Goal: Transaction & Acquisition: Purchase product/service

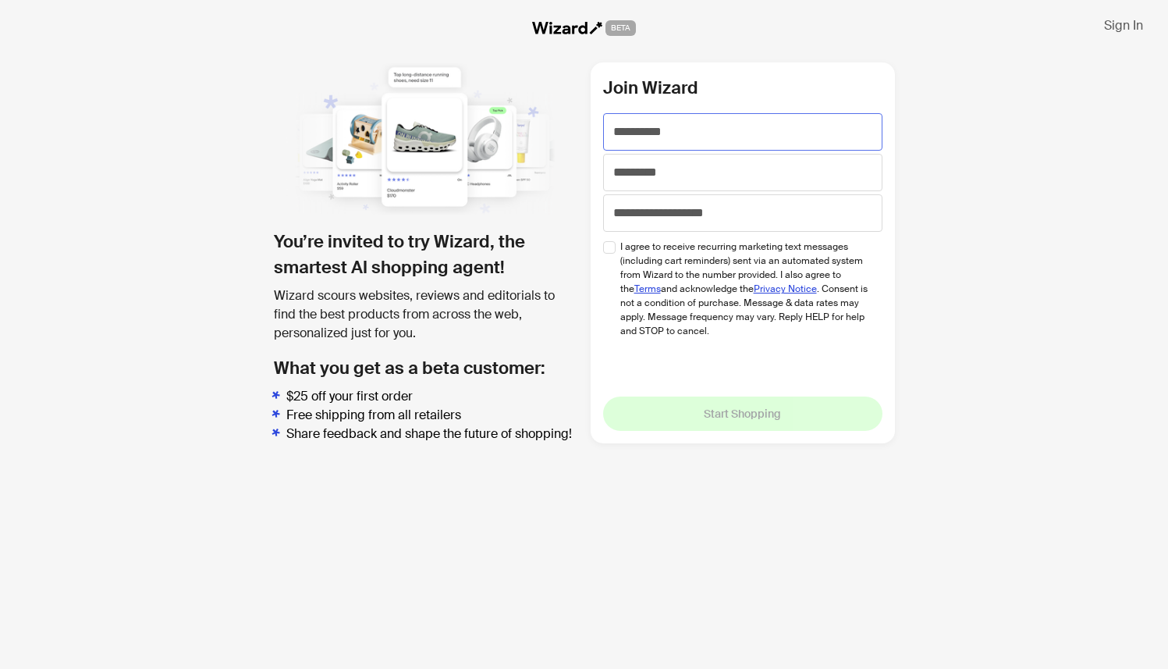
click at [699, 128] on input "text" at bounding box center [742, 131] width 279 height 37
type input "****"
click at [643, 194] on input "tel" at bounding box center [742, 212] width 279 height 37
click at [641, 172] on input "text" at bounding box center [742, 172] width 279 height 37
type input "*******"
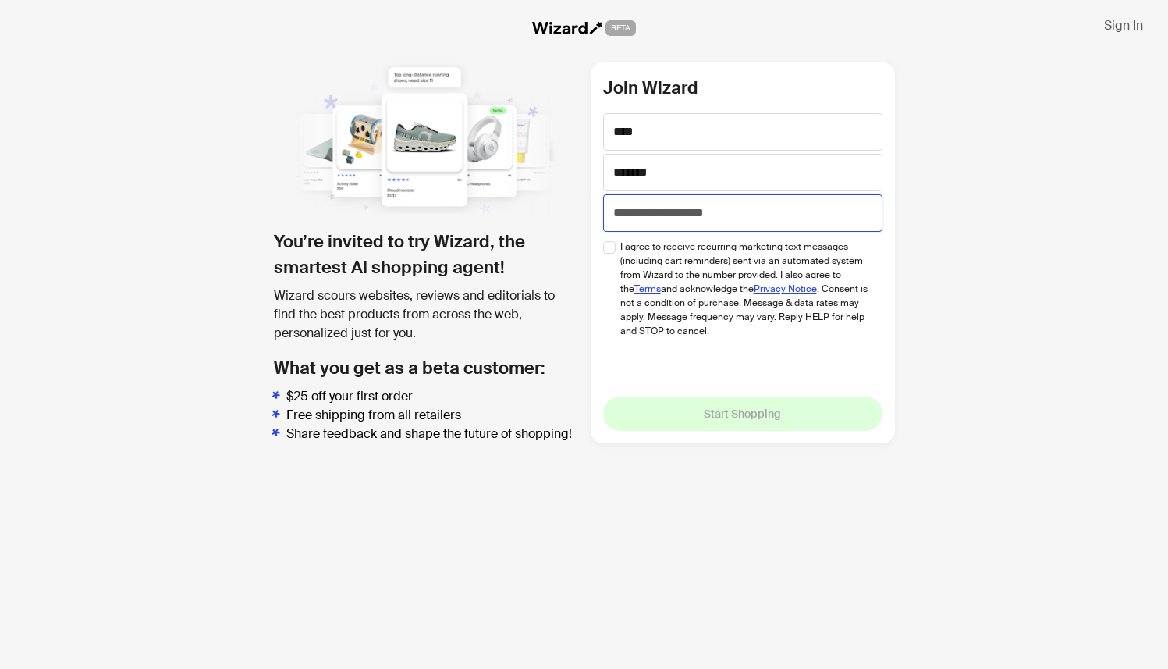
click at [723, 216] on input "tel" at bounding box center [742, 212] width 279 height 37
type input "**********"
drag, startPoint x: 730, startPoint y: 215, endPoint x: 587, endPoint y: 215, distance: 143.6
click at [587, 215] on div "**********" at bounding box center [584, 252] width 621 height 381
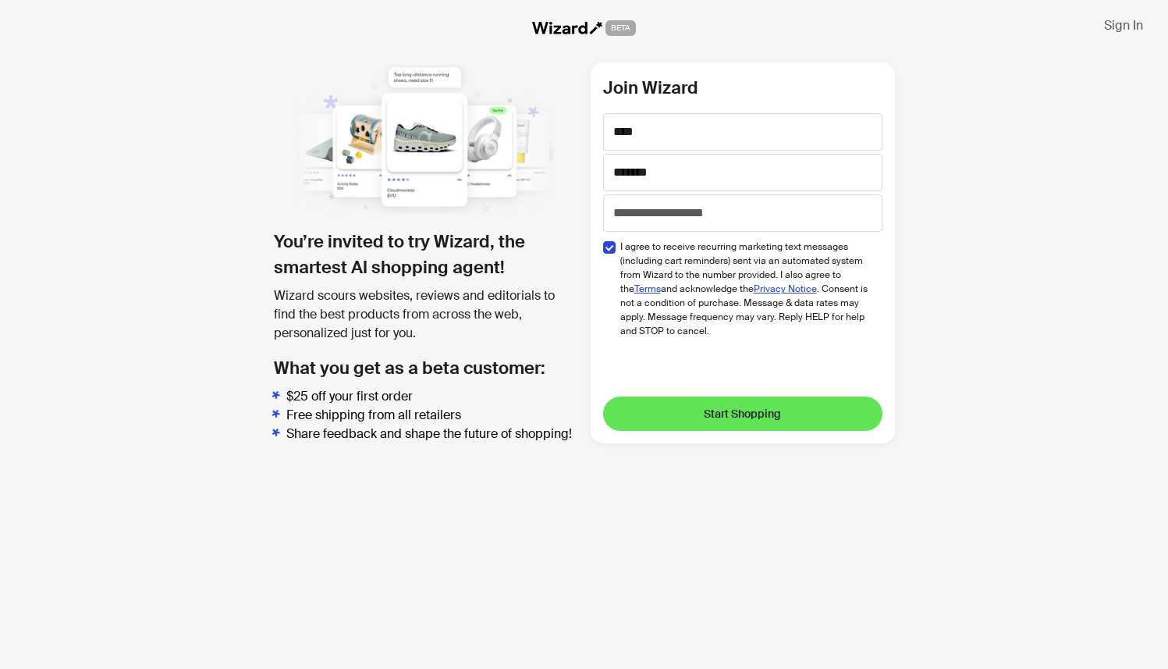
click at [724, 425] on button "Start Shopping" at bounding box center [742, 413] width 279 height 34
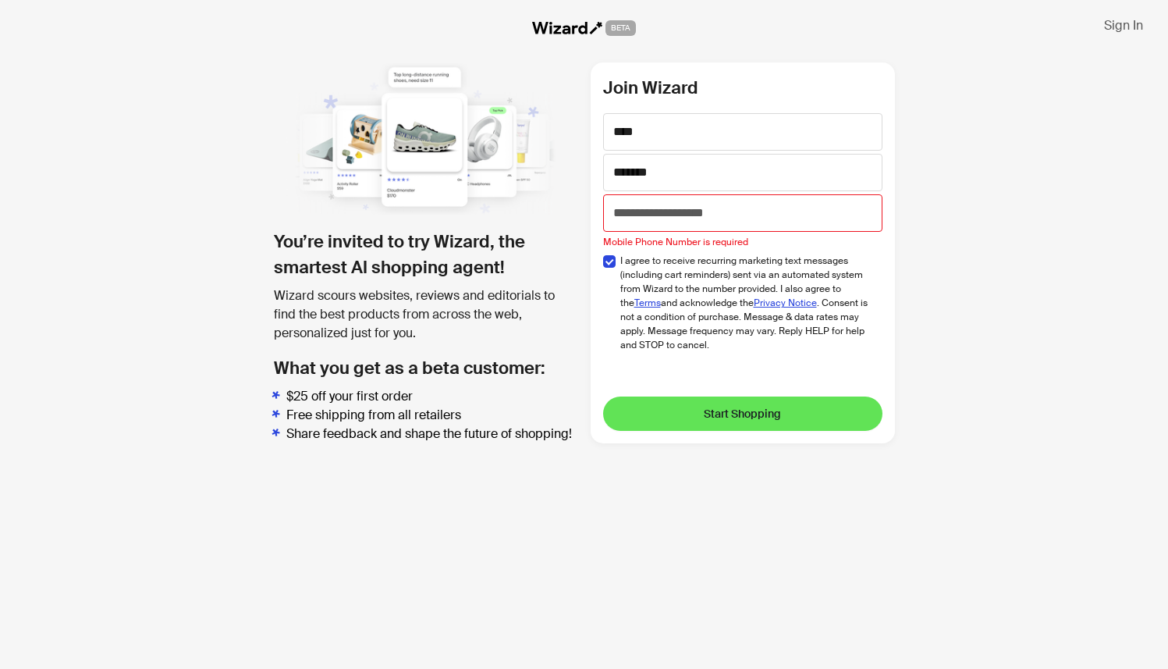
click at [723, 421] on button "Start Shopping" at bounding box center [742, 413] width 279 height 34
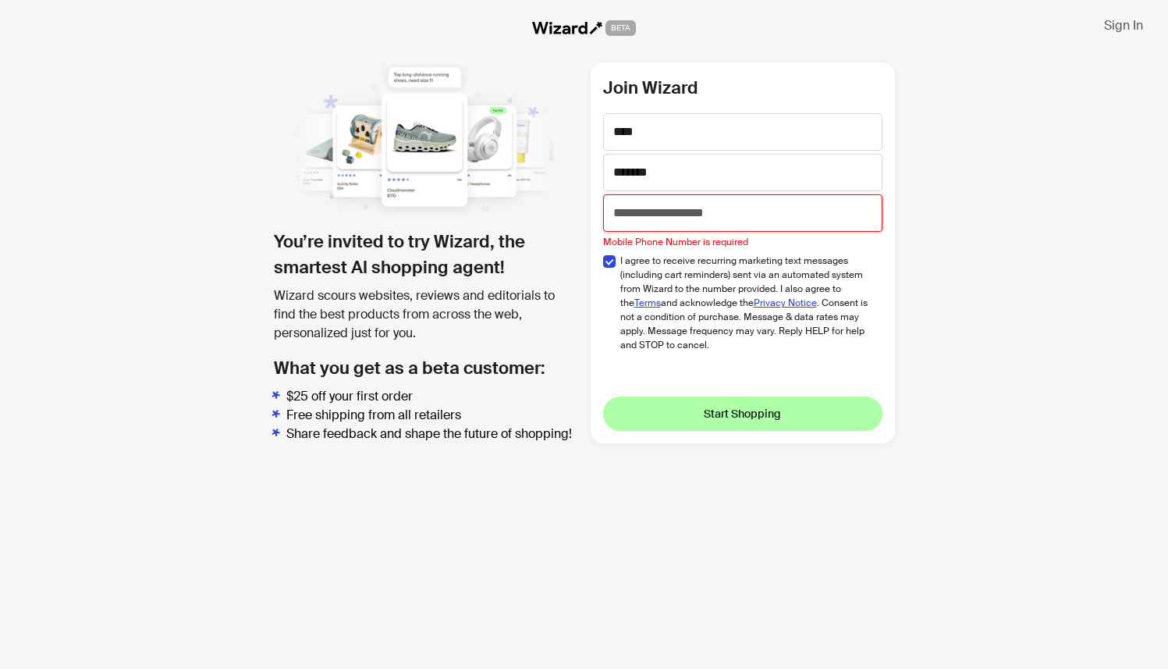
click at [702, 211] on input "tel" at bounding box center [742, 212] width 279 height 37
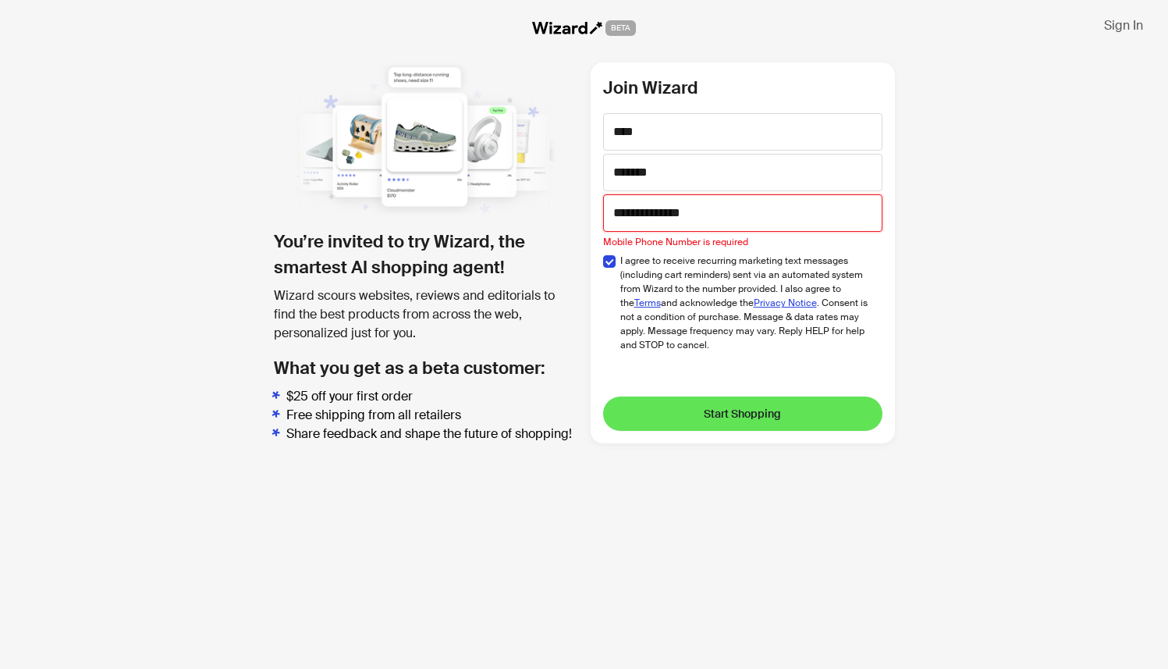
type input "**********"
click at [684, 413] on button "Start Shopping" at bounding box center [742, 413] width 279 height 34
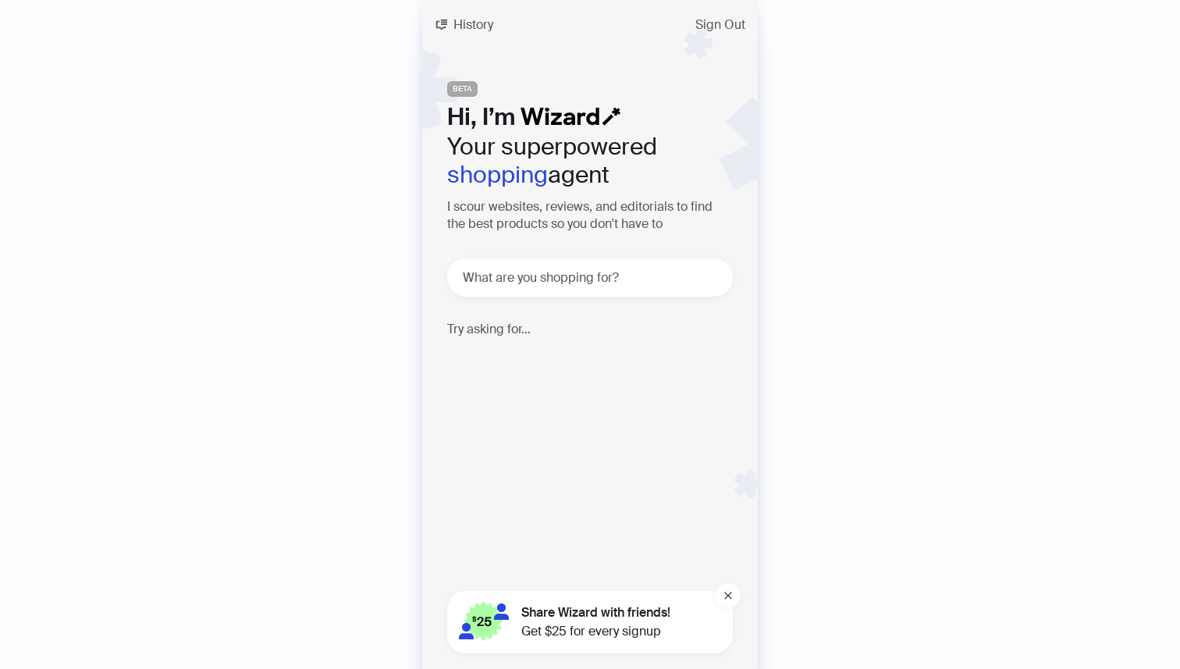
click at [600, 617] on span "Share Wizard with friends!" at bounding box center [595, 612] width 149 height 19
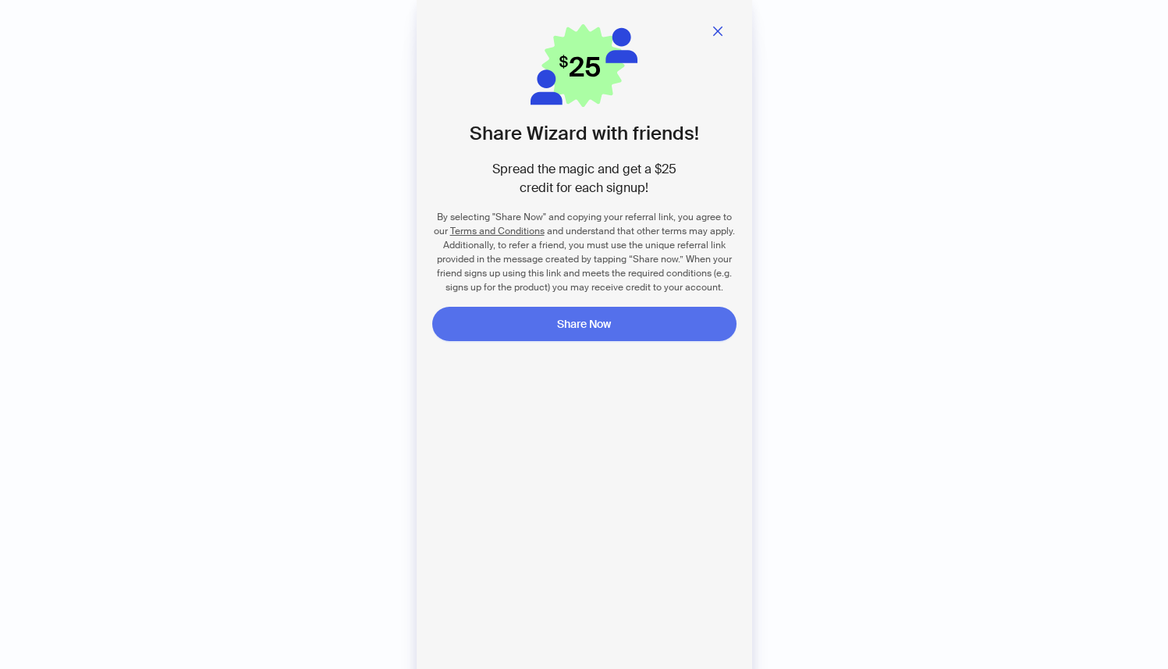
click at [615, 322] on button "Share Now" at bounding box center [584, 324] width 304 height 34
click at [695, 265] on div "By selecting "Share Now" and copying your referral link, you agree to our Terms…" at bounding box center [584, 252] width 304 height 84
click at [617, 325] on button "Share Now" at bounding box center [584, 324] width 304 height 34
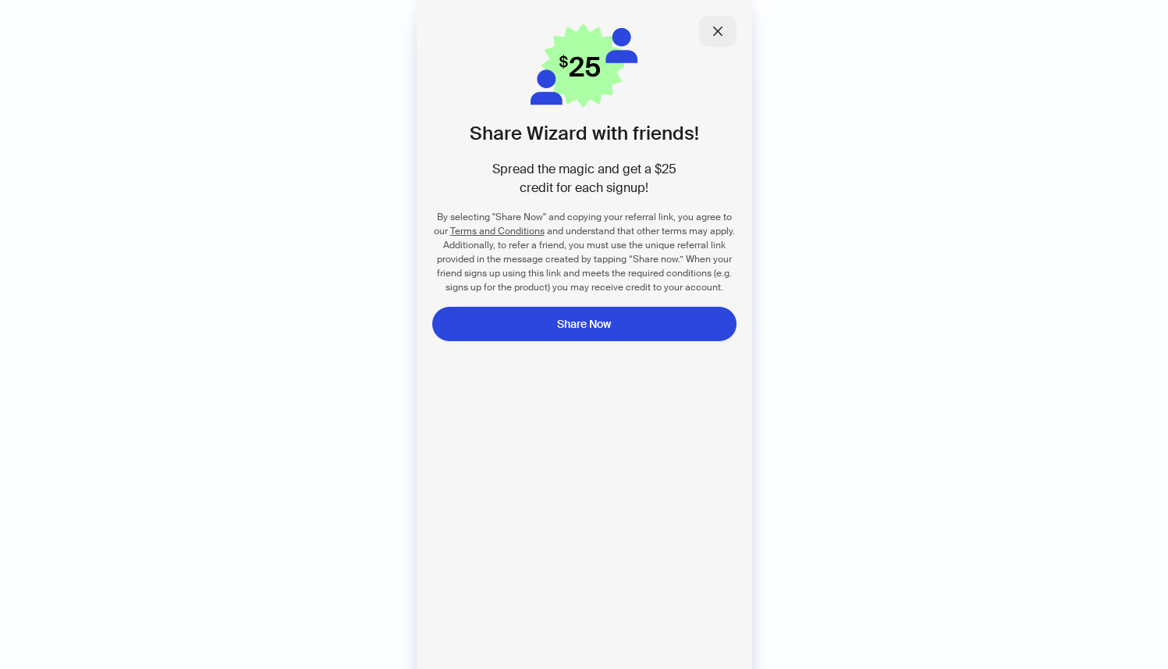
click at [716, 34] on icon "close" at bounding box center [718, 31] width 12 height 12
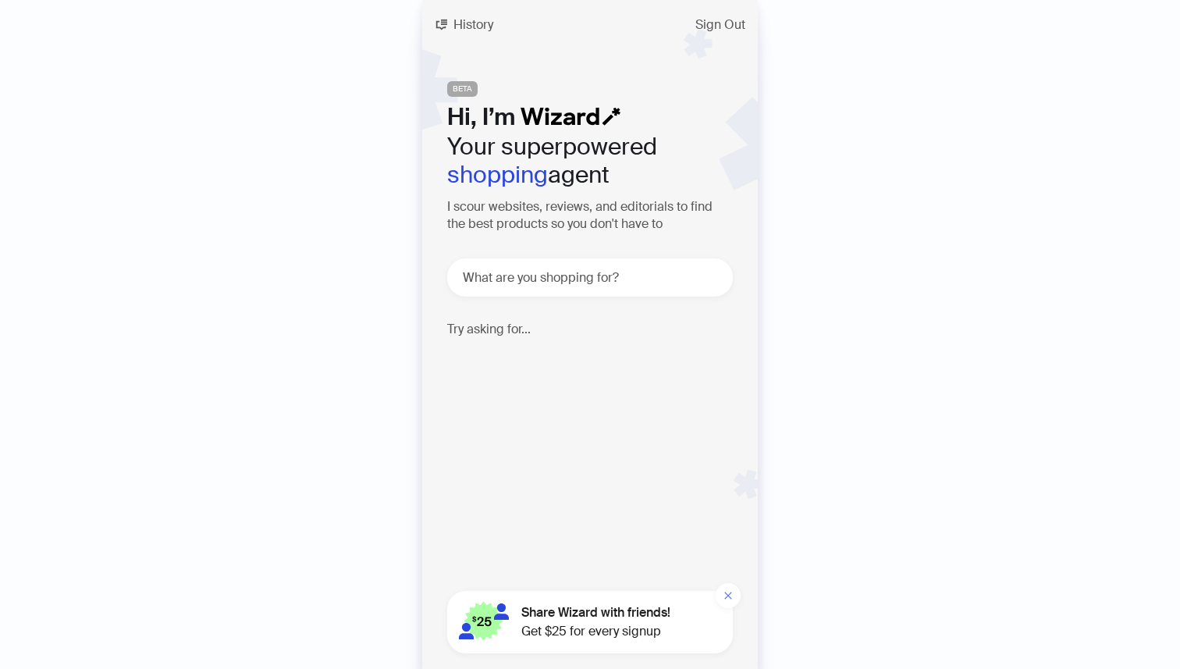
click at [718, 598] on button "button" at bounding box center [728, 595] width 25 height 25
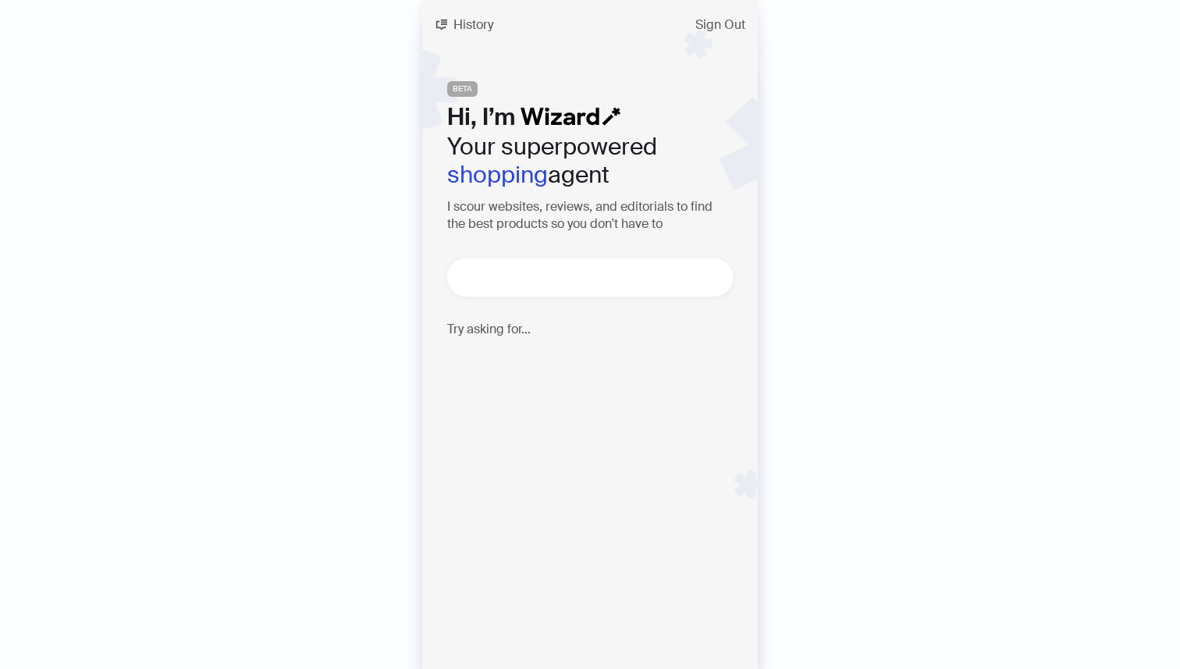
click at [595, 279] on textarea at bounding box center [596, 278] width 273 height 20
type textarea "**********"
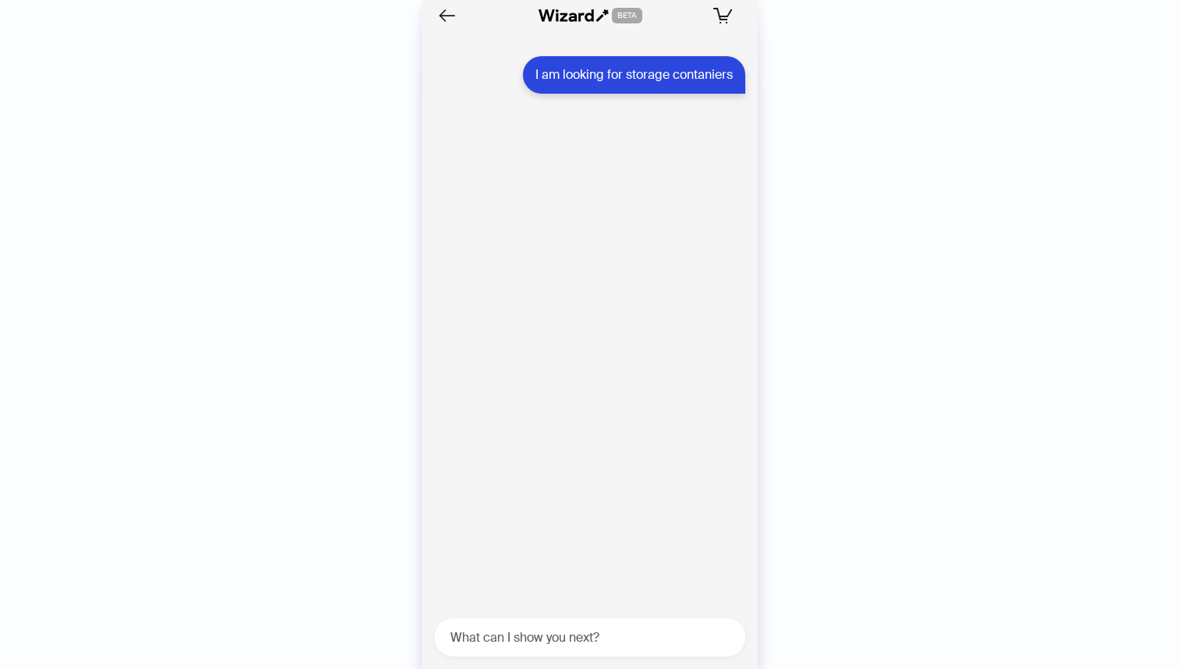
scroll to position [23, 0]
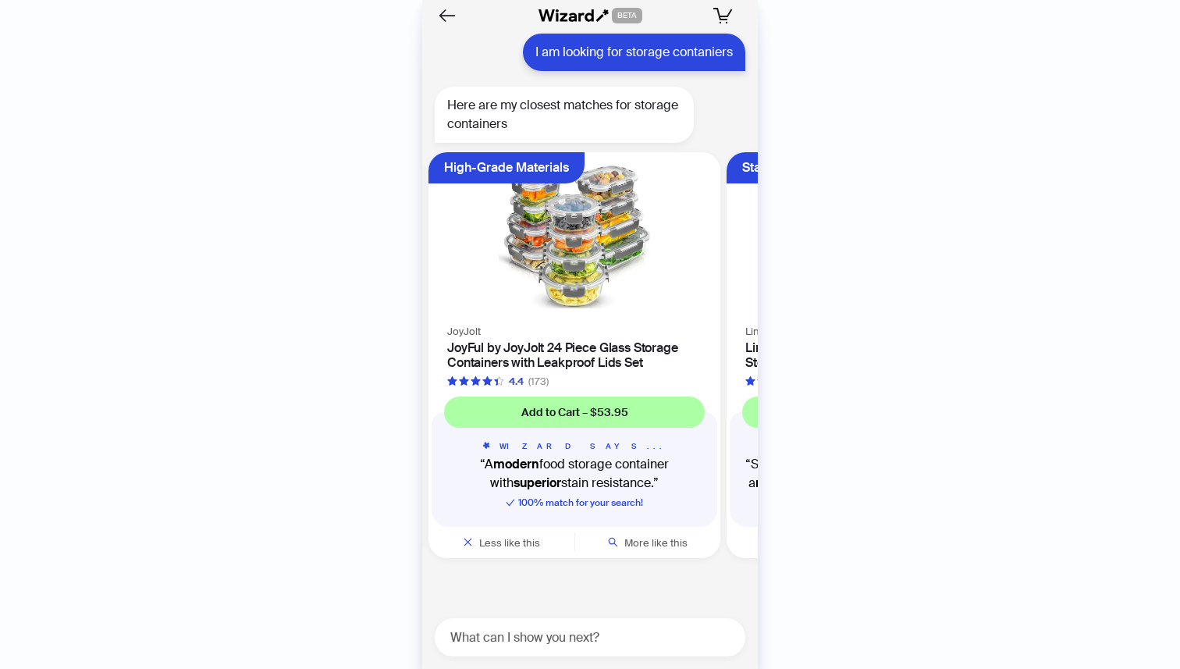
drag, startPoint x: 674, startPoint y: 300, endPoint x: 469, endPoint y: 305, distance: 205.3
click at [469, 305] on ul "Heat & Cold Resistant Babymoov Babymoov Babybowls Leakproof Baby Food Storage C…" at bounding box center [585, 358] width 343 height 425
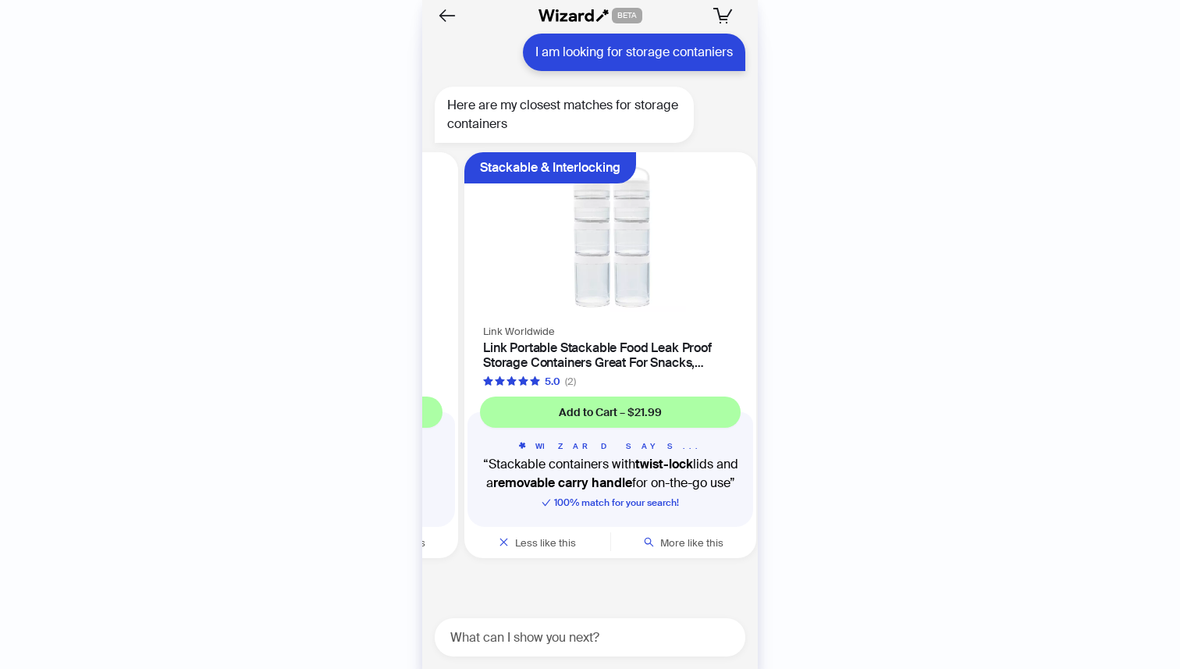
drag, startPoint x: 682, startPoint y: 297, endPoint x: 462, endPoint y: 311, distance: 220.5
click at [470, 311] on ul "Heat & Cold Resistant Babymoov Babymoov Babybowls Leakproof Baby Food Storage C…" at bounding box center [585, 358] width 343 height 425
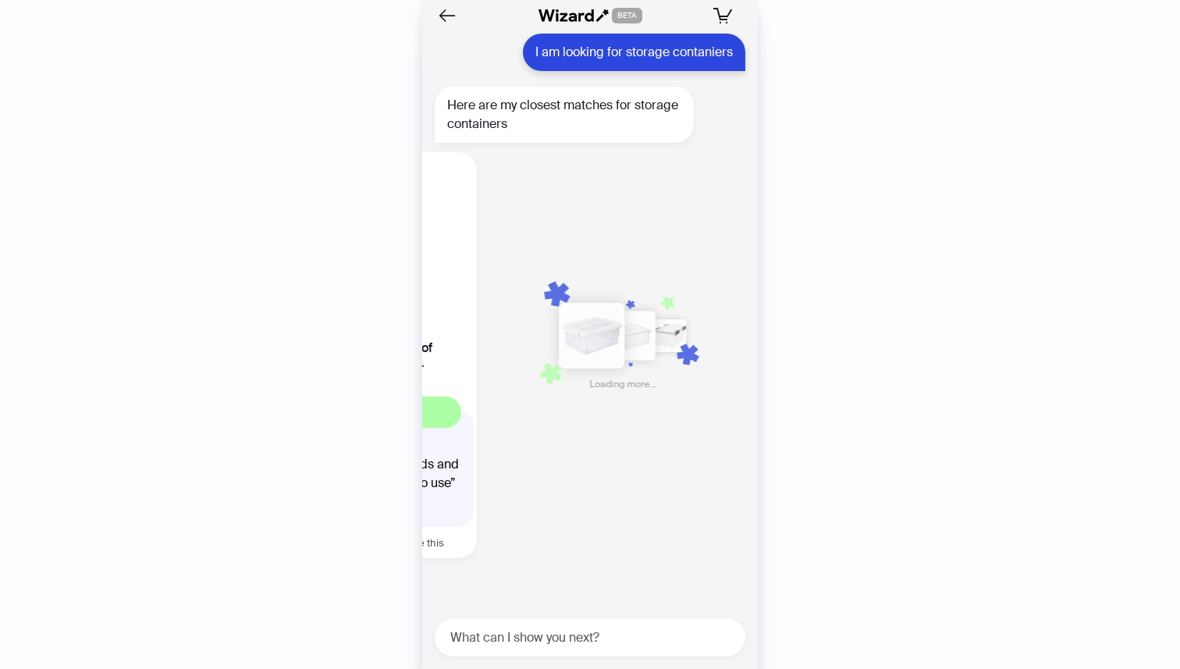
drag, startPoint x: 684, startPoint y: 304, endPoint x: 481, endPoint y: 314, distance: 203.9
click at [494, 315] on ul "Heat & Cold Resistant Babymoov Babymoov Babybowls Leakproof Baby Food Storage C…" at bounding box center [585, 358] width 343 height 425
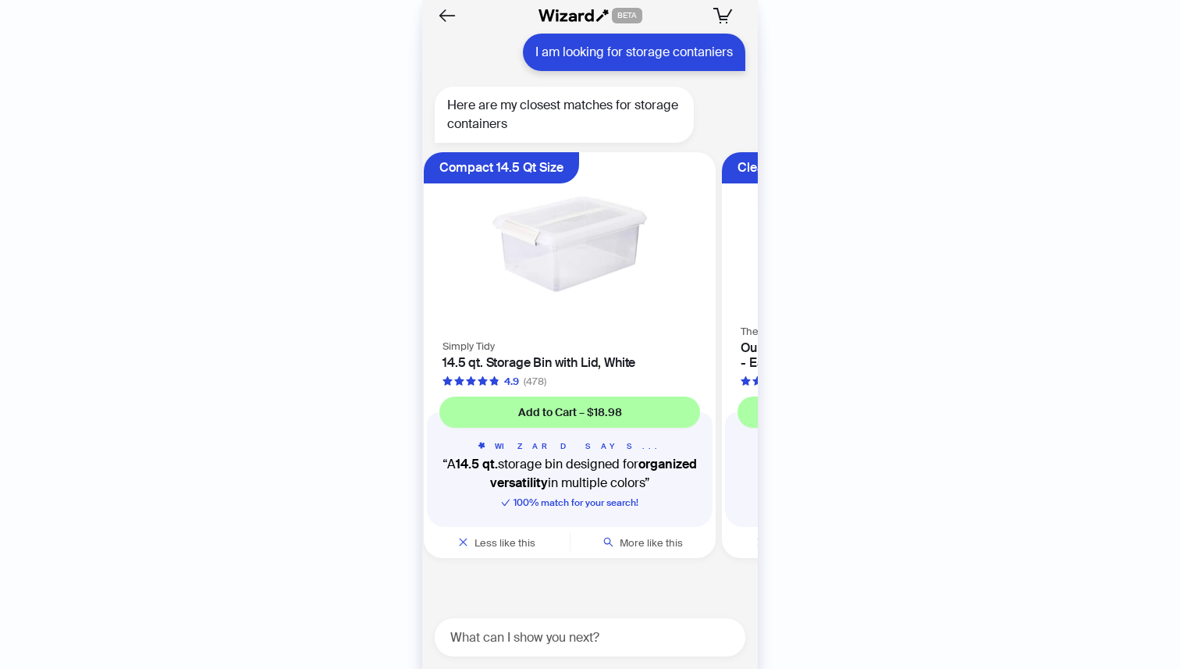
scroll to position [0, 890]
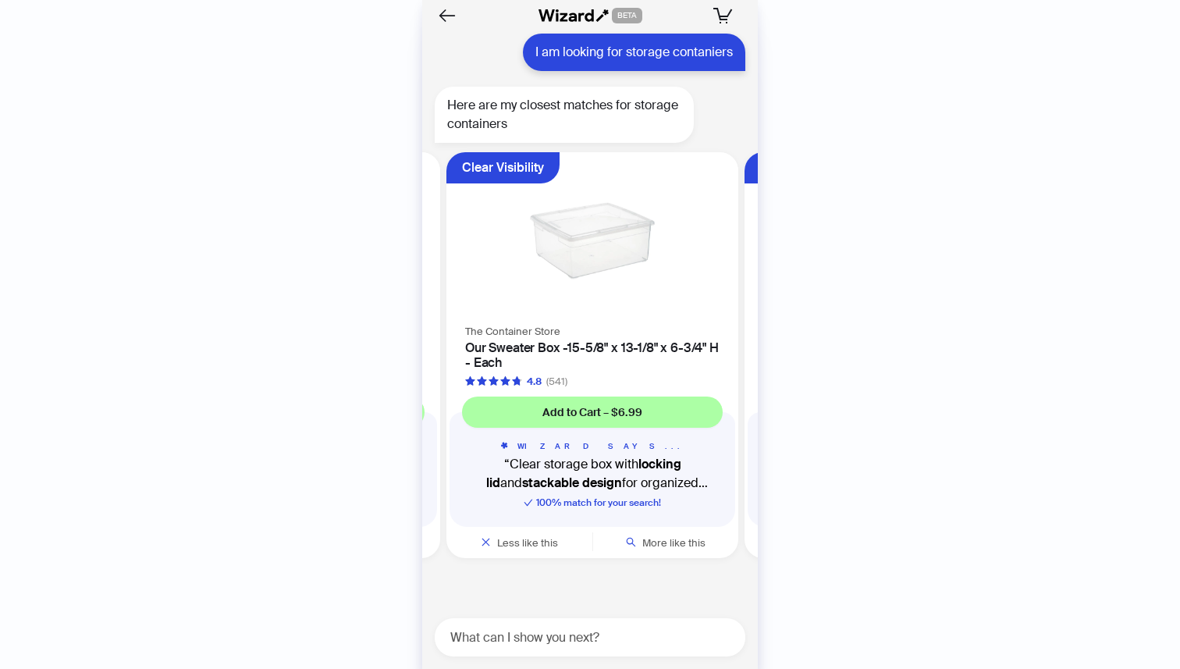
drag, startPoint x: 641, startPoint y: 325, endPoint x: 446, endPoint y: 329, distance: 195.1
click at [446, 329] on ul "Heat & Cold Resistant Babymoov Babymoov Babybowls Leakproof Baby Food Storage C…" at bounding box center [585, 358] width 343 height 425
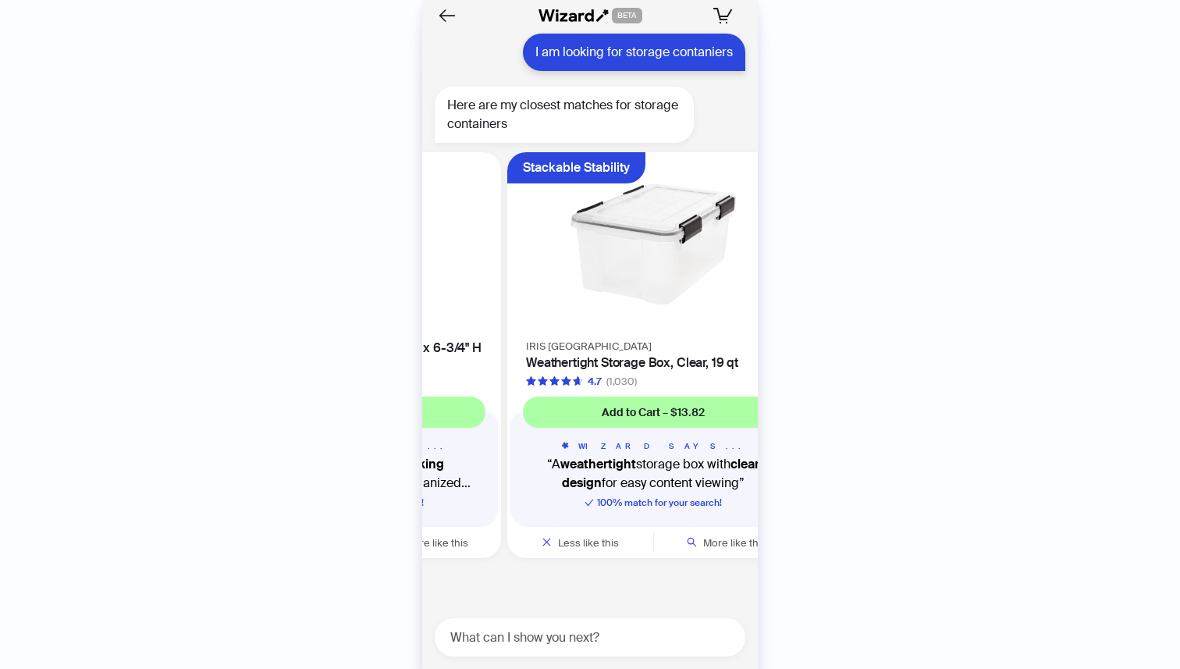
drag, startPoint x: 617, startPoint y: 327, endPoint x: 461, endPoint y: 340, distance: 156.6
click at [461, 340] on div "The Container Store Our Sweater Box -15-5/8" x 13-1/8" x 6-3/4" H - Each 4.8 (5…" at bounding box center [355, 355] width 292 height 67
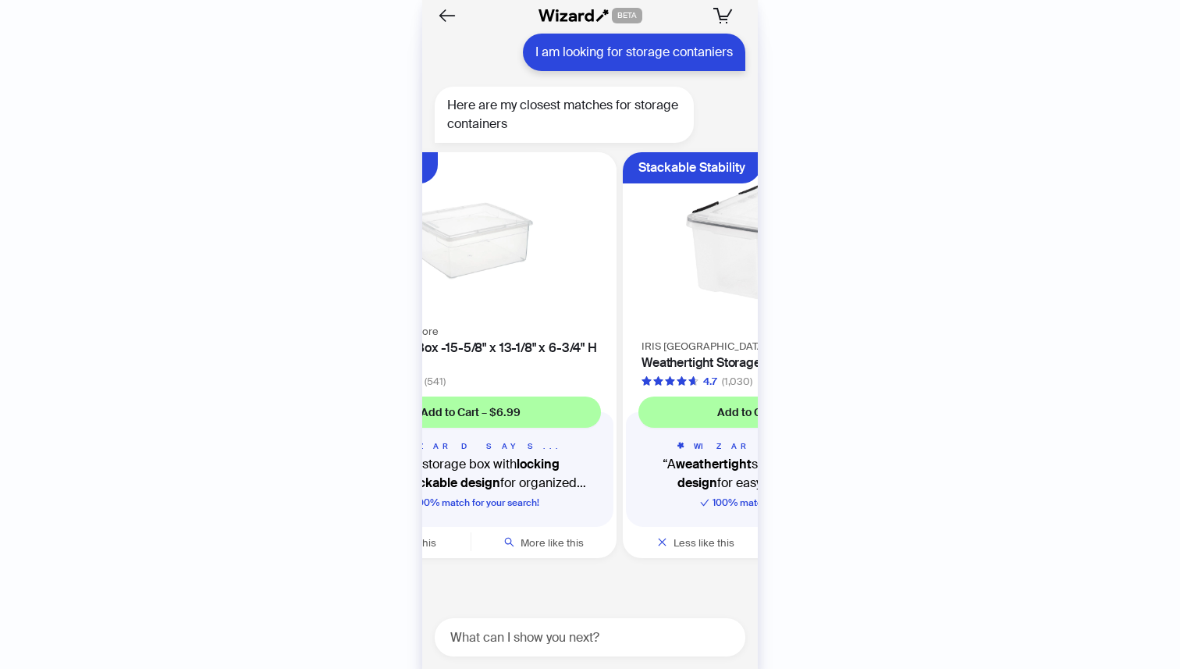
drag, startPoint x: 503, startPoint y: 314, endPoint x: 688, endPoint y: 314, distance: 185.0
click at [688, 314] on ul "Heat & Cold Resistant Babymoov Babymoov Babybowls Leakproof Baby Food Storage C…" at bounding box center [585, 358] width 343 height 425
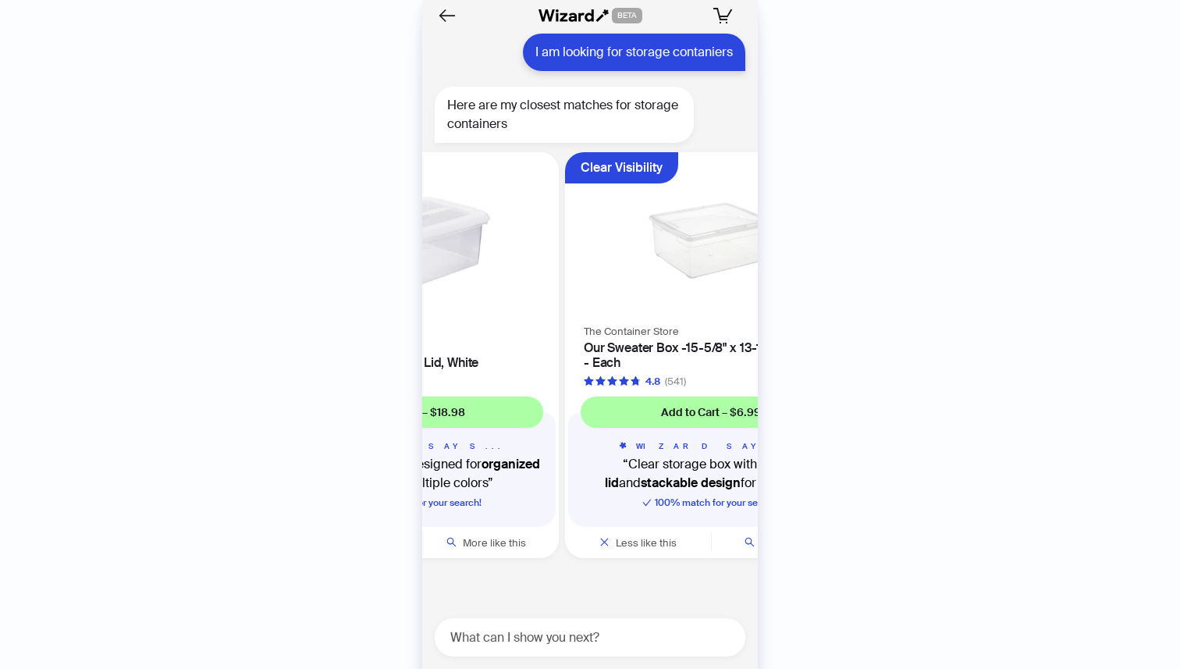
scroll to position [0, 890]
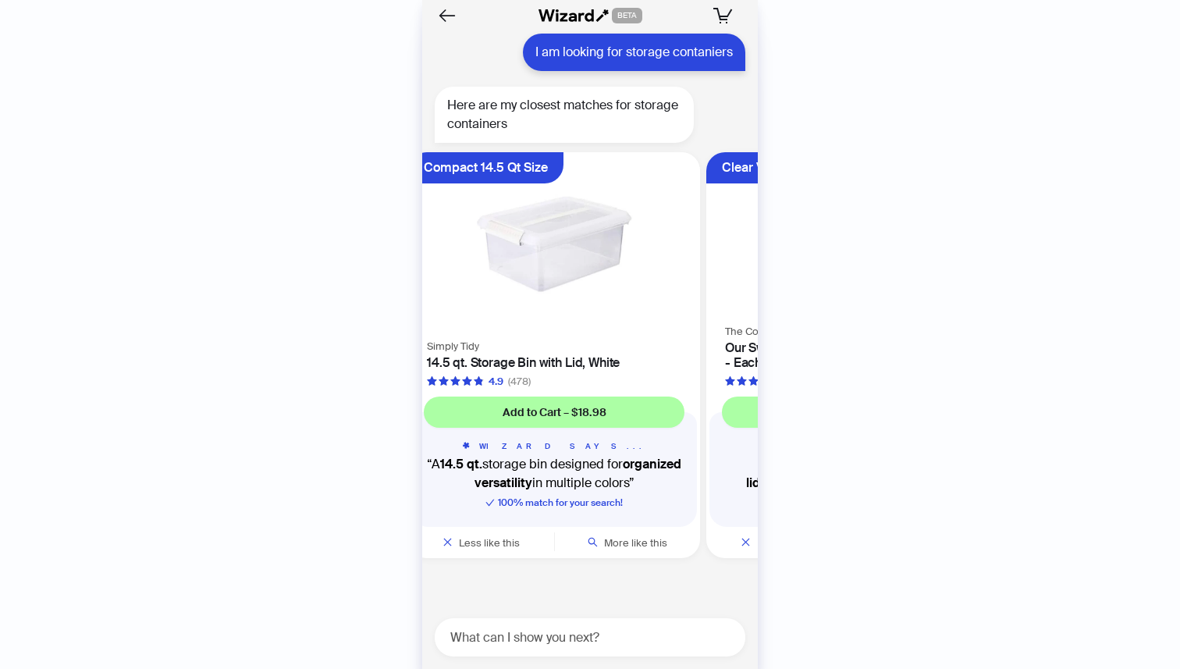
drag, startPoint x: 529, startPoint y: 325, endPoint x: 702, endPoint y: 332, distance: 172.6
click at [706, 331] on div "The Container Store Our Sweater Box -15-5/8" x 13-1/8" x 6-3/4" H - Each 4.8 (5…" at bounding box center [852, 355] width 292 height 67
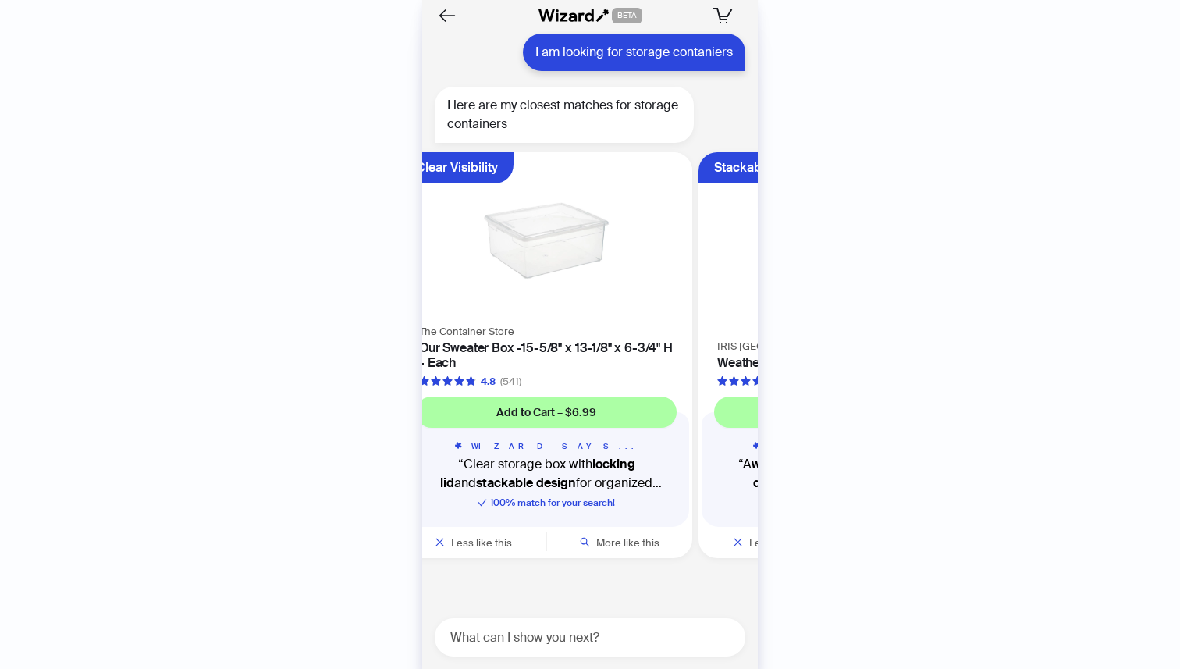
drag, startPoint x: 620, startPoint y: 361, endPoint x: 379, endPoint y: 371, distance: 240.6
click at [379, 371] on div "History Sign Out BETA Hi, I’m Your superpowered shopping agent I scour websites…" at bounding box center [590, 334] width 1180 height 669
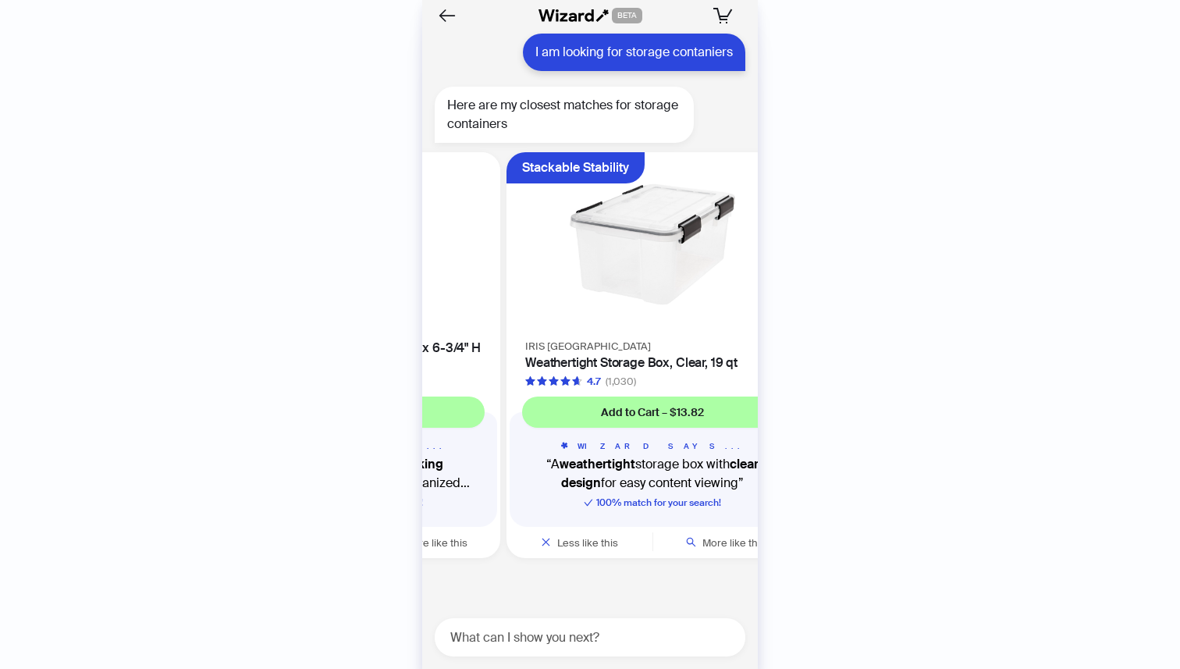
drag, startPoint x: 515, startPoint y: 358, endPoint x: 444, endPoint y: 361, distance: 71.1
click at [444, 361] on h4 "Our Sweater Box -15-5/8" x 13-1/8" x 6-3/4" H - Each" at bounding box center [354, 355] width 254 height 30
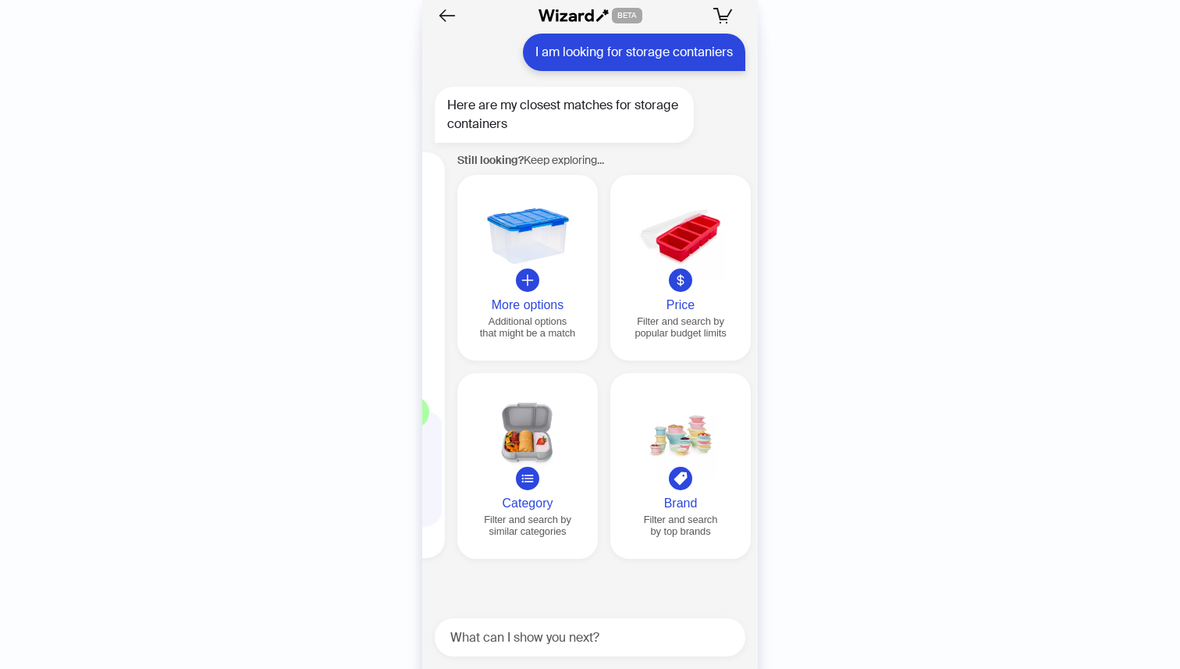
scroll to position [0, 1789]
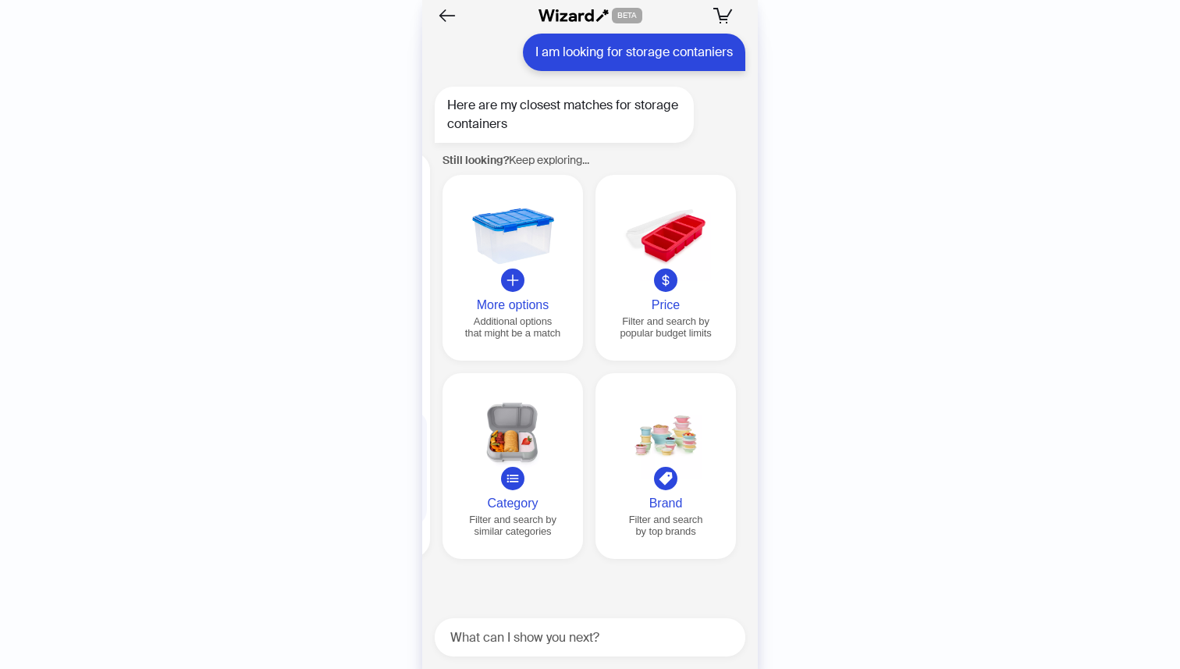
drag, startPoint x: 615, startPoint y: 354, endPoint x: 401, endPoint y: 362, distance: 214.0
click at [401, 362] on div "History Sign Out BETA Hi, I’m Your superpowered shopping agent I scour websites…" at bounding box center [590, 334] width 1180 height 669
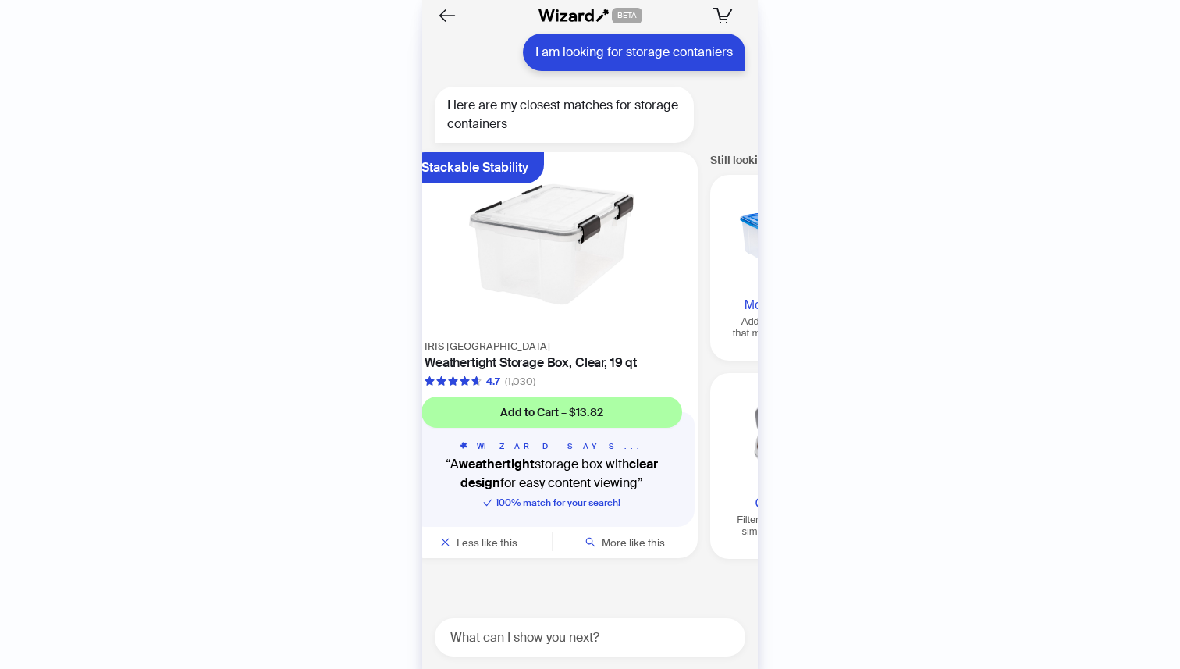
drag, startPoint x: 469, startPoint y: 357, endPoint x: 656, endPoint y: 354, distance: 187.3
click at [651, 354] on ul "Heat & Cold Resistant Babymoov Babymoov Babybowls Leakproof Baby Food Storage C…" at bounding box center [585, 358] width 343 height 425
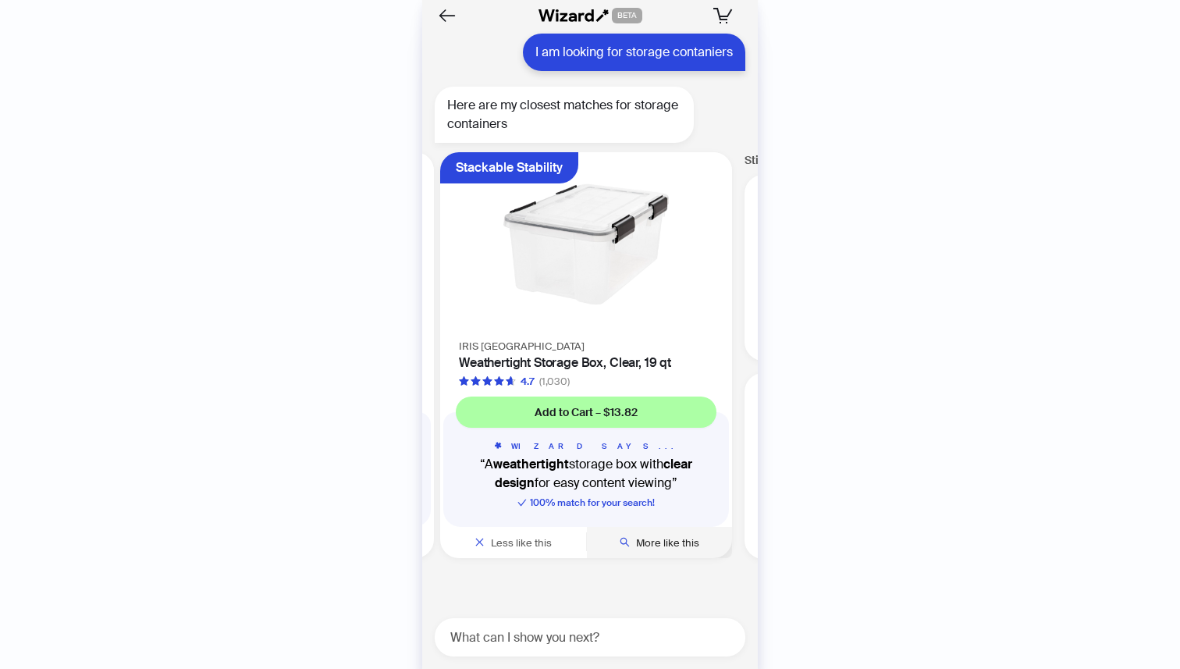
click at [679, 545] on span "More like this" at bounding box center [667, 542] width 63 height 13
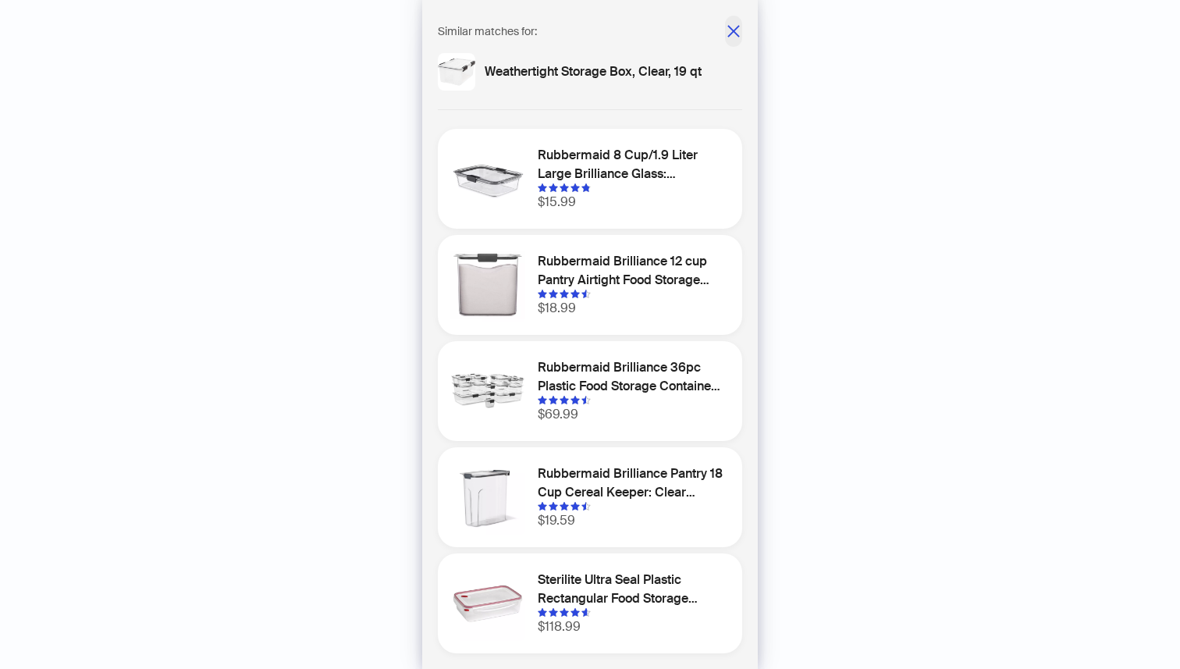
click at [734, 34] on icon "close" at bounding box center [734, 31] width 16 height 16
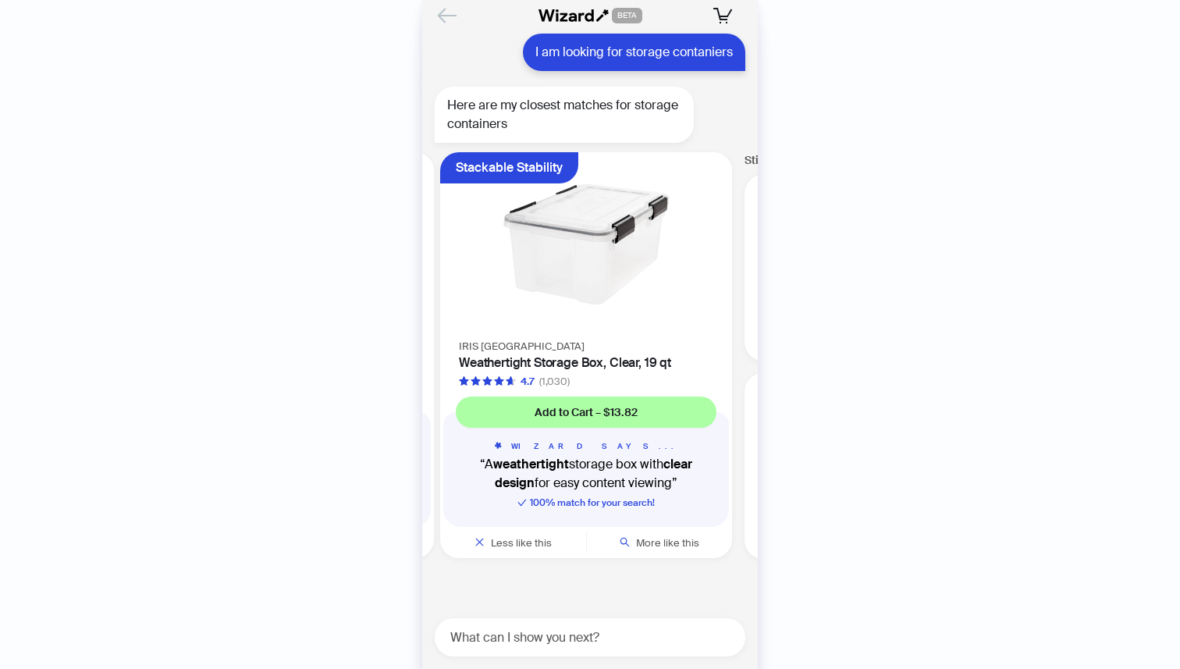
click at [455, 13] on icon "Back" at bounding box center [447, 15] width 27 height 27
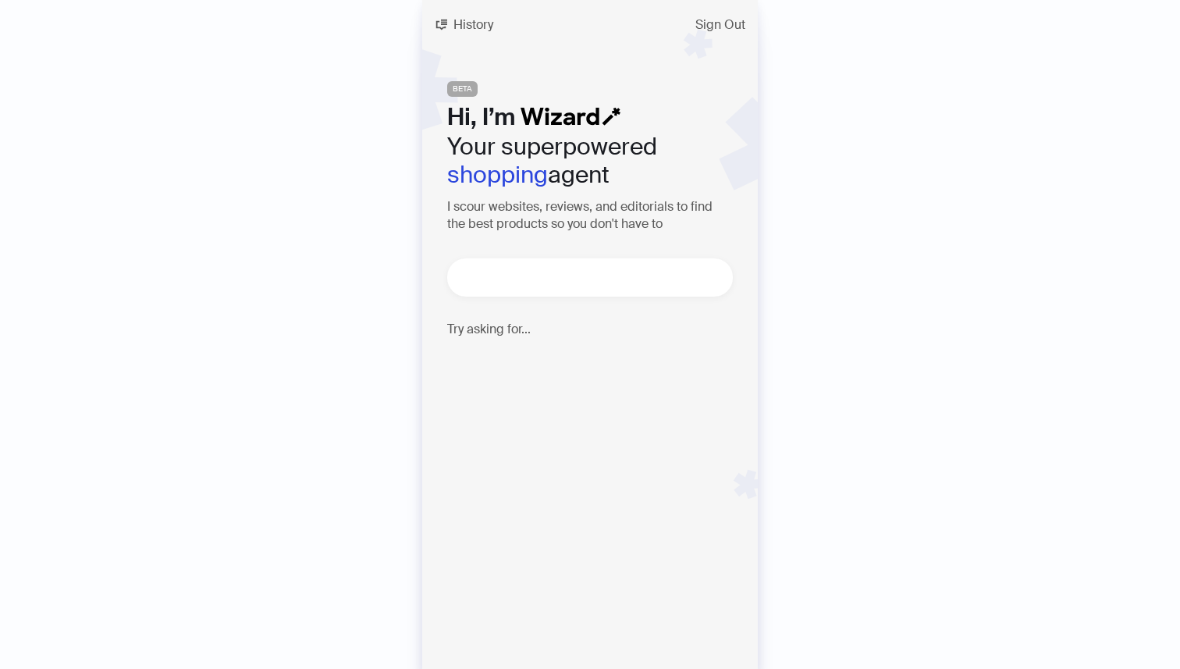
click at [588, 272] on textarea at bounding box center [596, 278] width 273 height 20
type textarea "**********"
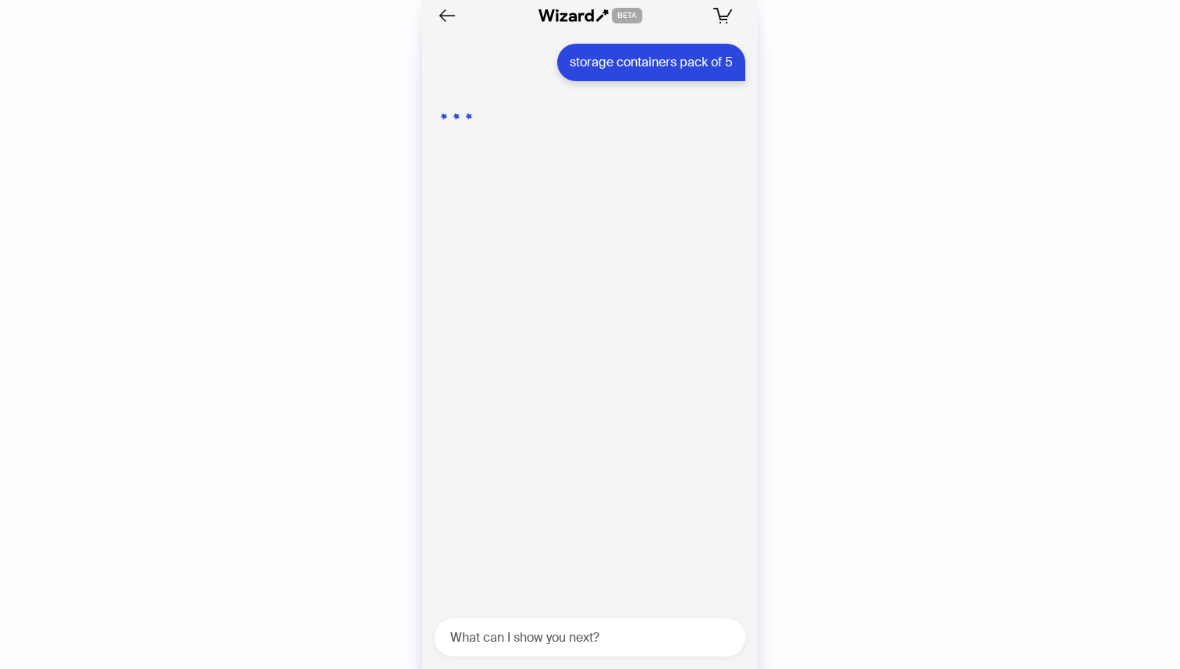
scroll to position [576, 0]
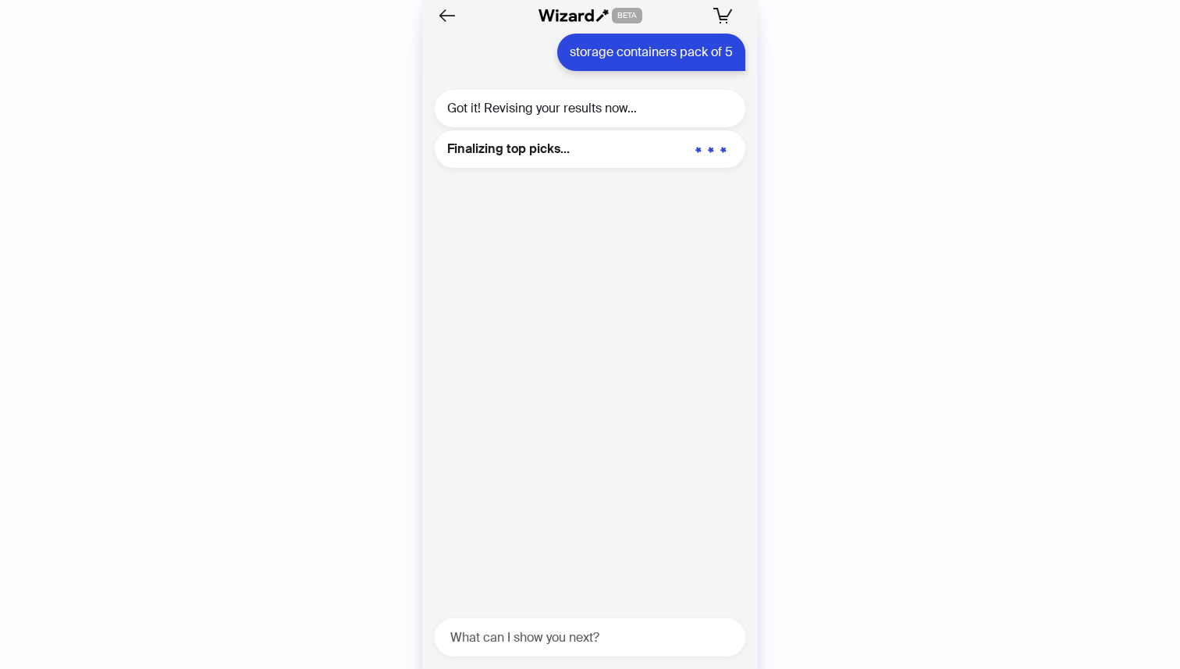
click at [595, 302] on div "I am looking for storage contaniers Here are my closest matches for storage con…" at bounding box center [590, 323] width 336 height 584
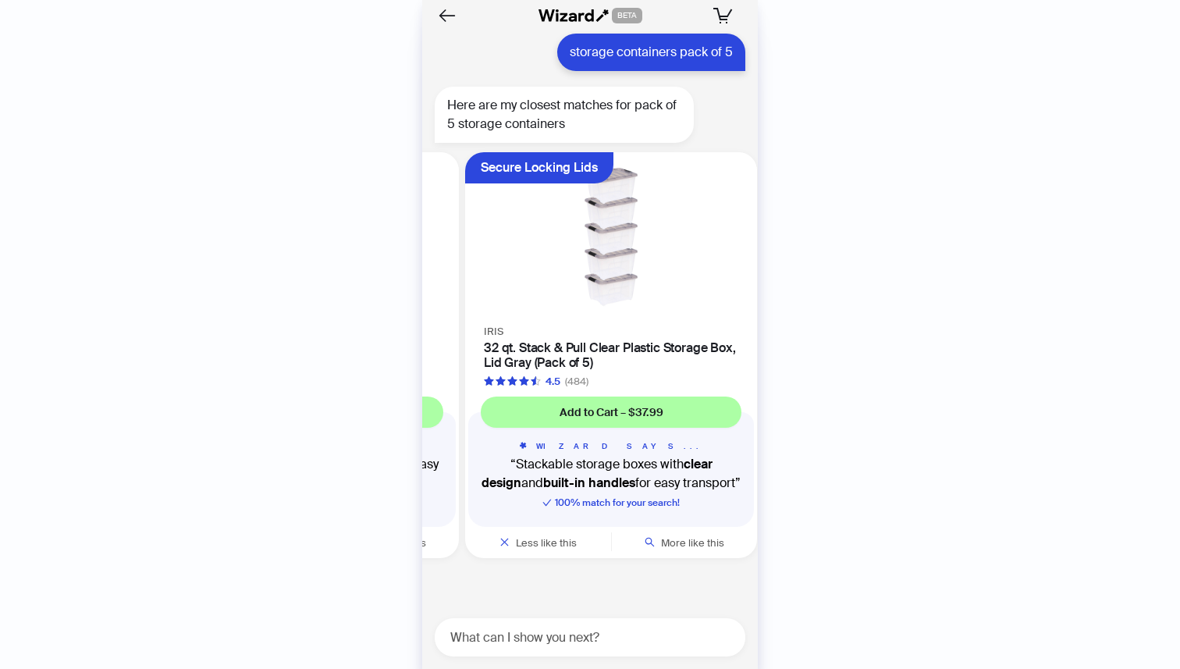
scroll to position [0, 294]
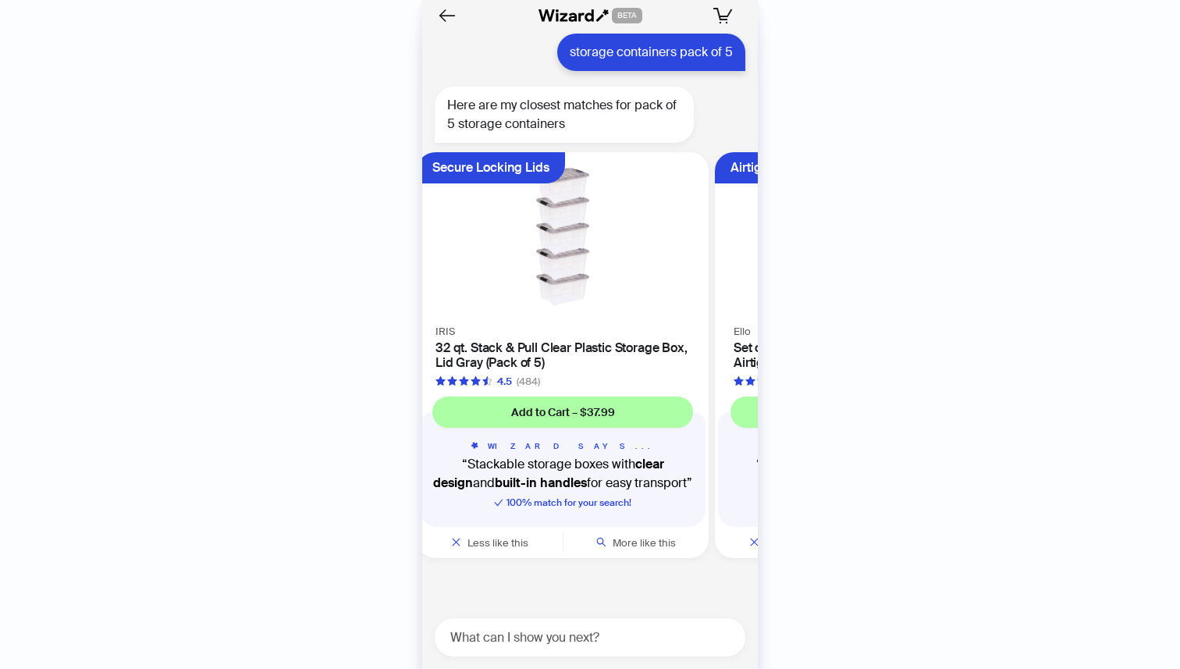
drag, startPoint x: 703, startPoint y: 350, endPoint x: 467, endPoint y: 362, distance: 236.7
click at [470, 362] on ul "Transparent Lid IKEA VISSLAÅN Box with Lid, Set of 5, Grey 4.7 (273) Add to Car…" at bounding box center [585, 358] width 343 height 425
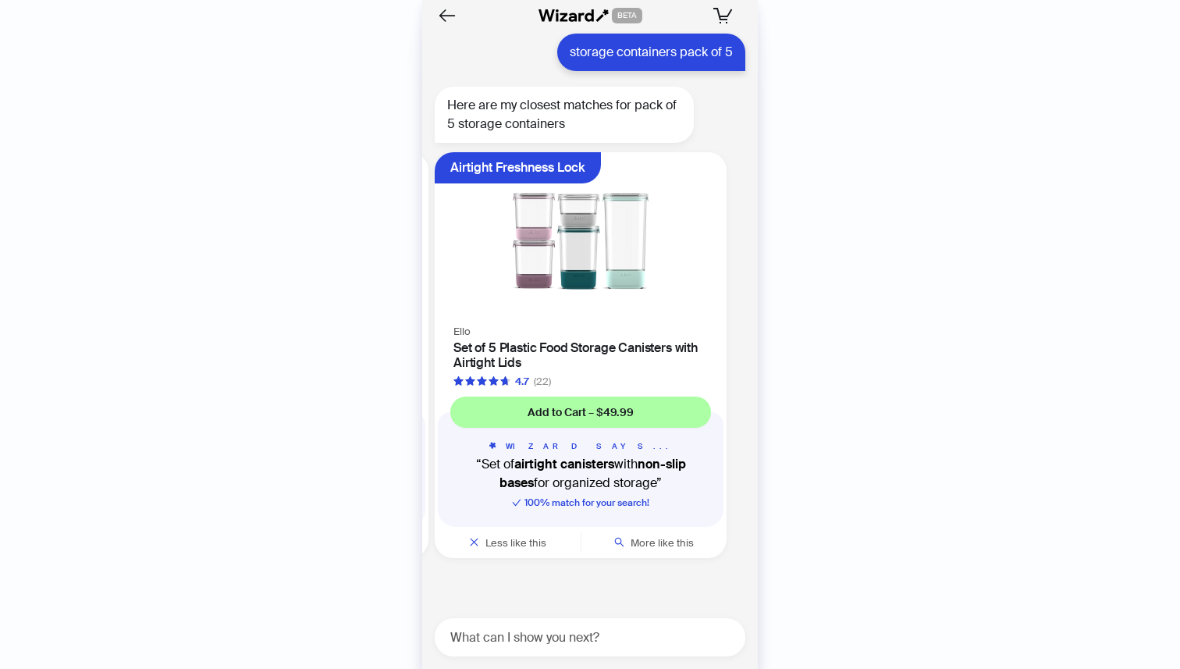
drag, startPoint x: 656, startPoint y: 358, endPoint x: 496, endPoint y: 367, distance: 160.2
click at [497, 367] on ul "Transparent Lid IKEA VISSLAÅN Box with Lid, Set of 5, Grey 4.7 (273) Add to Car…" at bounding box center [585, 358] width 343 height 425
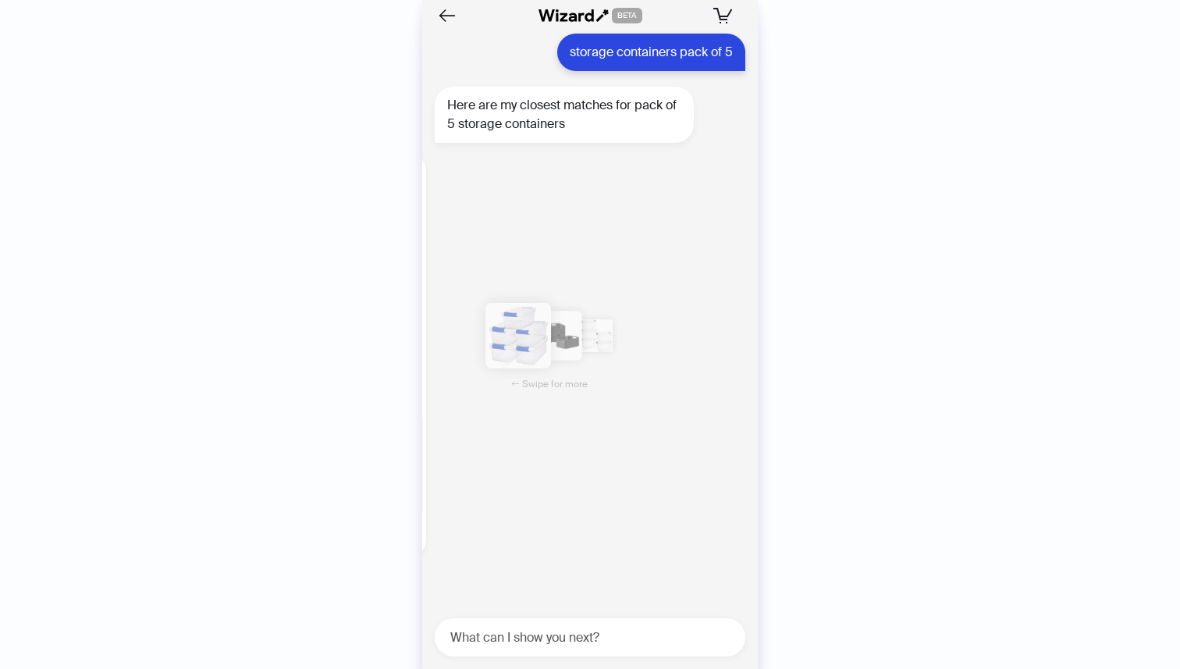
drag, startPoint x: 627, startPoint y: 359, endPoint x: 396, endPoint y: 376, distance: 232.4
click at [400, 376] on div "History Sign Out BETA Hi, I’m Your superpowered shopping agent I scour websites…" at bounding box center [590, 334] width 1180 height 669
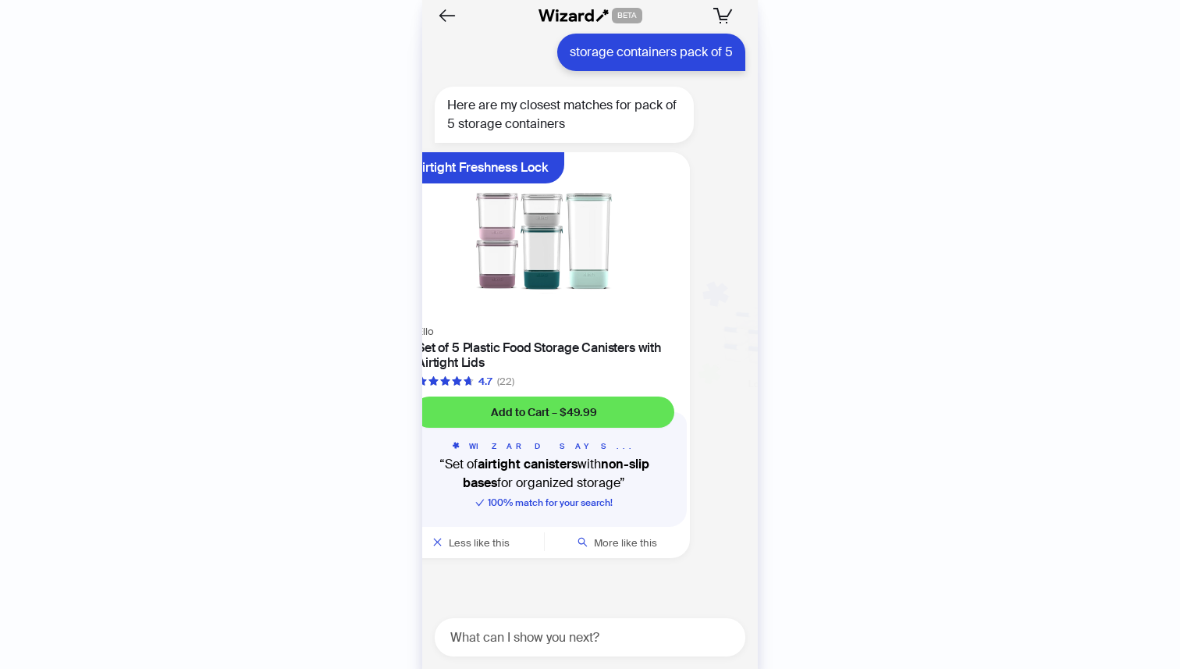
drag, startPoint x: 463, startPoint y: 378, endPoint x: 645, endPoint y: 397, distance: 182.9
click at [645, 397] on ul "Transparent Lid IKEA VISSLAÅN Box with Lid, Set of 5, Grey 4.7 (273) Add to Car…" at bounding box center [585, 358] width 343 height 425
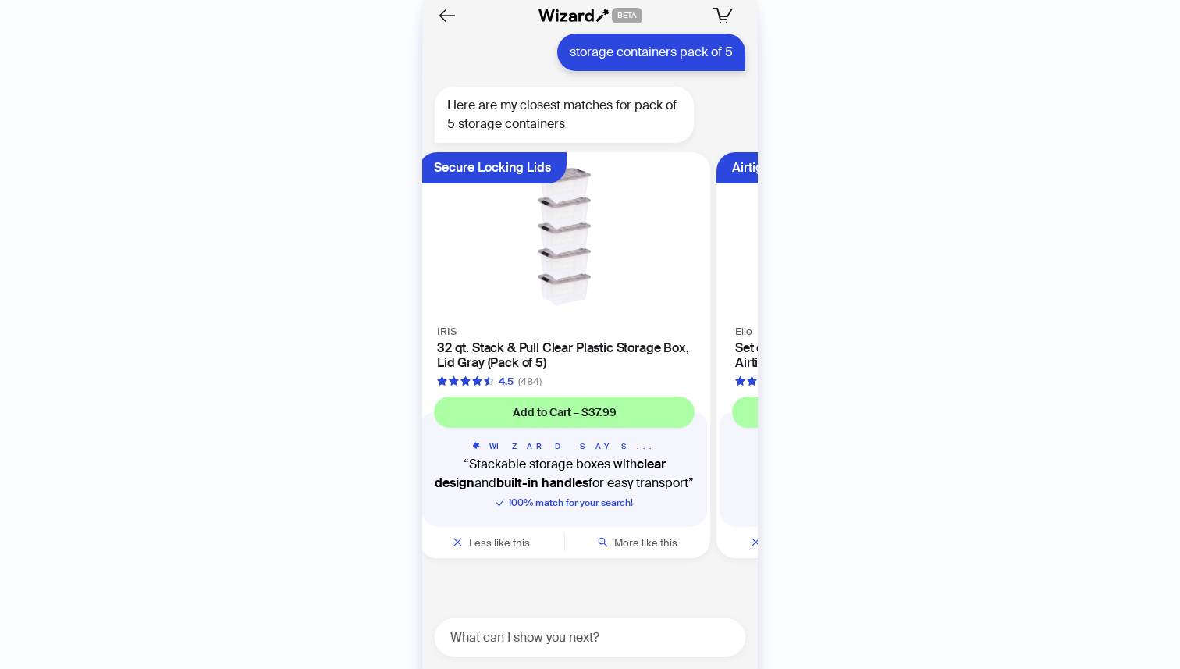
drag, startPoint x: 528, startPoint y: 352, endPoint x: 712, endPoint y: 361, distance: 185.2
click at [712, 361] on ul "Transparent Lid IKEA VISSLAÅN Box with Lid, Set of 5, Grey 4.7 (273) Add to Car…" at bounding box center [585, 358] width 343 height 425
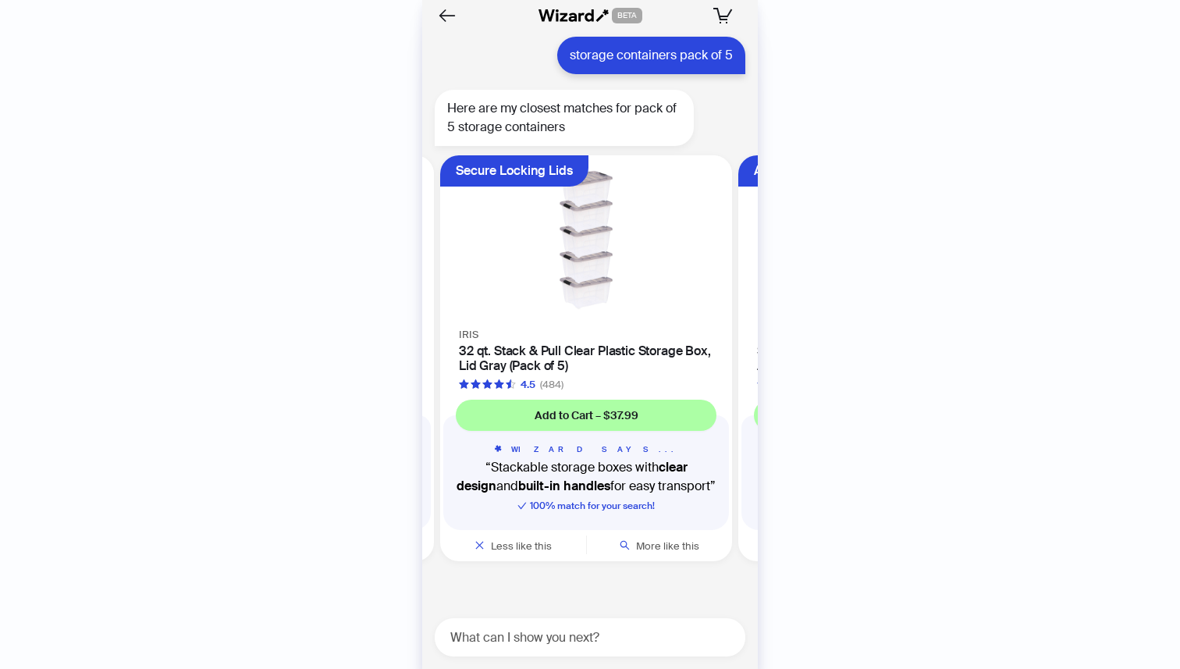
scroll to position [576, 0]
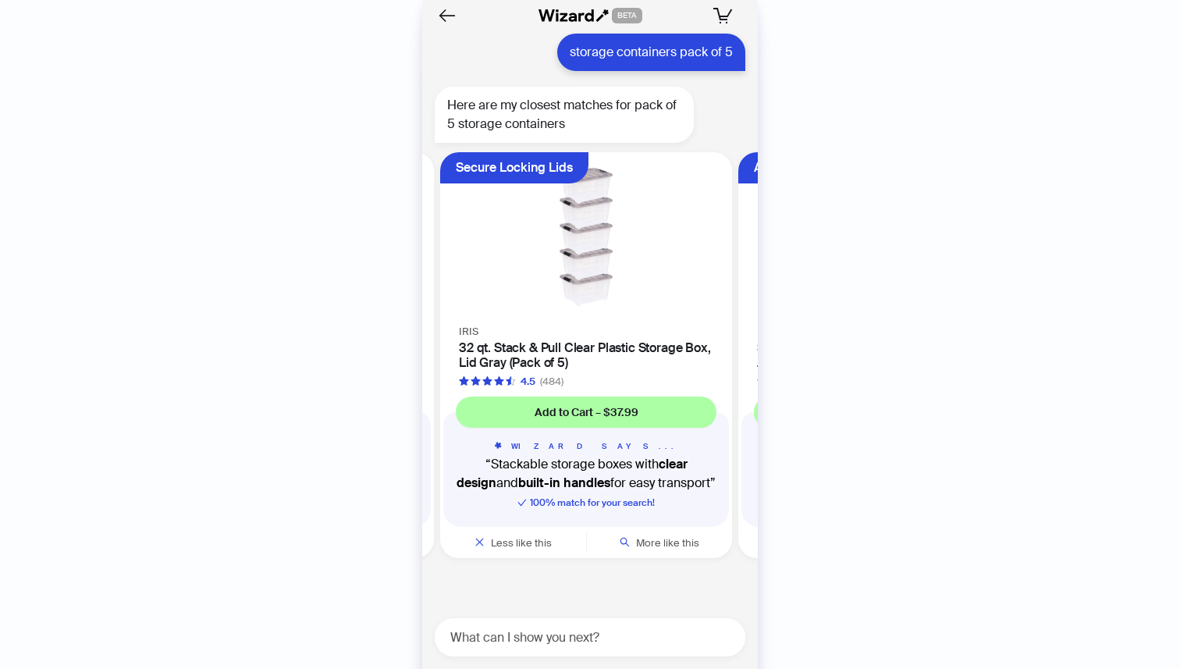
click at [517, 626] on div "What can I show you next?" at bounding box center [590, 637] width 311 height 38
click at [505, 641] on textarea at bounding box center [596, 637] width 298 height 20
type textarea "*"
type textarea "**"
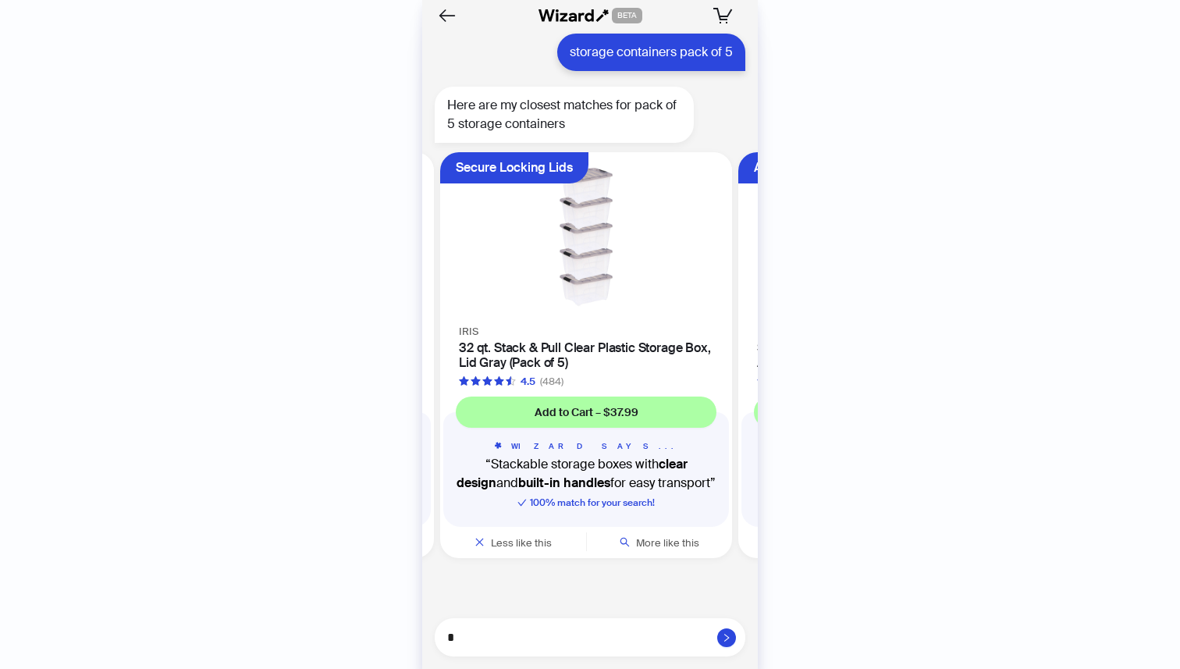
type textarea "**"
type textarea "***"
type textarea "****"
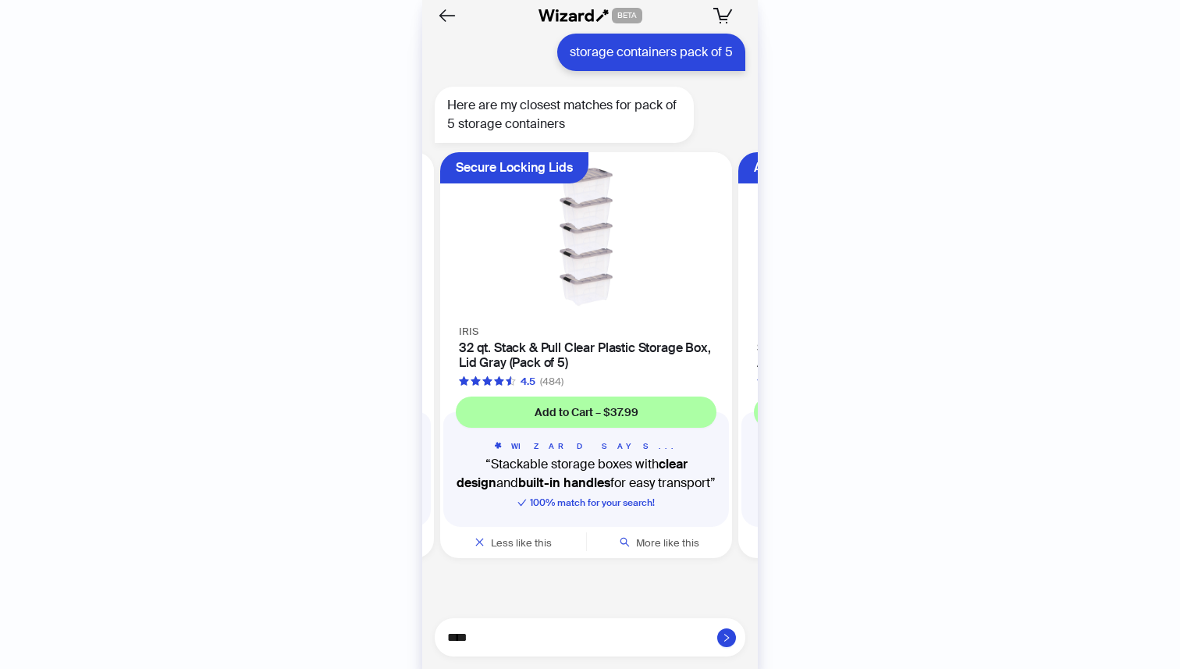
type textarea "*****"
type textarea "******"
type textarea "*******"
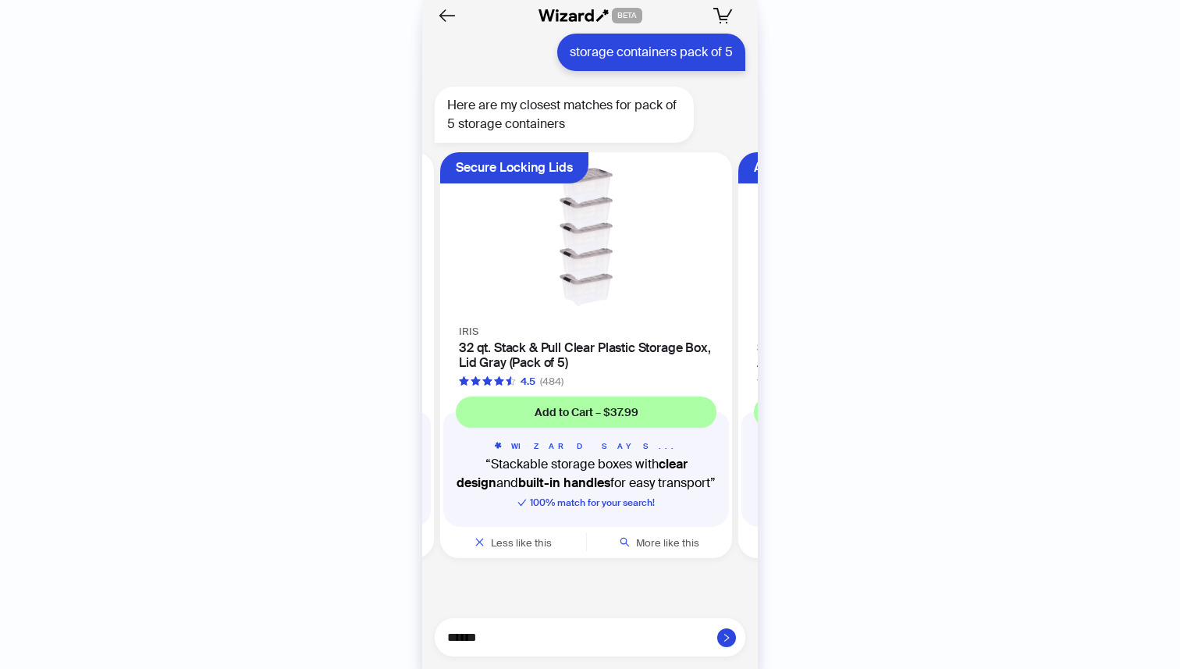
type textarea "*******"
type textarea "*********"
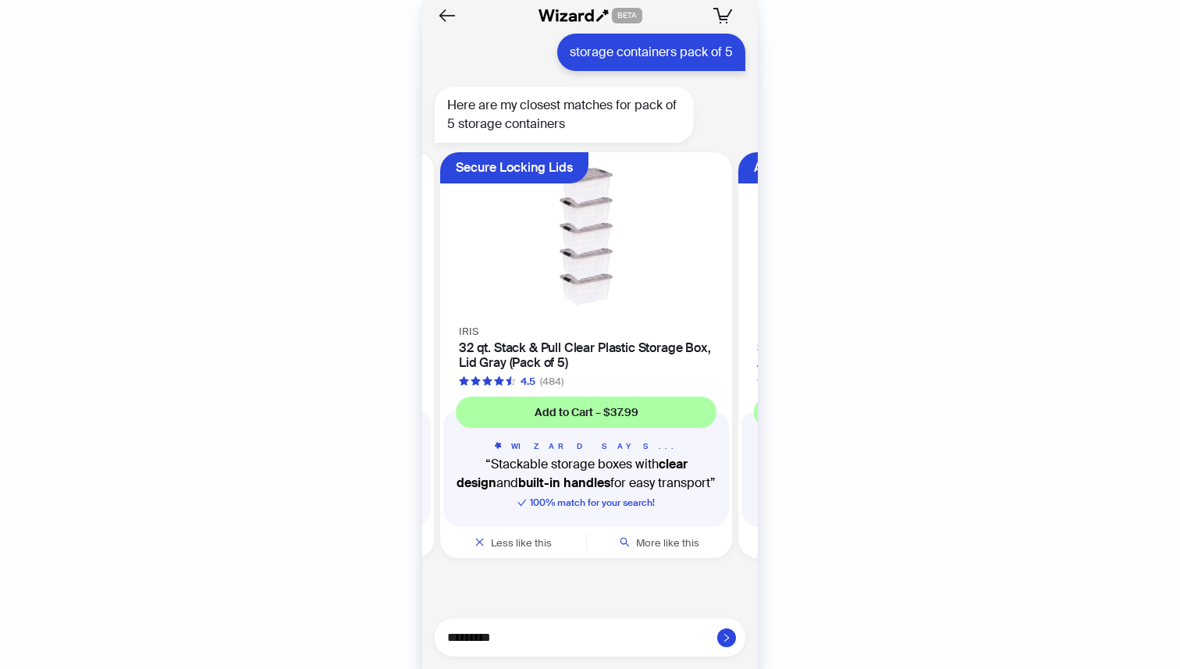
type textarea "**********"
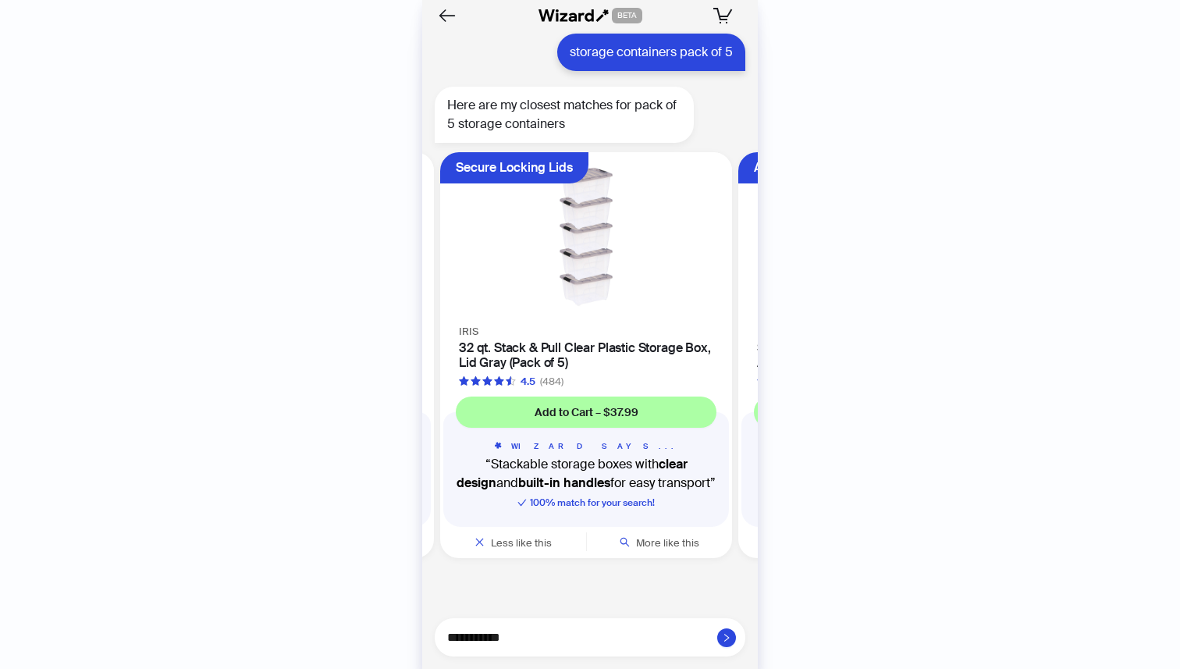
type textarea "**********"
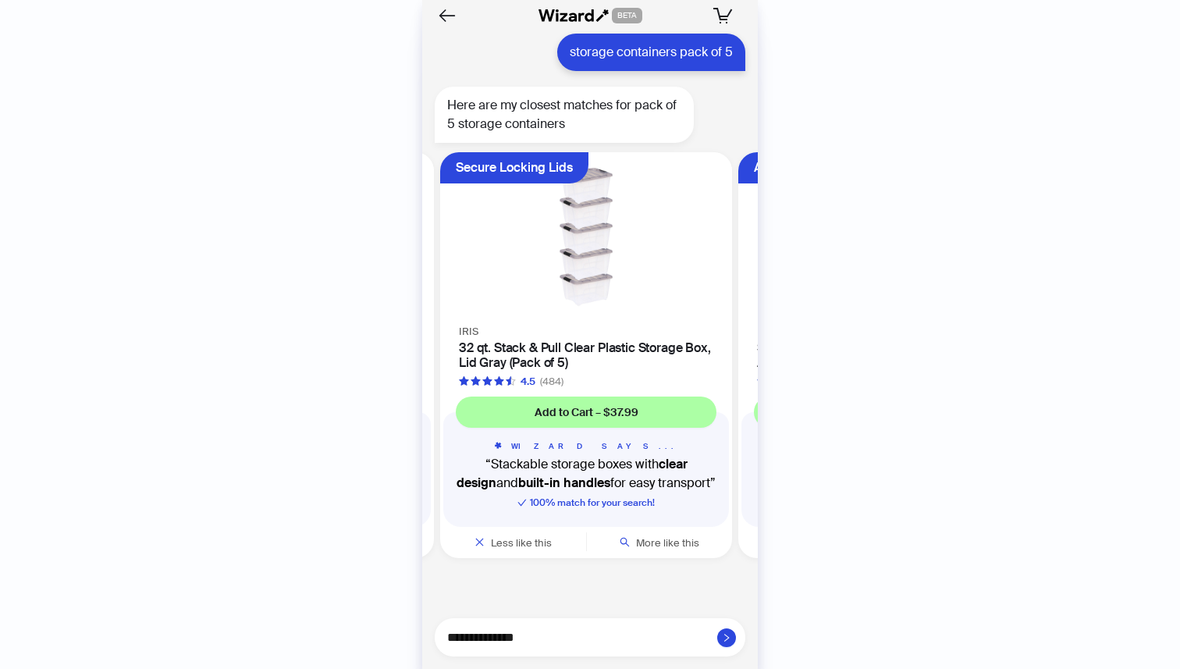
type textarea "**********"
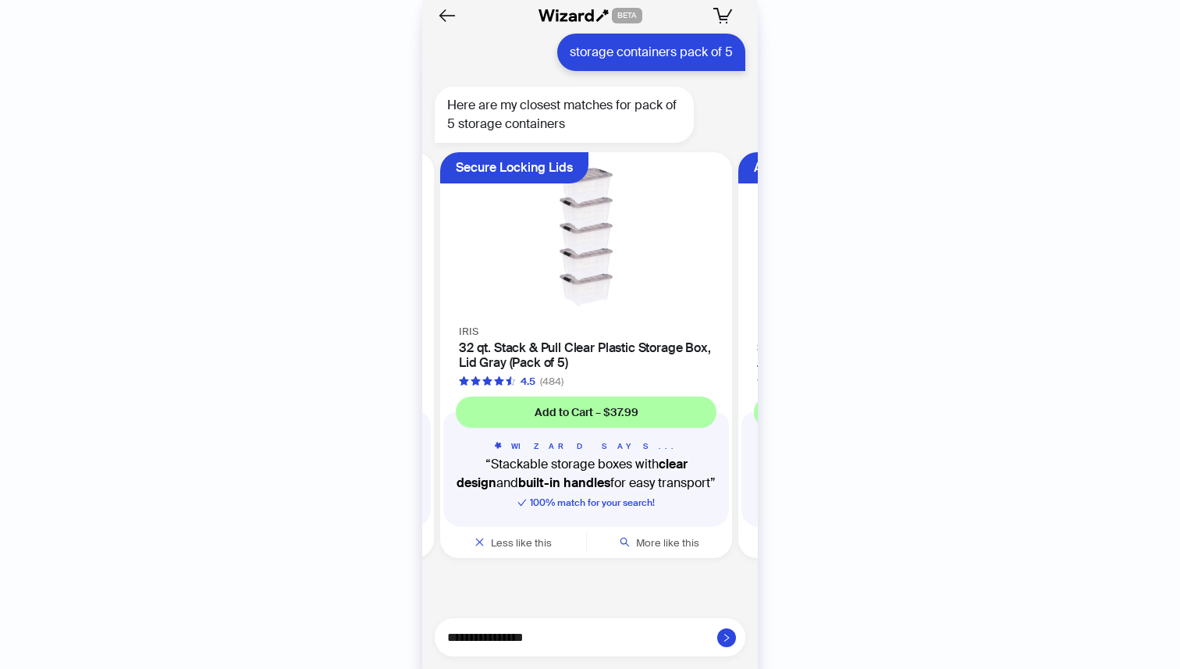
type textarea "**********"
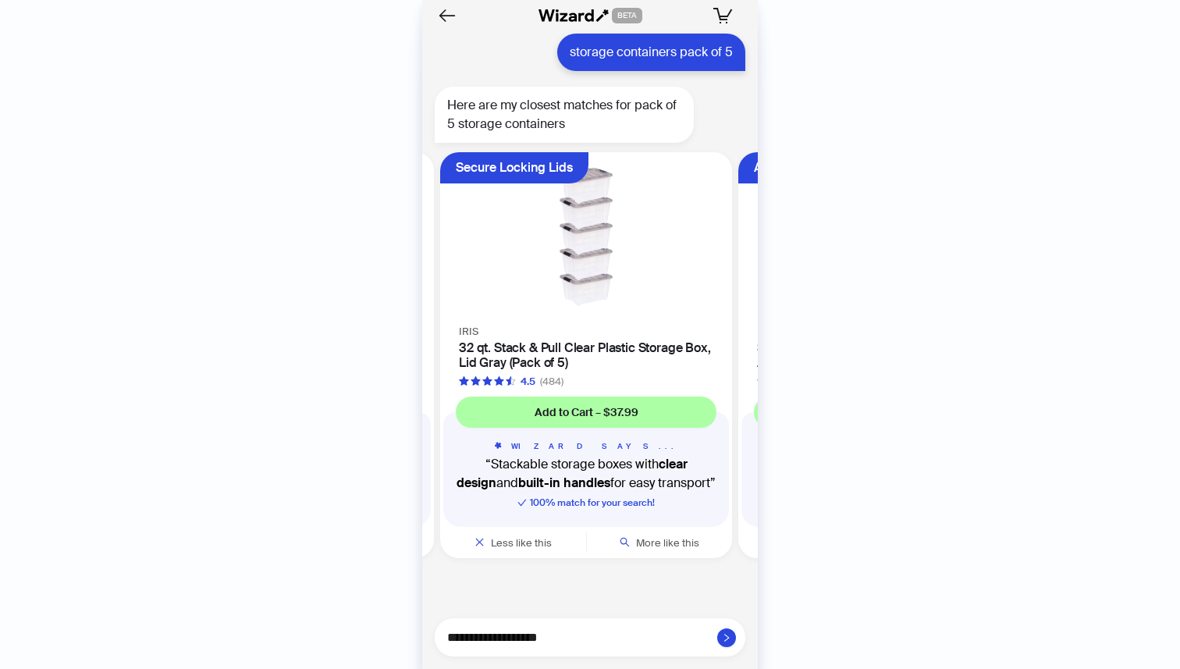
type textarea "**********"
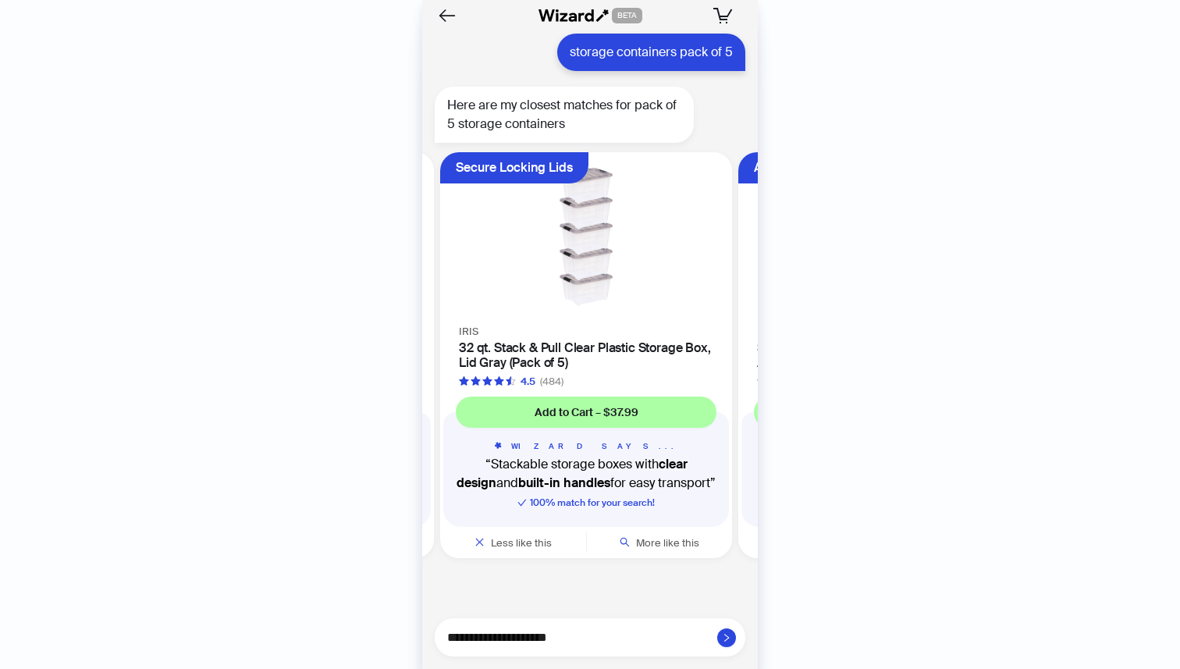
type textarea "**********"
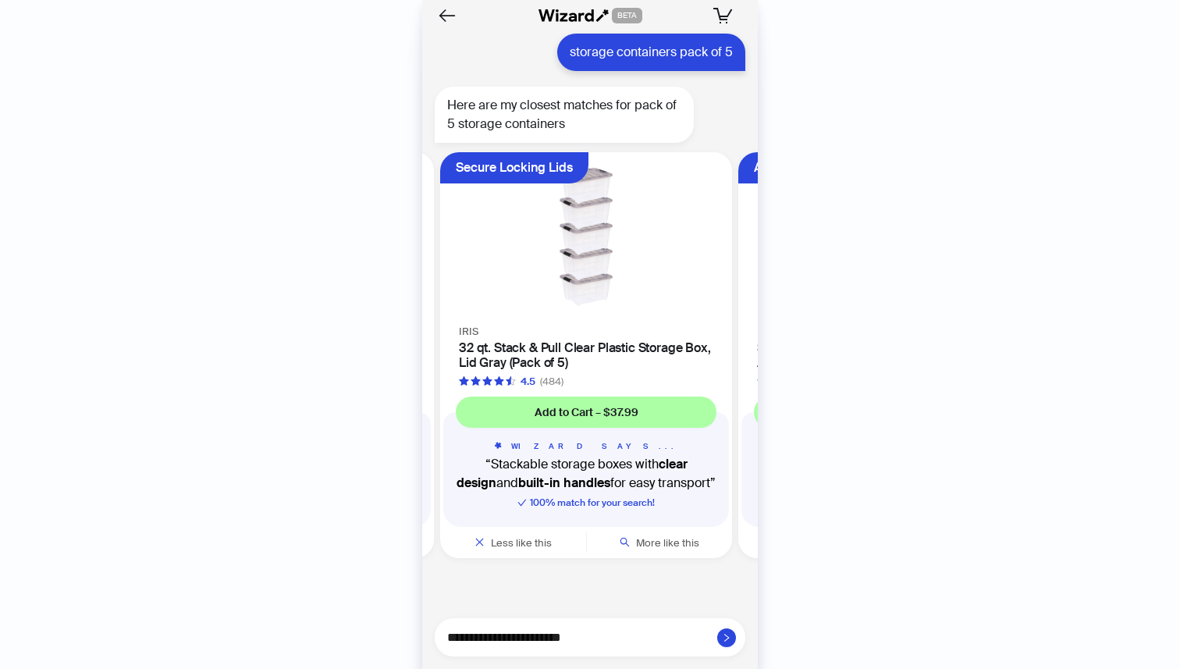
type textarea "**********"
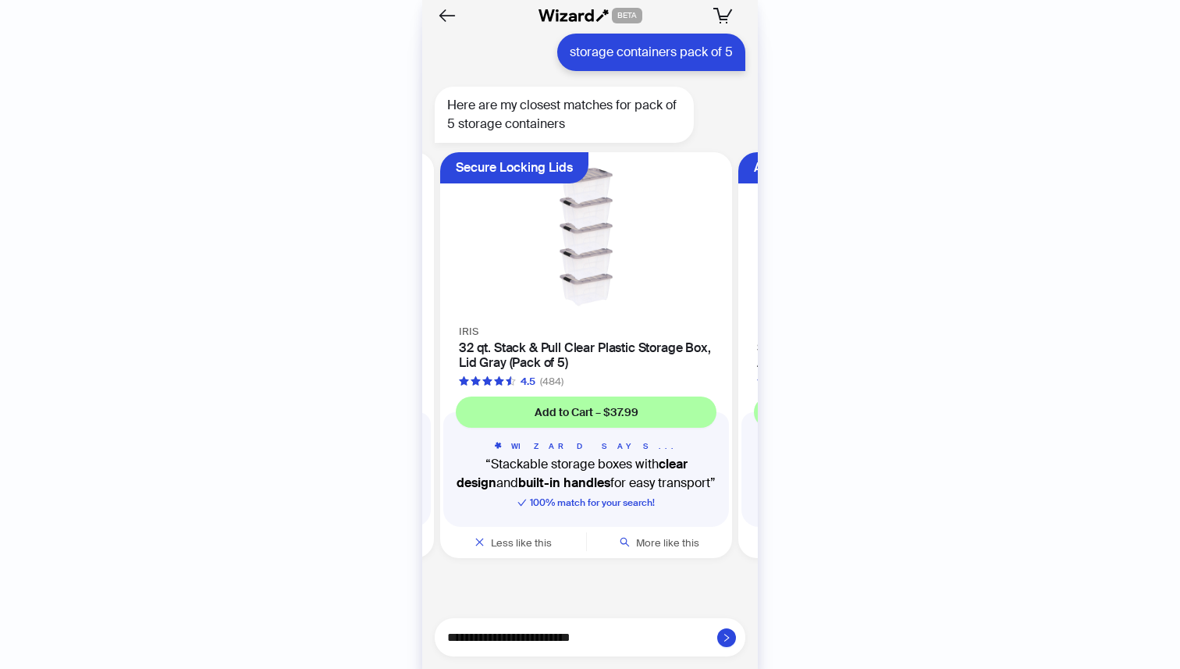
type textarea "**********"
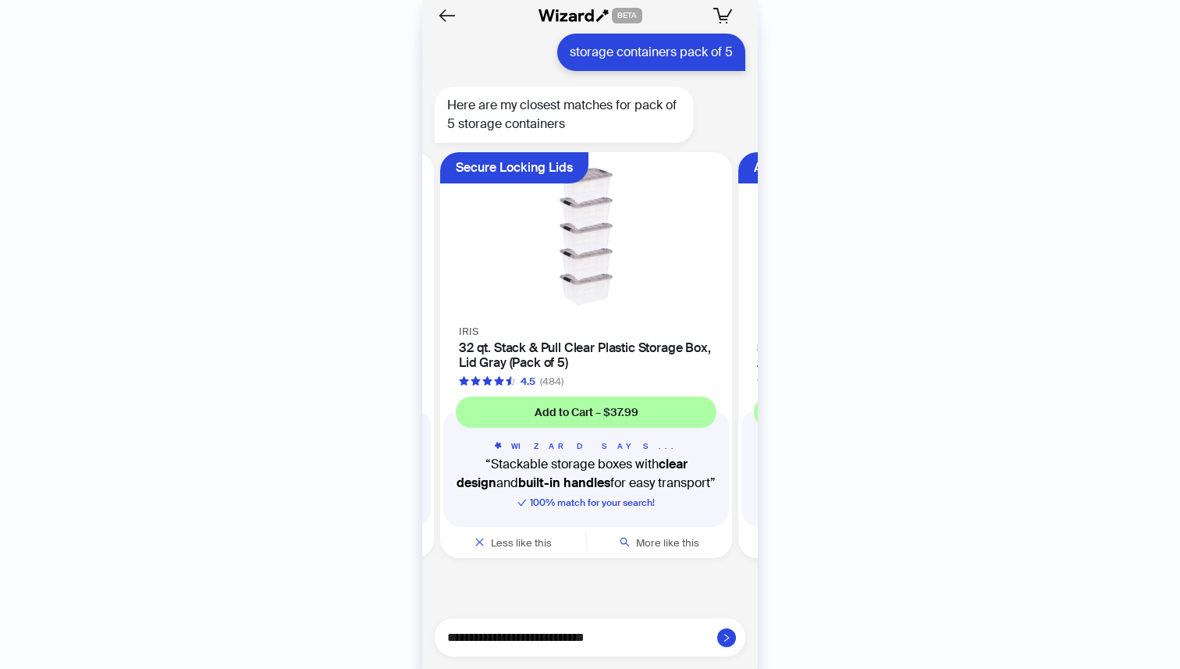
type textarea "**********"
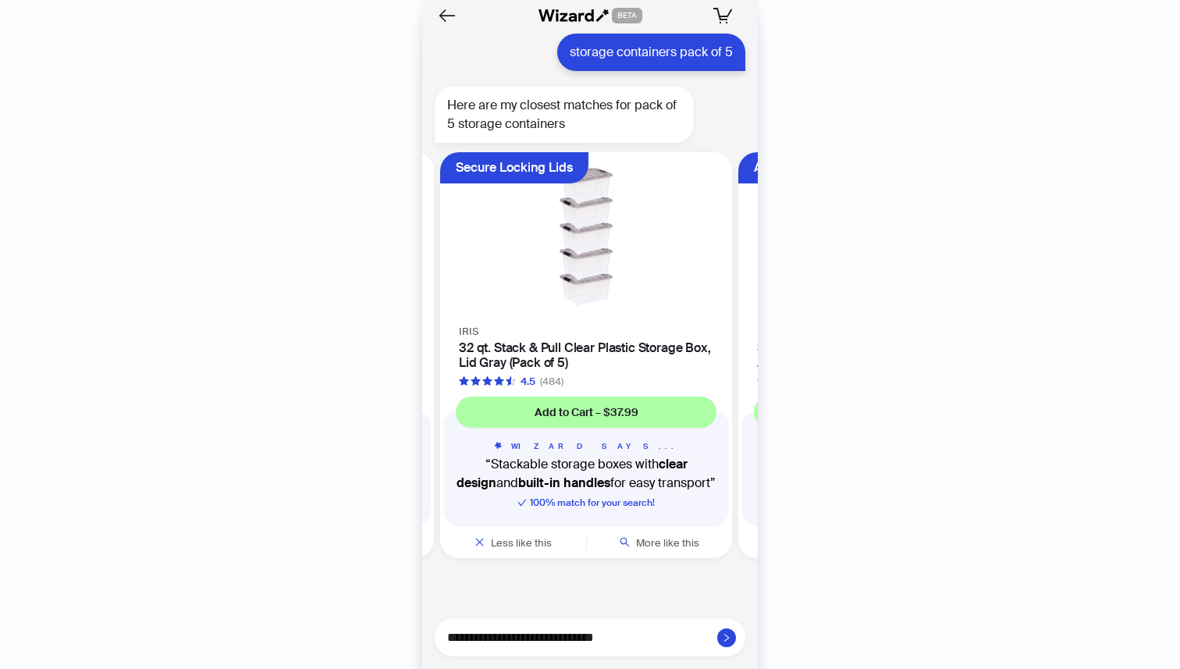
type textarea "**********"
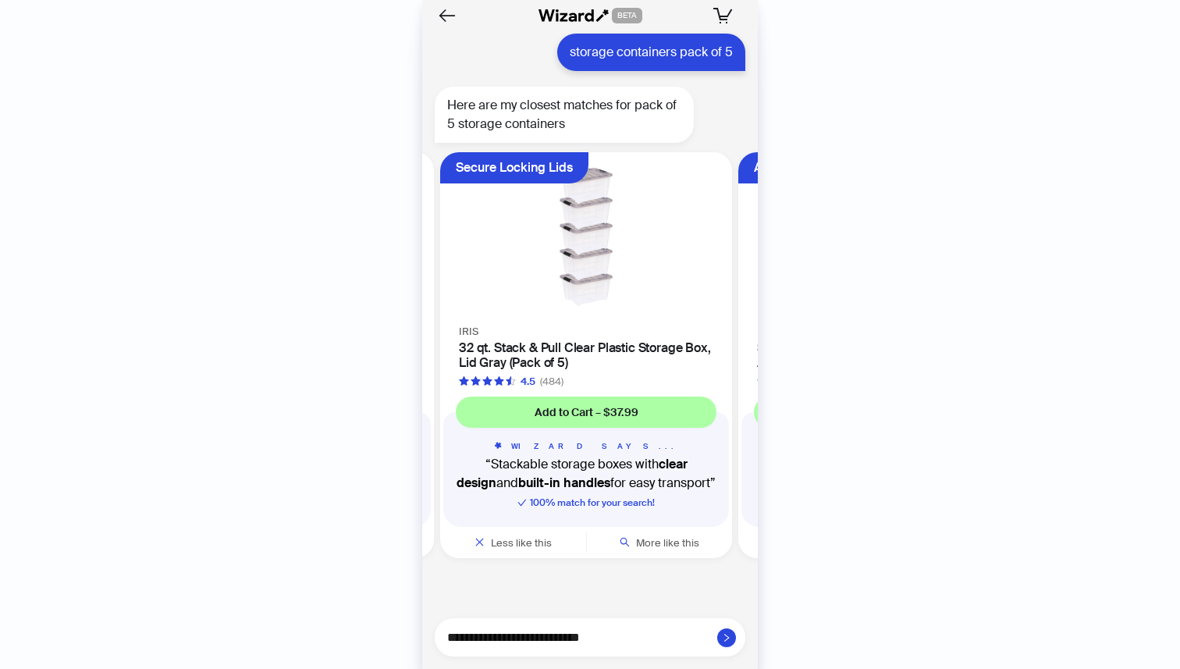
type textarea "**********"
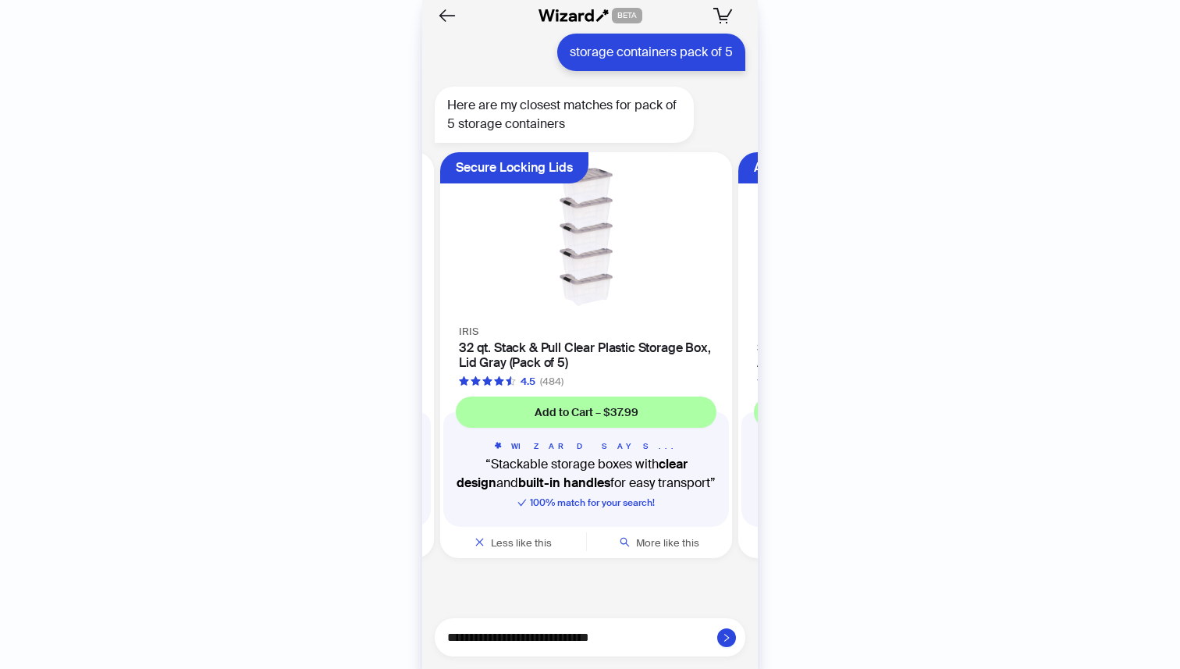
type textarea "**********"
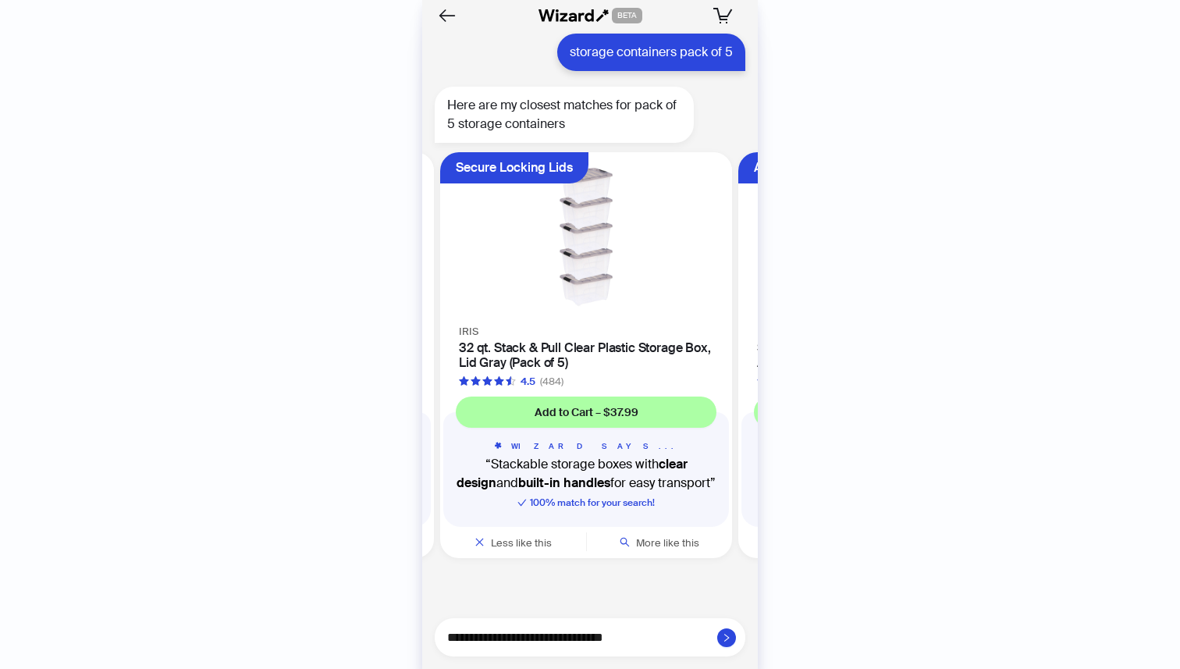
type textarea "**********"
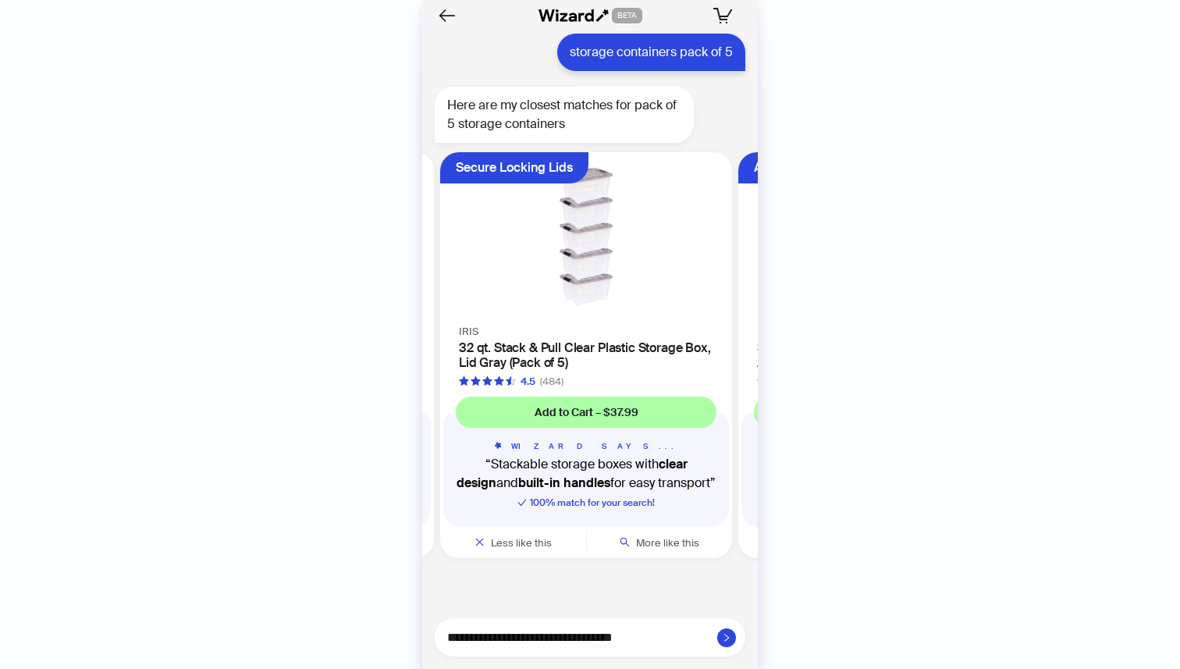
type textarea "**********"
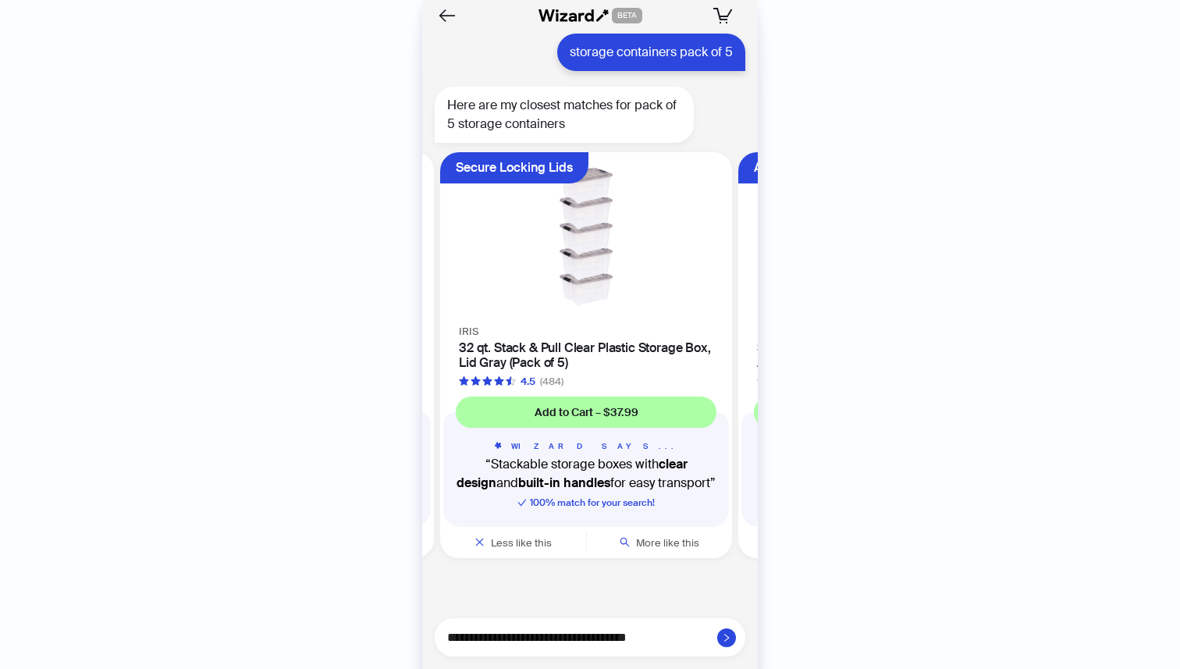
type textarea "**********"
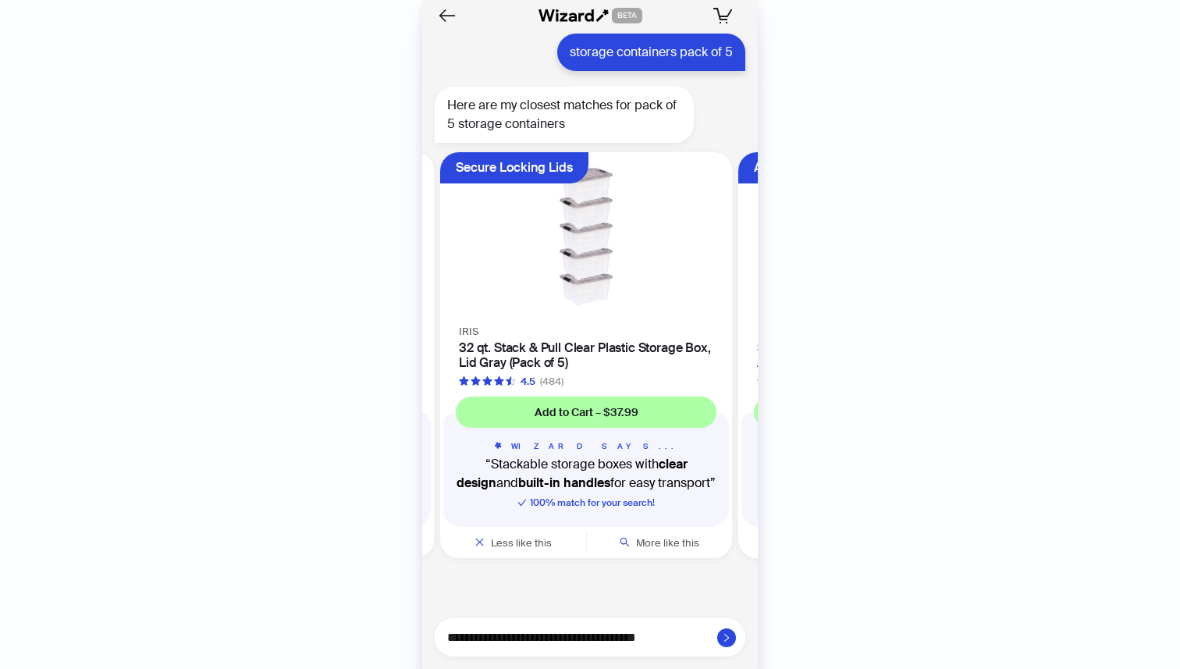
type textarea "**********"
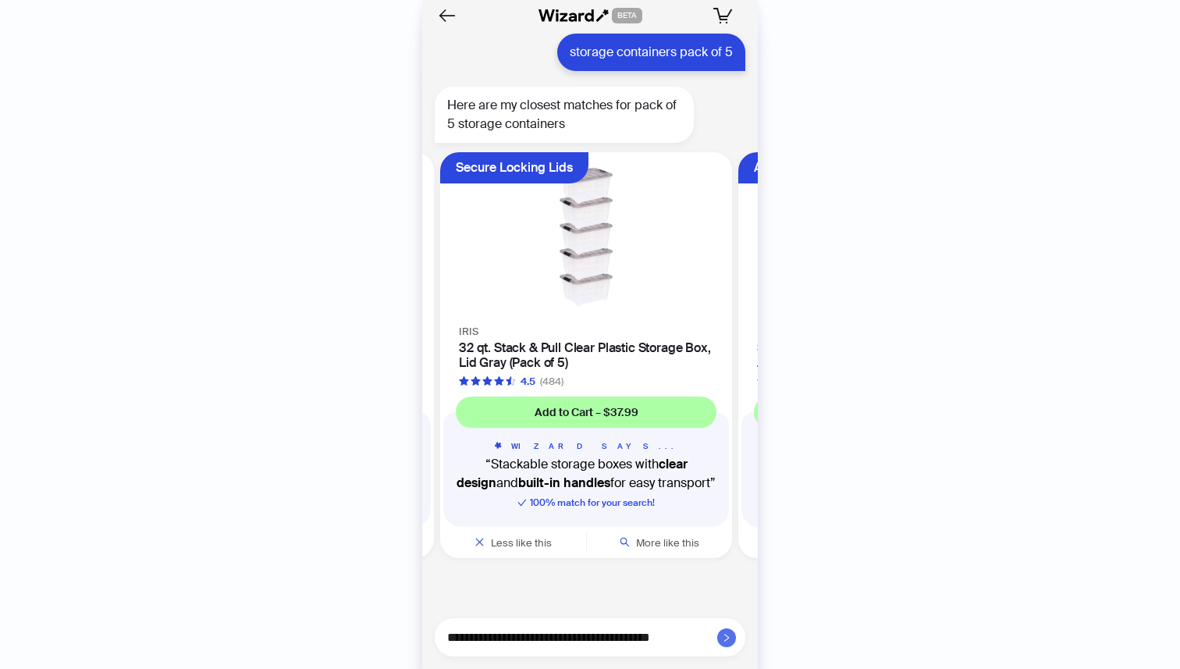
type textarea "**********"
click at [733, 635] on button "button" at bounding box center [726, 637] width 19 height 19
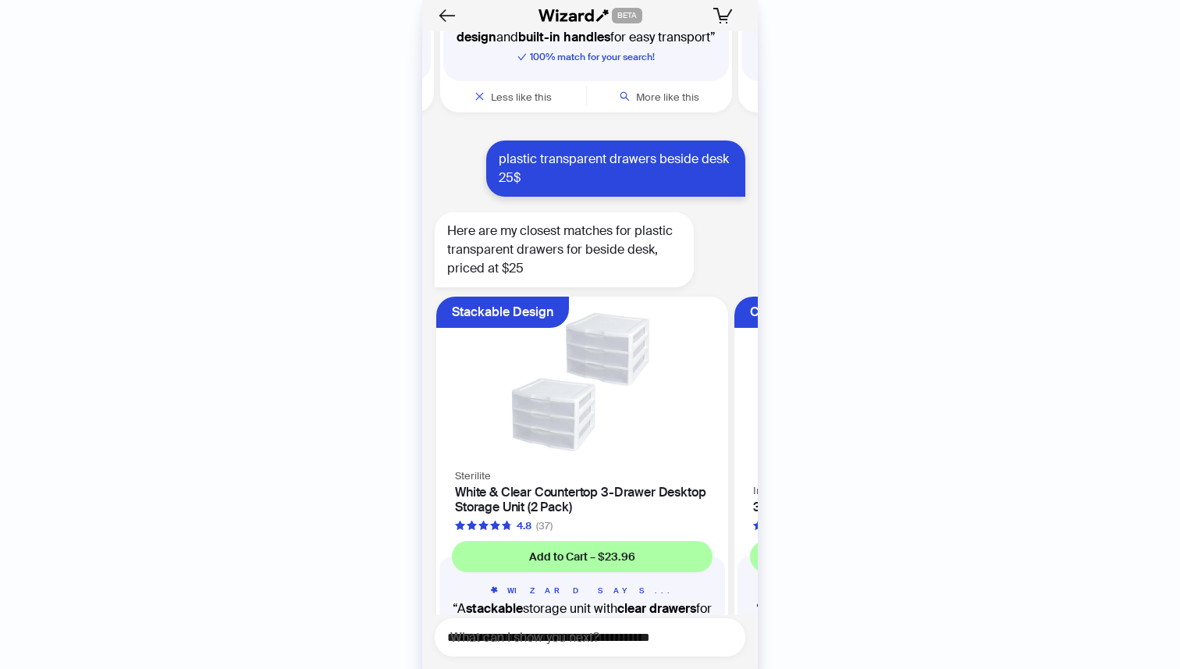
scroll to position [1134, 0]
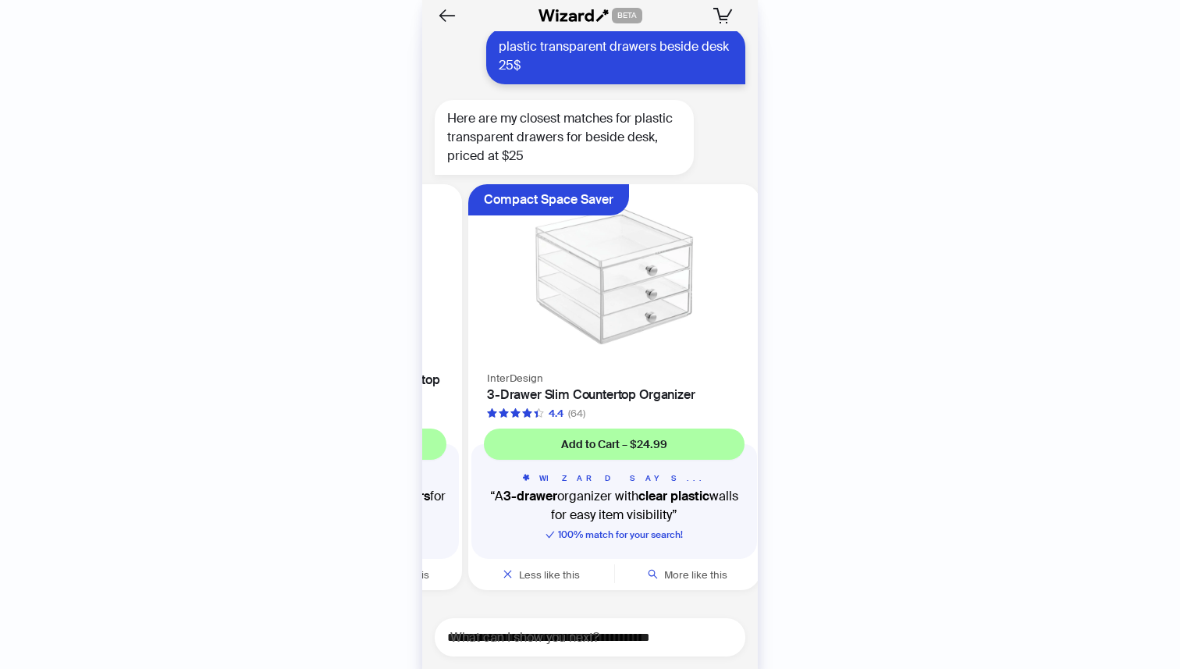
drag, startPoint x: 670, startPoint y: 394, endPoint x: 496, endPoint y: 393, distance: 173.3
click at [498, 393] on ul "Stackable Design Sterilite White & Clear Countertop 3-Drawer Desktop Storage Un…" at bounding box center [585, 390] width 343 height 425
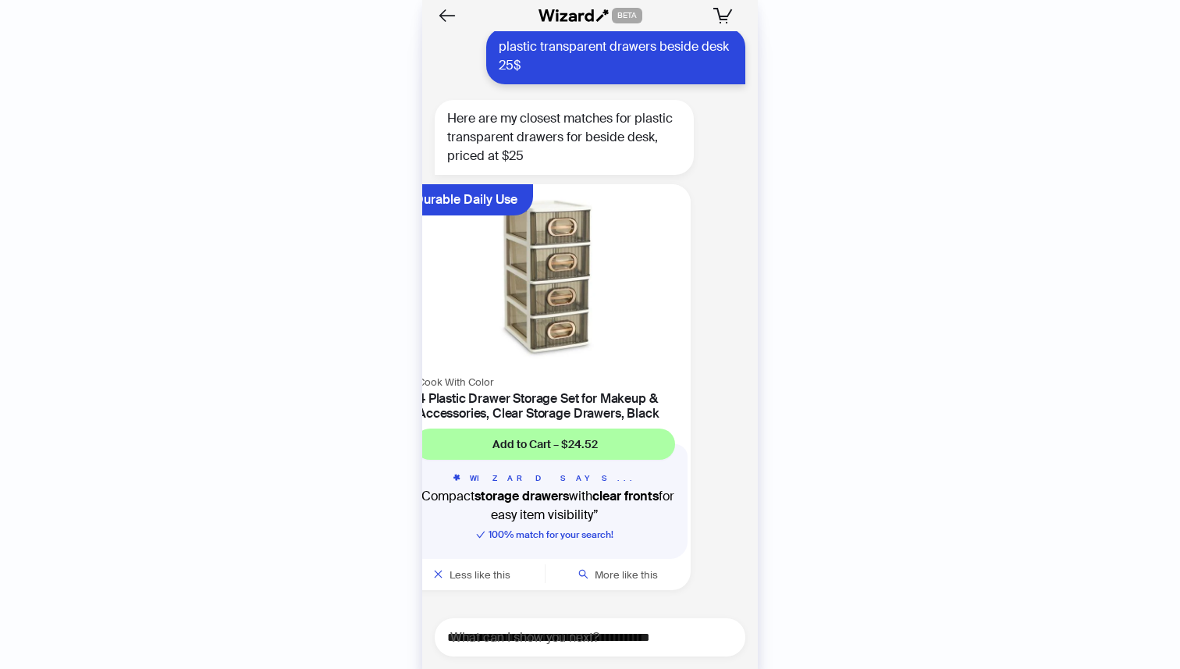
drag, startPoint x: 617, startPoint y: 397, endPoint x: 378, endPoint y: 413, distance: 239.3
click at [378, 413] on div "History Sign Out BETA Hi, I’m Your superpowered shopping agent I scour websites…" at bounding box center [590, 334] width 1180 height 669
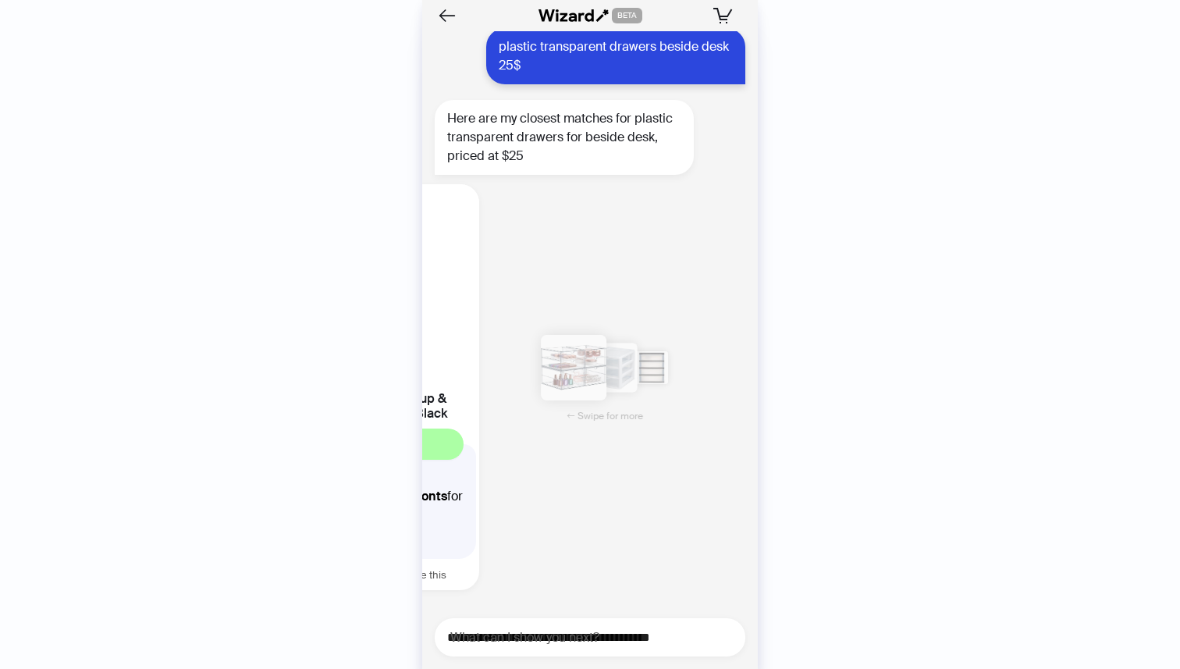
drag, startPoint x: 623, startPoint y: 352, endPoint x: 453, endPoint y: 357, distance: 169.4
click at [454, 357] on img at bounding box center [333, 278] width 273 height 169
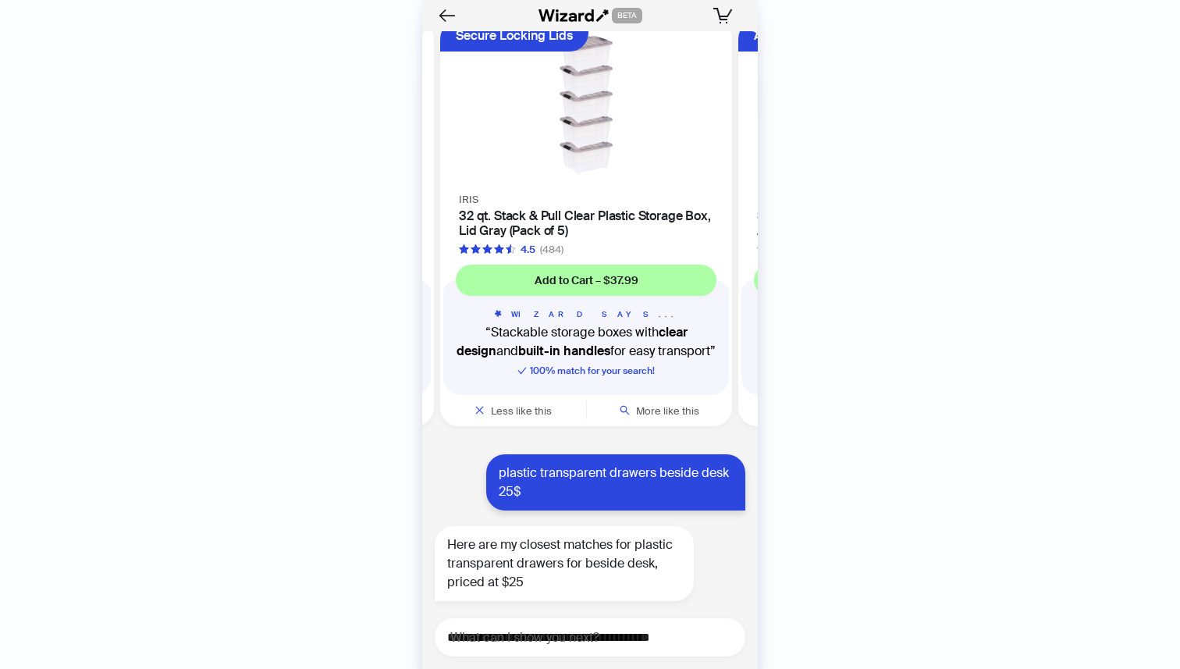
scroll to position [0, 890]
click at [649, 414] on span "More like this" at bounding box center [667, 410] width 63 height 13
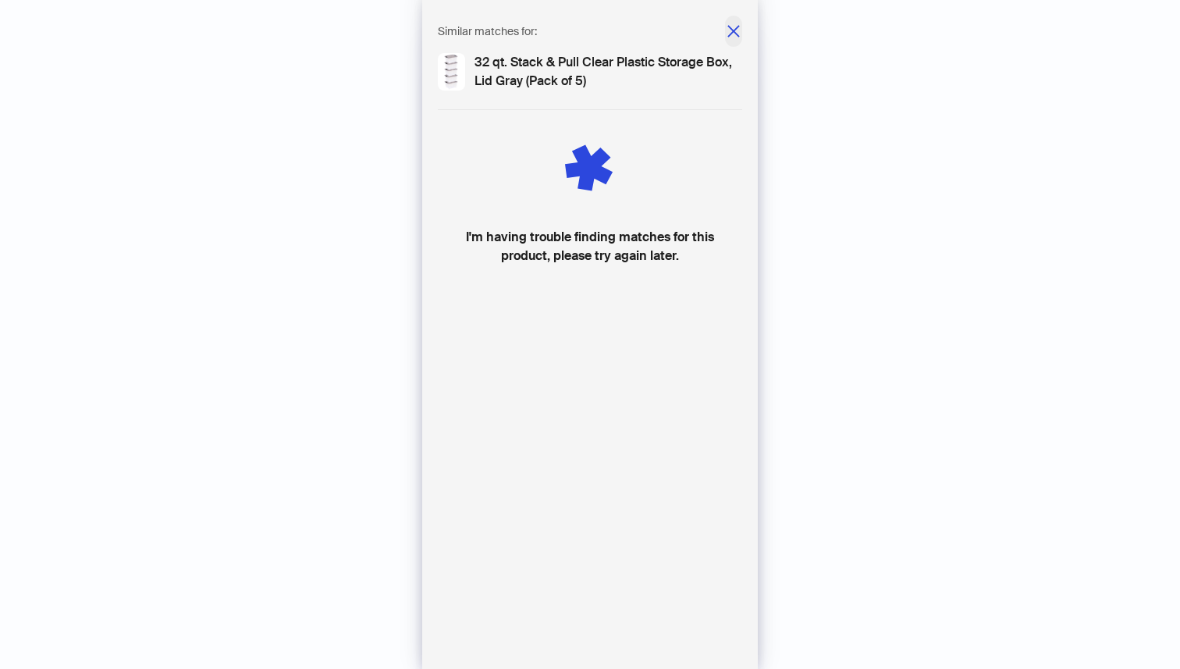
click at [738, 35] on icon "close" at bounding box center [733, 31] width 12 height 12
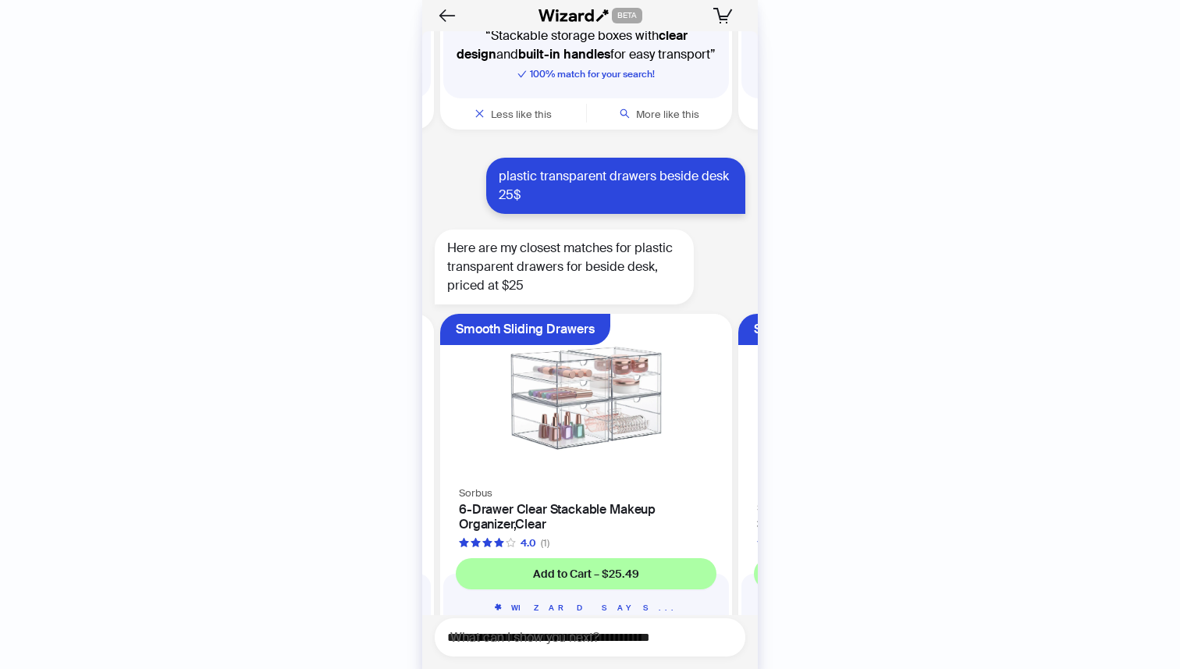
scroll to position [1134, 0]
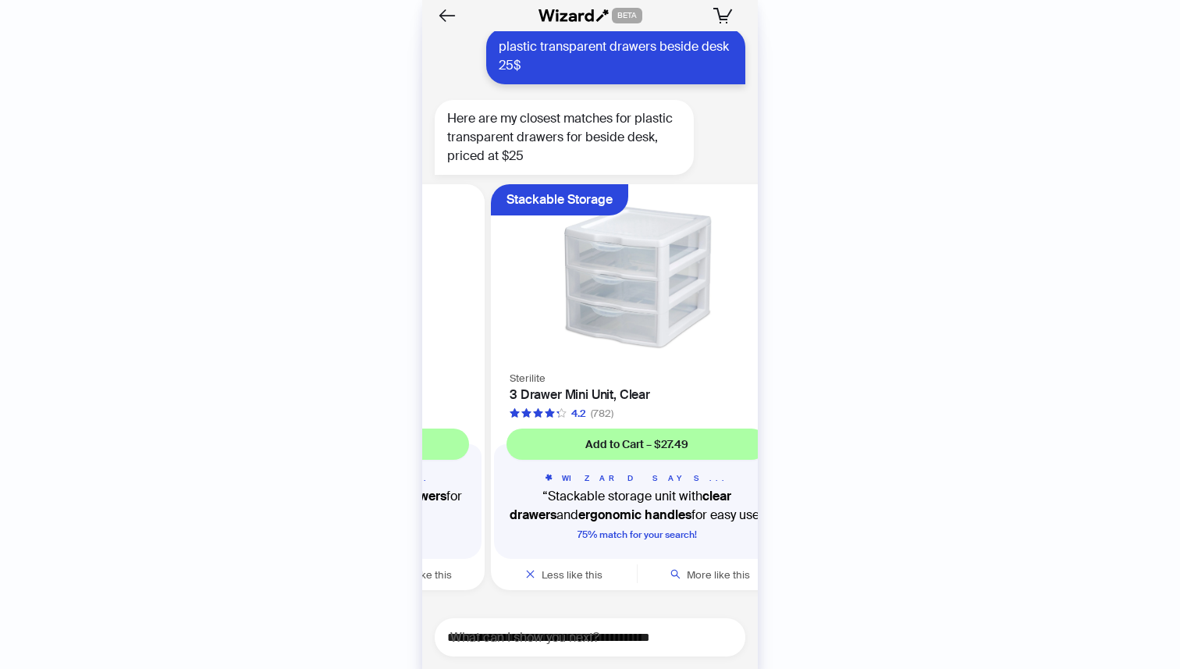
drag, startPoint x: 652, startPoint y: 364, endPoint x: 489, endPoint y: 377, distance: 163.6
click at [487, 377] on li "Smooth Sliding Drawers Sorbus 6-Drawer Clear Stackable Makeup Organizer,Clear 4…" at bounding box center [338, 387] width 298 height 406
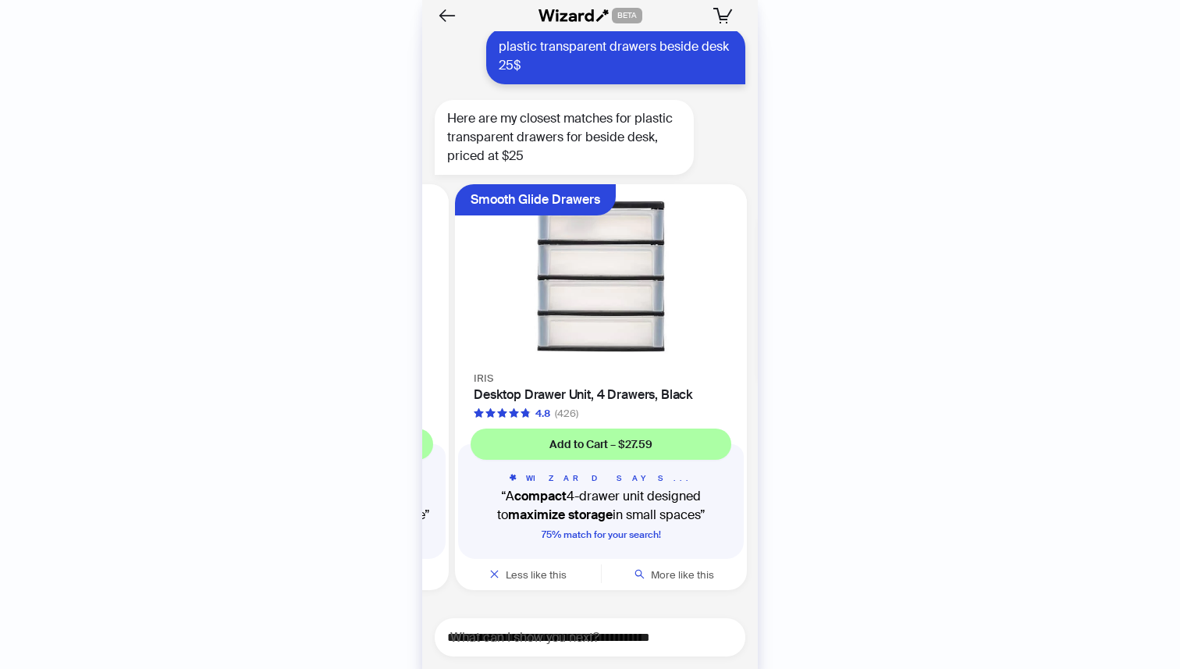
drag, startPoint x: 634, startPoint y: 367, endPoint x: 445, endPoint y: 379, distance: 189.3
click at [445, 379] on div "Stackable Storage Sterilite 3 Drawer Mini Unit, Clear 4.2 (782) Add to Cart – $…" at bounding box center [303, 387] width 292 height 406
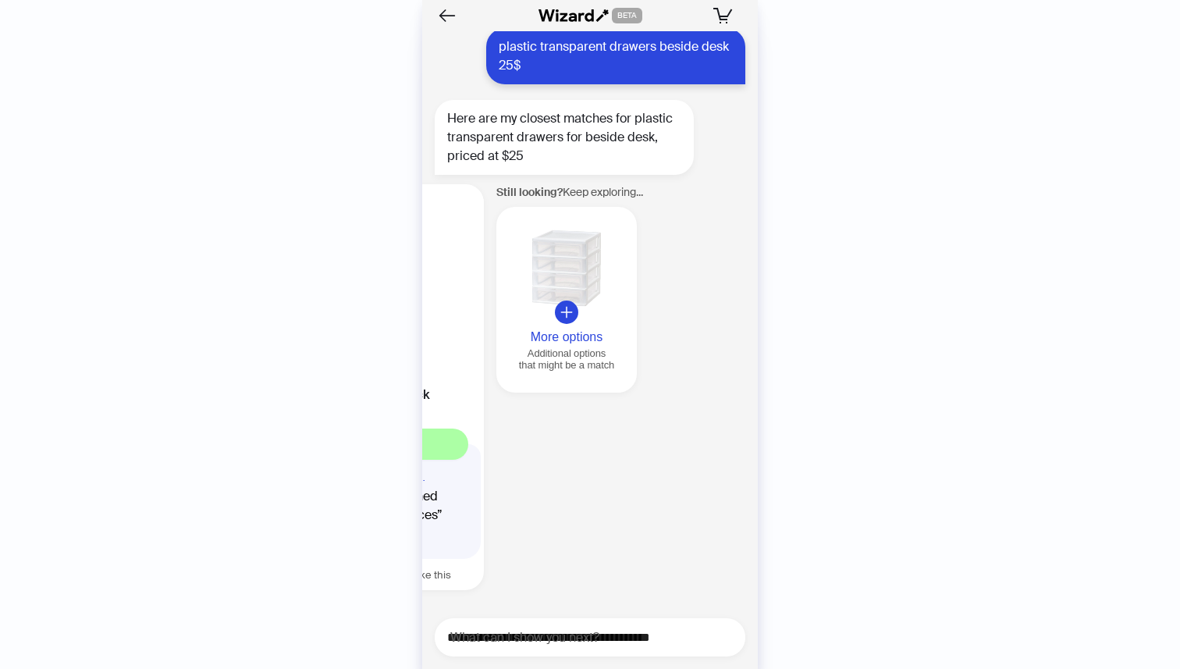
drag, startPoint x: 666, startPoint y: 371, endPoint x: 506, endPoint y: 372, distance: 160.0
click at [506, 372] on ul "Stackable Design Sterilite White & Clear Countertop 3-Drawer Desktop Storage Un…" at bounding box center [585, 390] width 343 height 425
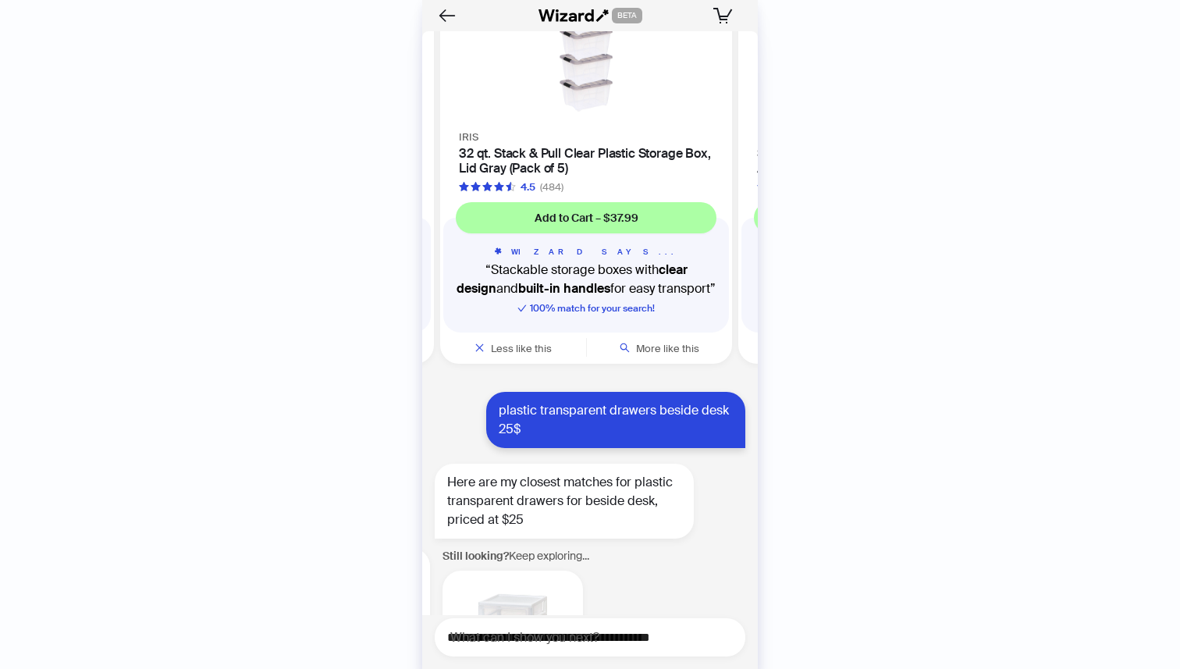
scroll to position [609, 0]
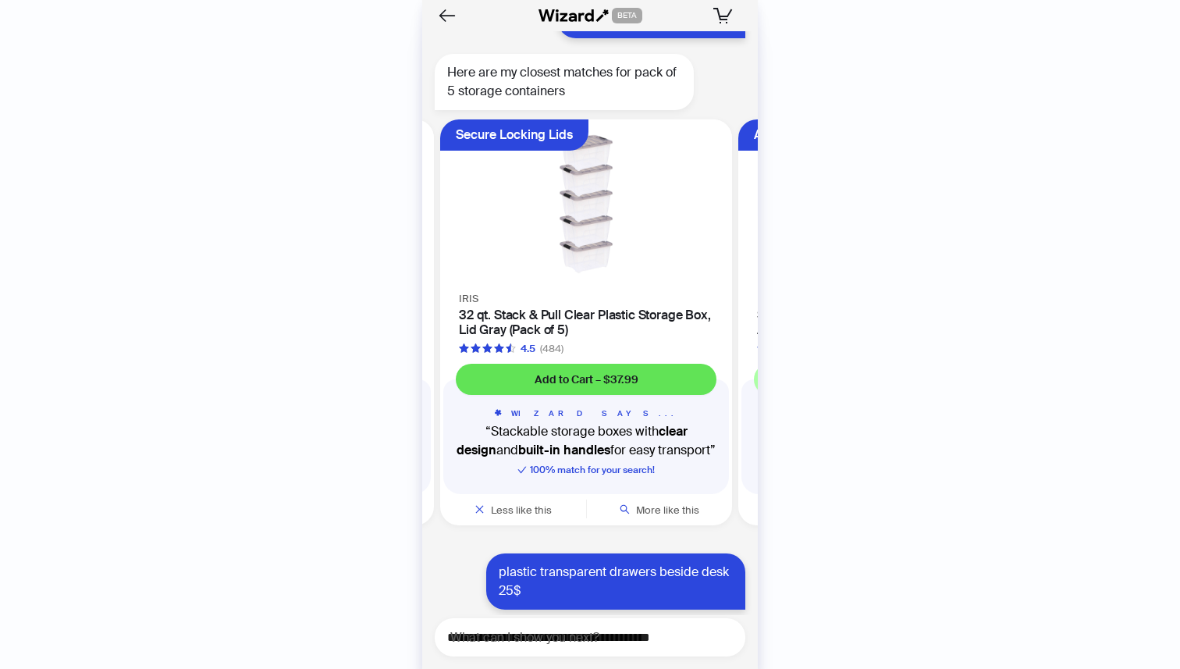
click at [602, 375] on span "Add to Cart – $37.99" at bounding box center [587, 379] width 104 height 14
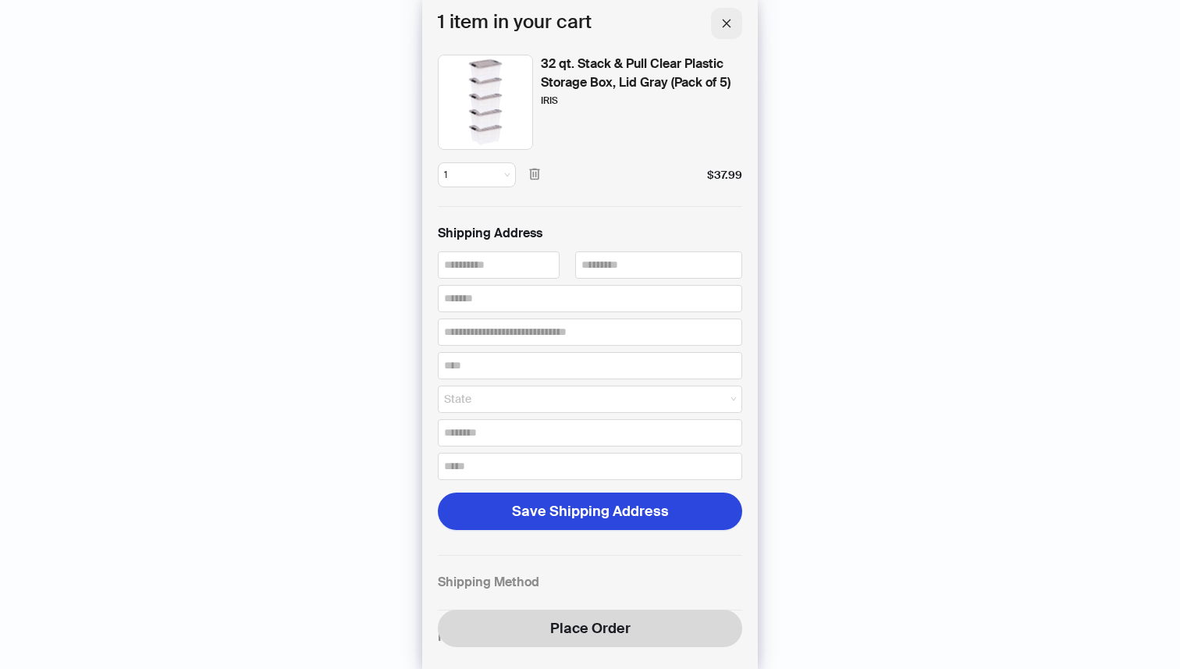
click at [722, 27] on icon "close" at bounding box center [726, 23] width 11 height 11
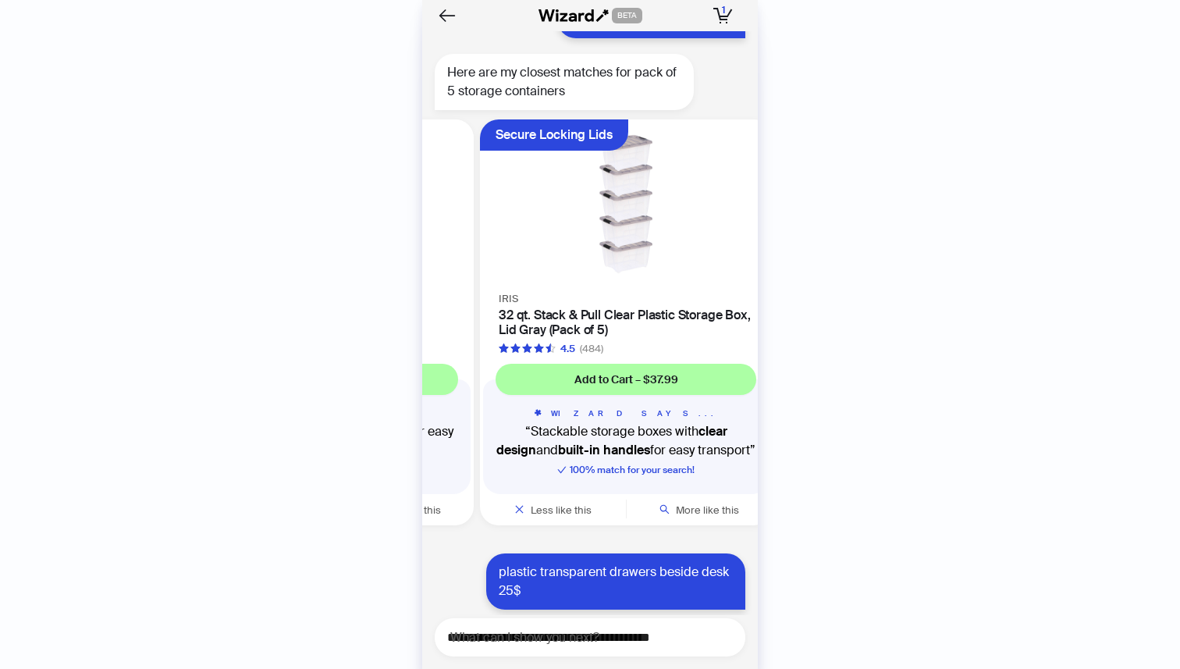
drag, startPoint x: 455, startPoint y: 311, endPoint x: 481, endPoint y: 322, distance: 28.0
click at [481, 322] on div "IRIS 32 qt. Stack & Pull Clear Plastic Storage Box, Lid Gray (Pack of 5) 4.5 (4…" at bounding box center [626, 322] width 292 height 67
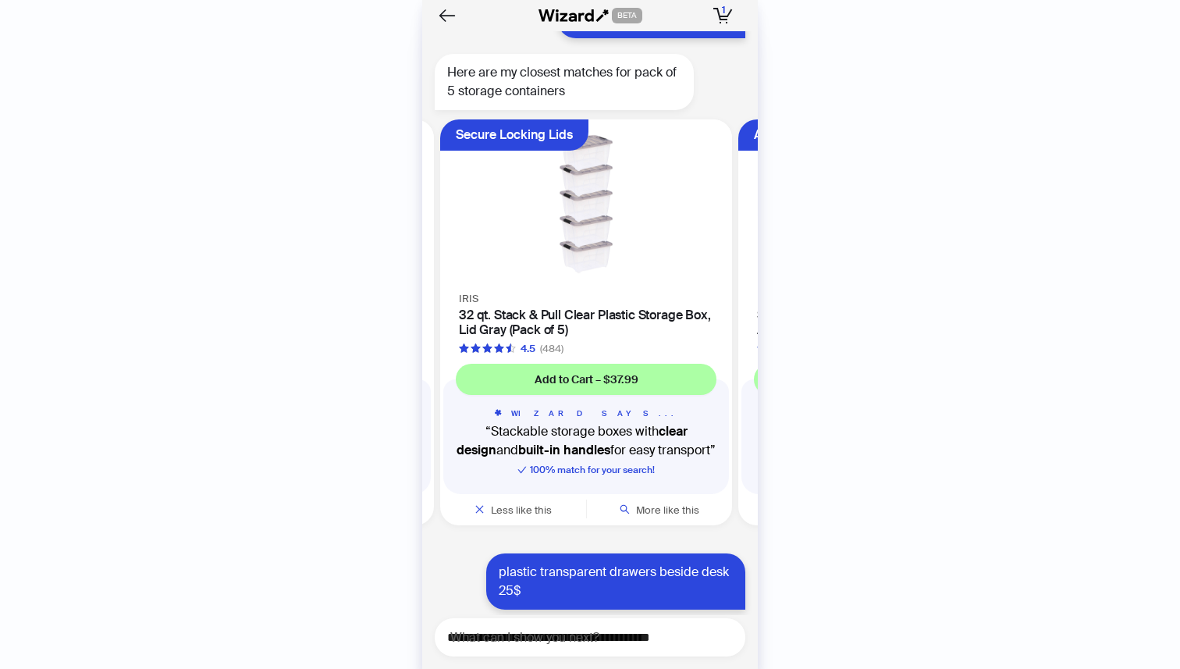
click at [501, 313] on h4 "32 qt. Stack & Pull Clear Plastic Storage Box, Lid Gray (Pack of 5)" at bounding box center [586, 322] width 254 height 30
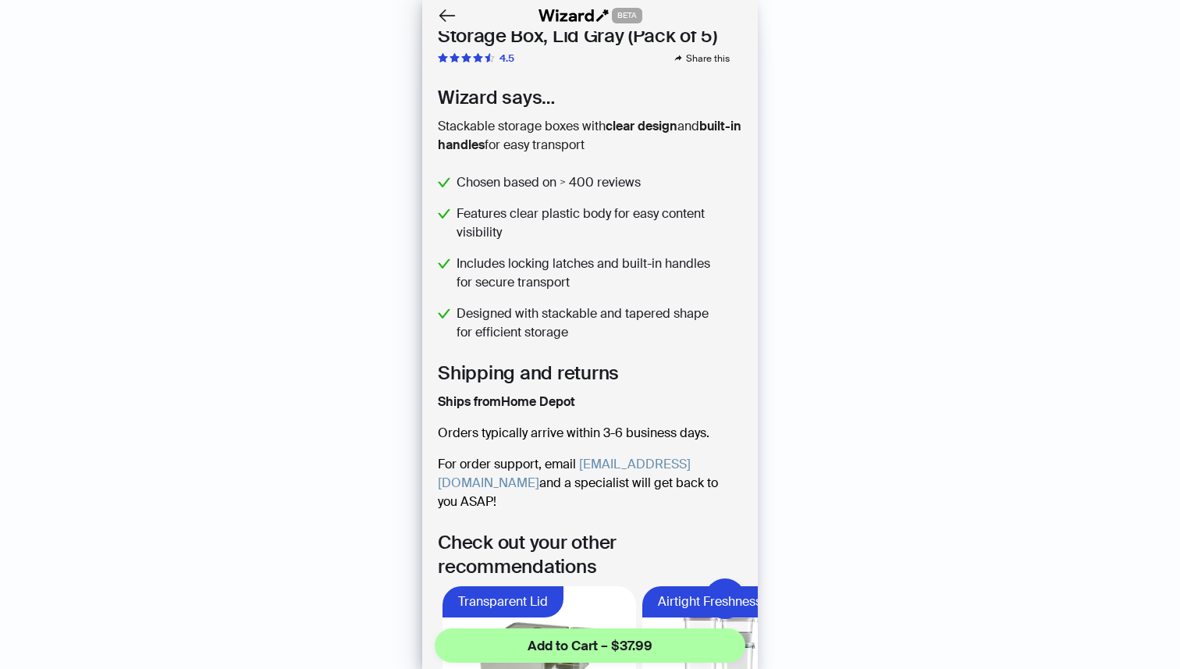
scroll to position [673, 0]
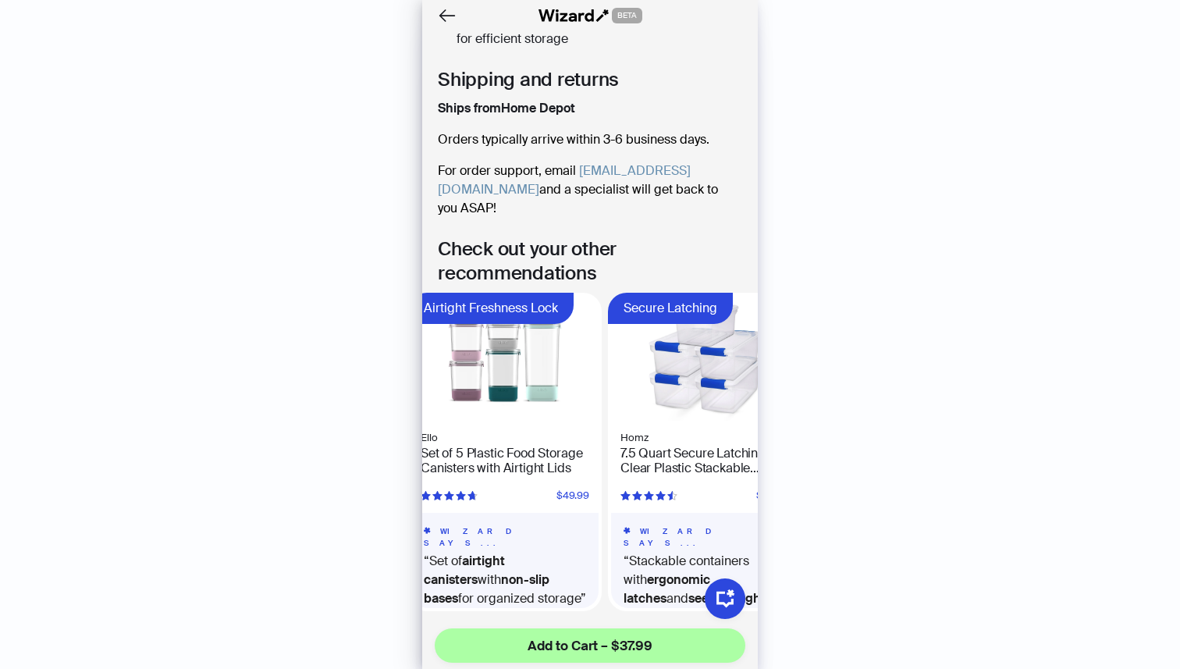
drag, startPoint x: 636, startPoint y: 407, endPoint x: 446, endPoint y: 407, distance: 189.6
click at [447, 412] on ul "Transparent Lid IKEA VISSLAÅN Box with Lid, Set of 5, Grey $21.60 WIZARD SAYS..…" at bounding box center [590, 452] width 336 height 318
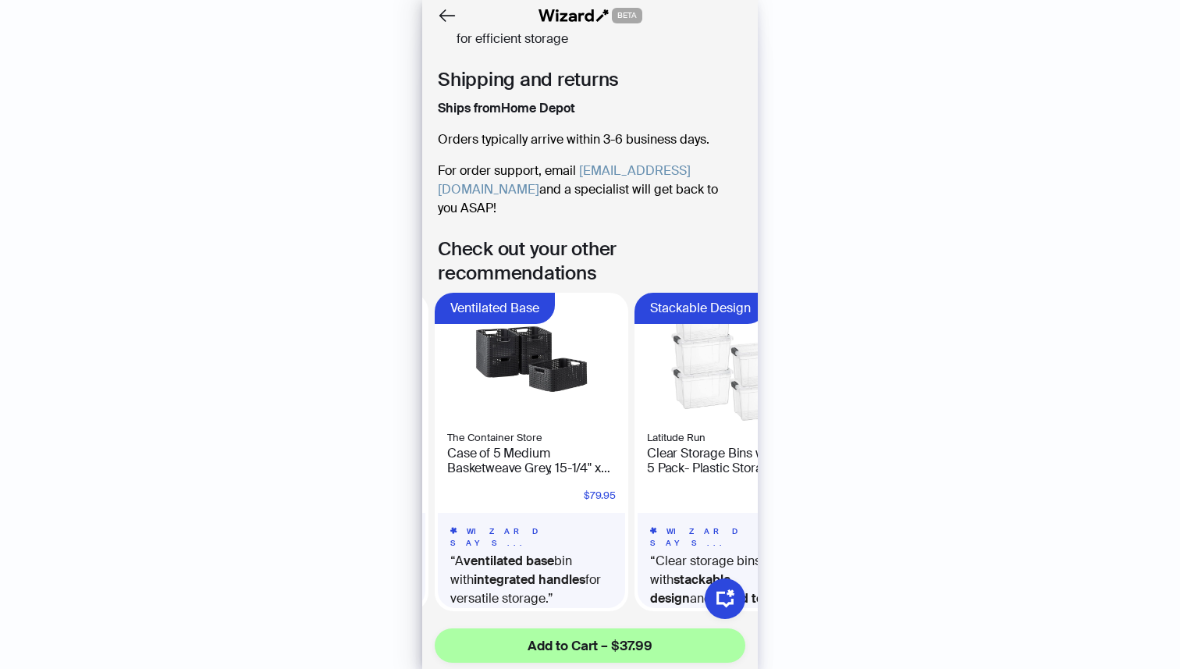
drag, startPoint x: 651, startPoint y: 394, endPoint x: 464, endPoint y: 410, distance: 187.2
click at [464, 410] on ul "Transparent Lid IKEA VISSLAÅN Box with Lid, Set of 5, Grey $21.60 WIZARD SAYS..…" at bounding box center [590, 452] width 336 height 318
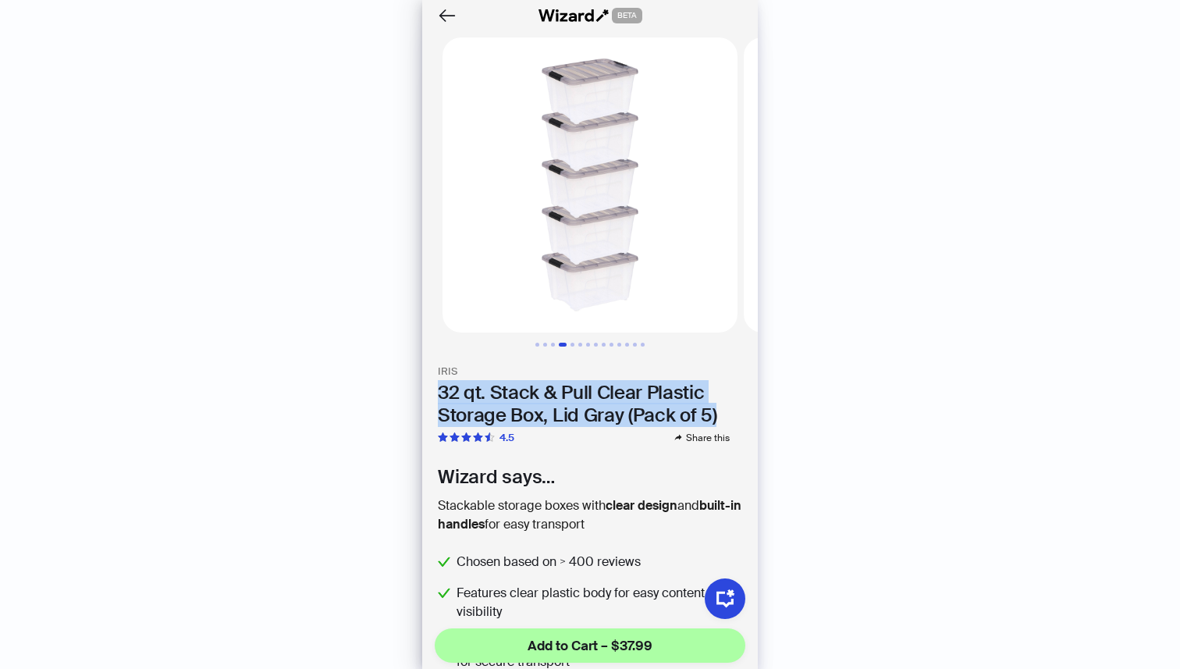
drag, startPoint x: 437, startPoint y: 379, endPoint x: 712, endPoint y: 409, distance: 276.3
click at [712, 409] on h1 "32 qt. Stack & Pull Clear Plastic Storage Box, Lid Gray (Pack of 5)" at bounding box center [590, 404] width 304 height 45
copy h1 "32 qt. Stack & Pull Clear Plastic Storage Box, Lid Gray (Pack of 5)"
click at [442, 13] on icon "Back" at bounding box center [447, 15] width 27 height 27
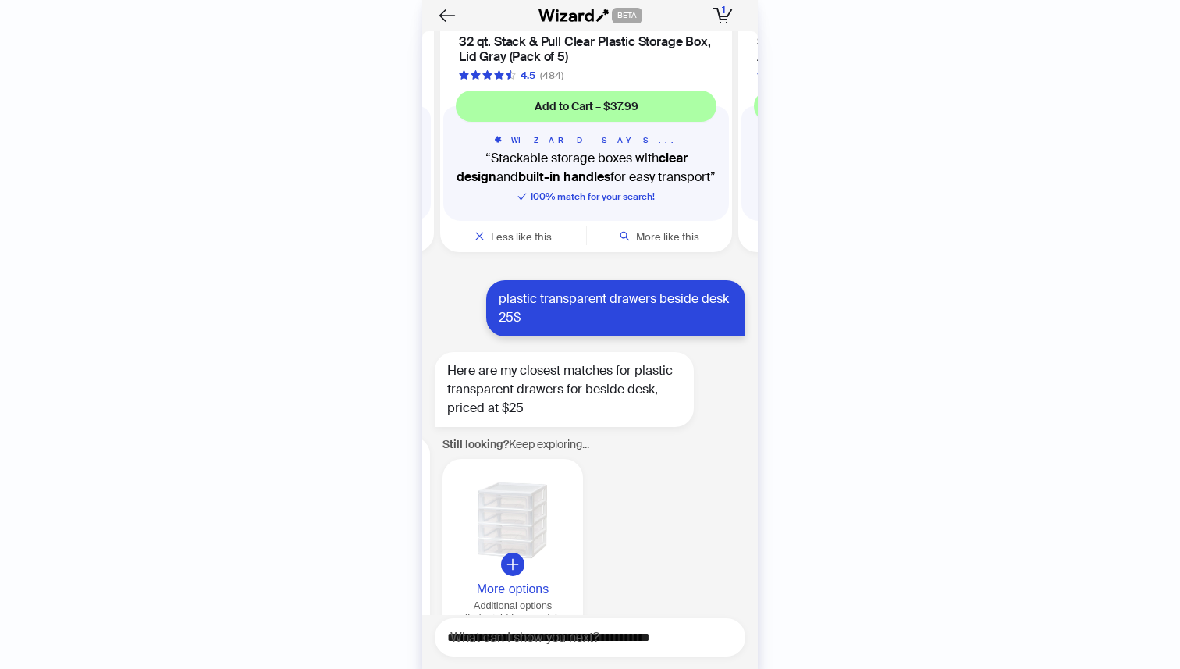
scroll to position [1134, 0]
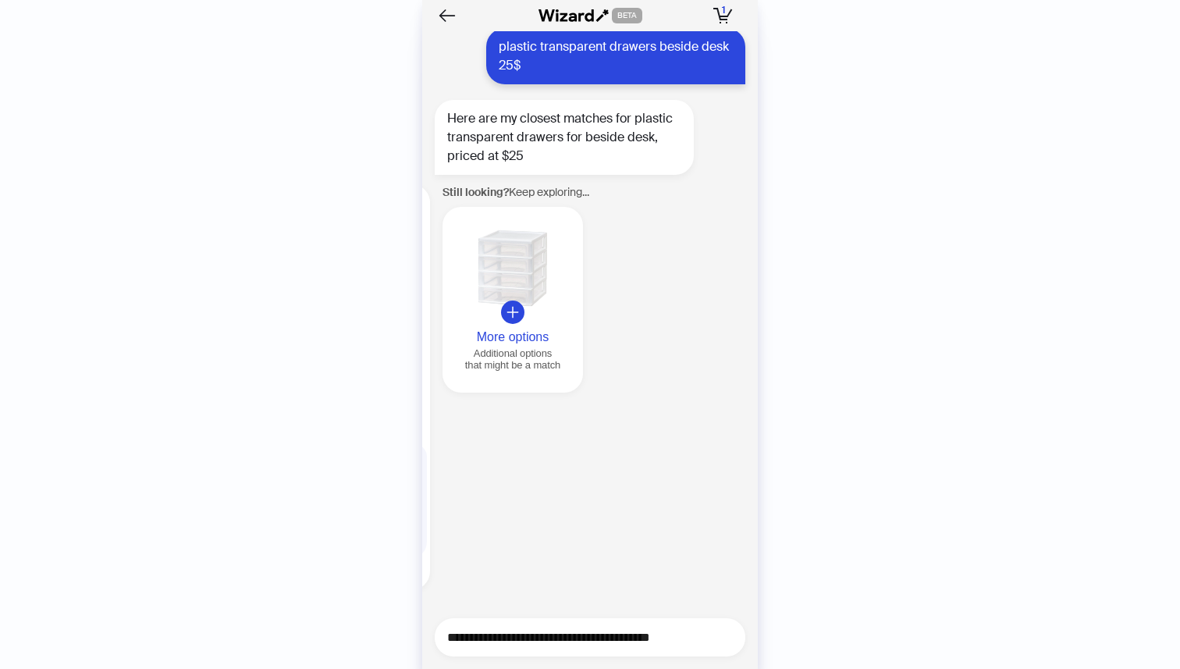
click at [575, 634] on textarea "**********" at bounding box center [596, 637] width 298 height 20
paste textarea "**********"
type textarea "**********"
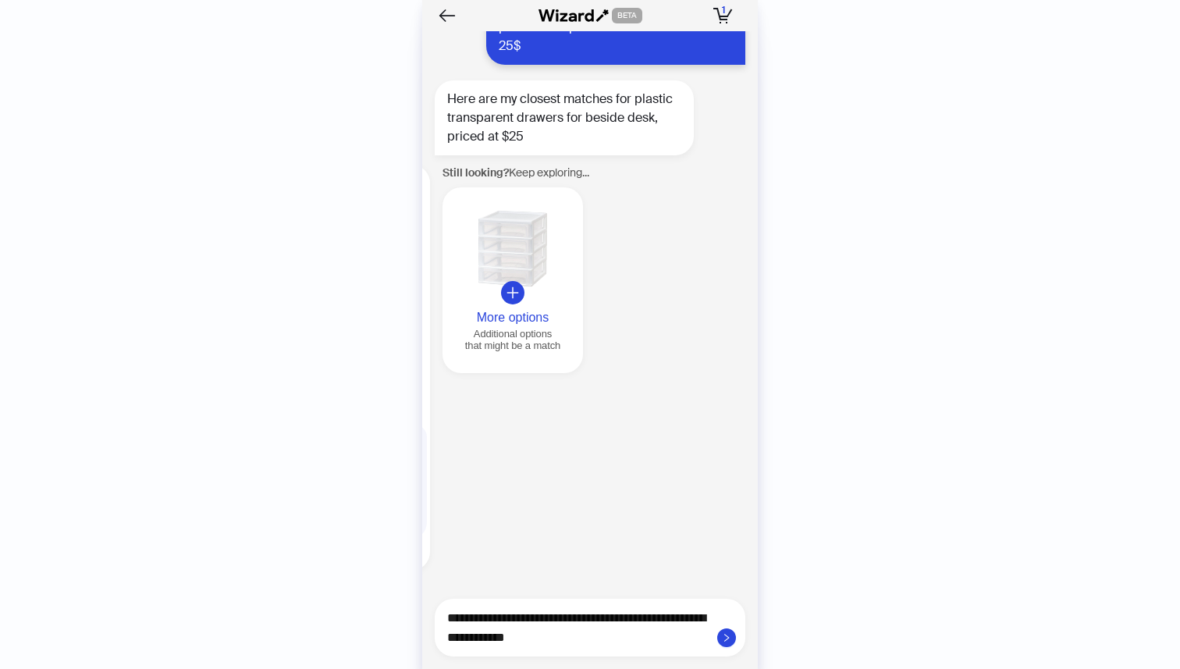
type textarea "**********"
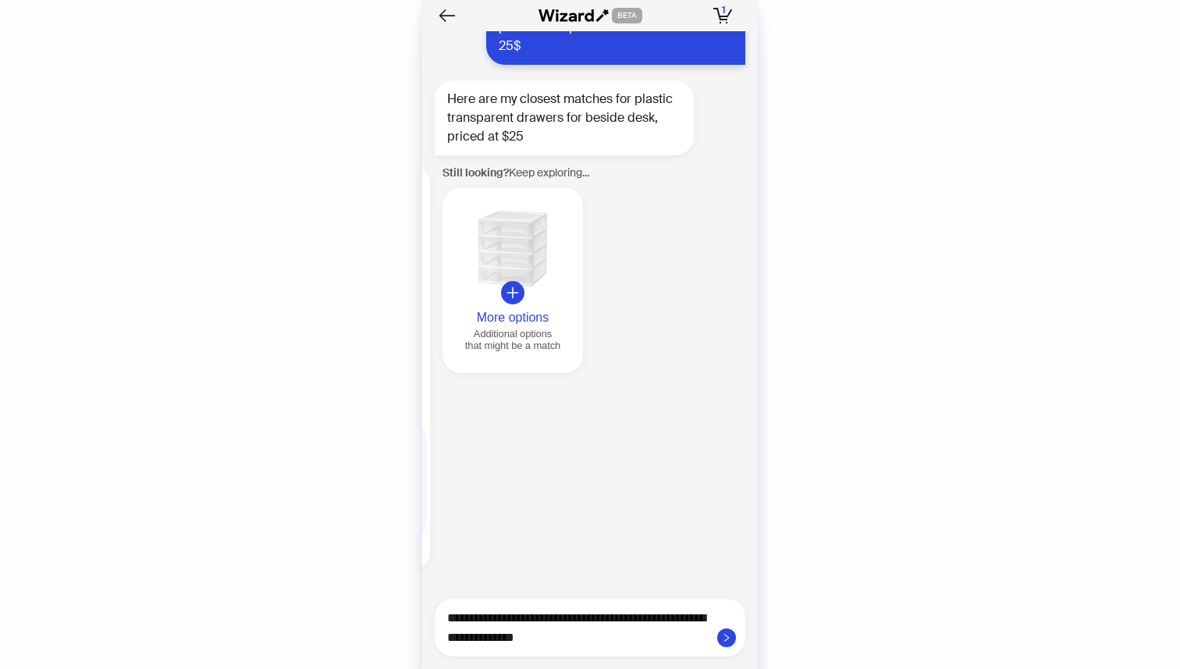
type textarea "**********"
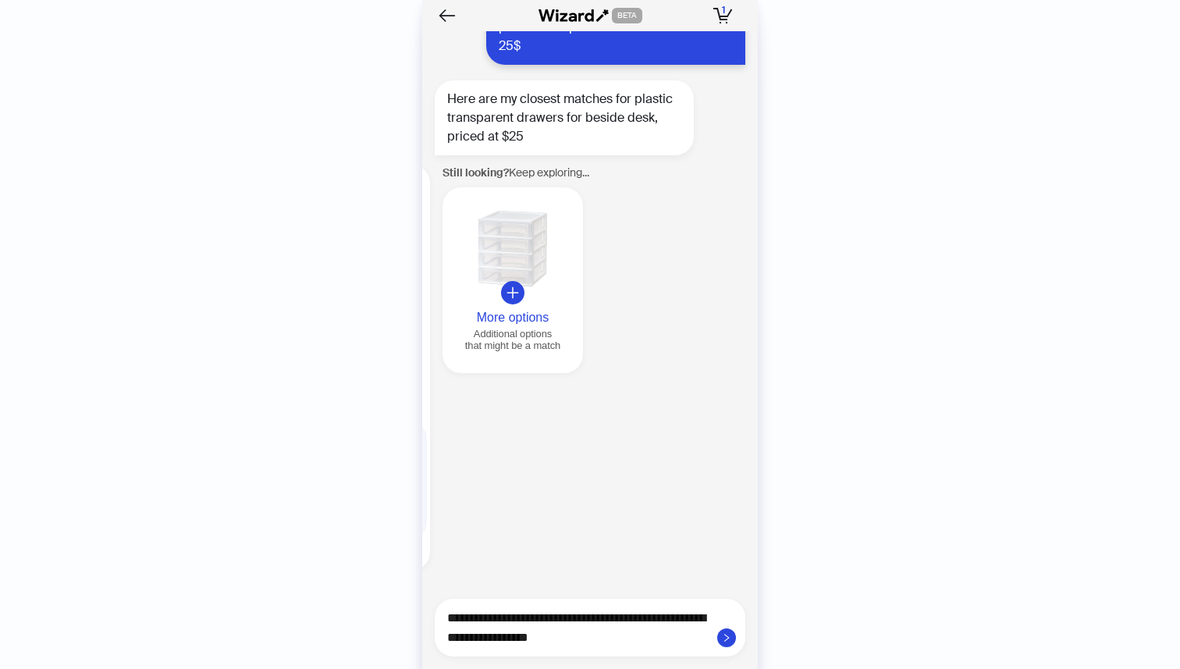
type textarea "**********"
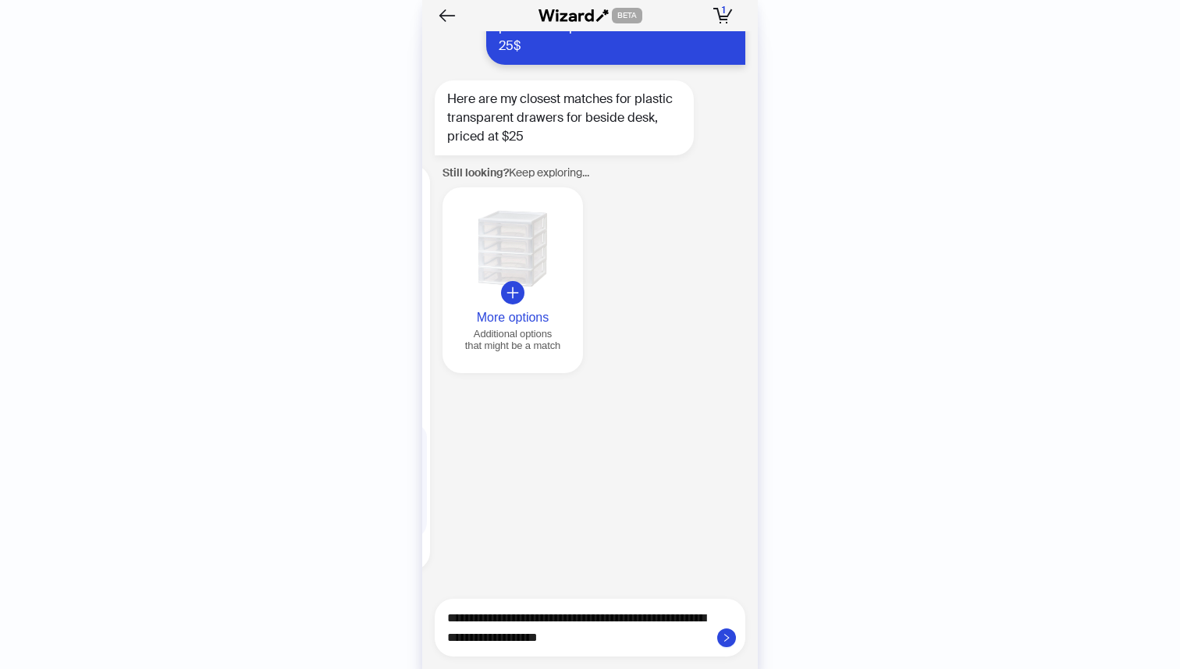
type textarea "**********"
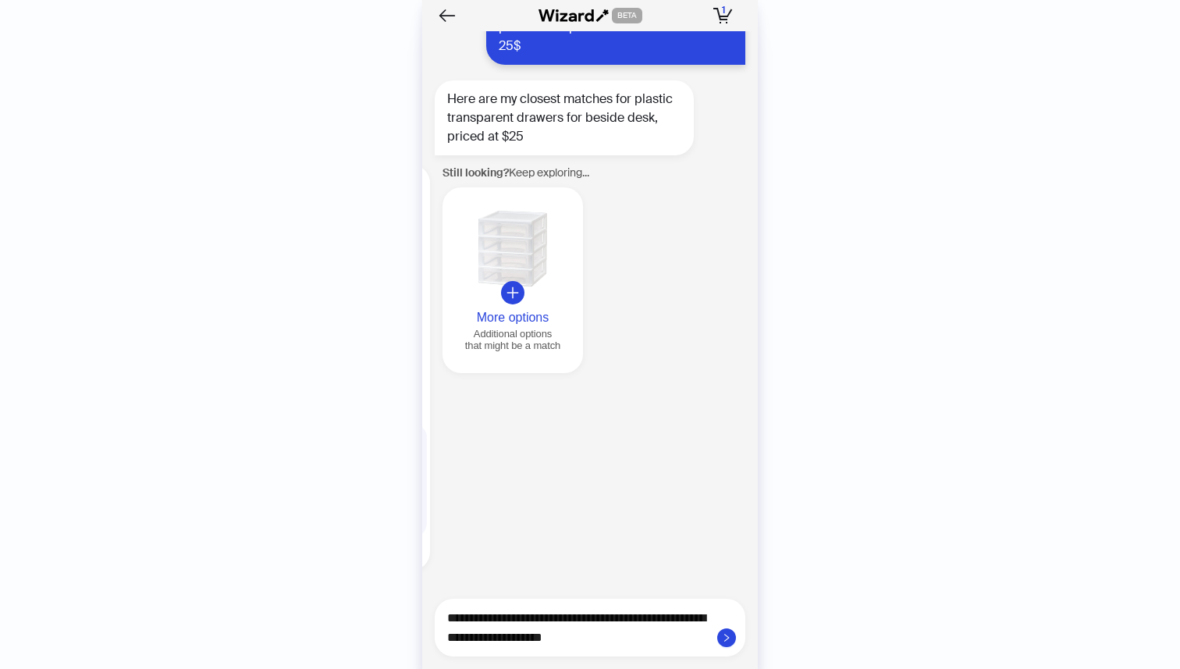
type textarea "**********"
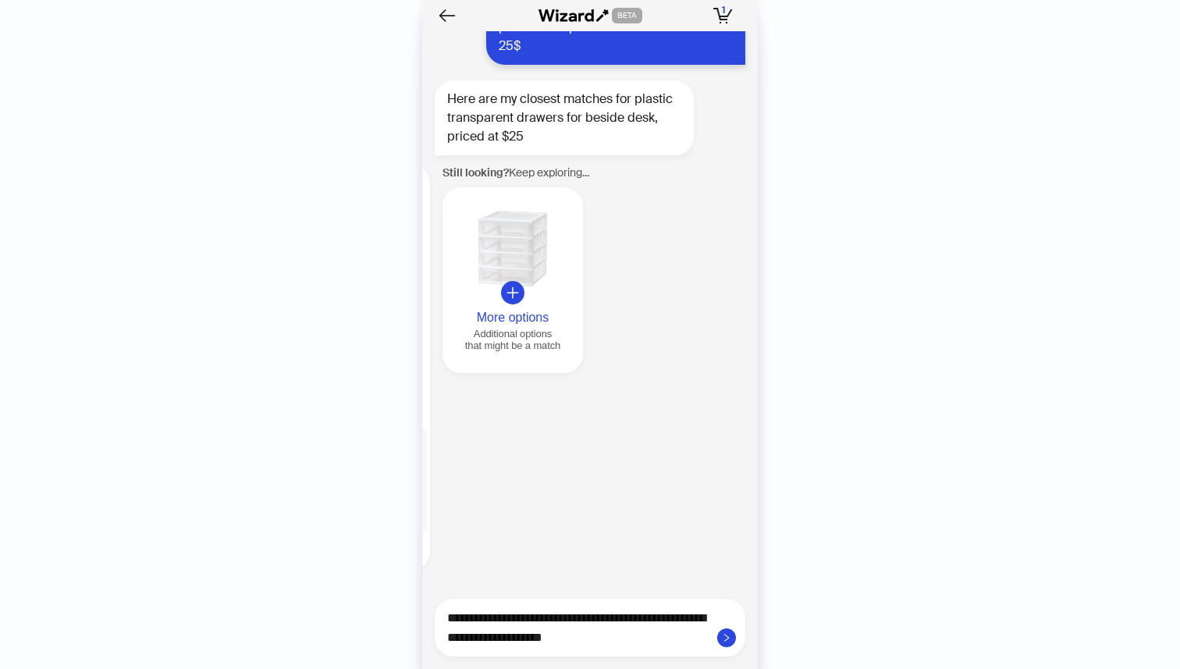
type textarea "**********"
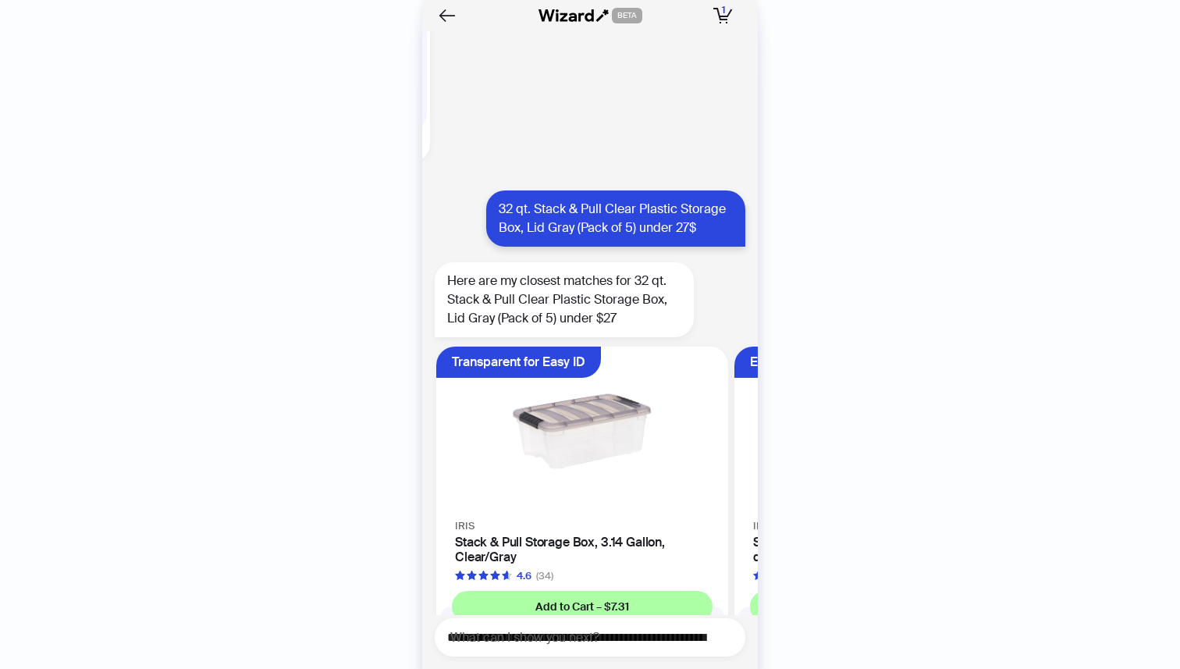
scroll to position [1724, 0]
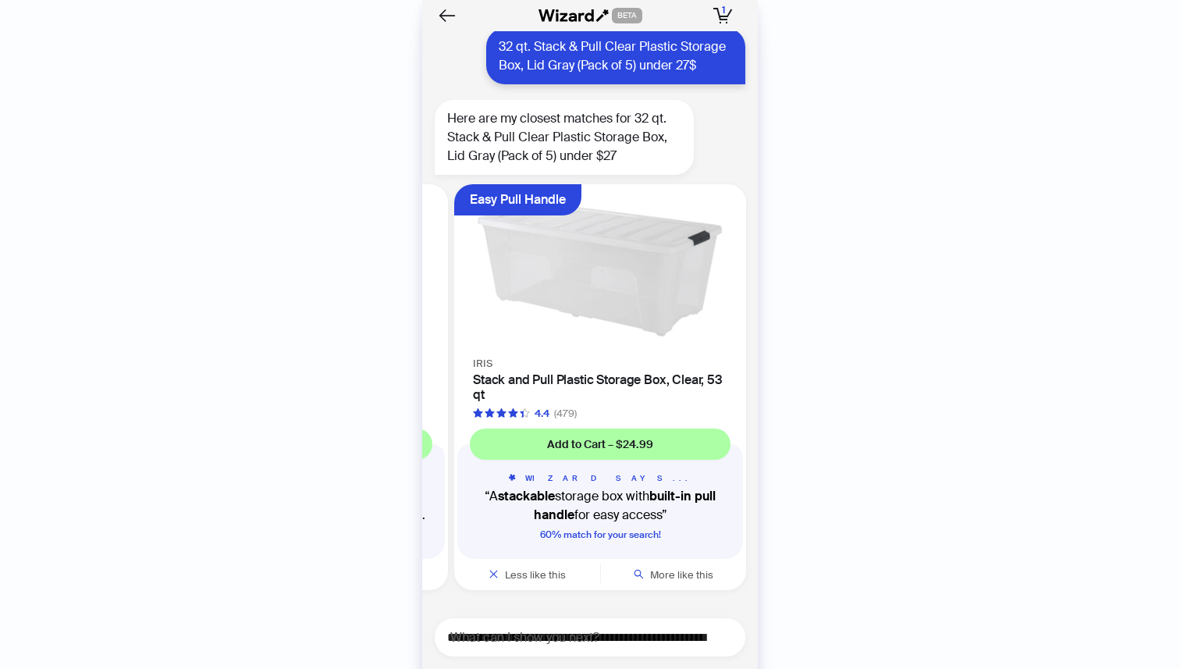
drag, startPoint x: 695, startPoint y: 346, endPoint x: 505, endPoint y: 346, distance: 189.6
click at [506, 346] on ul "Transparent for Easy ID [PERSON_NAME] & Pull Storage Box, 3.14 Gallon, Clear/Gr…" at bounding box center [585, 390] width 343 height 425
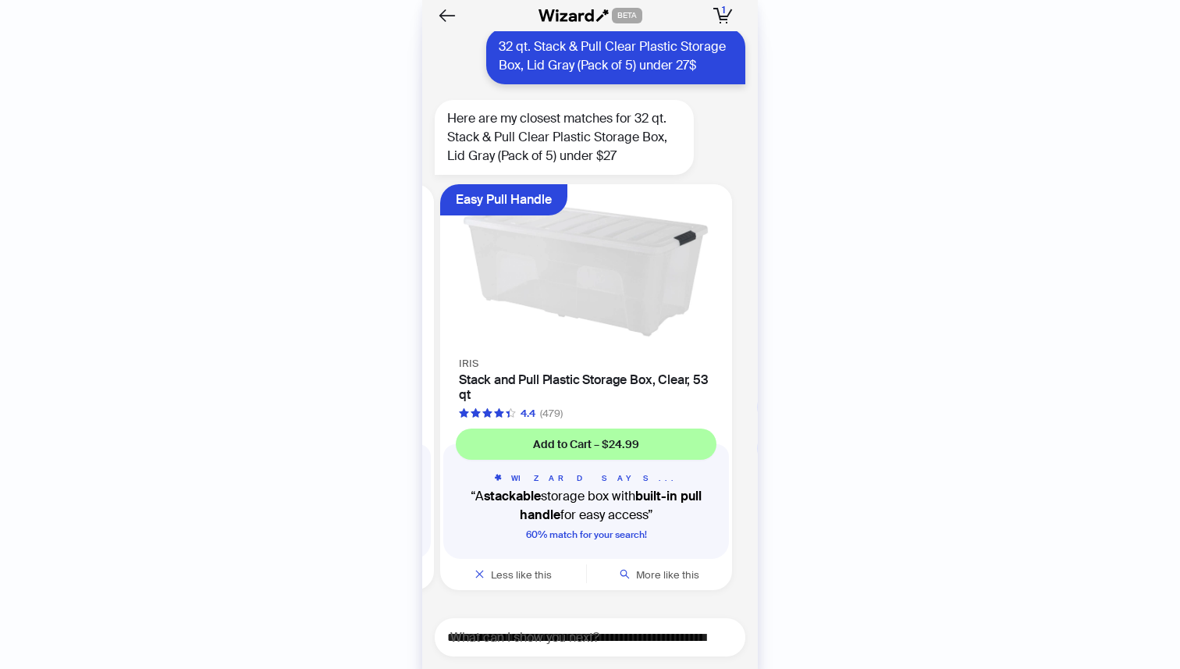
click at [521, 324] on img at bounding box center [586, 269] width 273 height 151
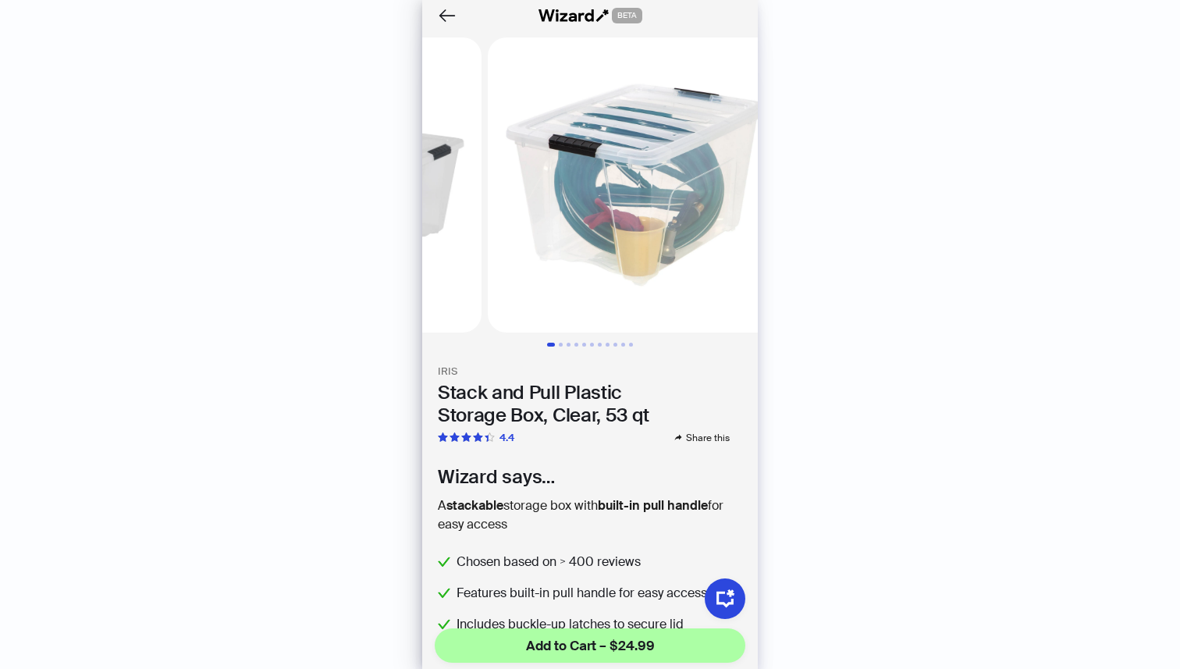
drag, startPoint x: 675, startPoint y: 245, endPoint x: 508, endPoint y: 254, distance: 167.3
click at [510, 254] on ul at bounding box center [590, 184] width 336 height 295
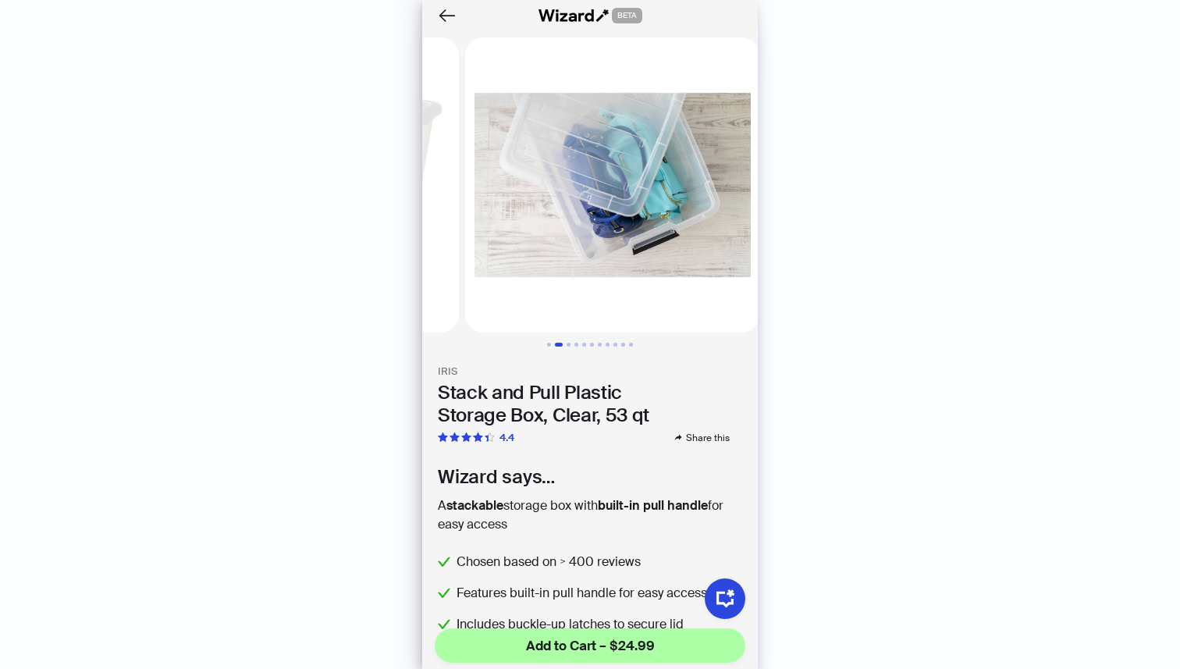
drag, startPoint x: 677, startPoint y: 251, endPoint x: 480, endPoint y: 252, distance: 197.4
click at [484, 252] on ul at bounding box center [590, 184] width 336 height 295
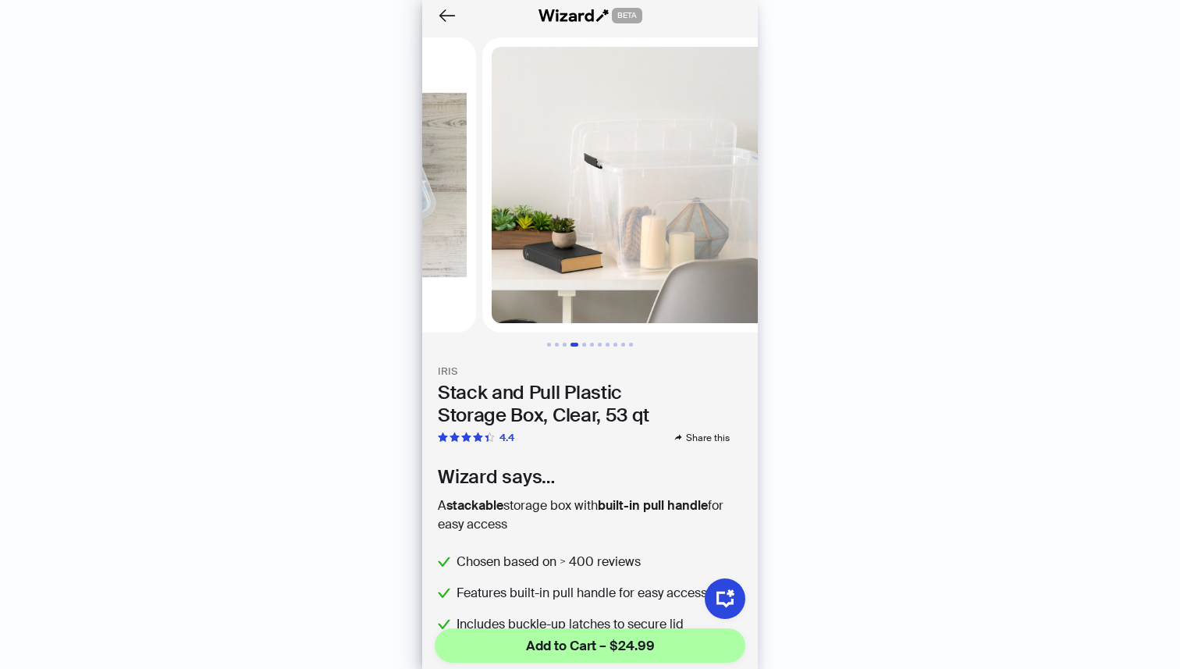
drag, startPoint x: 666, startPoint y: 243, endPoint x: 467, endPoint y: 256, distance: 199.4
click at [471, 254] on ul at bounding box center [590, 184] width 336 height 295
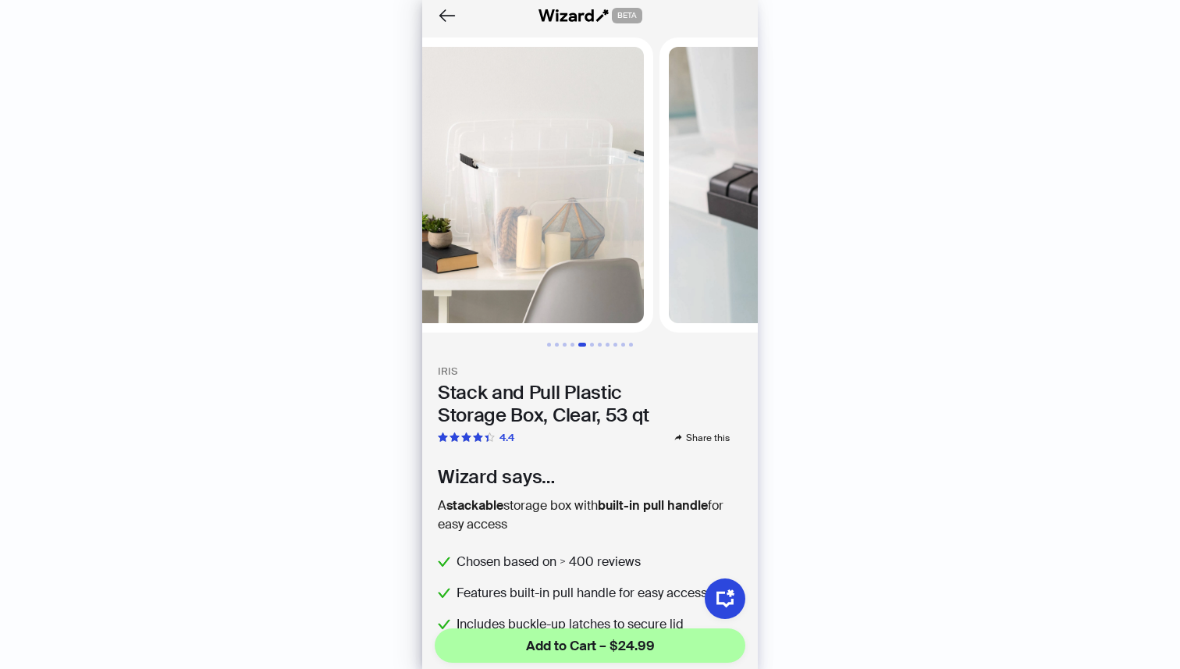
scroll to position [0, 1158]
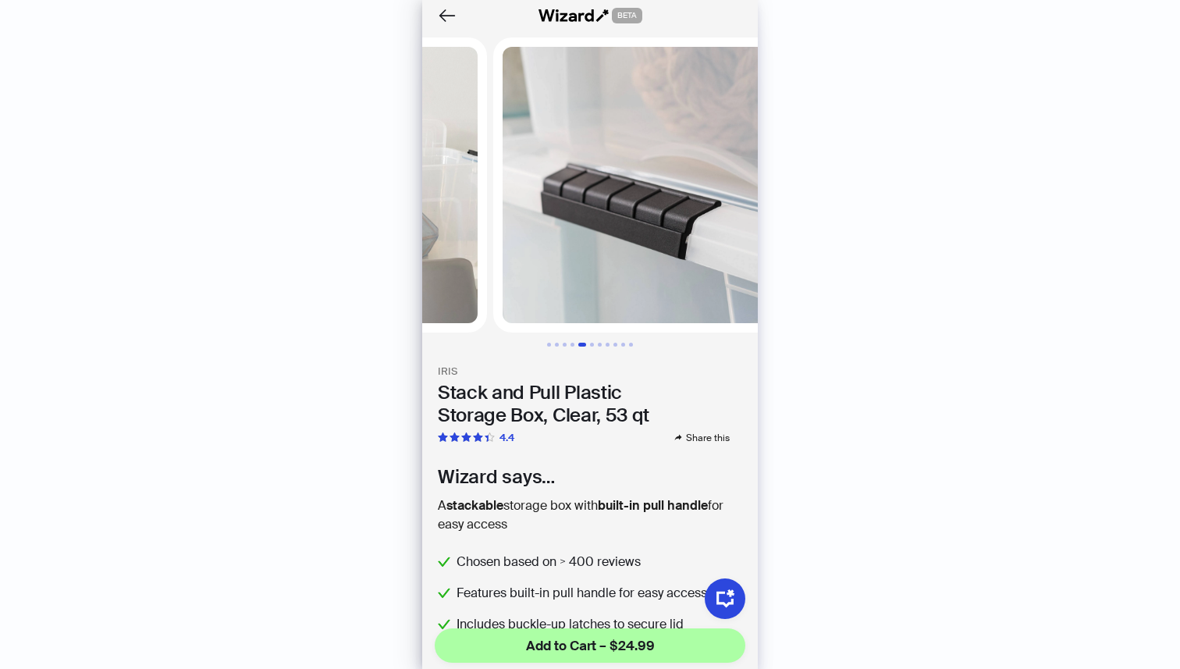
drag, startPoint x: 680, startPoint y: 250, endPoint x: 465, endPoint y: 263, distance: 215.8
click at [467, 263] on ul at bounding box center [590, 184] width 336 height 295
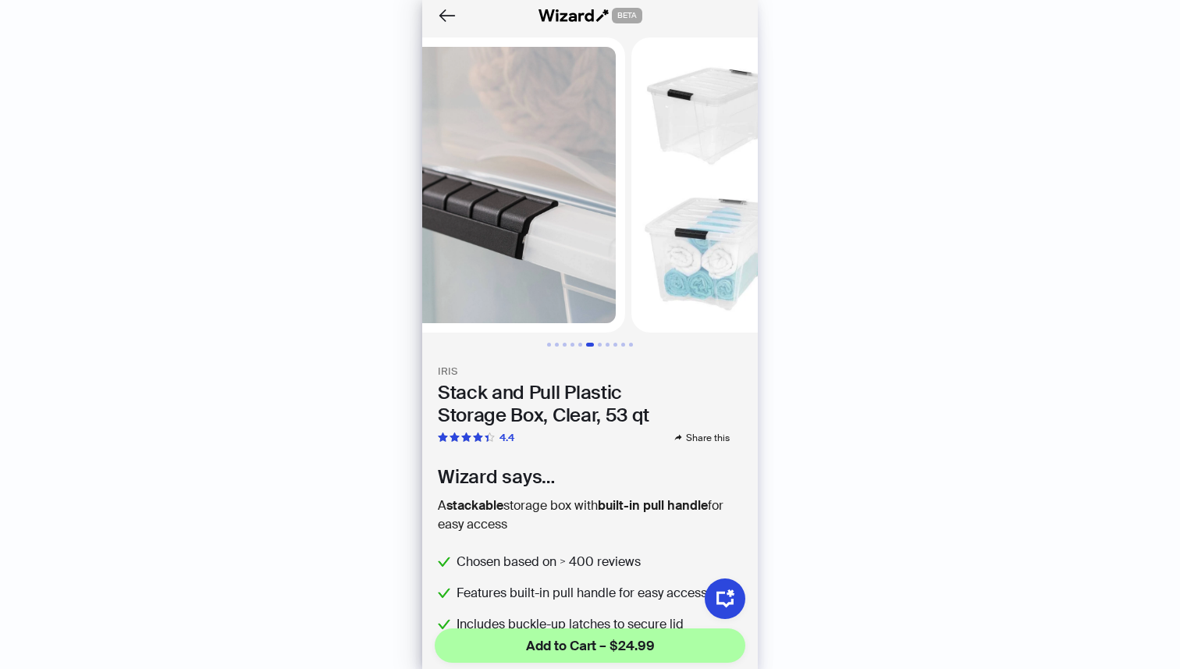
scroll to position [0, 1448]
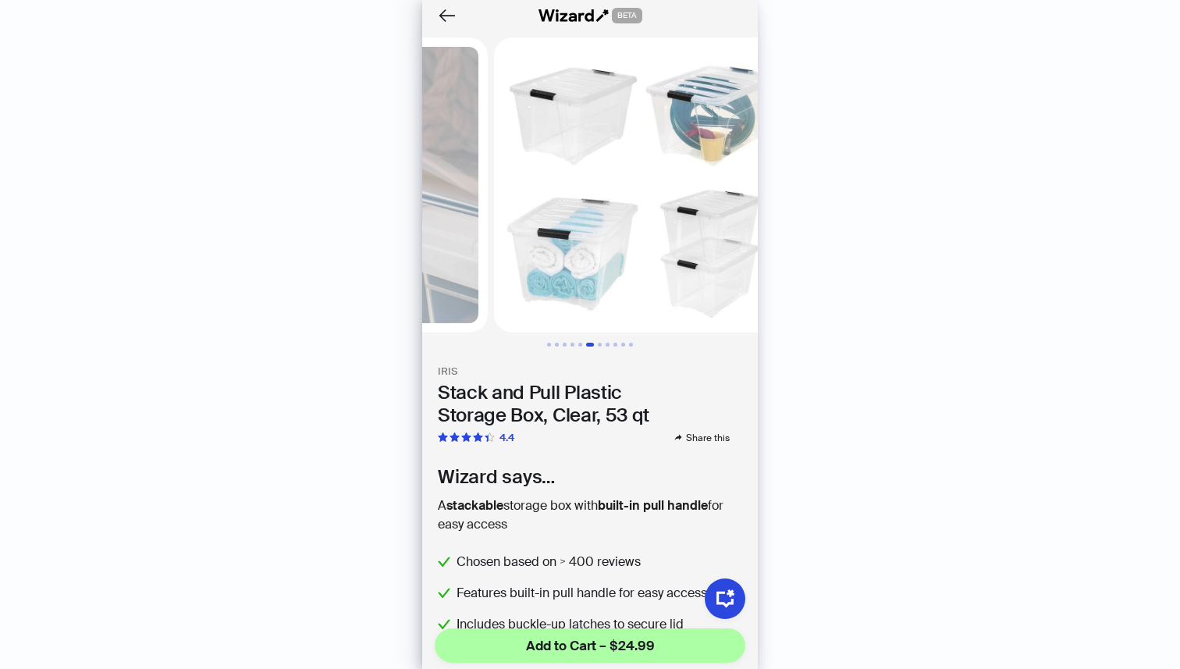
drag, startPoint x: 685, startPoint y: 247, endPoint x: 478, endPoint y: 257, distance: 207.8
click at [478, 257] on ul at bounding box center [590, 184] width 336 height 295
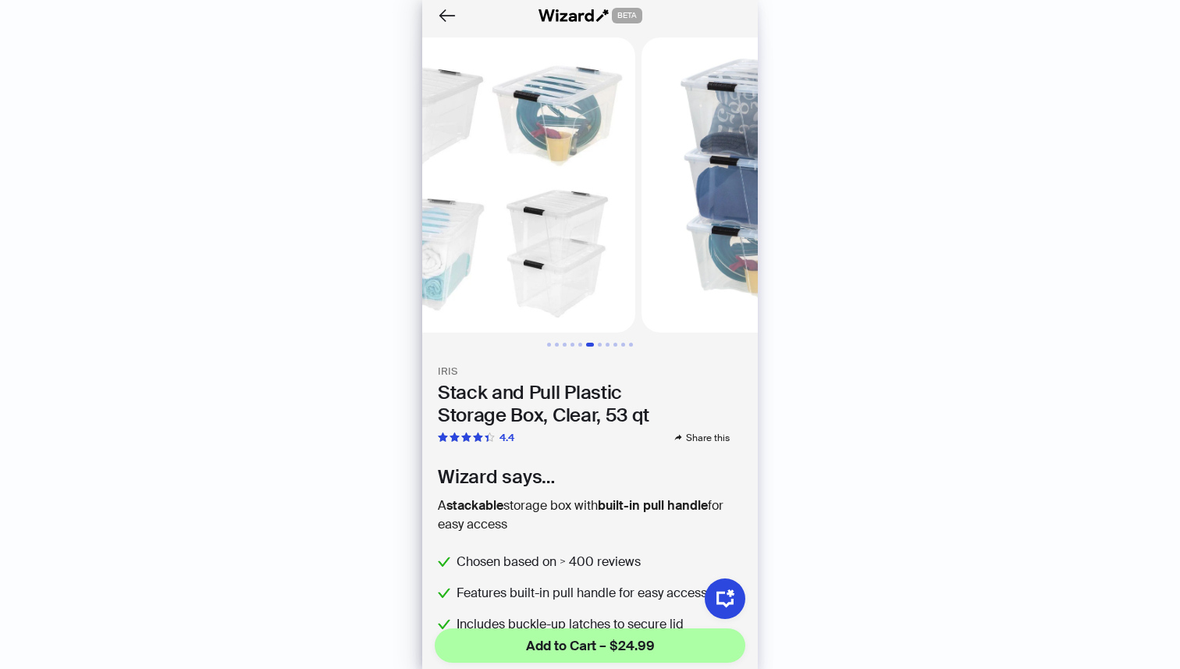
scroll to position [0, 1737]
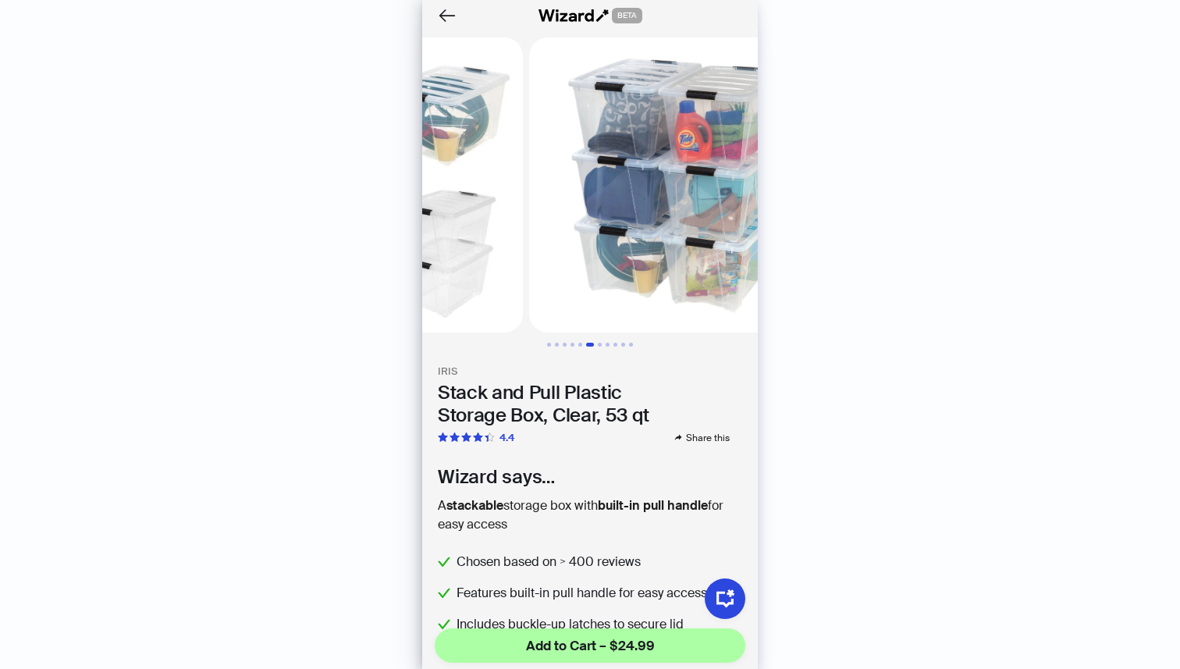
drag, startPoint x: 659, startPoint y: 255, endPoint x: 507, endPoint y: 254, distance: 152.2
click at [508, 254] on ul at bounding box center [590, 184] width 336 height 295
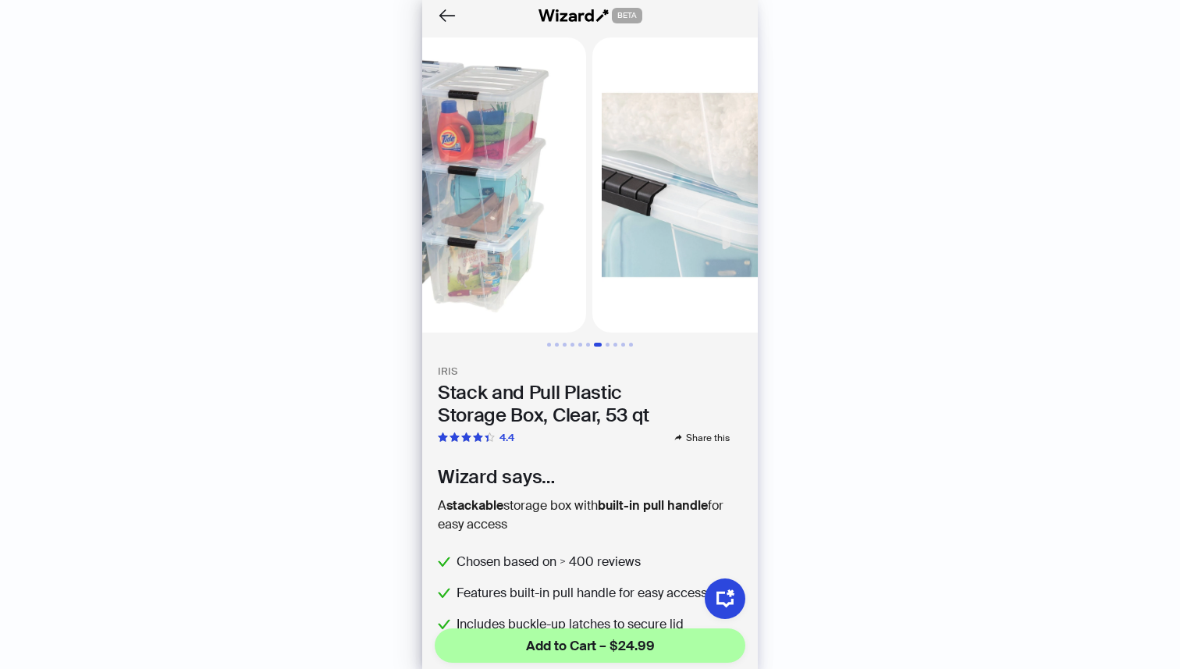
drag, startPoint x: 689, startPoint y: 252, endPoint x: 538, endPoint y: 254, distance: 150.6
click at [540, 254] on ul at bounding box center [590, 184] width 336 height 295
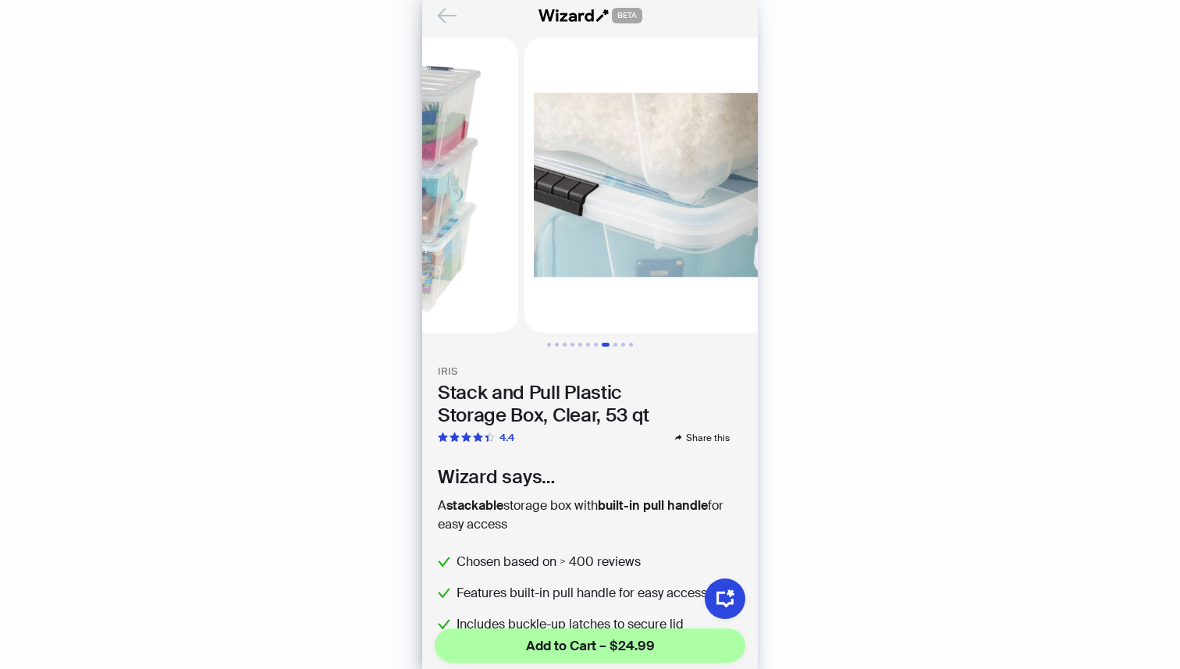
click at [451, 15] on icon "Back" at bounding box center [447, 15] width 17 height 13
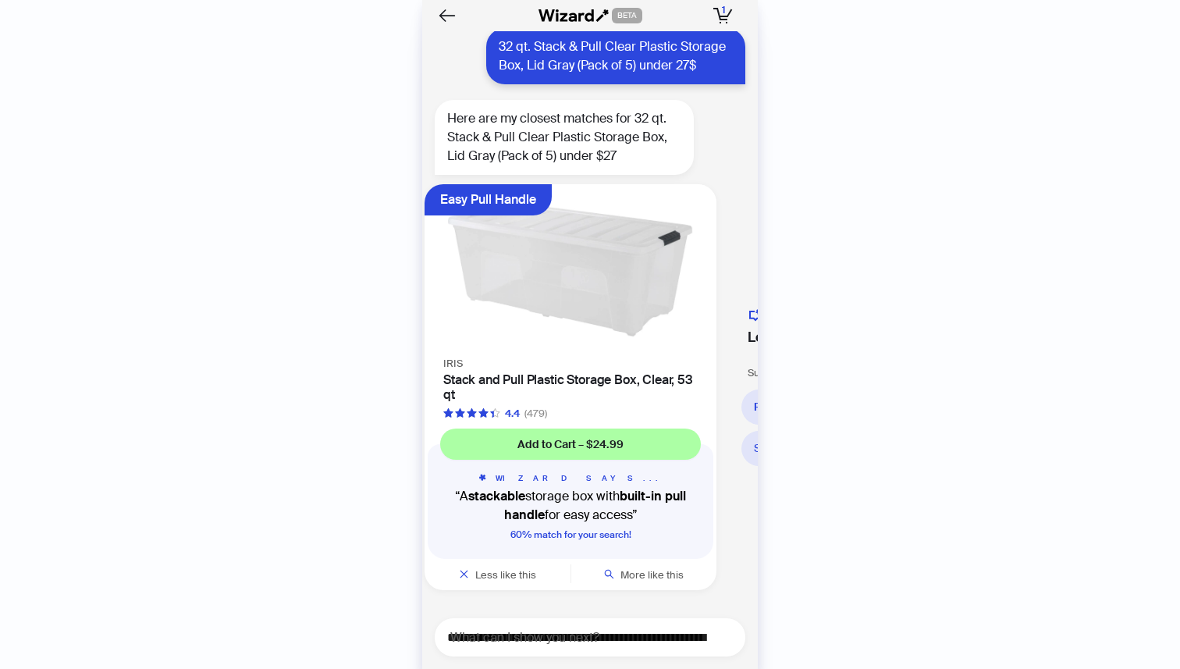
drag, startPoint x: 685, startPoint y: 375, endPoint x: 675, endPoint y: 373, distance: 10.3
click at [675, 373] on h4 "Stack and Pull Plastic Storage Box, Clear, 53 qt" at bounding box center [570, 387] width 254 height 30
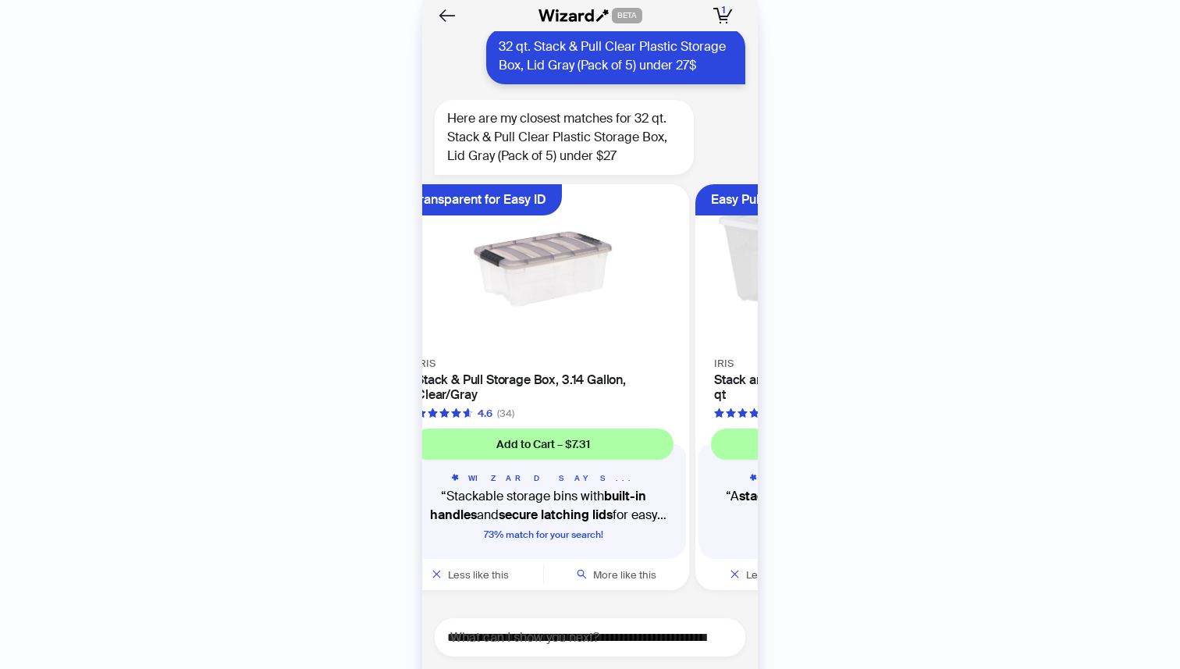
scroll to position [0, 30]
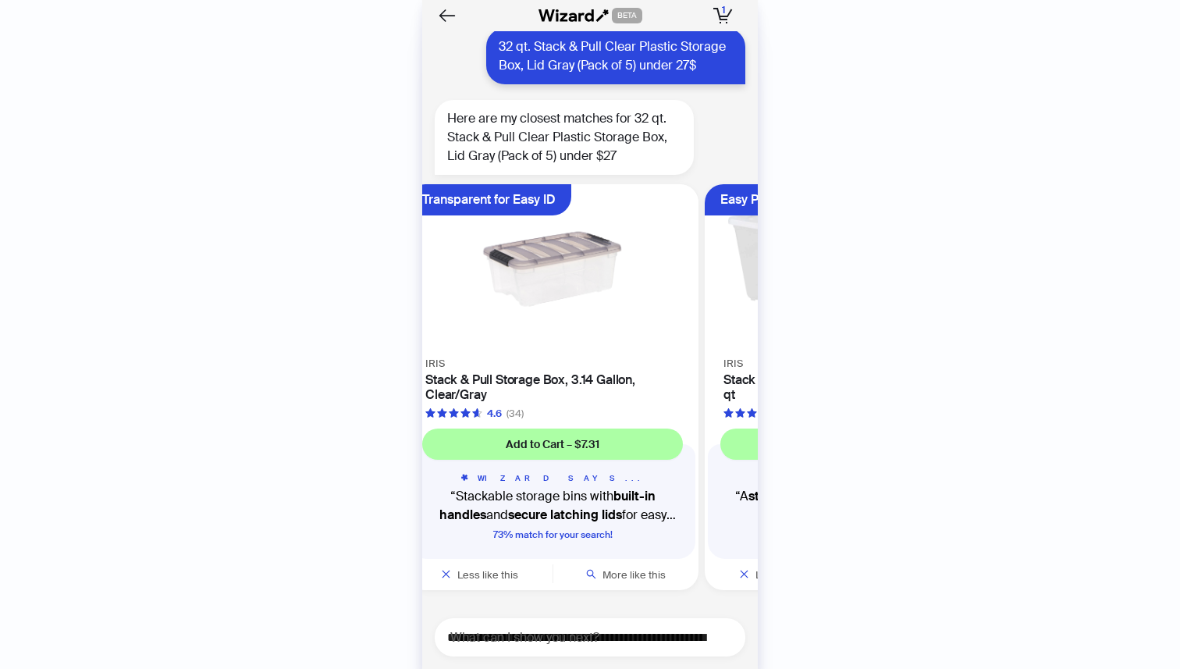
drag, startPoint x: 503, startPoint y: 383, endPoint x: 682, endPoint y: 390, distance: 178.8
click at [682, 390] on ul "Transparent for Easy ID [PERSON_NAME] & Pull Storage Box, 3.14 Gallon, Clear/Gr…" at bounding box center [585, 390] width 343 height 425
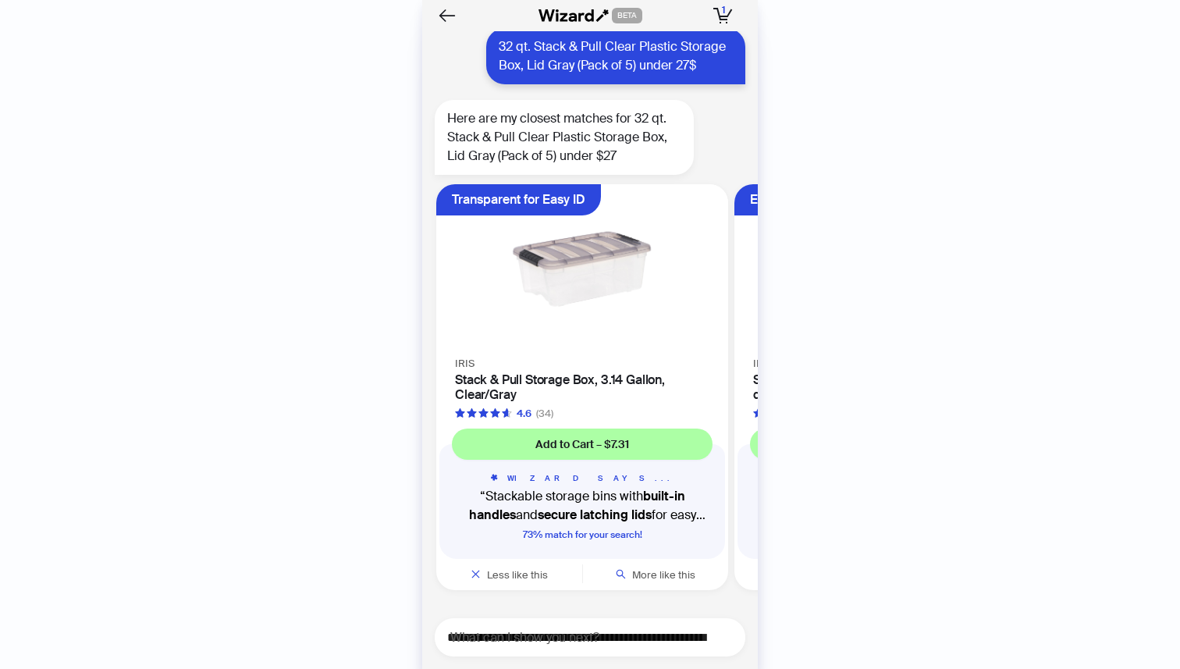
click at [605, 293] on img at bounding box center [582, 269] width 273 height 151
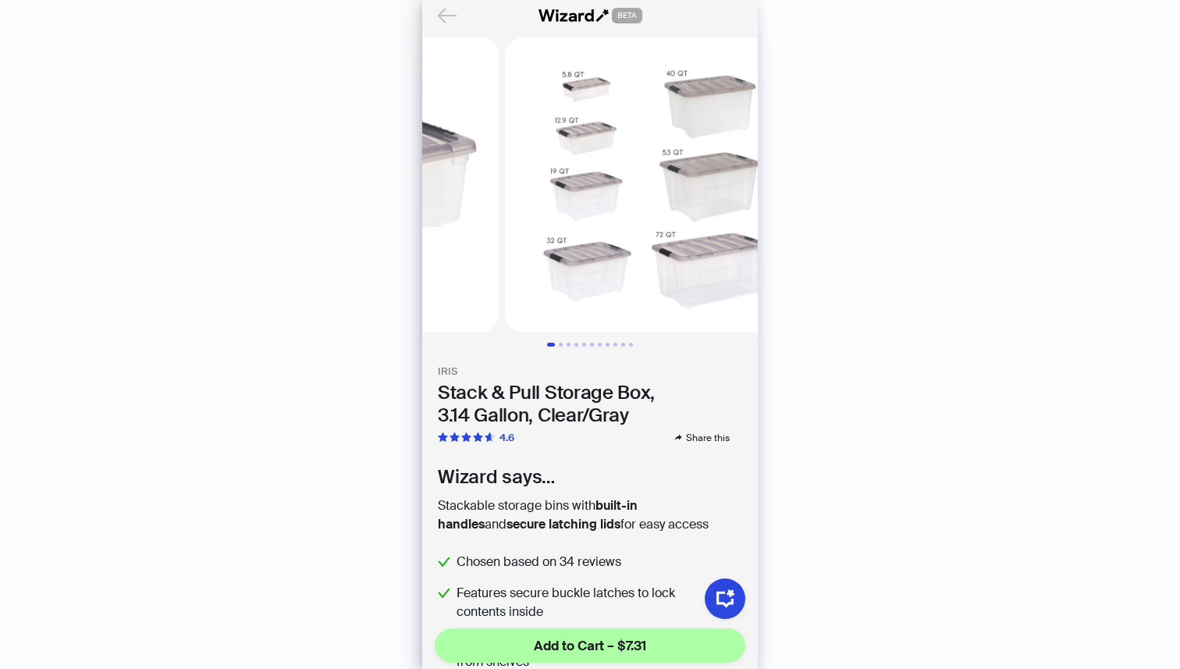
drag, startPoint x: 638, startPoint y: 264, endPoint x: 475, endPoint y: 272, distance: 163.3
click at [476, 272] on img at bounding box center [351, 184] width 295 height 295
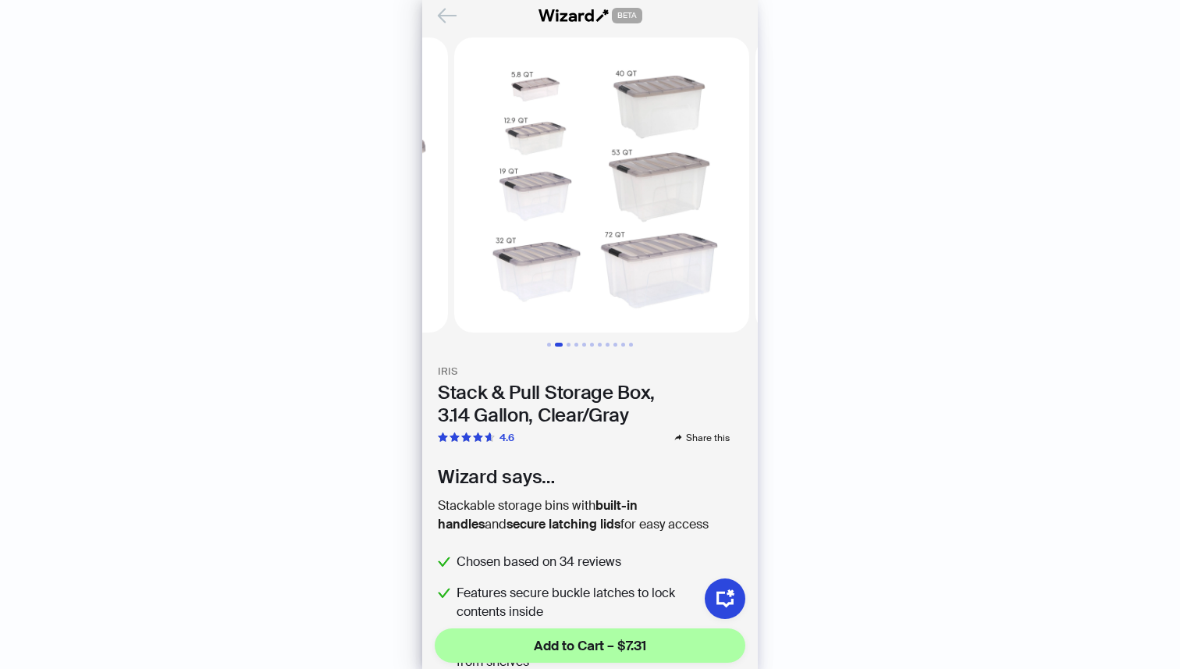
click at [447, 11] on icon "Back" at bounding box center [447, 15] width 27 height 27
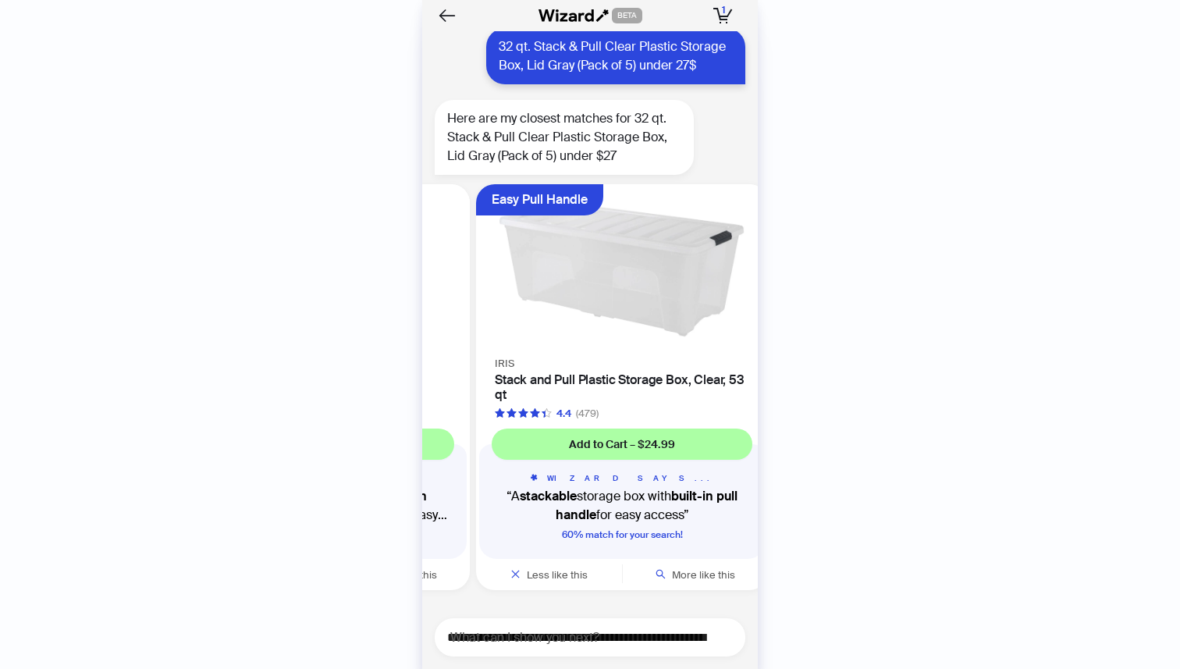
drag, startPoint x: 677, startPoint y: 338, endPoint x: 454, endPoint y: 324, distance: 223.6
click at [505, 325] on ul "Transparent for Easy ID [PERSON_NAME] & Pull Storage Box, 3.14 Gallon, Clear/Gr…" at bounding box center [585, 390] width 343 height 425
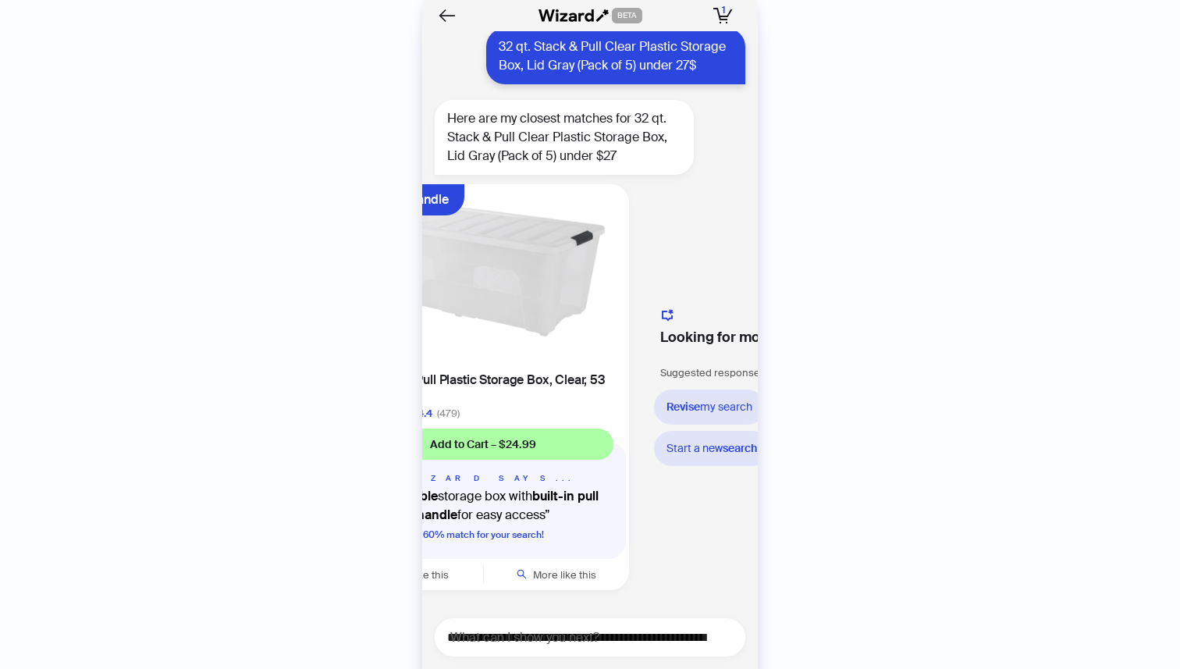
scroll to position [0, 465]
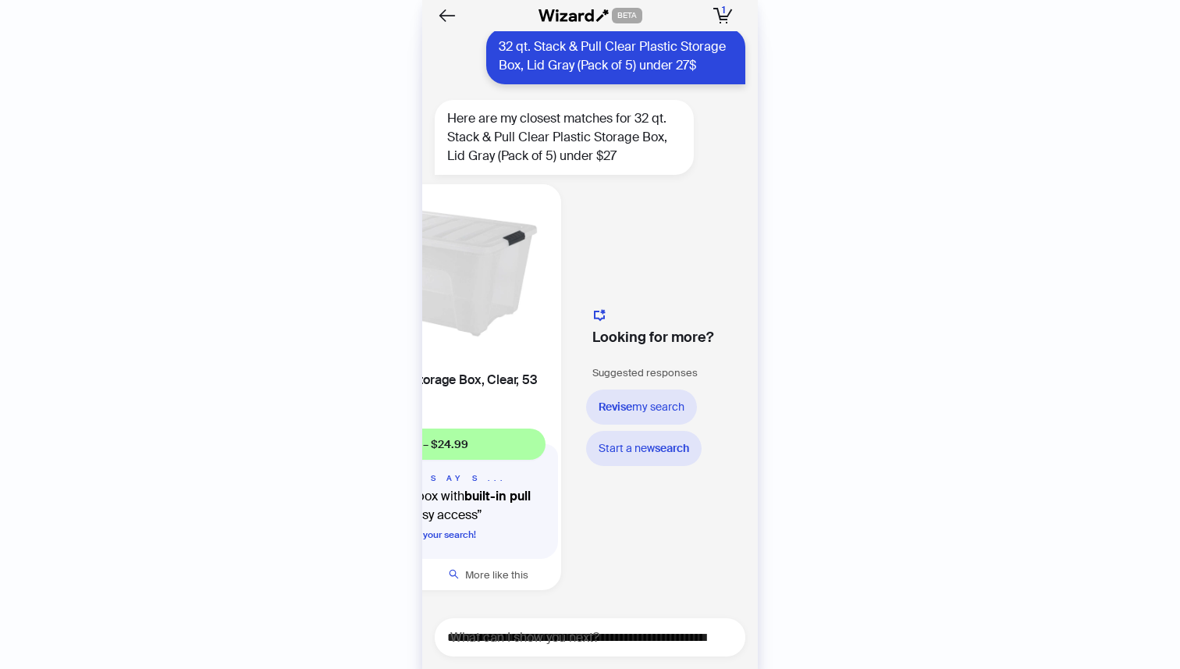
drag, startPoint x: 650, startPoint y: 326, endPoint x: 510, endPoint y: 322, distance: 139.7
click at [511, 322] on img at bounding box center [415, 269] width 273 height 151
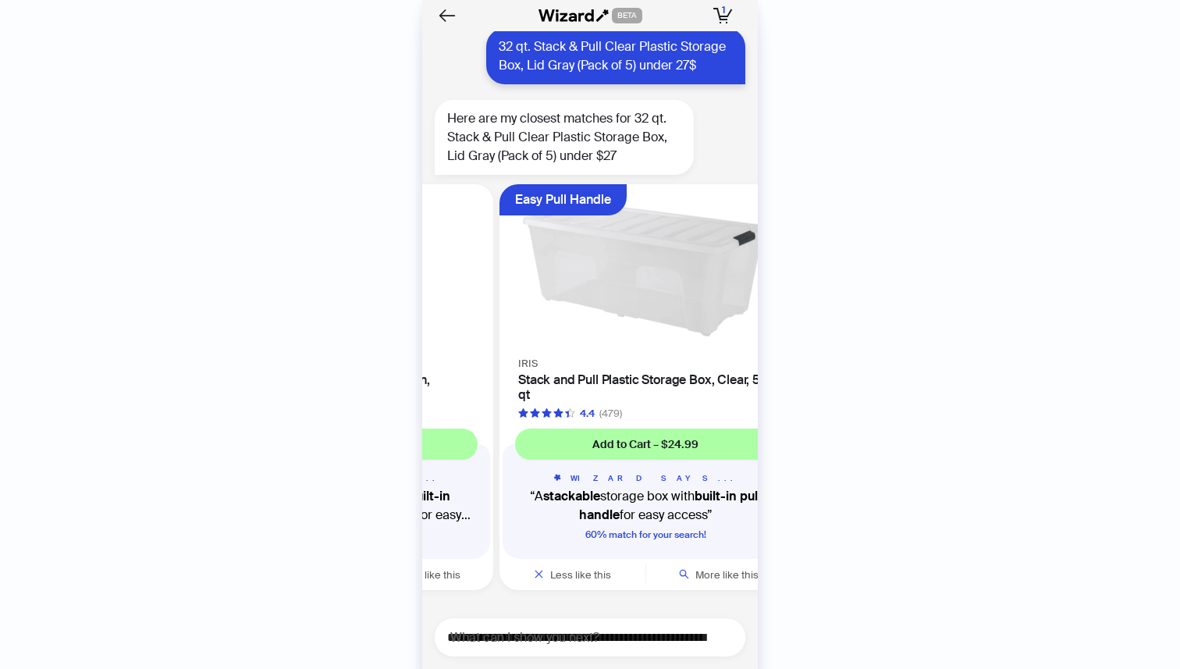
scroll to position [0, 151]
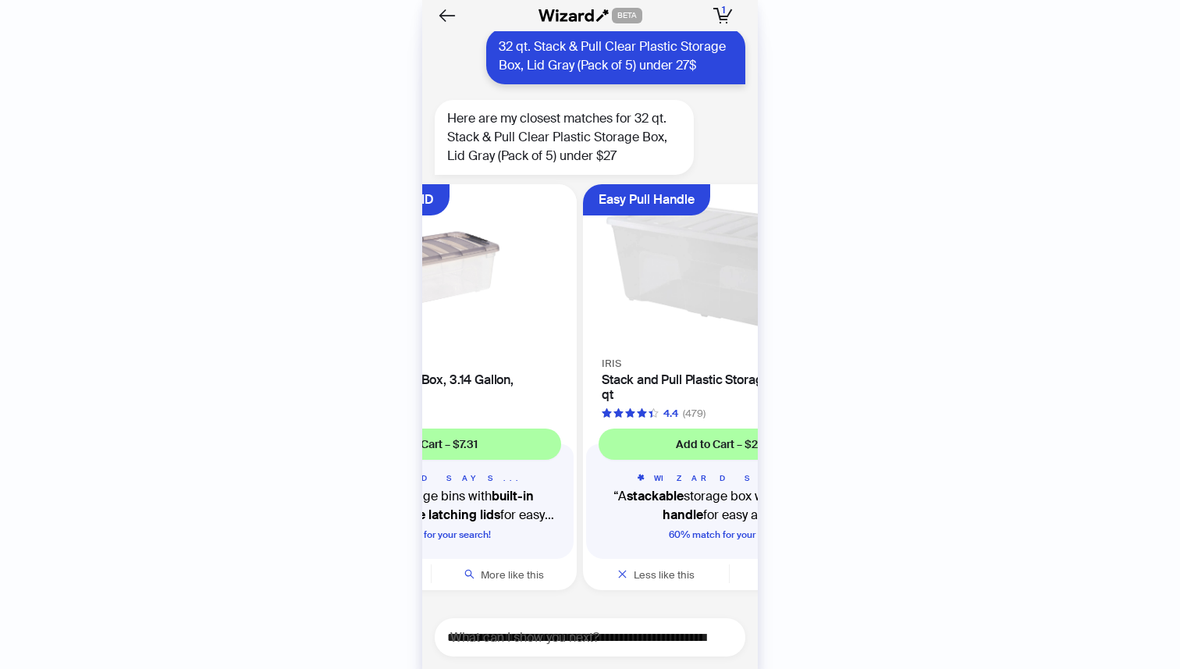
drag, startPoint x: 514, startPoint y: 331, endPoint x: 770, endPoint y: 365, distance: 258.3
click at [761, 361] on div "History Sign Out BETA Hi, I’m Your superpowered shopping agent I scour websites…" at bounding box center [590, 334] width 1180 height 669
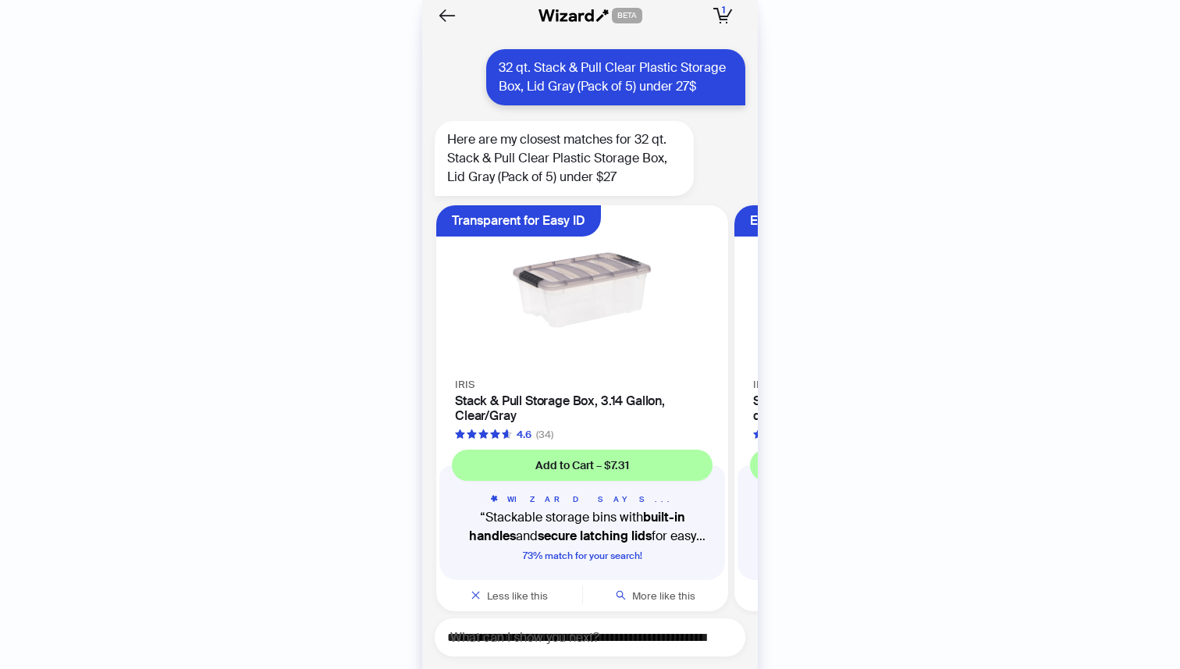
scroll to position [1452, 0]
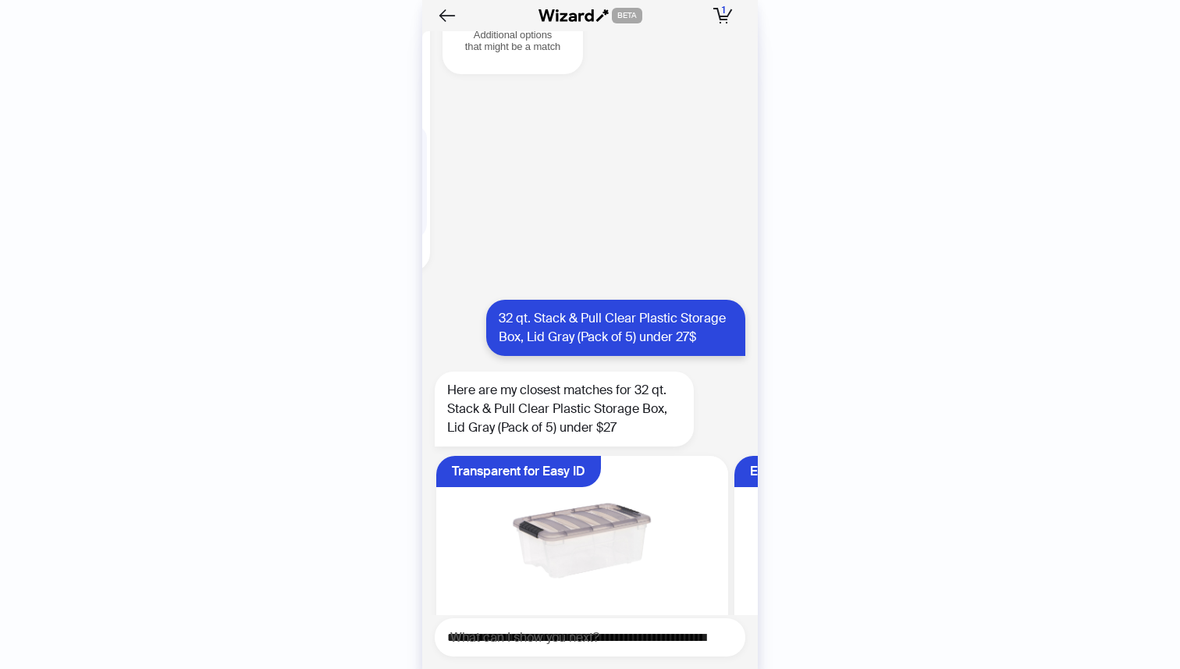
click at [646, 327] on div "32 qt. Stack & Pull Clear Plastic Storage Box, Lid Gray (Pack of 5) under 27$" at bounding box center [615, 328] width 259 height 56
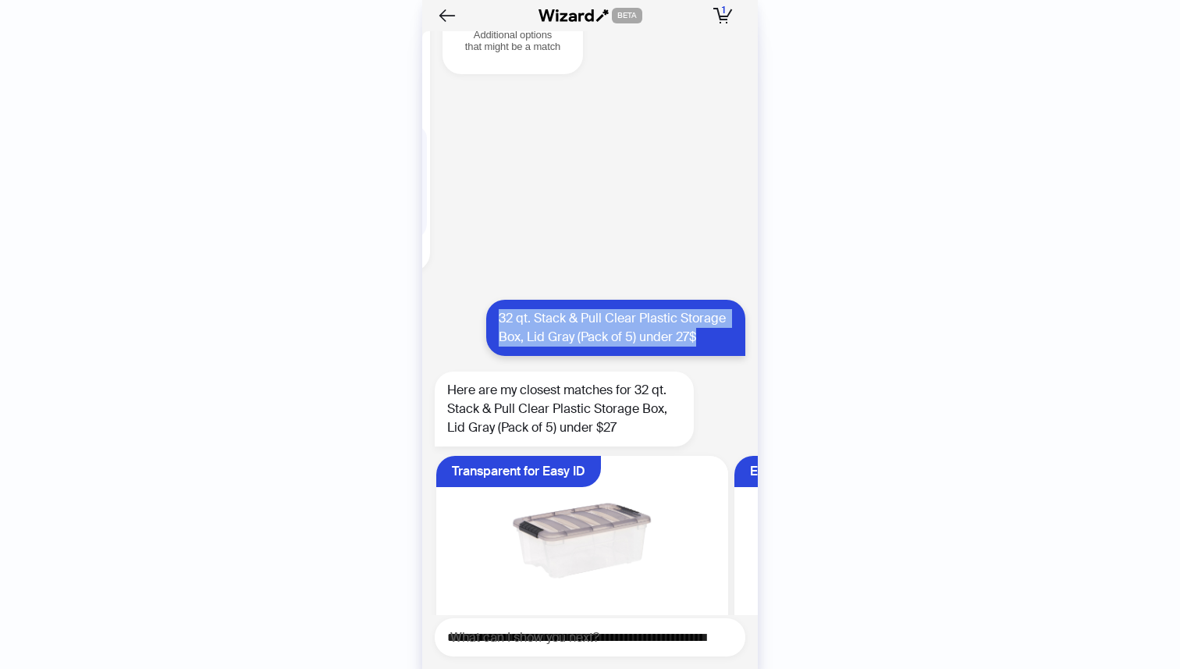
drag, startPoint x: 499, startPoint y: 318, endPoint x: 702, endPoint y: 337, distance: 203.1
click at [702, 337] on div "32 qt. Stack & Pull Clear Plastic Storage Box, Lid Gray (Pack of 5) under 27$" at bounding box center [615, 328] width 259 height 56
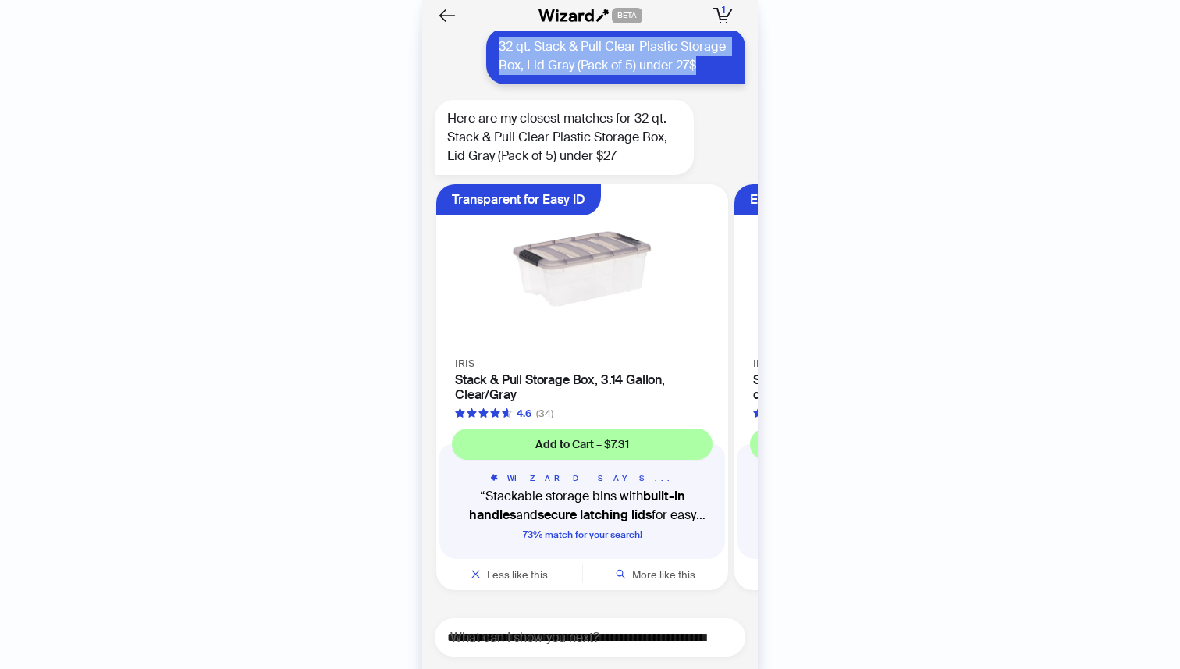
click at [602, 297] on img at bounding box center [582, 269] width 273 height 151
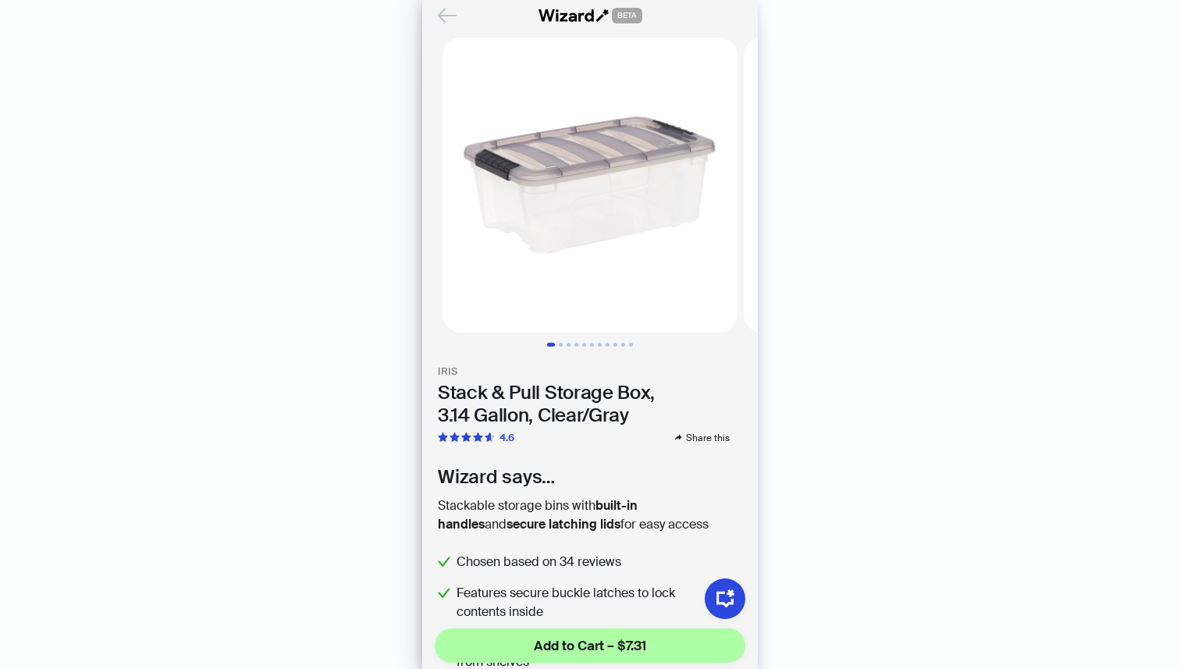
click at [447, 9] on icon "Back" at bounding box center [447, 15] width 27 height 27
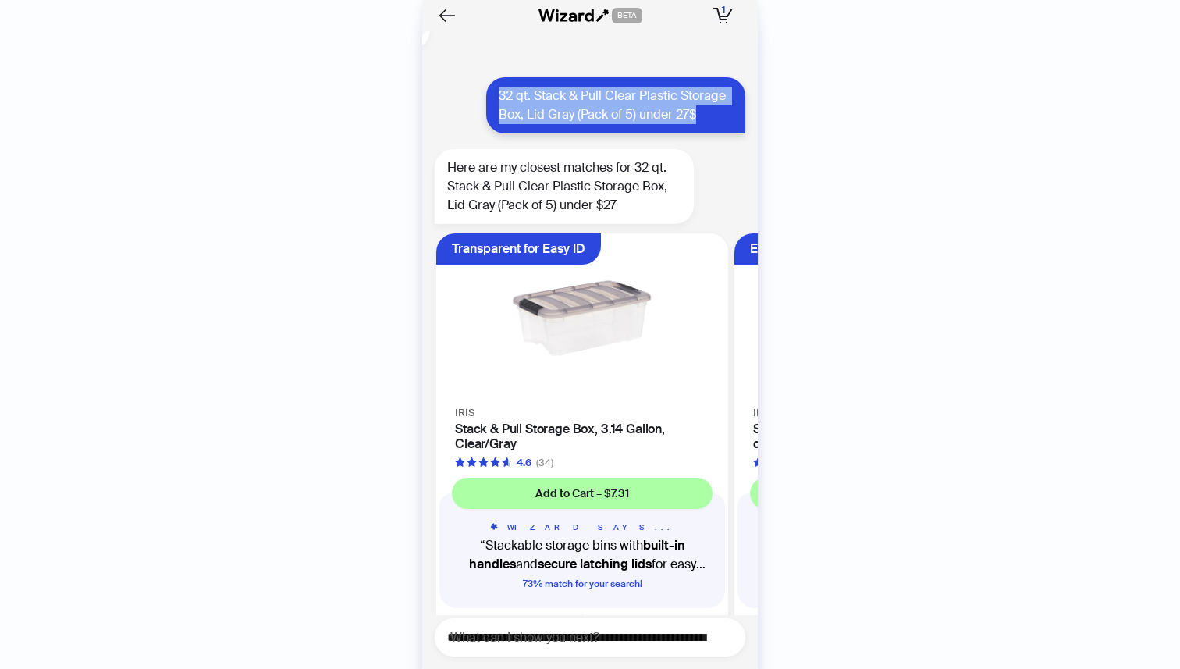
scroll to position [1724, 0]
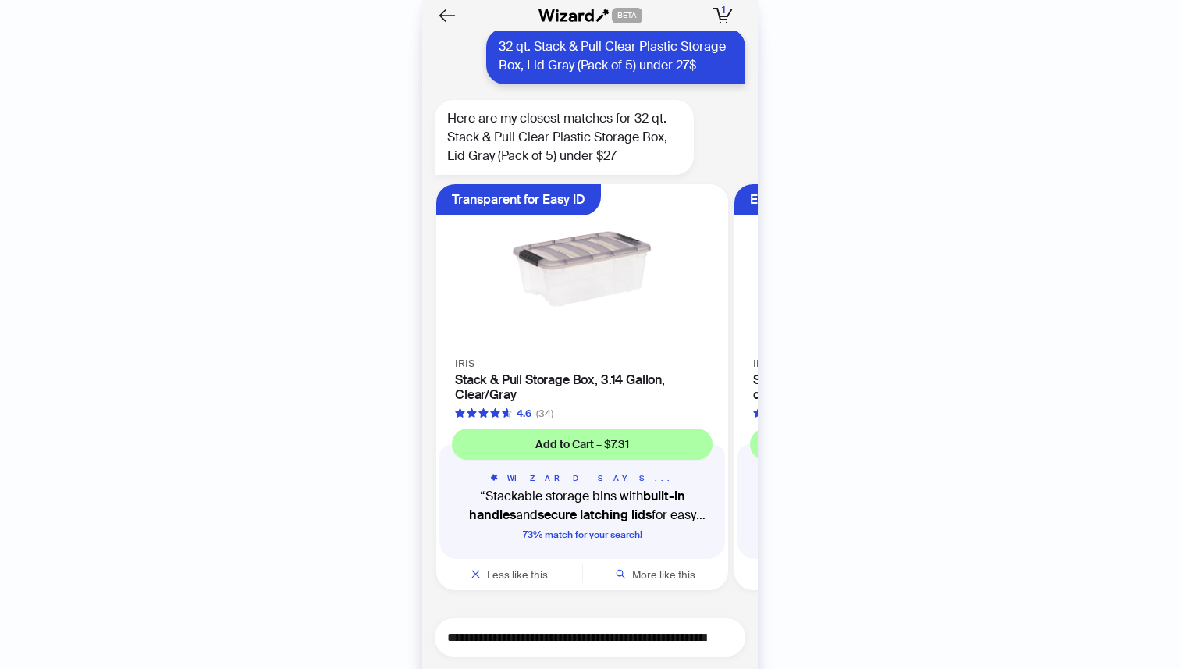
click at [611, 635] on textarea "**********" at bounding box center [596, 637] width 298 height 20
type textarea "*"
type textarea "**"
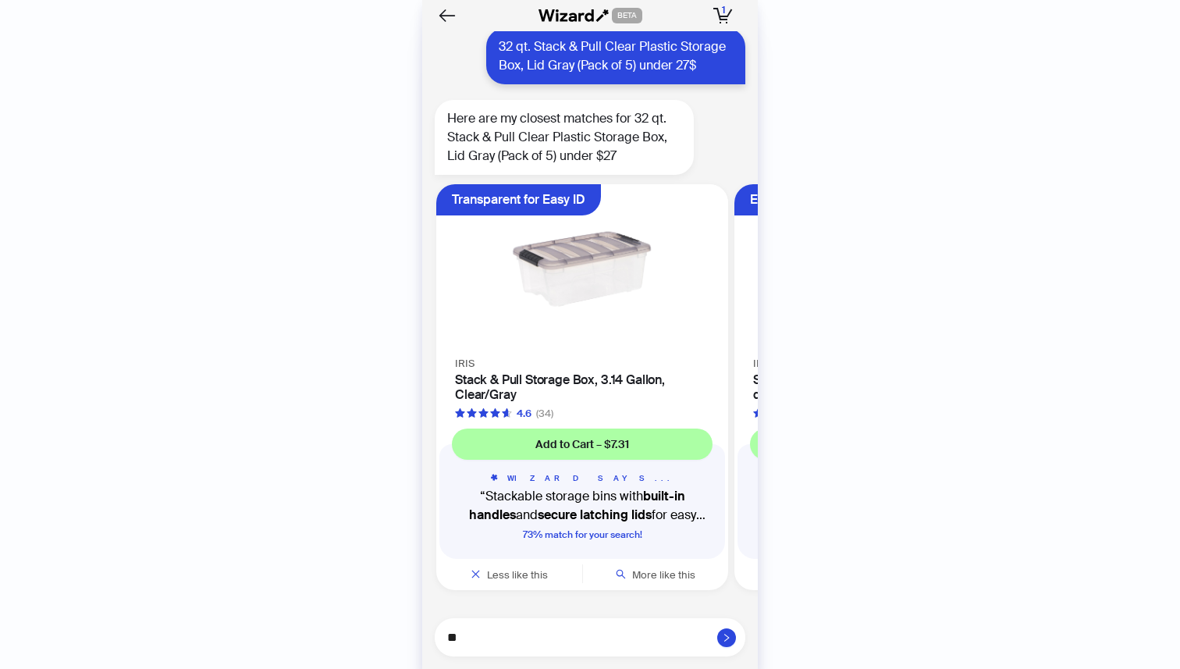
type textarea "***"
type textarea "*****"
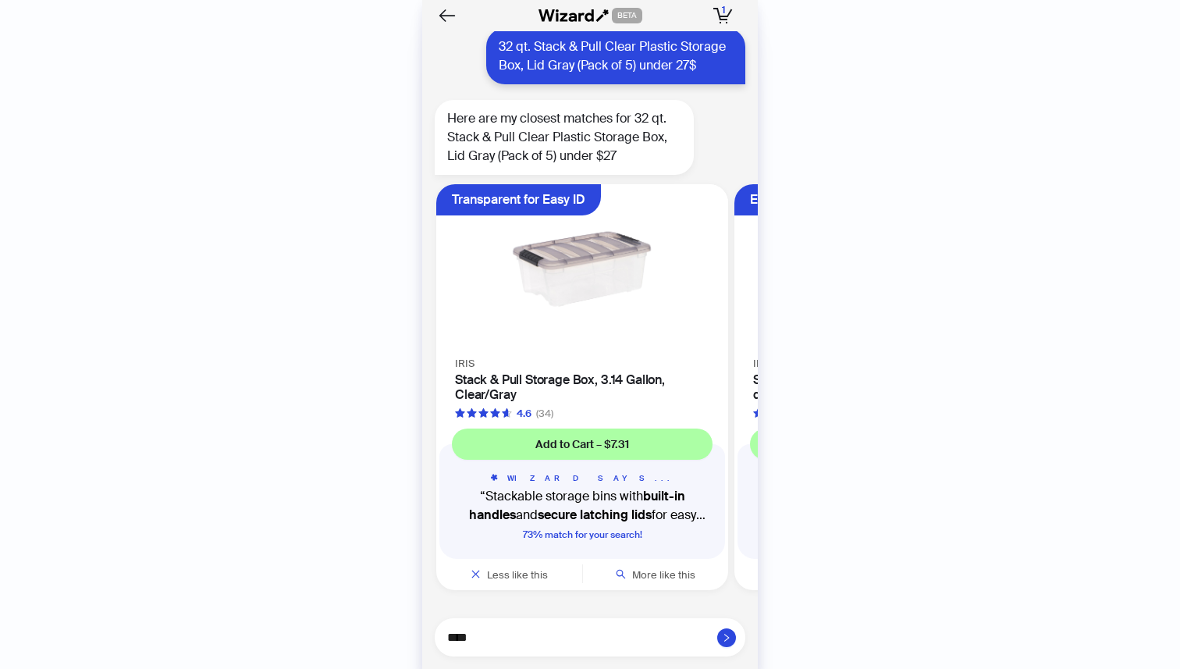
type textarea "*****"
type textarea "******"
type textarea "*******"
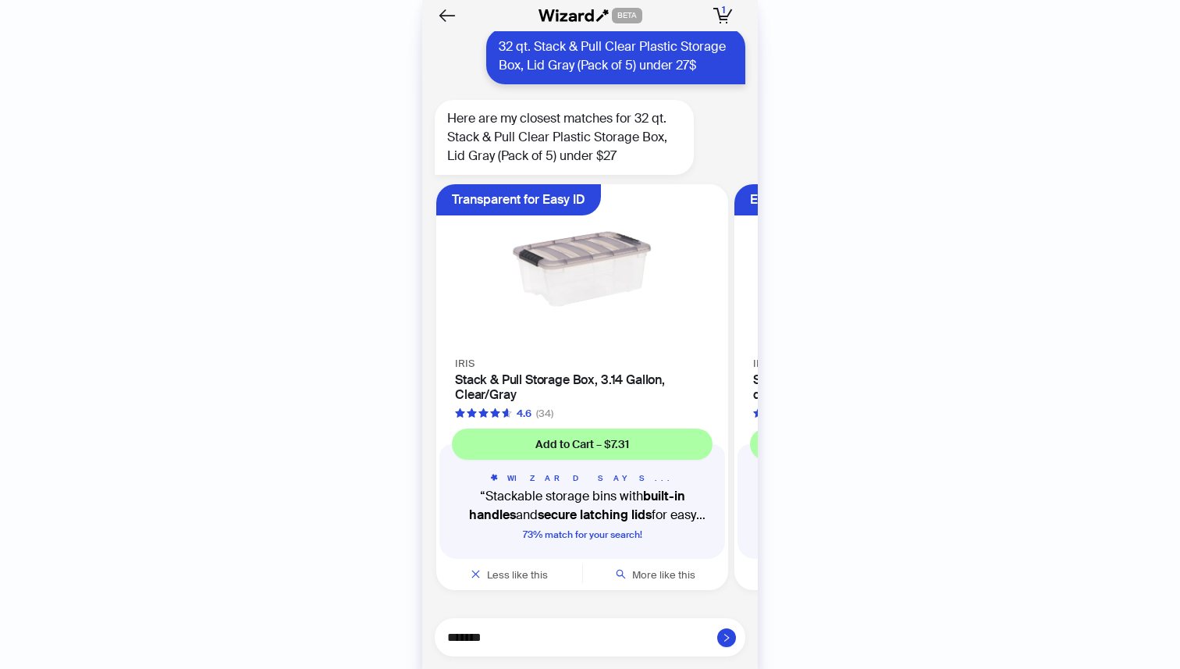
type textarea "********"
type textarea "*********"
type textarea "**********"
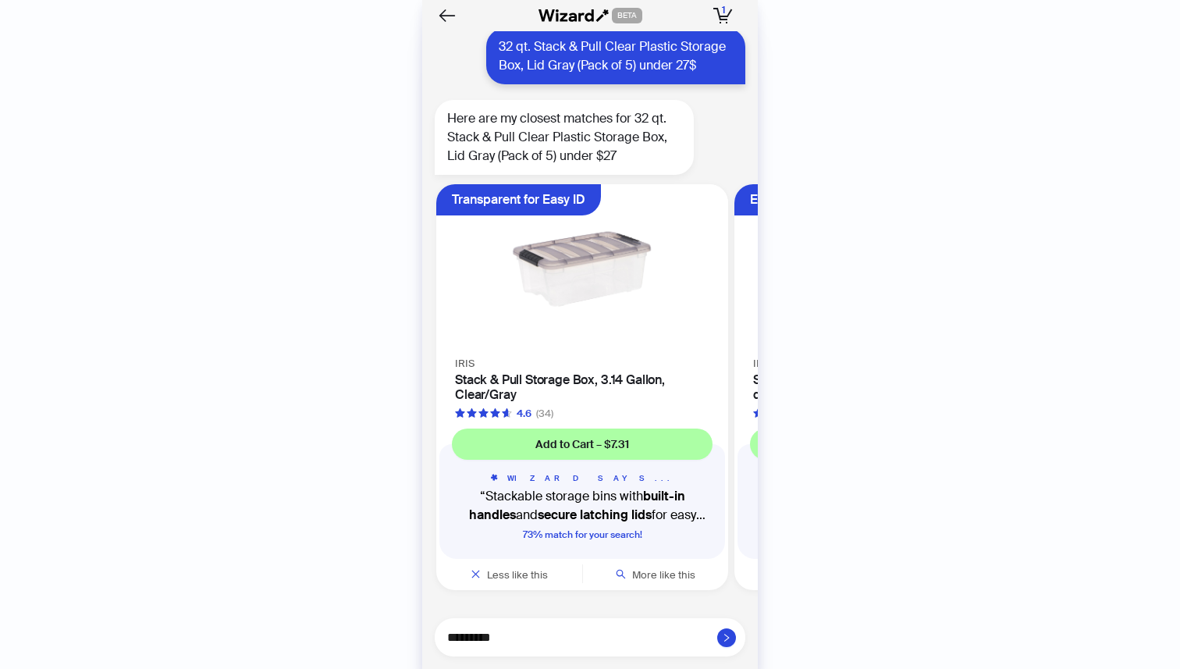
type textarea "**********"
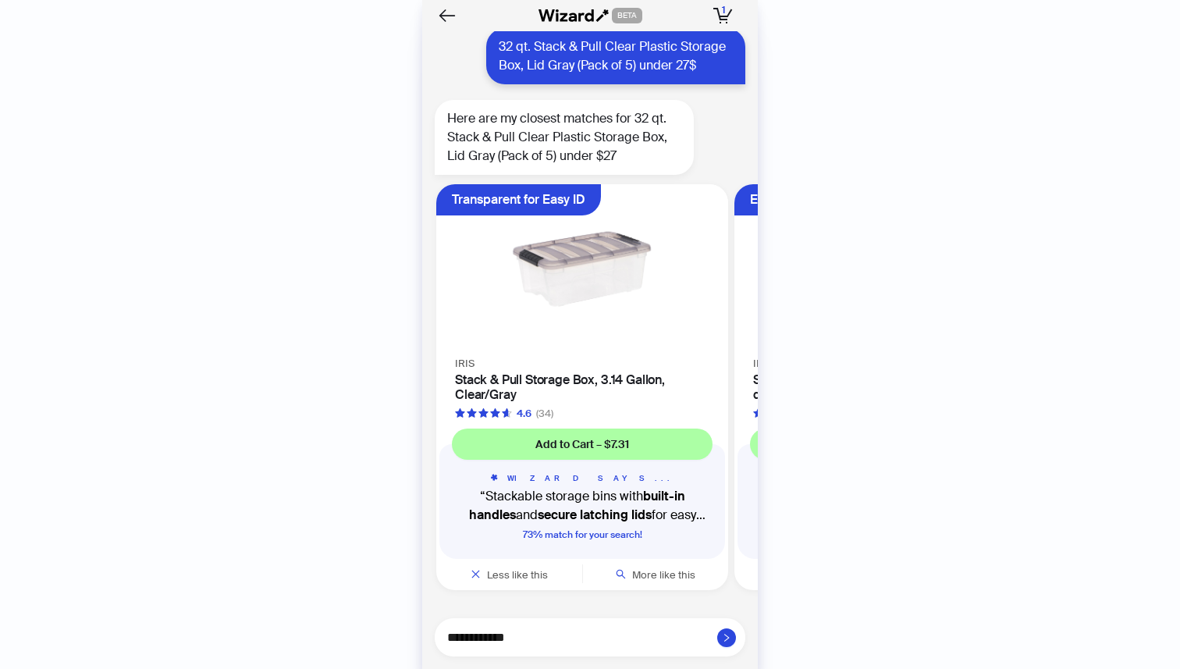
type textarea "**********"
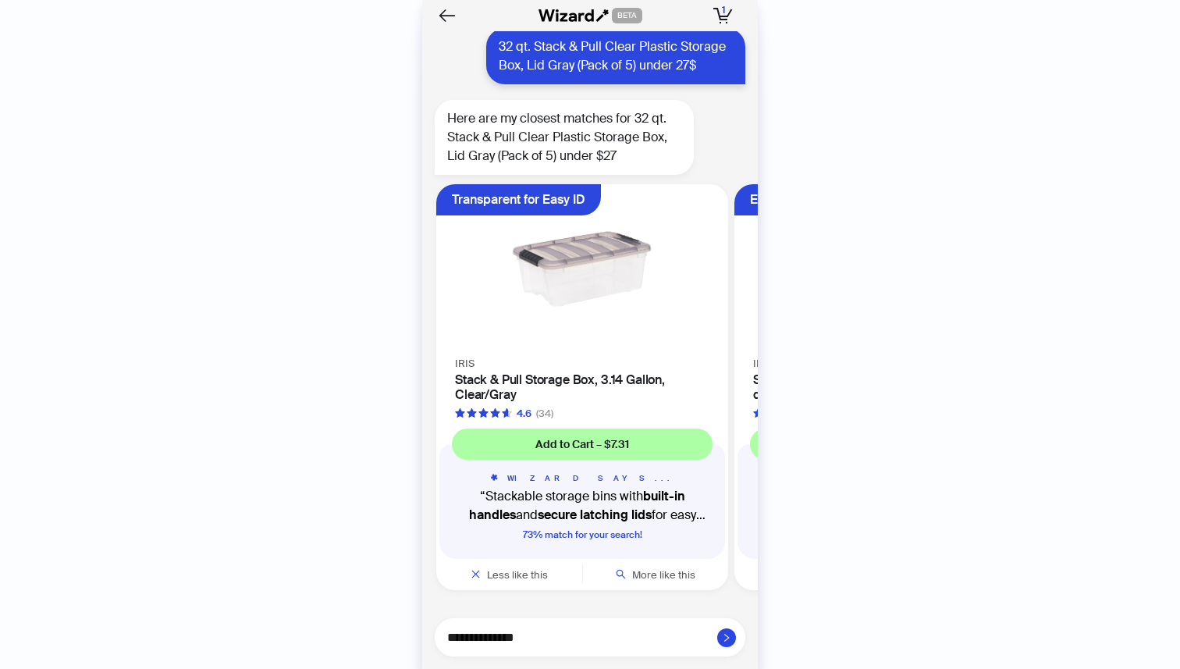
type textarea "**********"
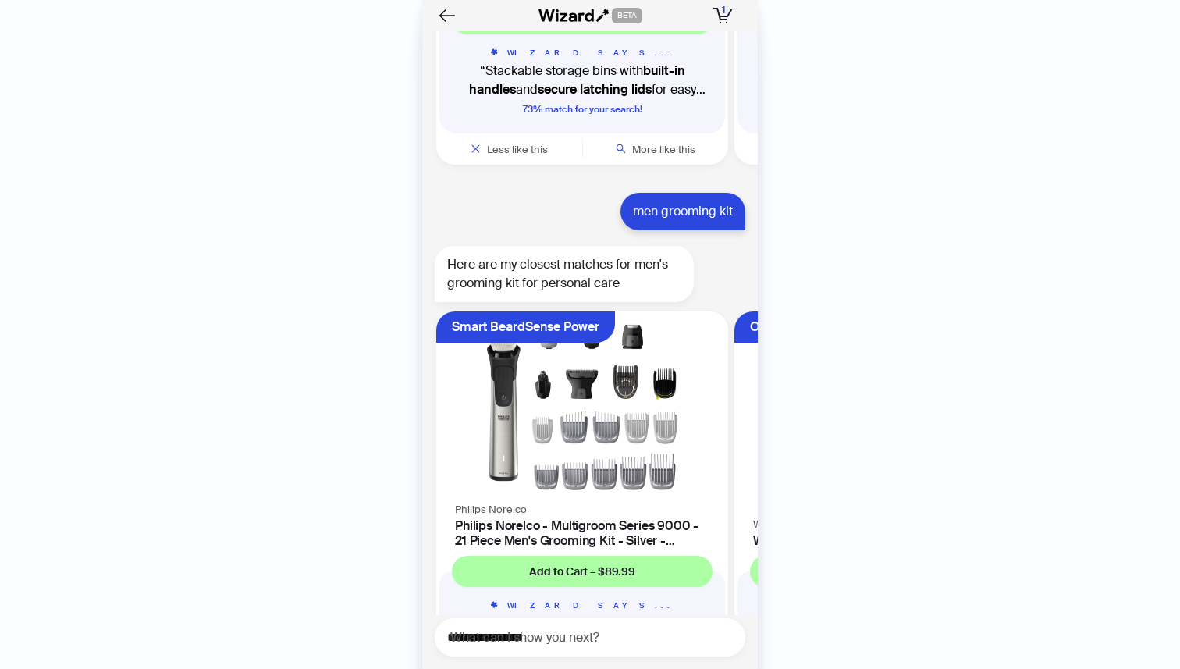
scroll to position [2276, 0]
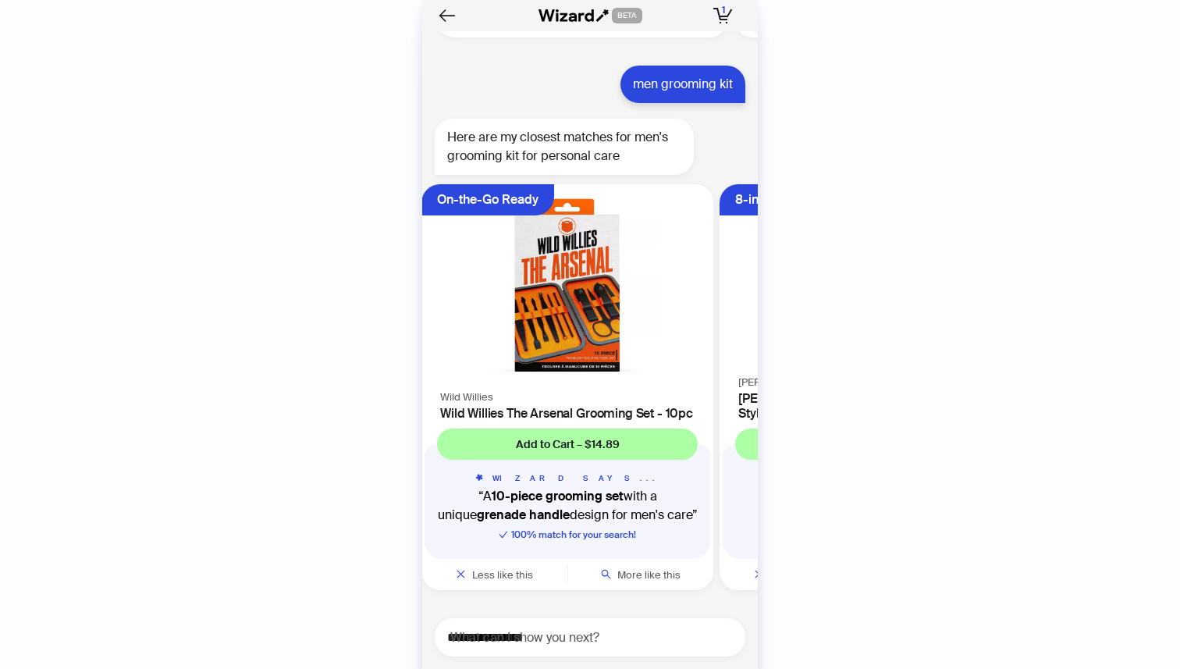
drag, startPoint x: 696, startPoint y: 380, endPoint x: 483, endPoint y: 396, distance: 213.6
click at [483, 396] on ul "Smart BeardSense Power Philips Norelco Philips Norelco - Multigroom Series 9000…" at bounding box center [585, 390] width 343 height 425
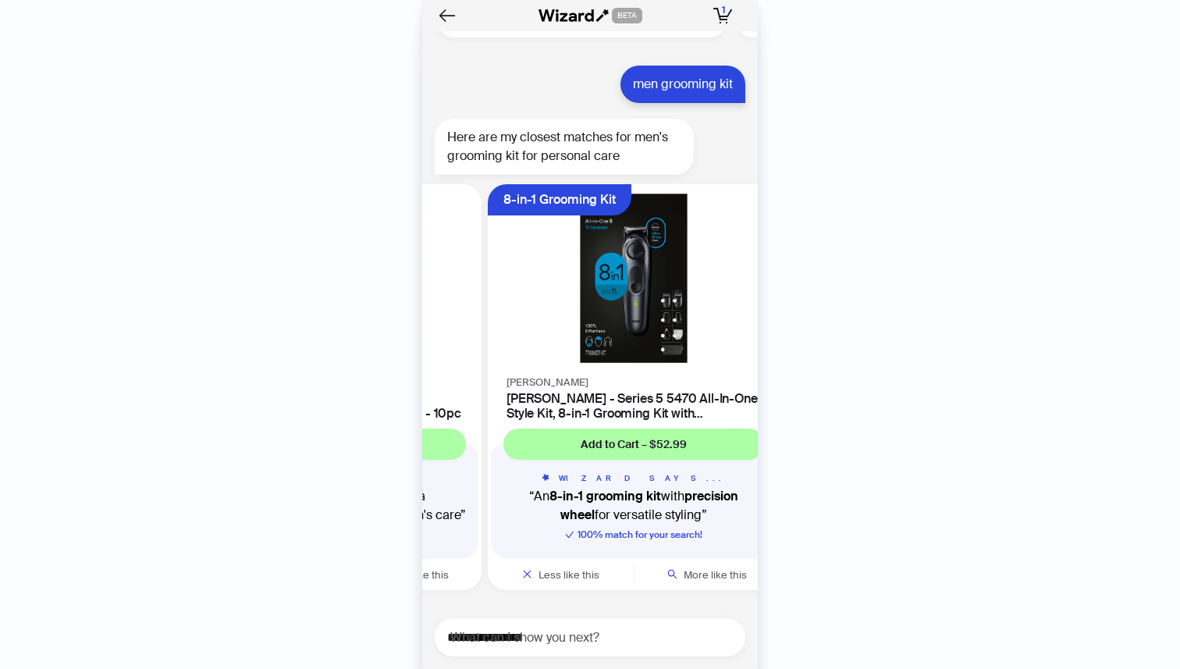
scroll to position [0, 592]
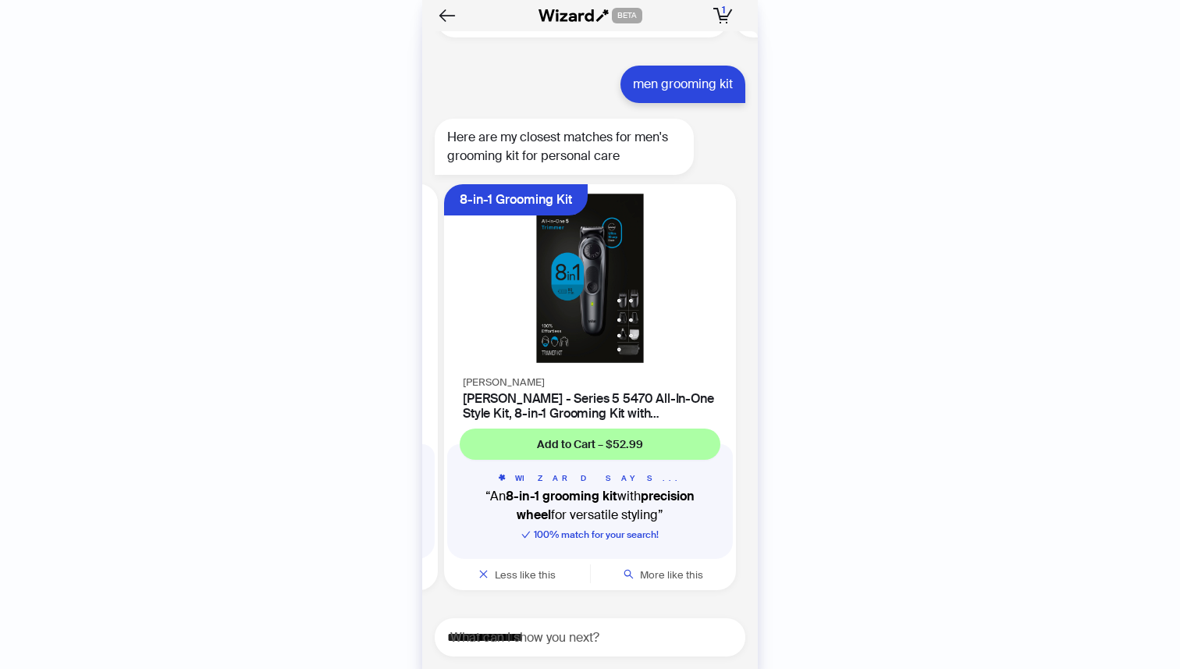
drag, startPoint x: 682, startPoint y: 389, endPoint x: 495, endPoint y: 400, distance: 187.6
click at [496, 400] on ul "Smart BeardSense Power Philips Norelco Philips Norelco - Multigroom Series 9000…" at bounding box center [585, 390] width 343 height 425
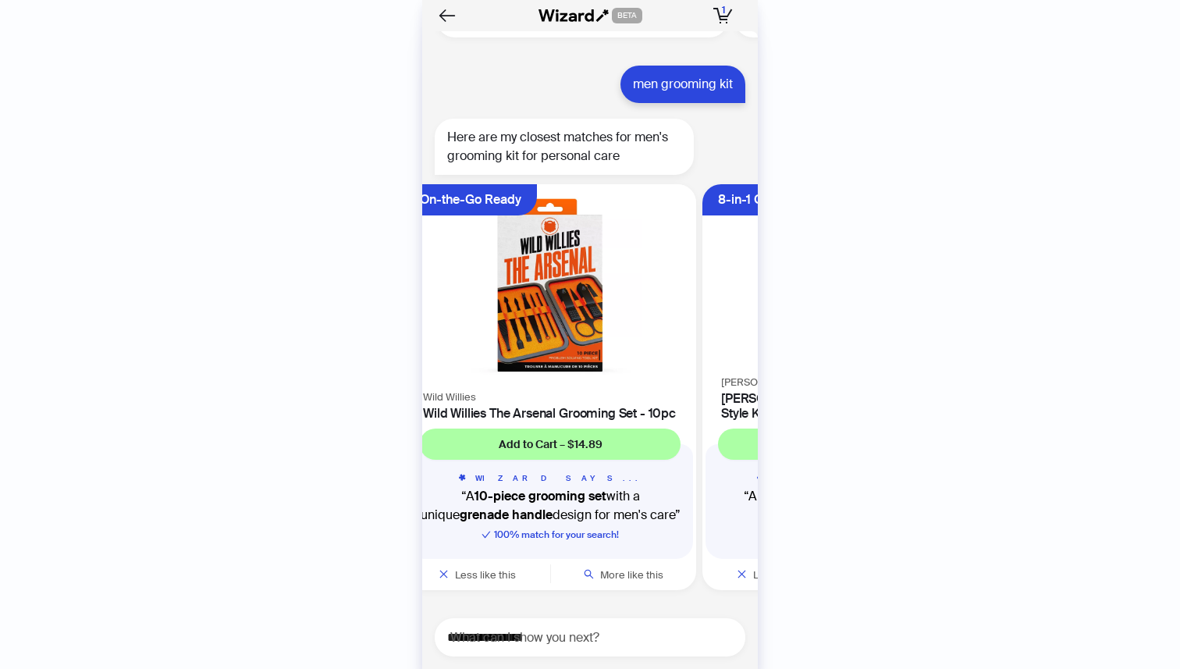
scroll to position [0, 294]
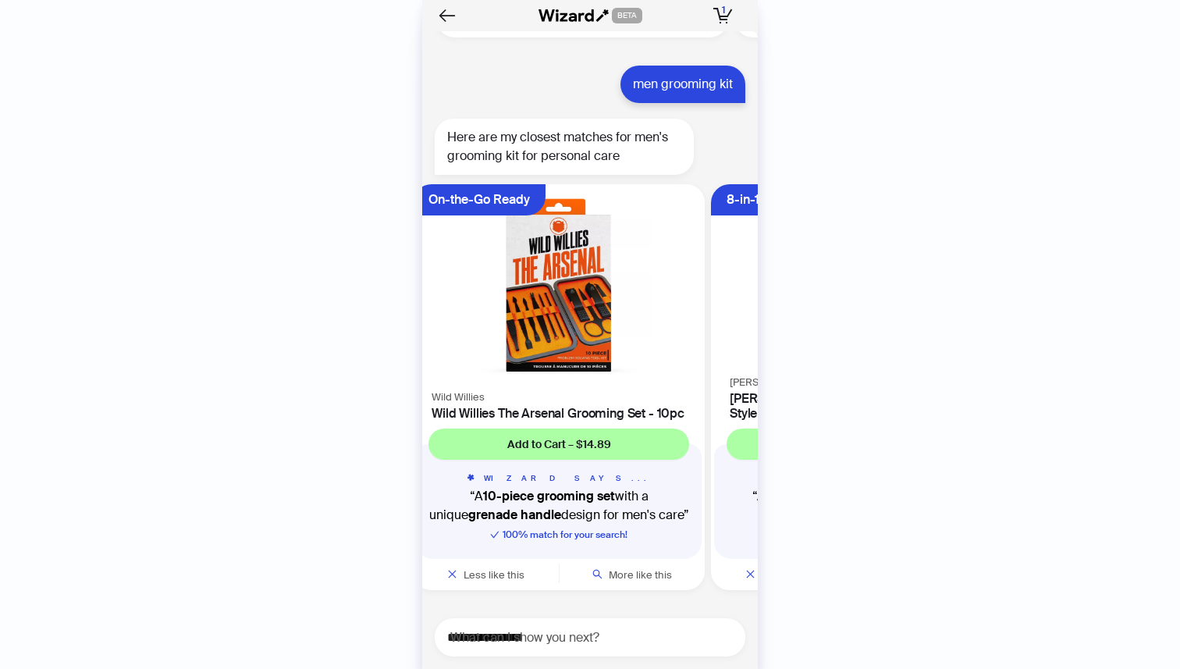
drag, startPoint x: 517, startPoint y: 402, endPoint x: 690, endPoint y: 412, distance: 172.8
click at [690, 412] on ul "Smart BeardSense Power Philips Norelco Philips Norelco - Multigroom Series 9000…" at bounding box center [585, 390] width 343 height 425
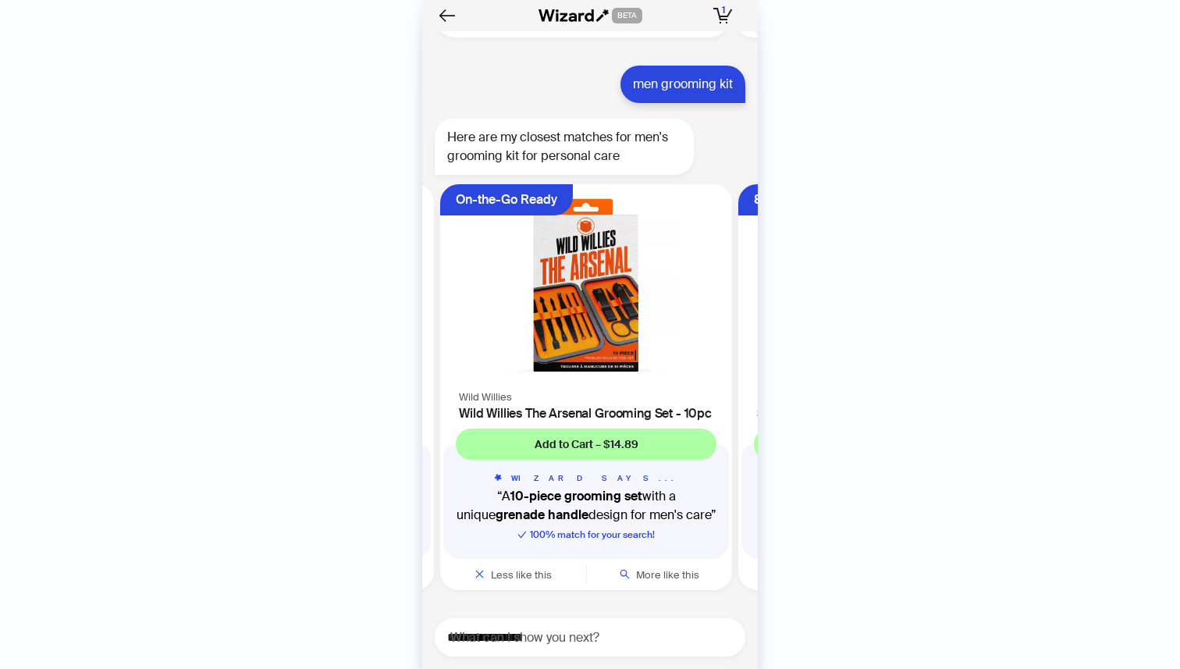
click at [541, 406] on h4 "Wild Willies The Arsenal Grooming Set - 10pc" at bounding box center [586, 413] width 254 height 15
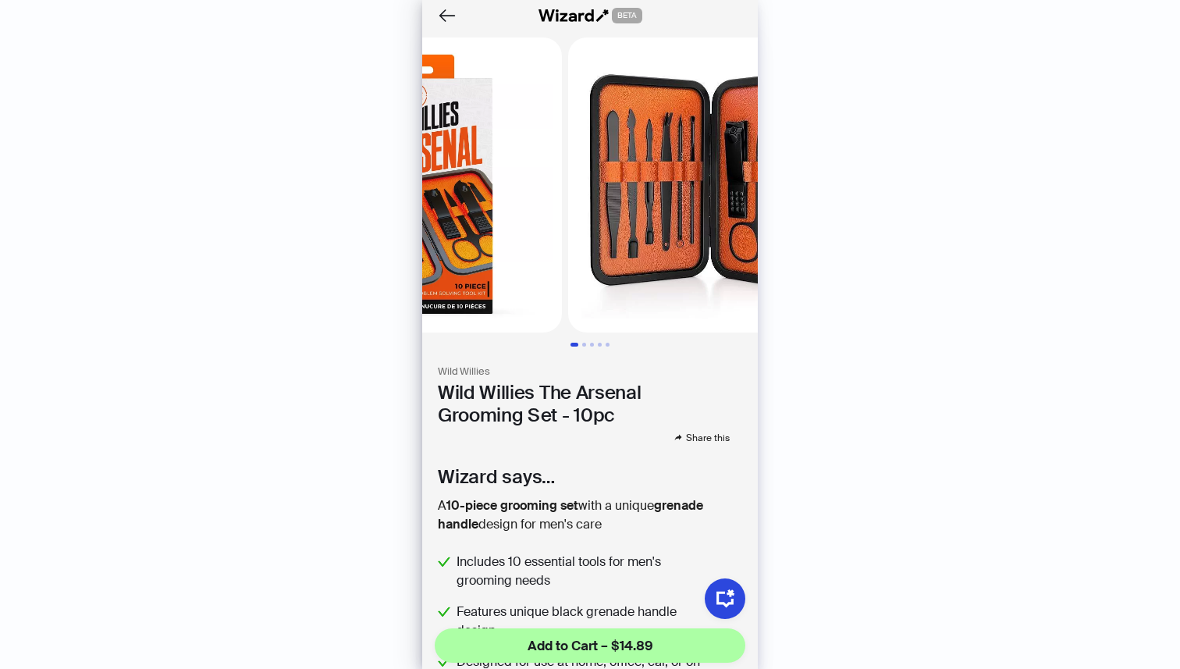
drag, startPoint x: 620, startPoint y: 237, endPoint x: 488, endPoint y: 239, distance: 132.7
click at [489, 239] on img at bounding box center [414, 184] width 295 height 295
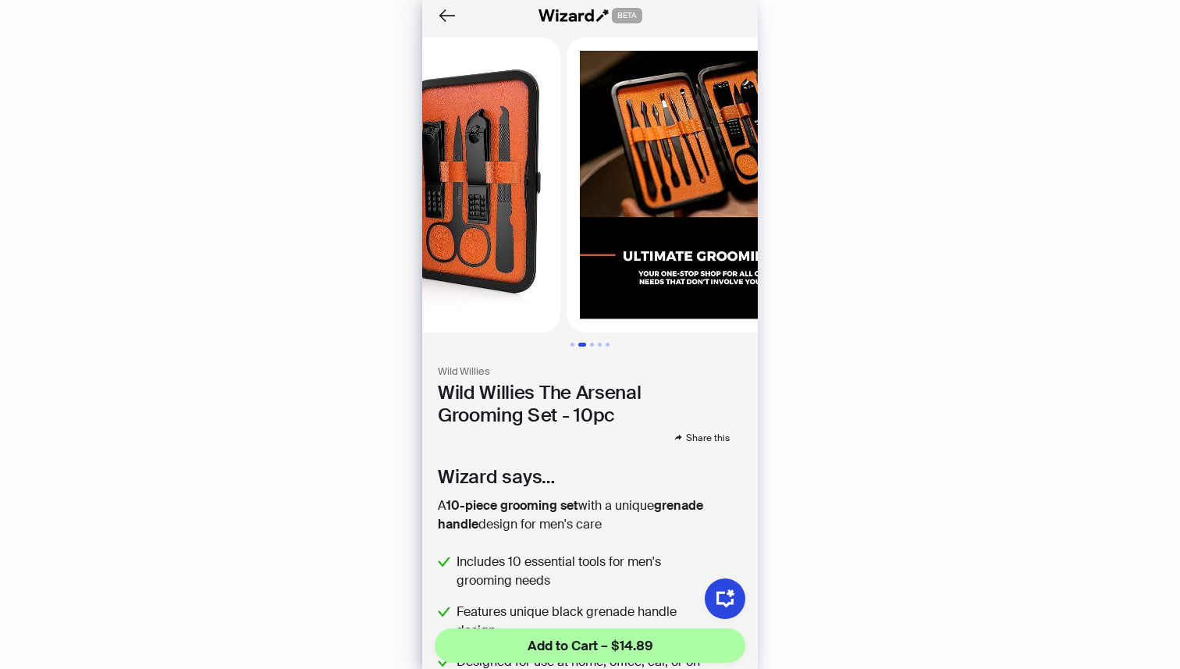
drag, startPoint x: 670, startPoint y: 244, endPoint x: 528, endPoint y: 253, distance: 141.5
click at [529, 253] on ul at bounding box center [590, 184] width 336 height 295
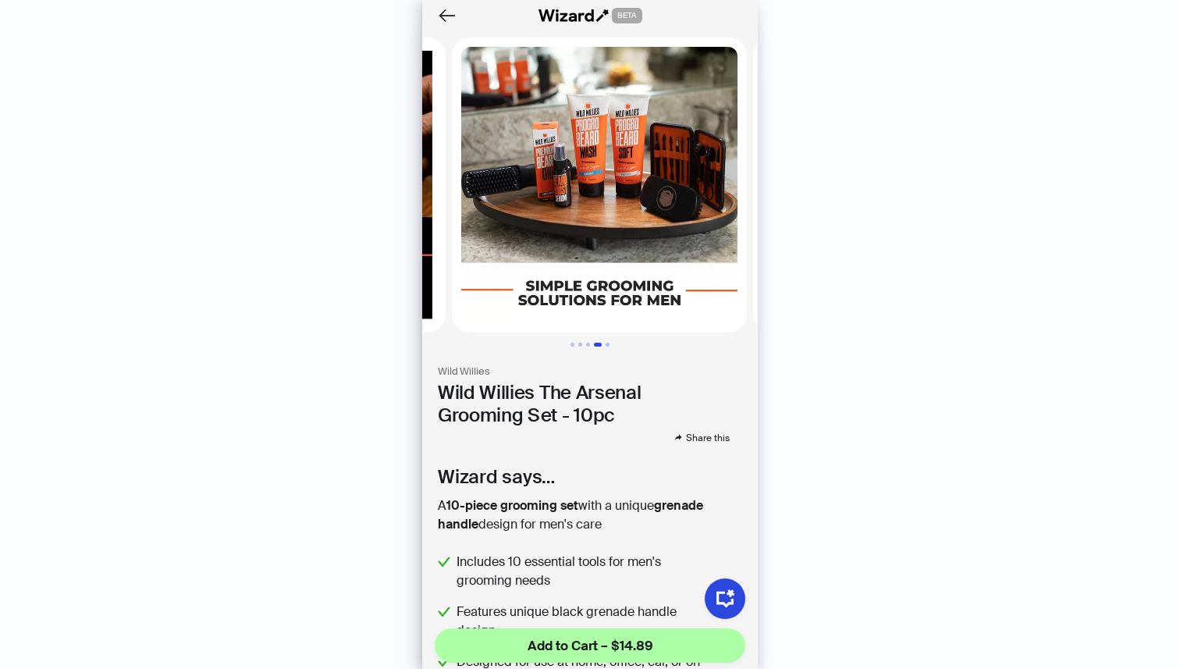
drag, startPoint x: 677, startPoint y: 259, endPoint x: 466, endPoint y: 271, distance: 211.0
click at [466, 271] on ul at bounding box center [590, 184] width 336 height 295
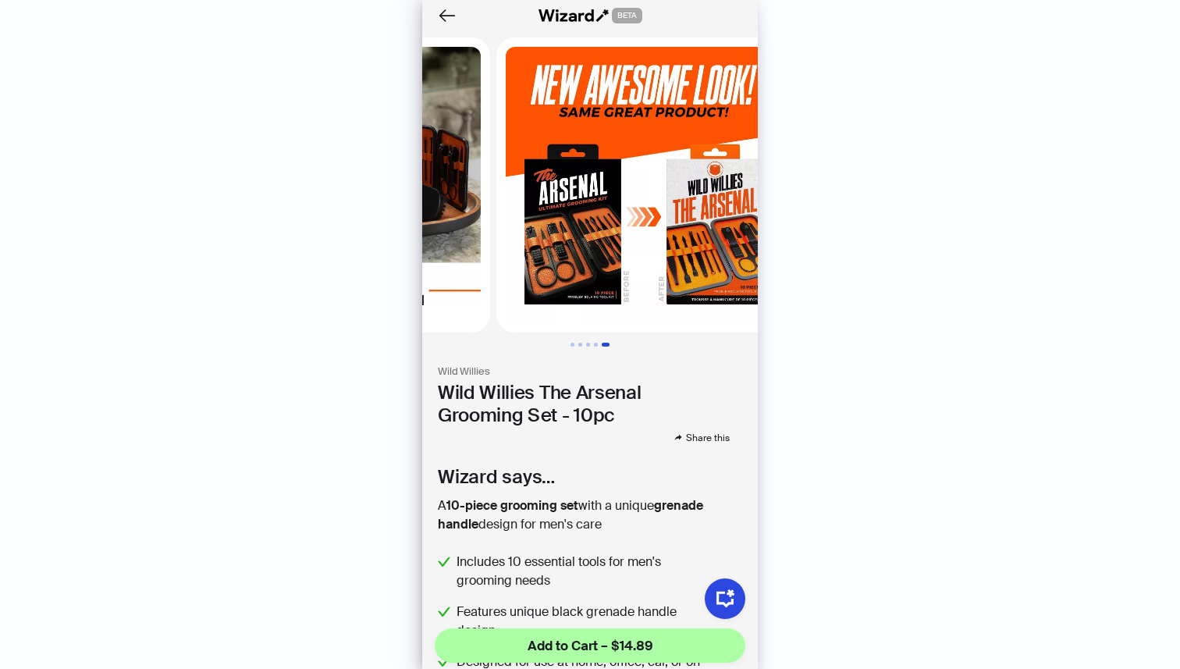
drag, startPoint x: 695, startPoint y: 249, endPoint x: 511, endPoint y: 253, distance: 184.2
click at [511, 253] on ul at bounding box center [590, 184] width 336 height 295
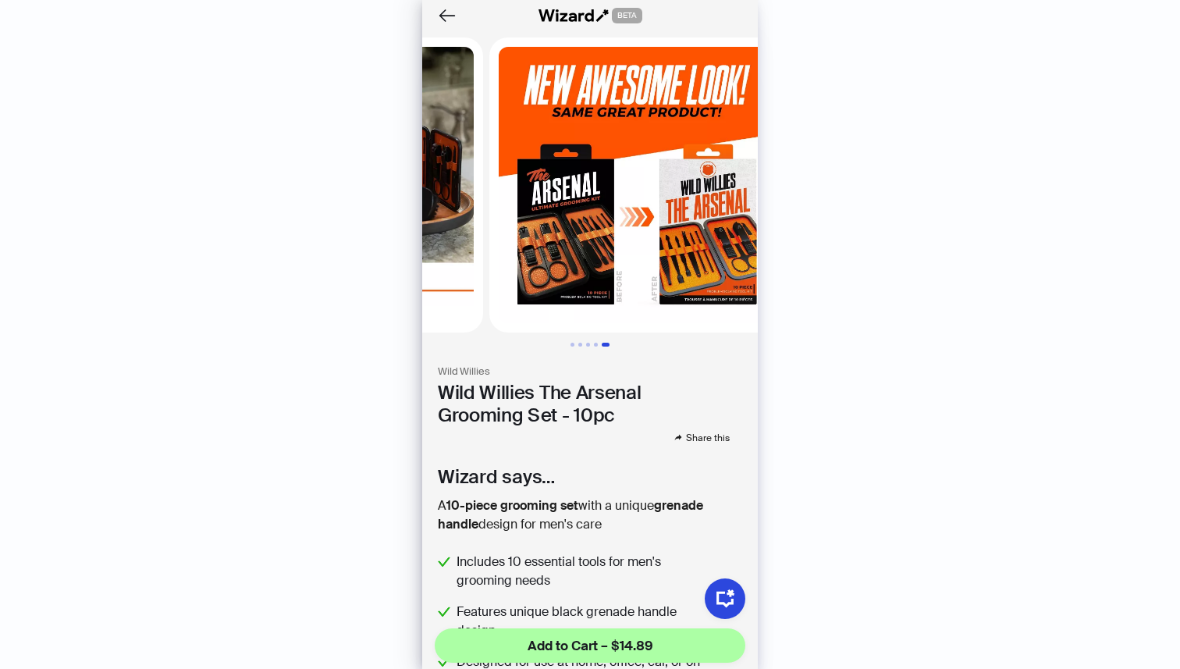
drag, startPoint x: 662, startPoint y: 254, endPoint x: 586, endPoint y: 257, distance: 75.7
click at [586, 257] on img at bounding box center [636, 184] width 295 height 295
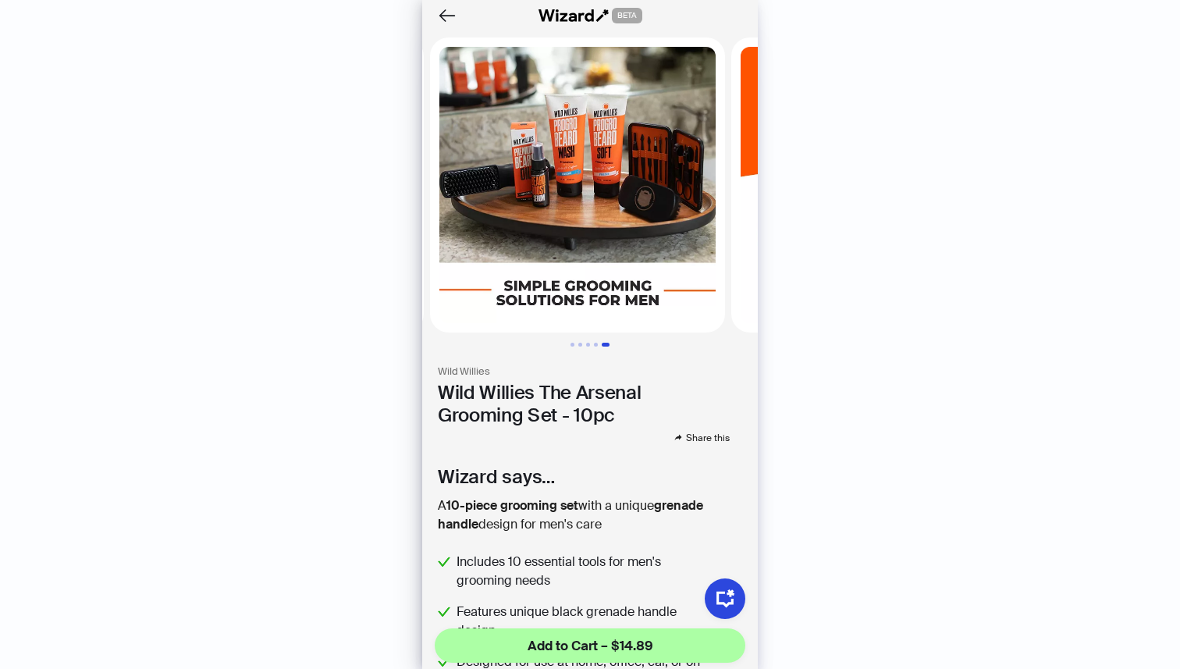
drag, startPoint x: 547, startPoint y: 258, endPoint x: 741, endPoint y: 265, distance: 194.5
click at [731, 265] on img at bounding box center [878, 184] width 295 height 295
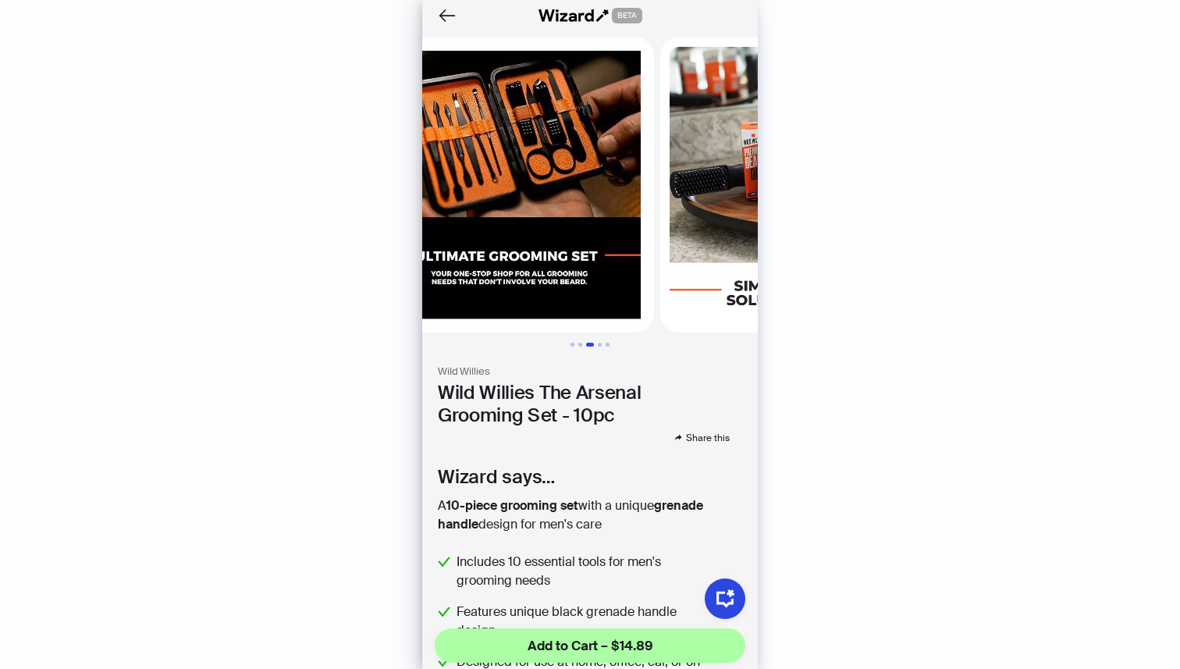
drag, startPoint x: 666, startPoint y: 258, endPoint x: 727, endPoint y: 258, distance: 61.7
click at [698, 258] on img at bounding box center [807, 184] width 295 height 295
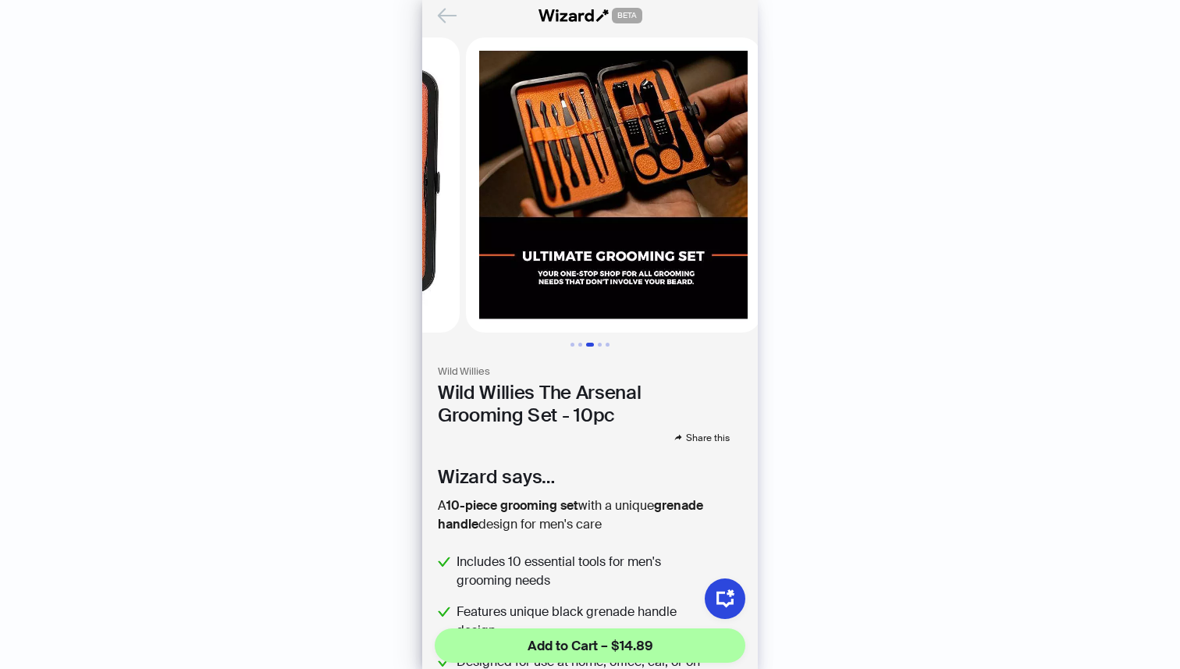
click at [445, 14] on icon "Back" at bounding box center [447, 15] width 27 height 27
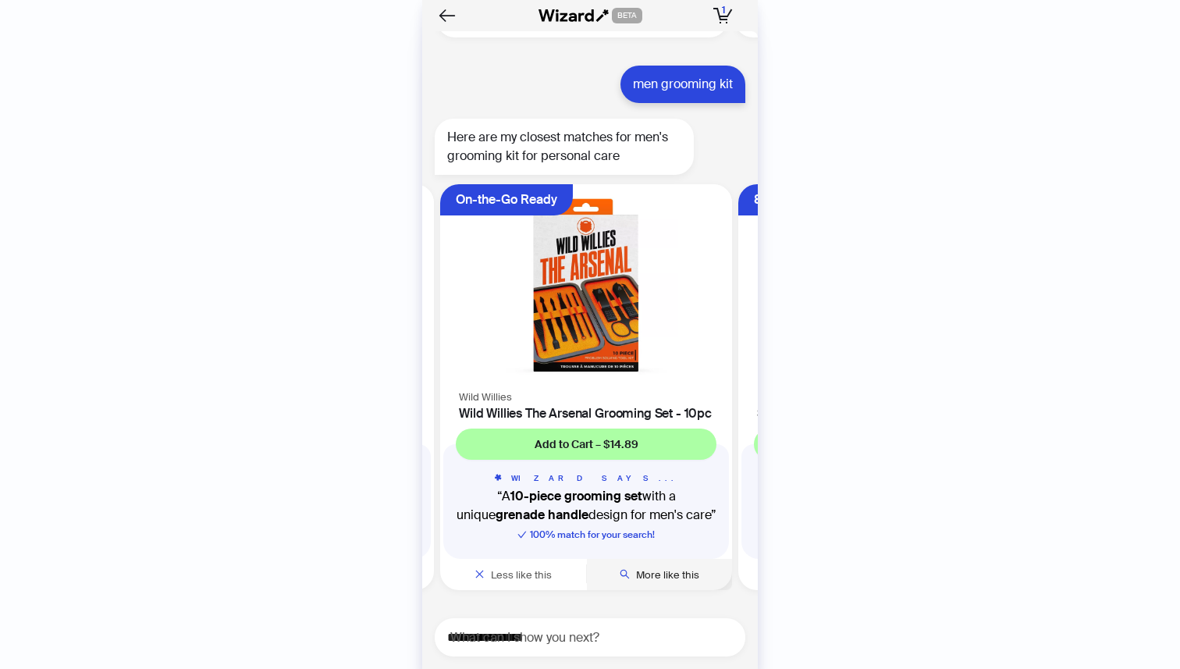
click at [653, 572] on span "More like this" at bounding box center [667, 574] width 63 height 13
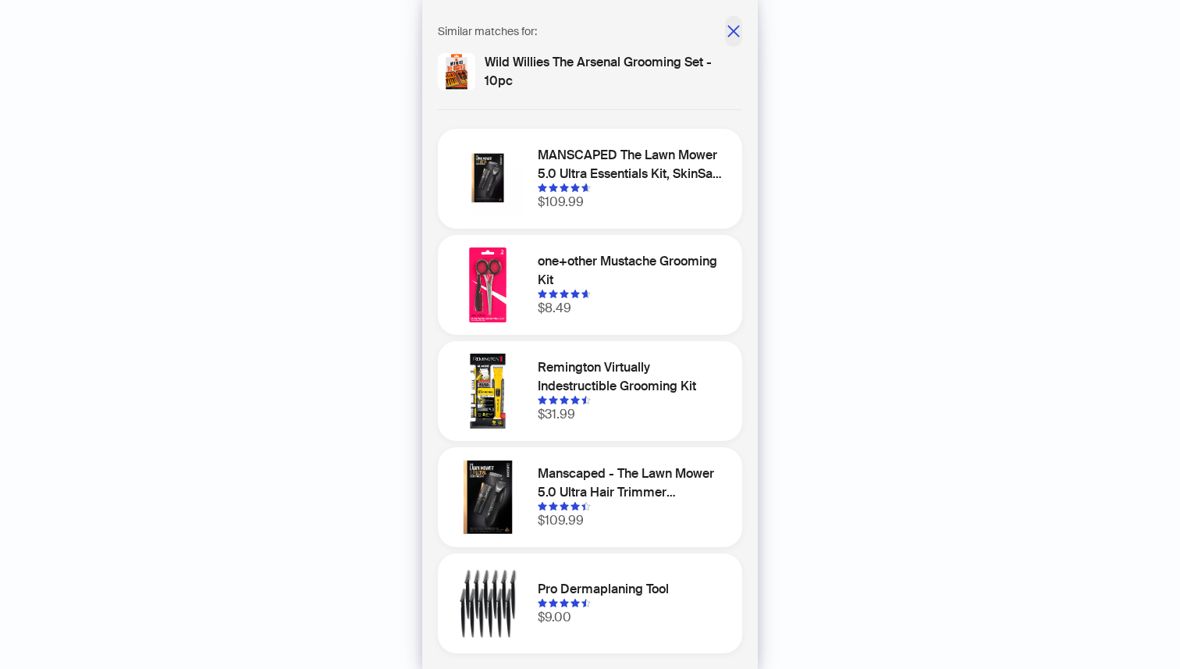
click at [728, 31] on icon "close" at bounding box center [734, 31] width 16 height 16
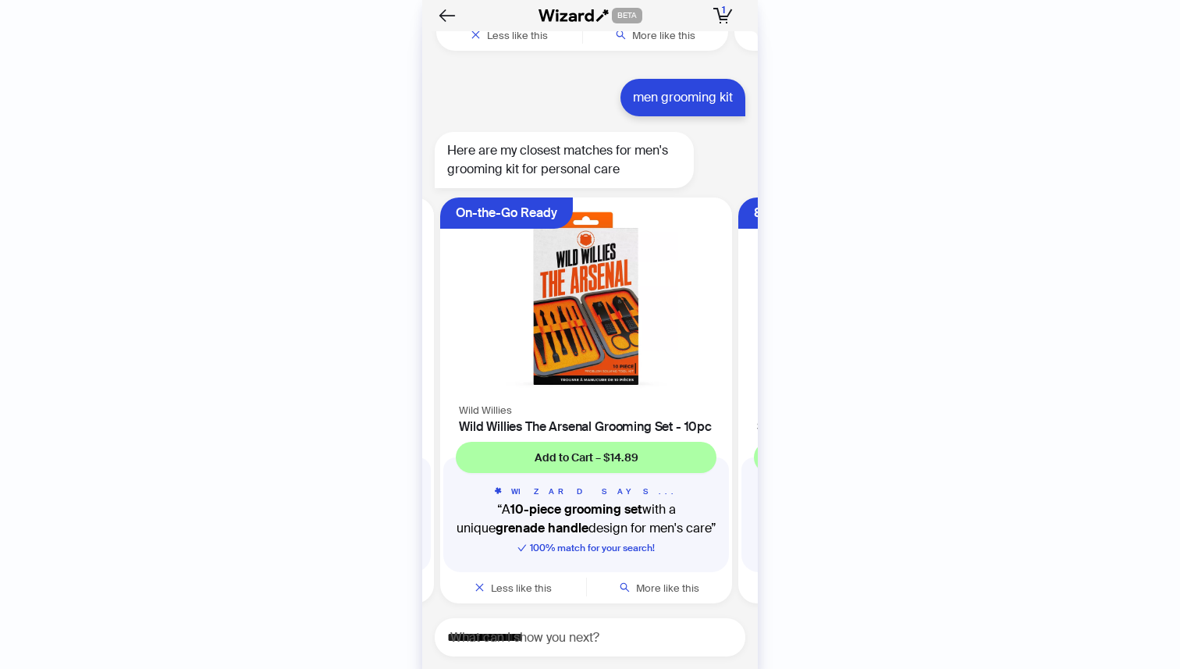
scroll to position [2276, 0]
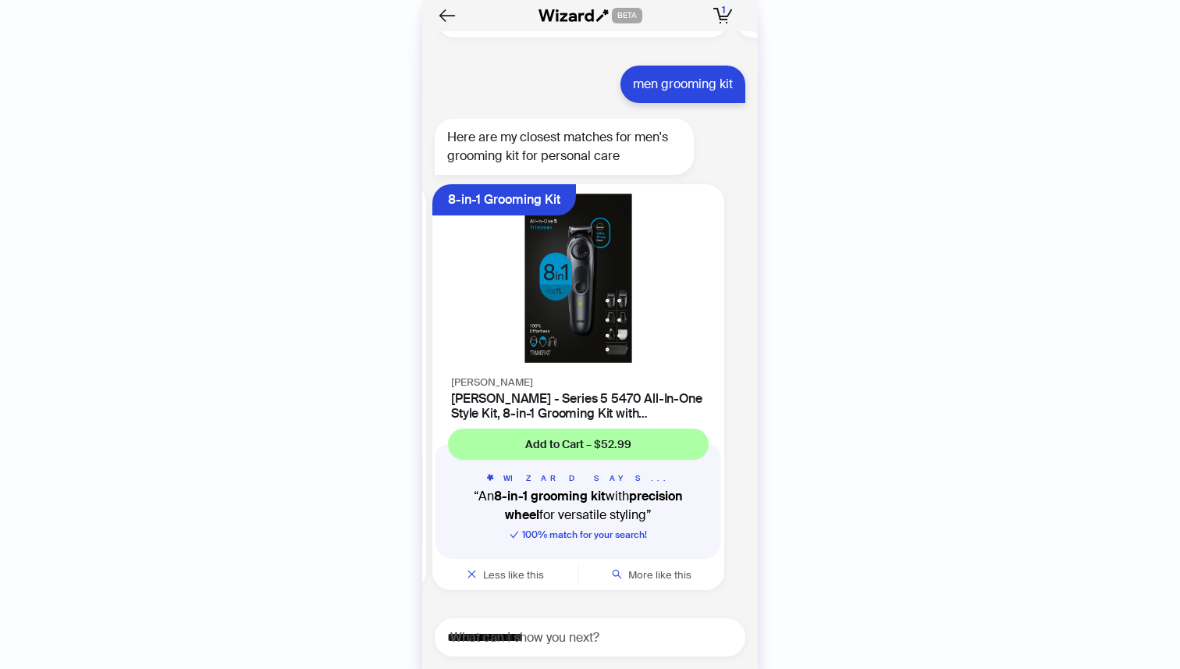
drag, startPoint x: 656, startPoint y: 333, endPoint x: 473, endPoint y: 339, distance: 183.5
click at [473, 339] on ul "Smart BeardSense Power Philips Norelco Philips Norelco - Multigroom Series 9000…" at bounding box center [585, 390] width 343 height 425
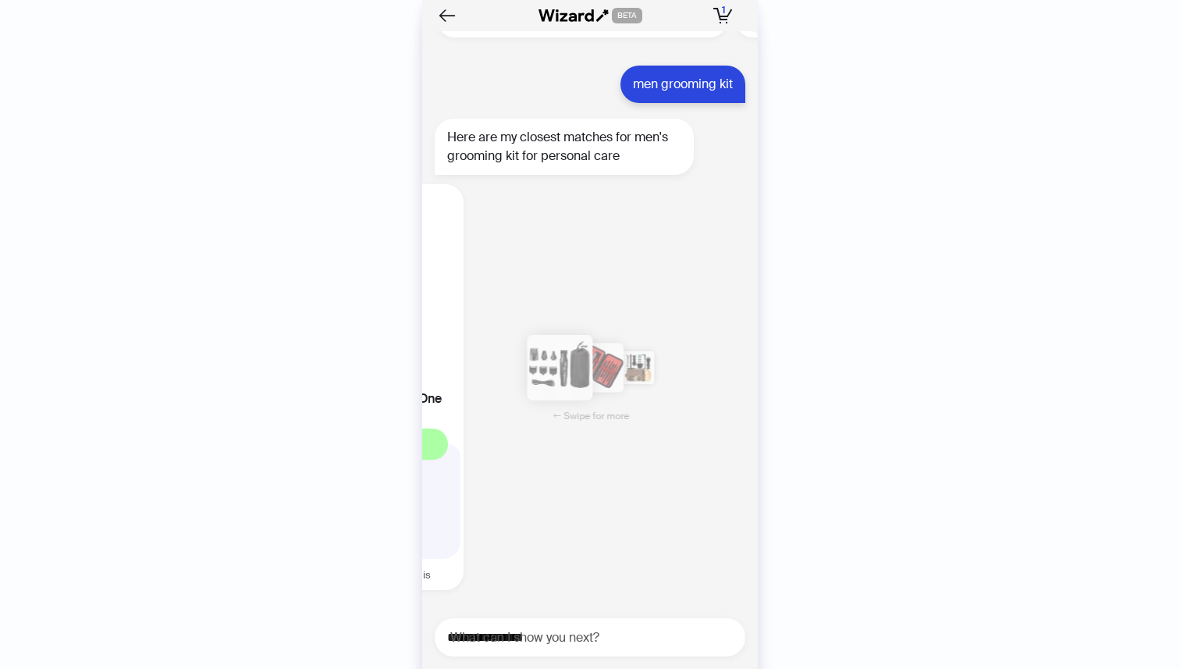
drag, startPoint x: 654, startPoint y: 361, endPoint x: 467, endPoint y: 367, distance: 187.4
click at [468, 366] on ul "Smart BeardSense Power Philips Norelco Philips Norelco - Multigroom Series 9000…" at bounding box center [585, 390] width 343 height 425
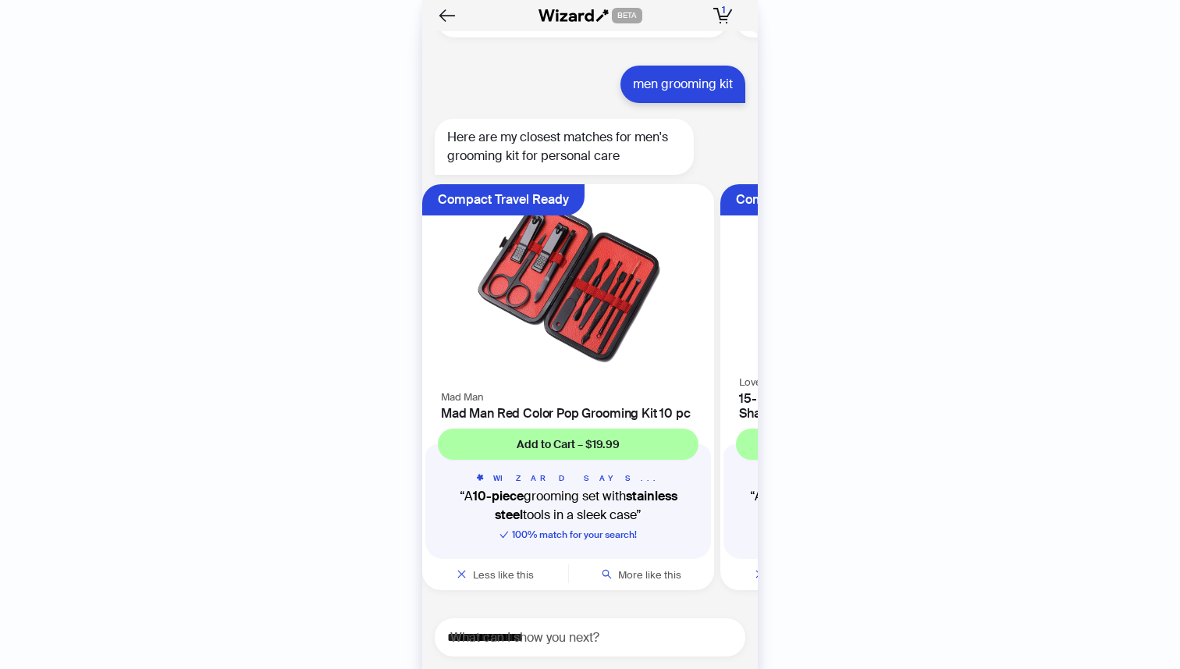
drag, startPoint x: 671, startPoint y: 348, endPoint x: 475, endPoint y: 332, distance: 196.6
click at [476, 332] on ul "Smart BeardSense Power Philips Norelco Philips Norelco - Multigroom Series 9000…" at bounding box center [585, 390] width 343 height 425
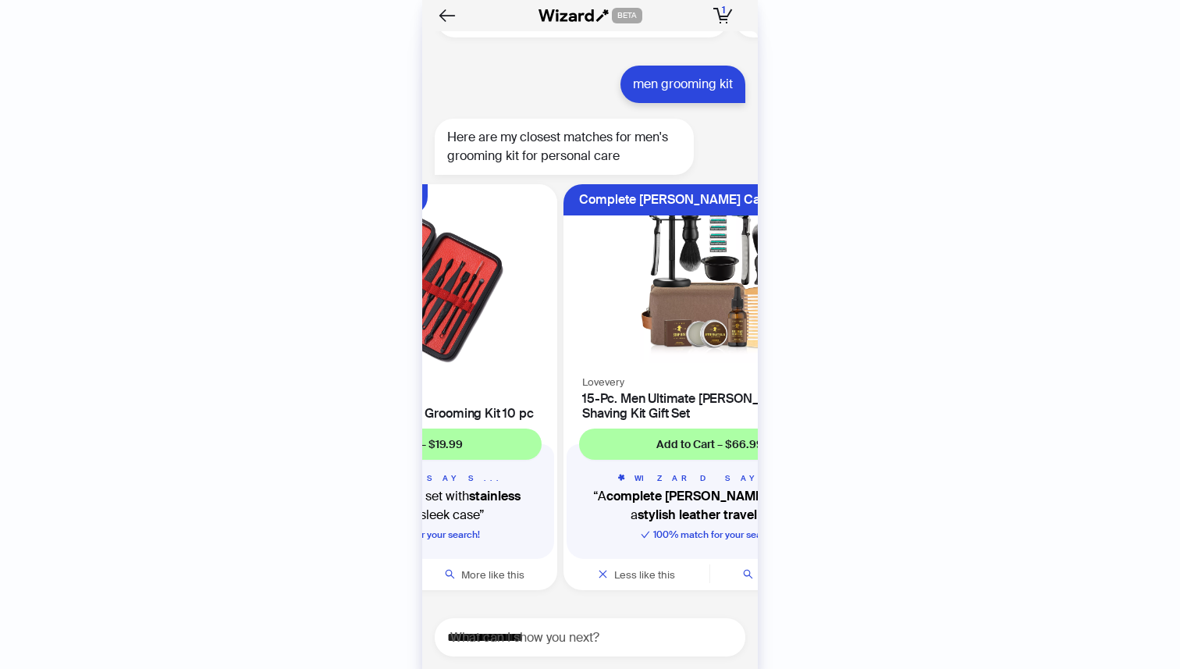
scroll to position [0, 1487]
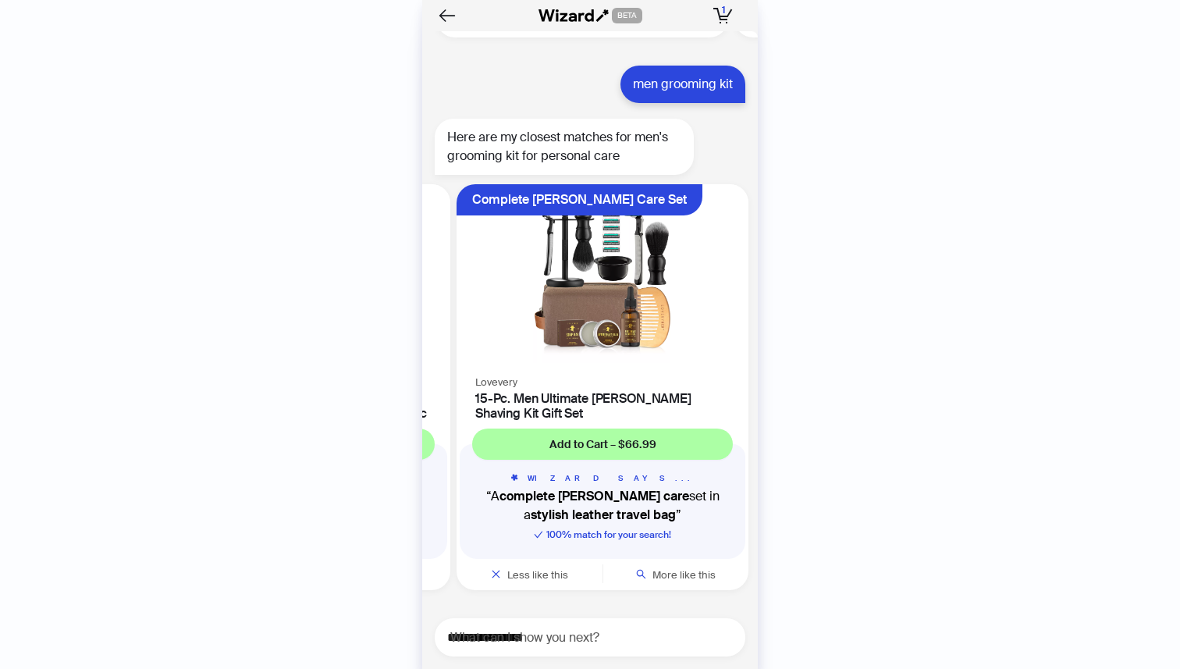
drag, startPoint x: 657, startPoint y: 344, endPoint x: 514, endPoint y: 343, distance: 142.8
click at [450, 343] on div at bounding box center [304, 285] width 292 height 203
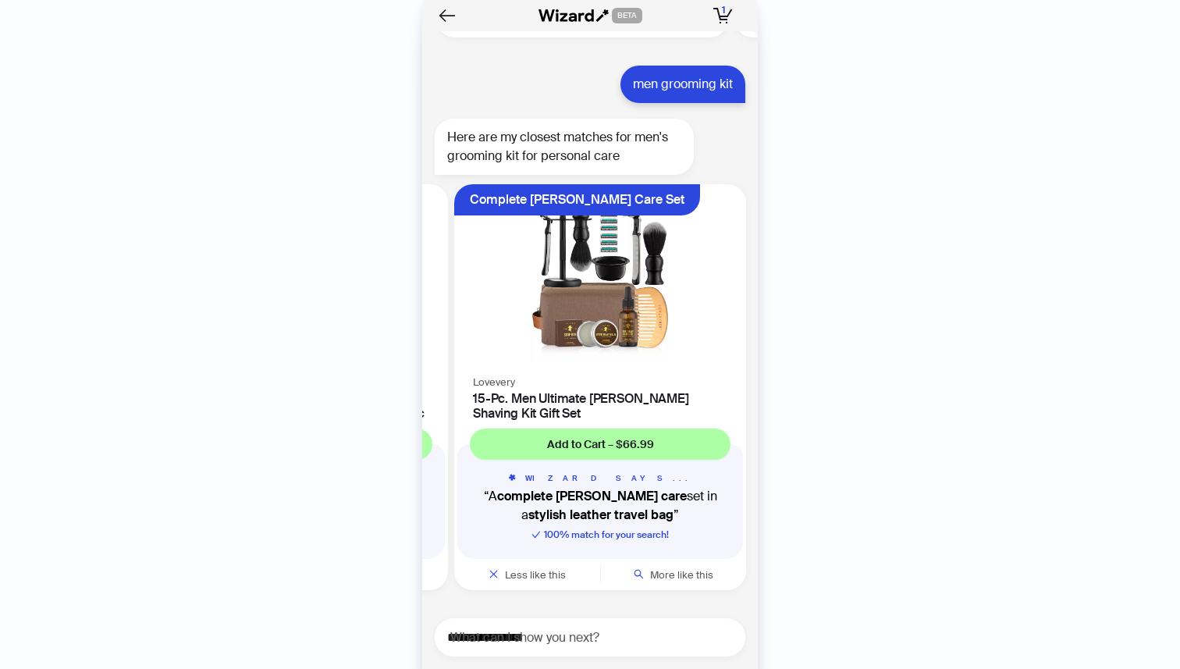
drag, startPoint x: 565, startPoint y: 364, endPoint x: 574, endPoint y: 377, distance: 16.2
click at [574, 377] on div "Complete [PERSON_NAME] Care Set Lovevery 15-Pc. Men Ultimate [PERSON_NAME] Shav…" at bounding box center [600, 387] width 292 height 406
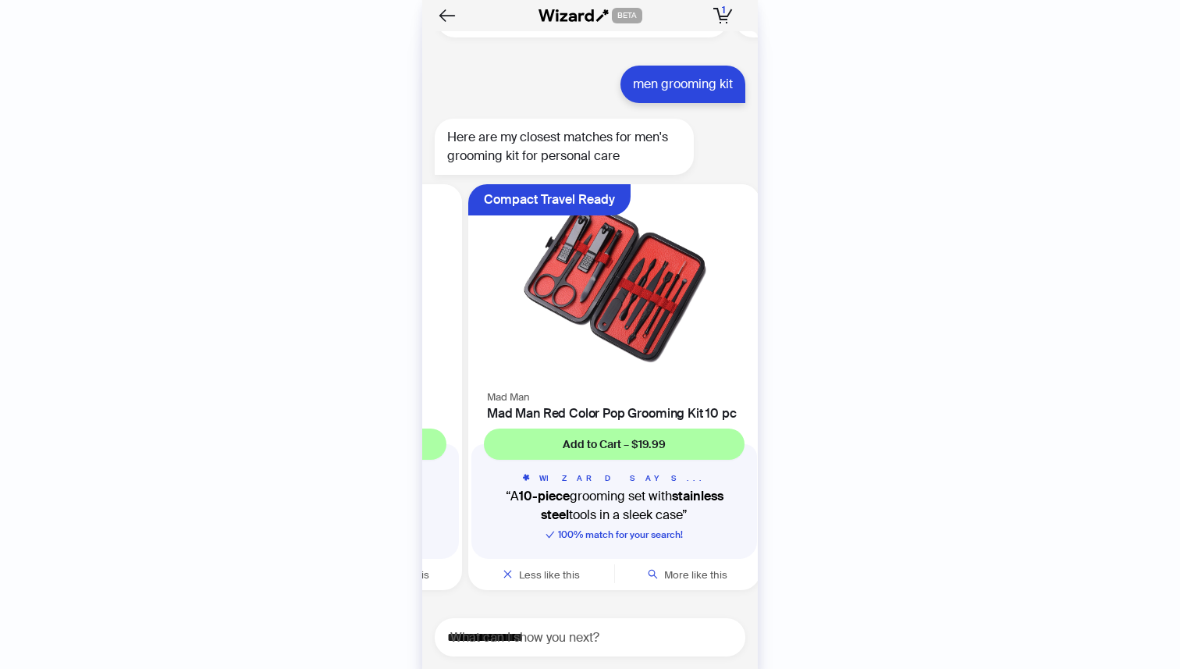
drag, startPoint x: 527, startPoint y: 368, endPoint x: 744, endPoint y: 369, distance: 217.0
click at [746, 369] on div "I am looking for storage contaniers Here are my closest matches for storage con…" at bounding box center [590, 323] width 336 height 584
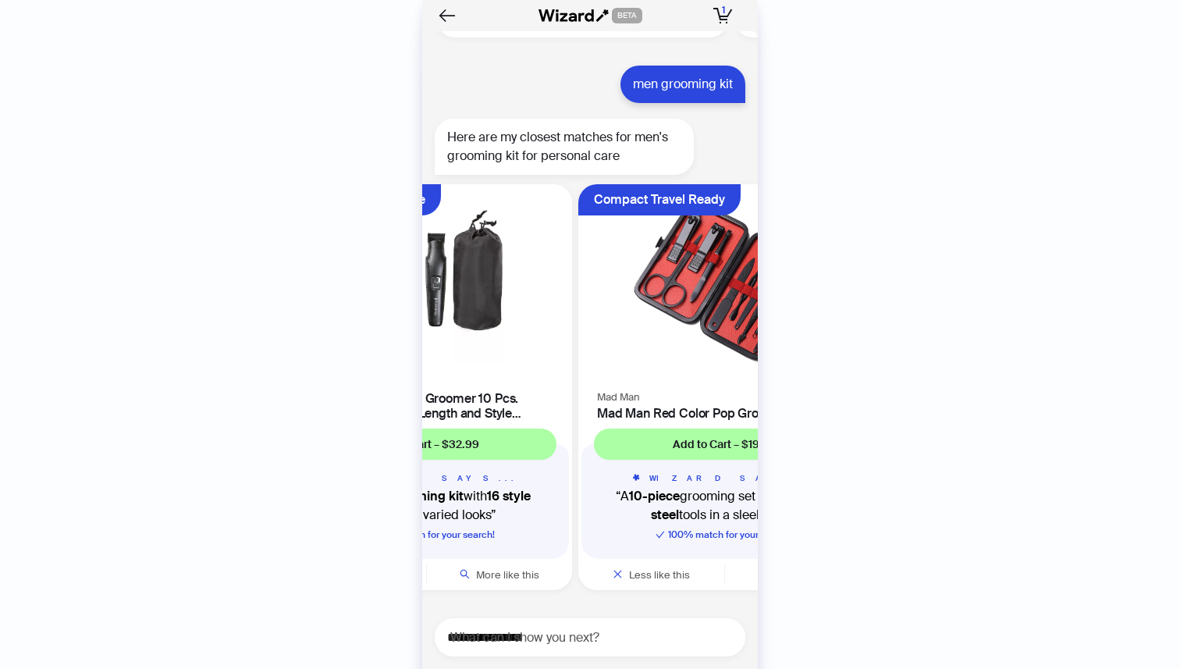
drag, startPoint x: 527, startPoint y: 376, endPoint x: 690, endPoint y: 363, distance: 163.6
click at [688, 363] on div at bounding box center [724, 285] width 292 height 203
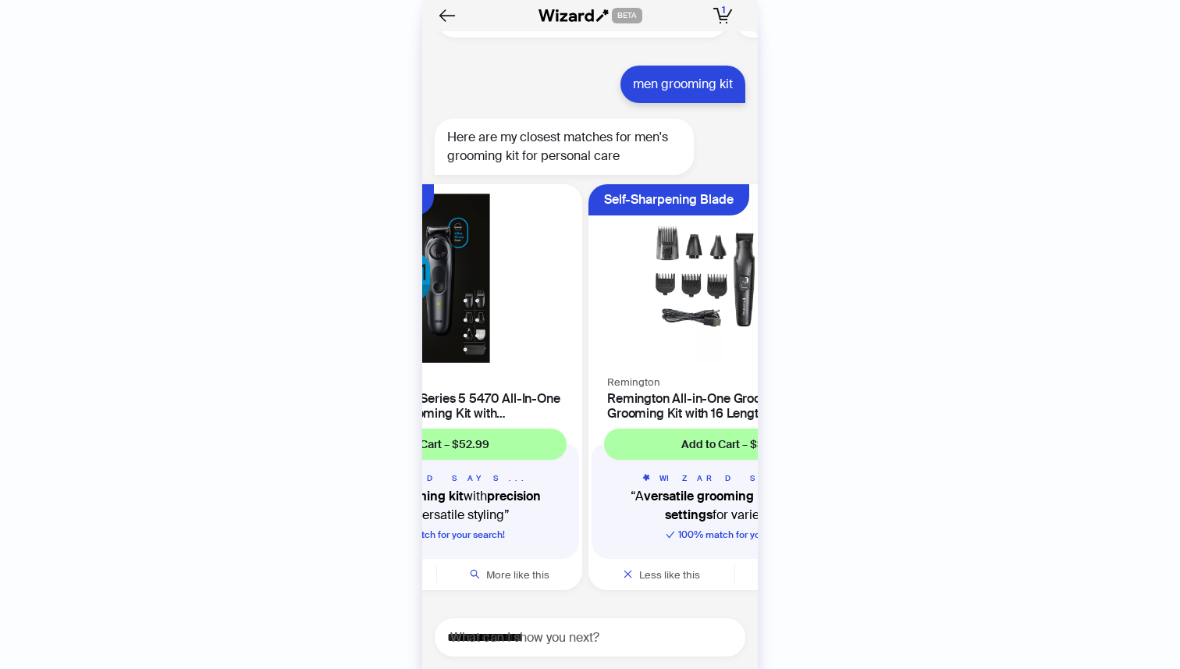
drag, startPoint x: 541, startPoint y: 351, endPoint x: 669, endPoint y: 374, distance: 130.0
click at [669, 374] on div "Self-Sharpening Blade Remington Remington All-in-One Groomer 10 Pcs. Grooming K…" at bounding box center [734, 387] width 292 height 406
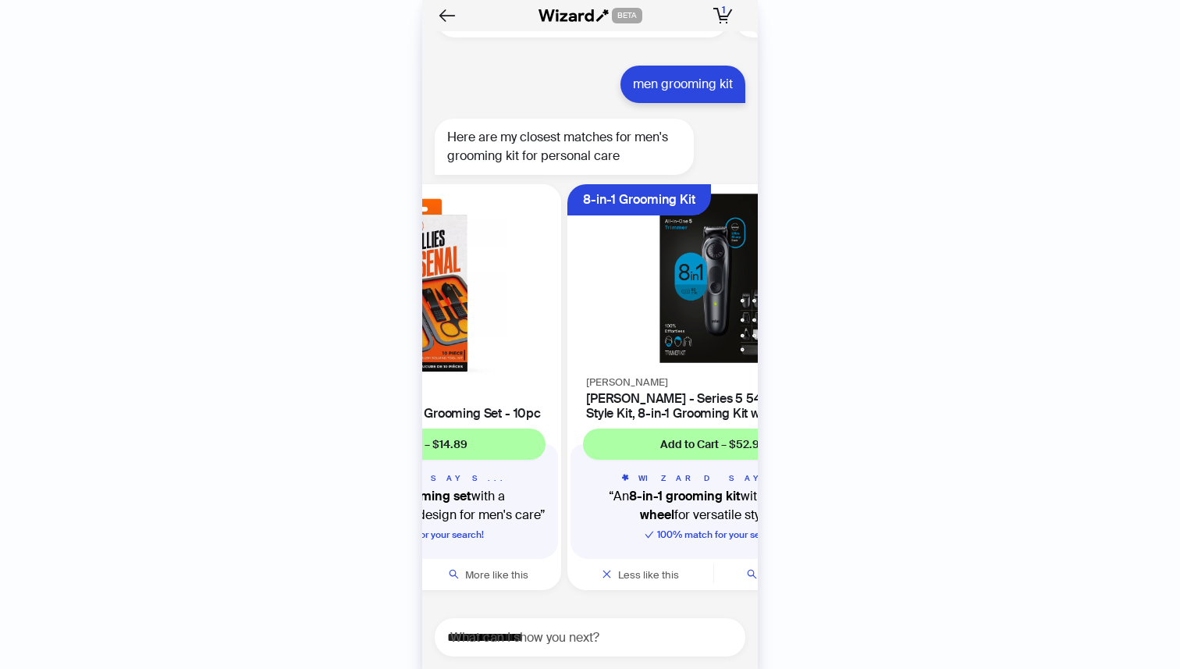
drag, startPoint x: 524, startPoint y: 367, endPoint x: 649, endPoint y: 376, distance: 126.0
click at [649, 376] on div "8-in-1 Grooming Kit [PERSON_NAME] [PERSON_NAME] - Series 5 5470 All-In-One Styl…" at bounding box center [713, 387] width 292 height 406
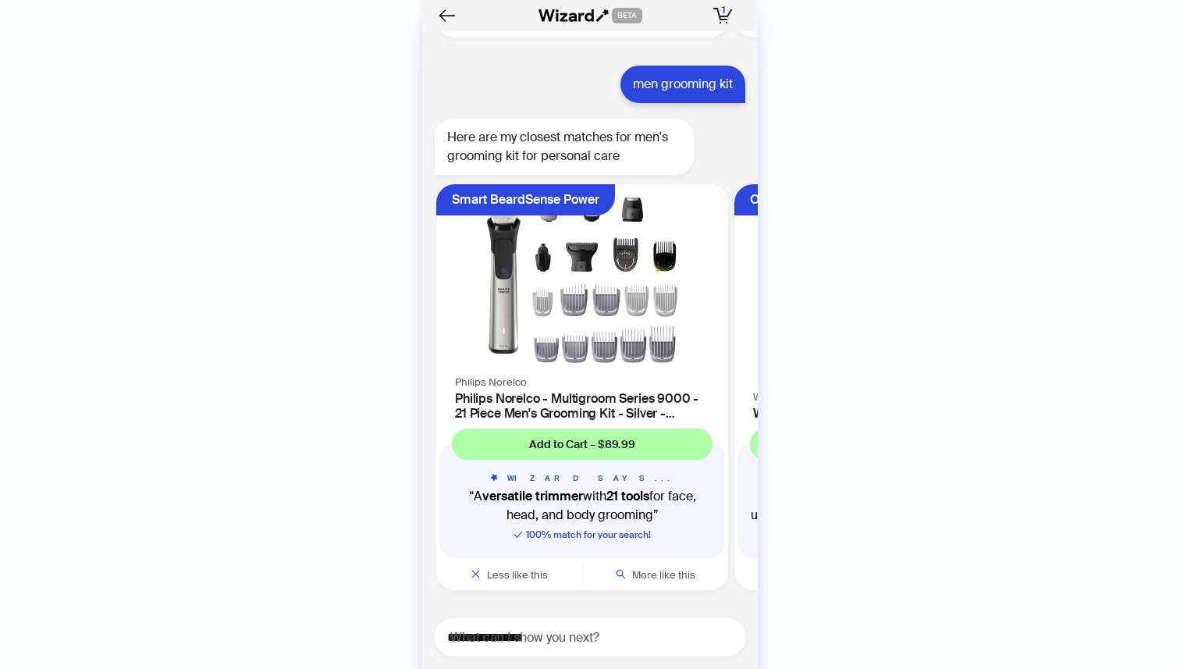
drag, startPoint x: 514, startPoint y: 360, endPoint x: 741, endPoint y: 365, distance: 227.2
click at [734, 364] on div at bounding box center [880, 285] width 292 height 203
drag, startPoint x: 556, startPoint y: 343, endPoint x: 643, endPoint y: 367, distance: 90.5
click at [643, 350] on img at bounding box center [582, 278] width 273 height 169
click at [522, 570] on span "Less like this" at bounding box center [517, 574] width 61 height 13
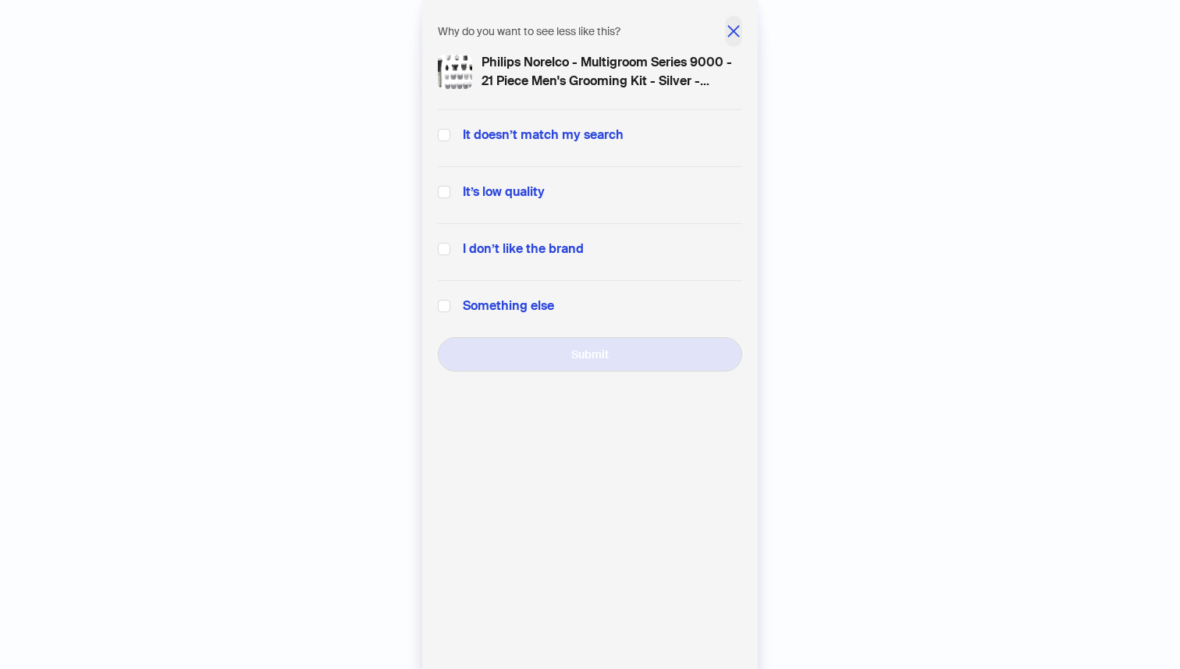
click at [733, 37] on icon "close" at bounding box center [734, 31] width 16 height 16
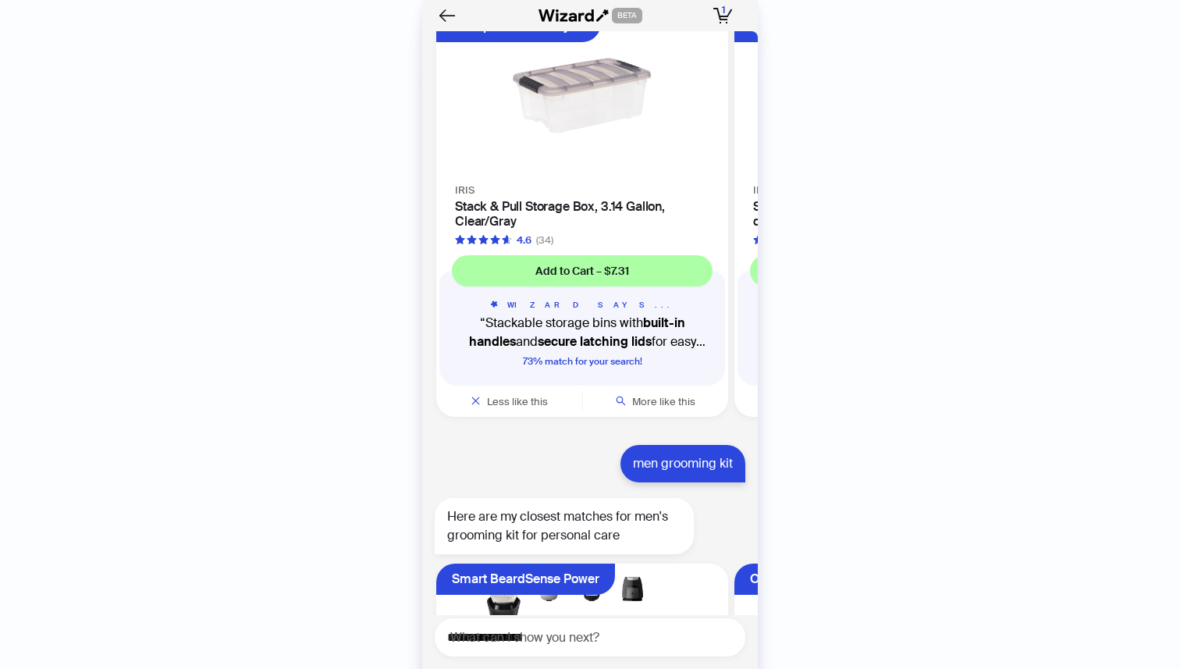
scroll to position [1597, 0]
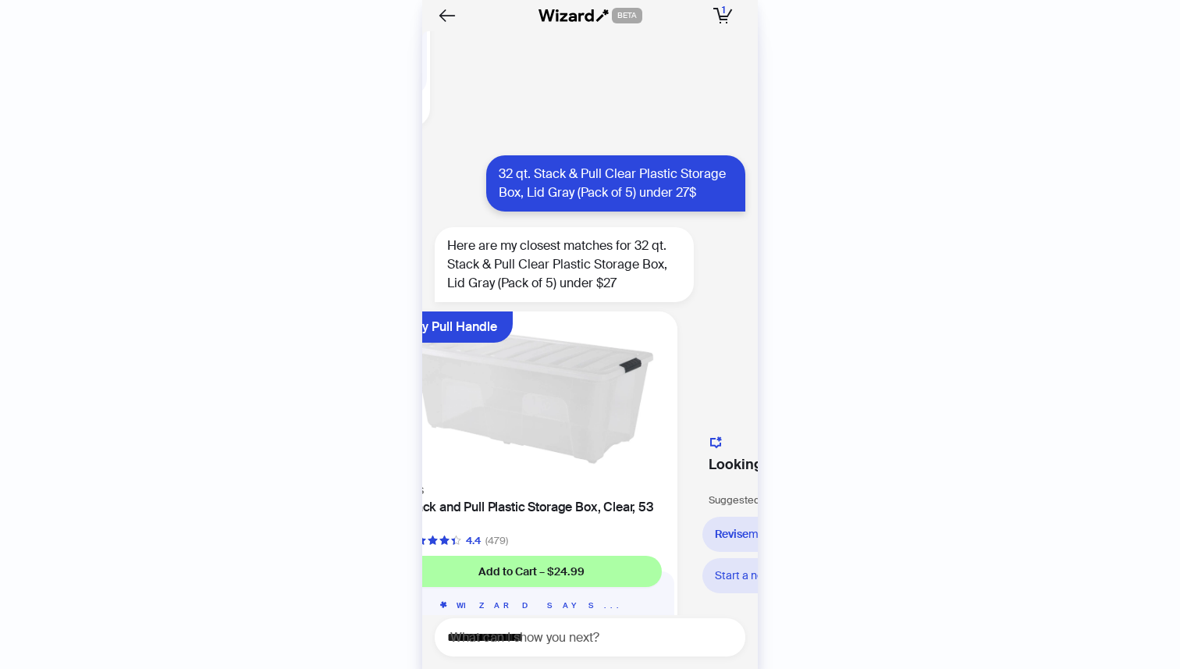
drag, startPoint x: 651, startPoint y: 410, endPoint x: 416, endPoint y: 411, distance: 234.9
click at [418, 411] on div "History Sign Out BETA Hi, I’m Your superpowered shopping agent I scour websites…" at bounding box center [590, 334] width 1180 height 669
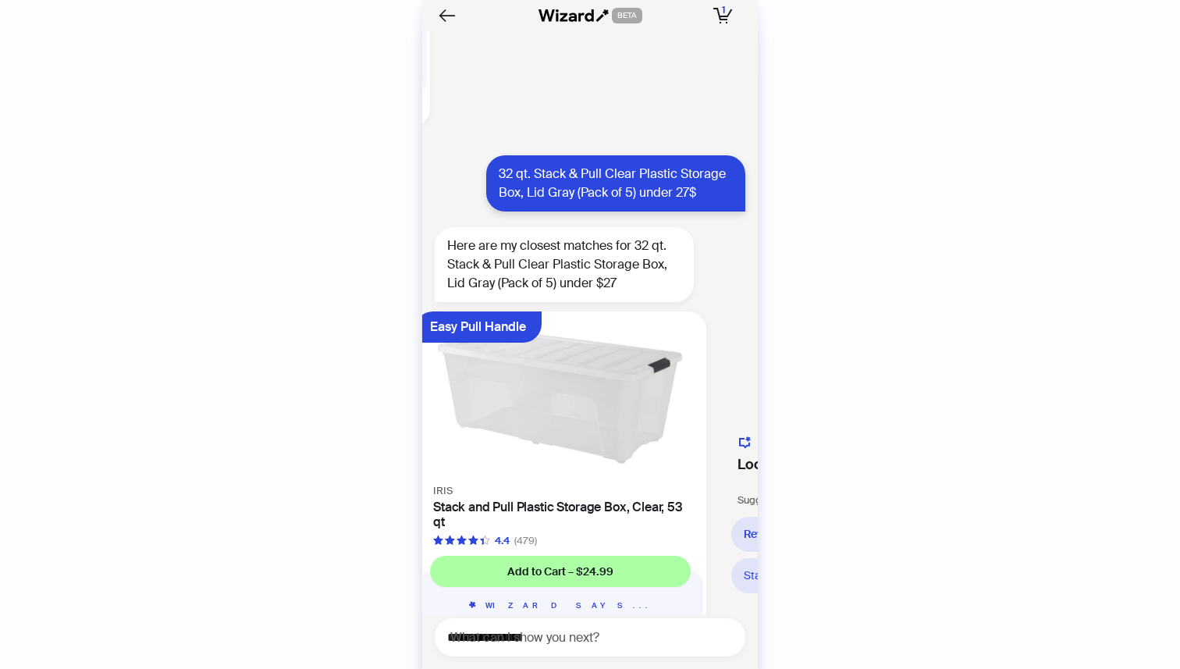
drag, startPoint x: 636, startPoint y: 438, endPoint x: 619, endPoint y: 454, distance: 23.7
click at [619, 454] on img at bounding box center [560, 396] width 273 height 151
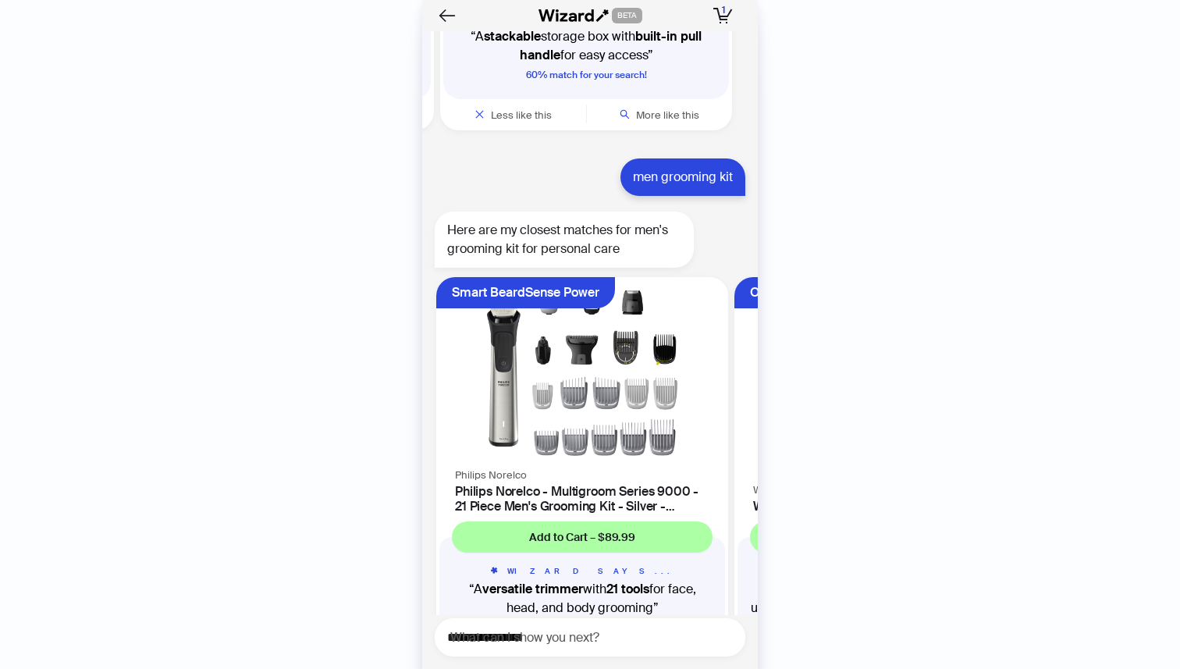
scroll to position [2276, 0]
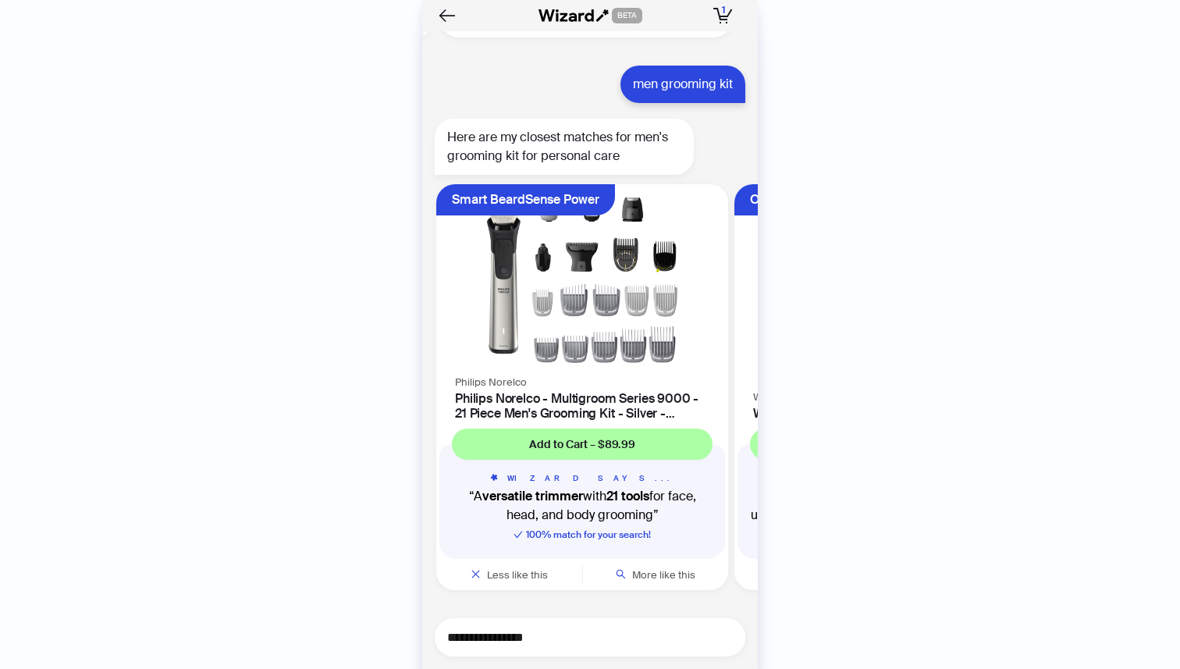
click at [521, 634] on textarea "**********" at bounding box center [596, 637] width 298 height 20
paste textarea "**********"
type textarea "**********"
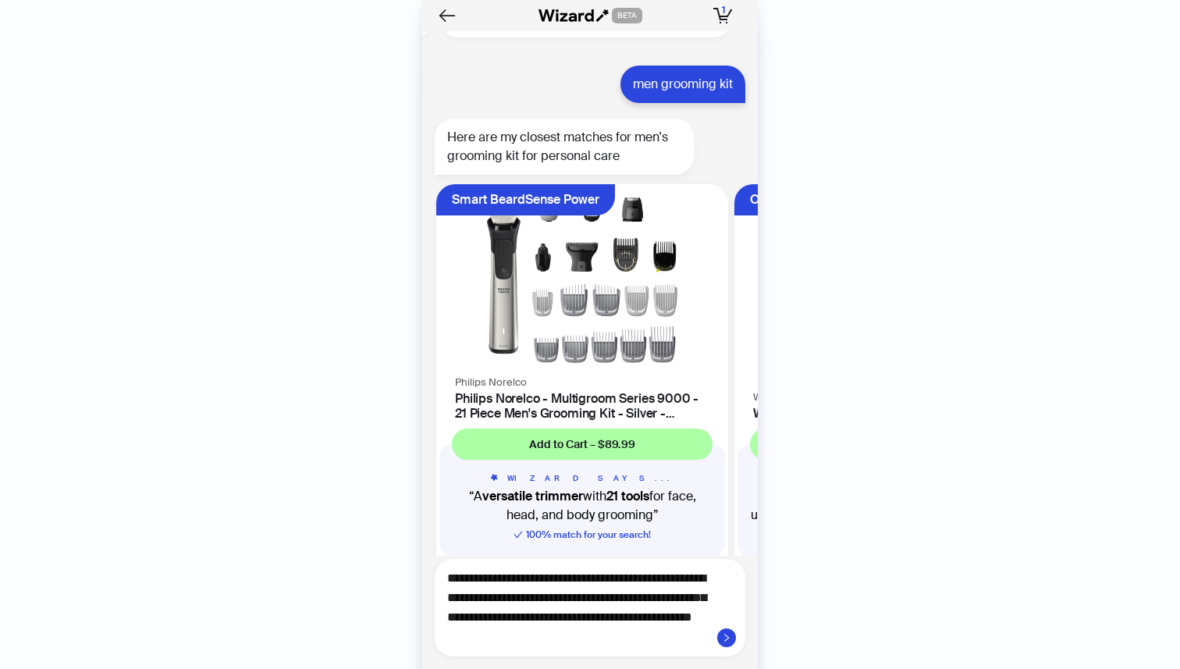
scroll to position [2336, 0]
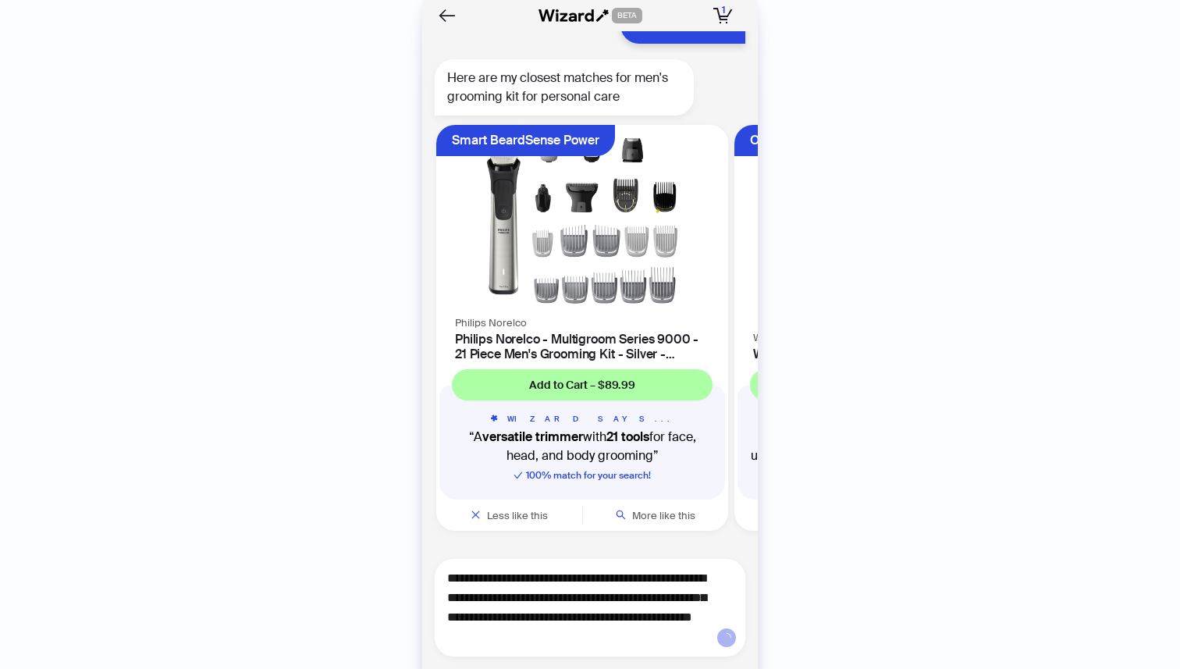
type textarea "**********"
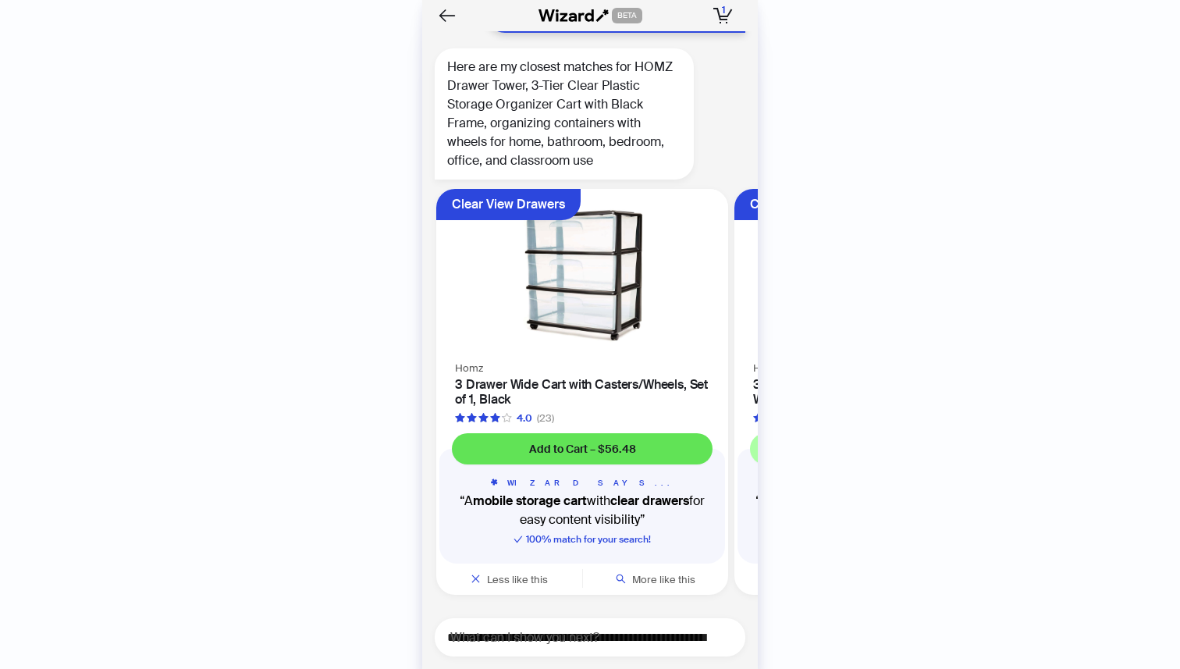
scroll to position [2979, 0]
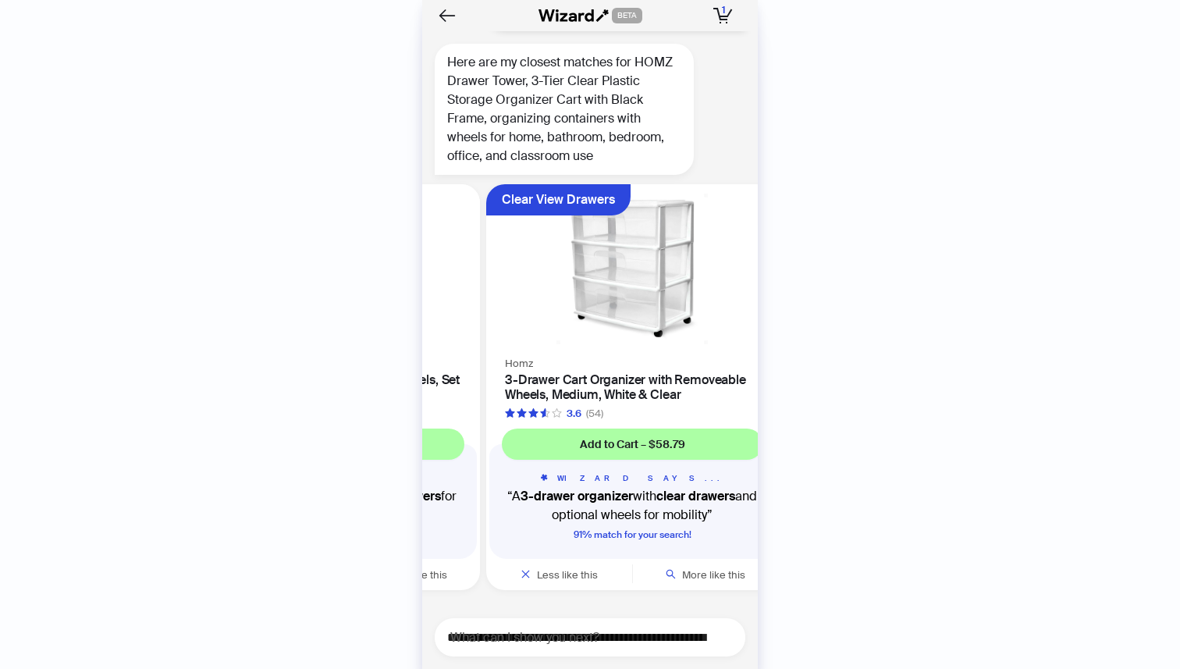
drag, startPoint x: 701, startPoint y: 388, endPoint x: 521, endPoint y: 396, distance: 180.5
click at [523, 396] on ul "Clear View Drawers Homz 3 Drawer Wide Cart with Casters/Wheels, Set of 1, Black…" at bounding box center [585, 390] width 343 height 425
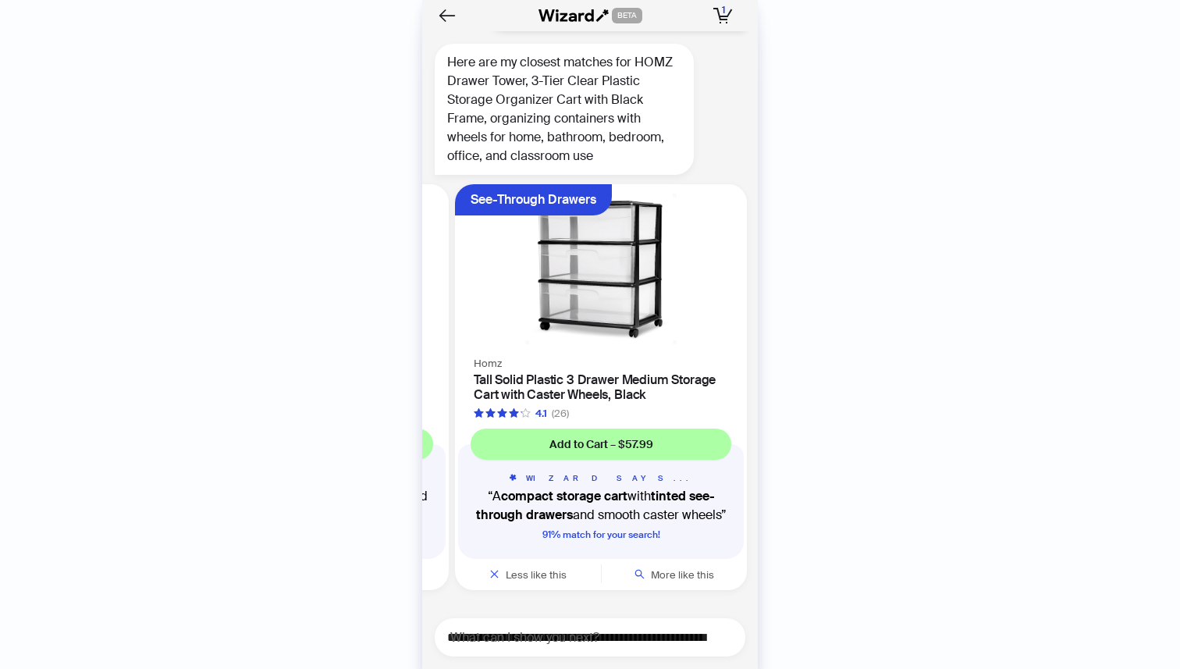
drag, startPoint x: 693, startPoint y: 386, endPoint x: 503, endPoint y: 396, distance: 190.6
click at [503, 396] on ul "Clear View Drawers Homz 3 Drawer Wide Cart with Casters/Wheels, Set of 1, Black…" at bounding box center [585, 390] width 343 height 425
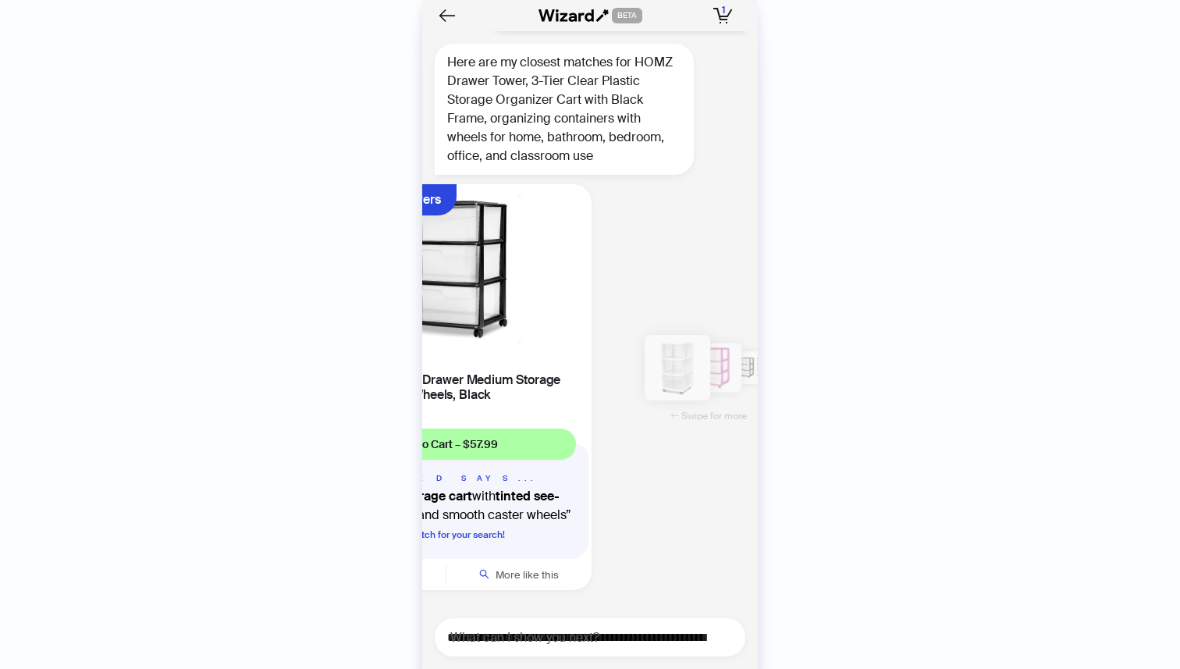
drag, startPoint x: 668, startPoint y: 385, endPoint x: 574, endPoint y: 393, distance: 94.7
click at [574, 393] on div "Homz Tall Solid Plastic 3 Drawer Medium Storage Cart with Caster Wheels, Black …" at bounding box center [446, 387] width 292 height 67
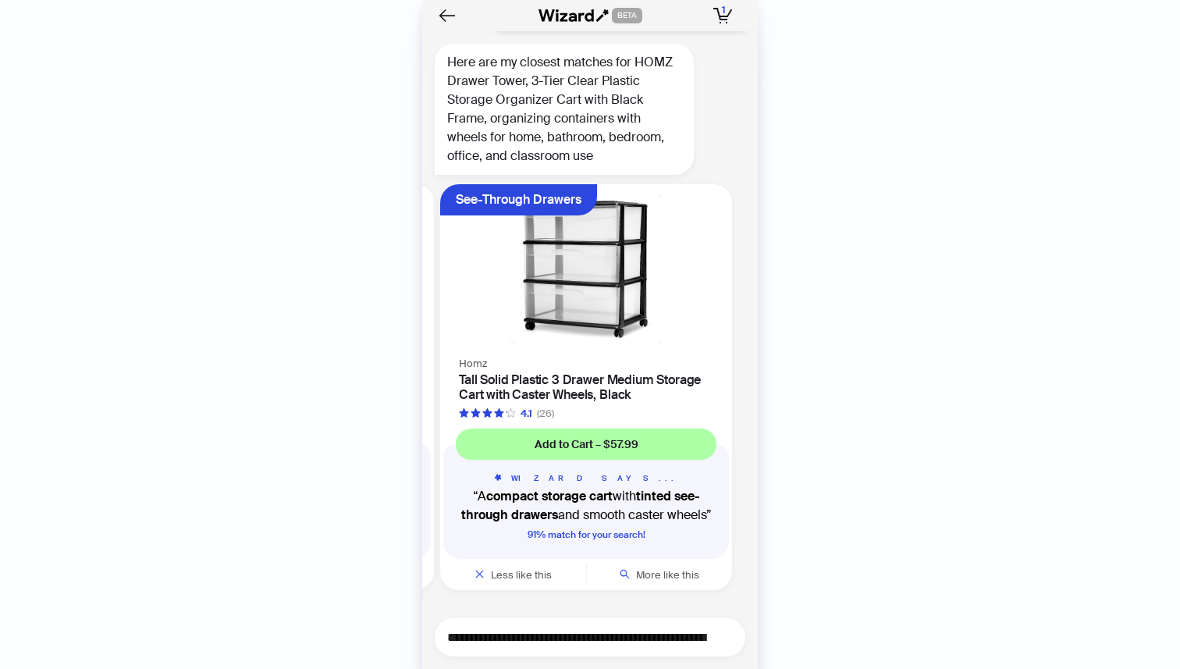
click at [585, 643] on textarea "**********" at bounding box center [596, 637] width 298 height 20
type textarea "*"
type textarea "**"
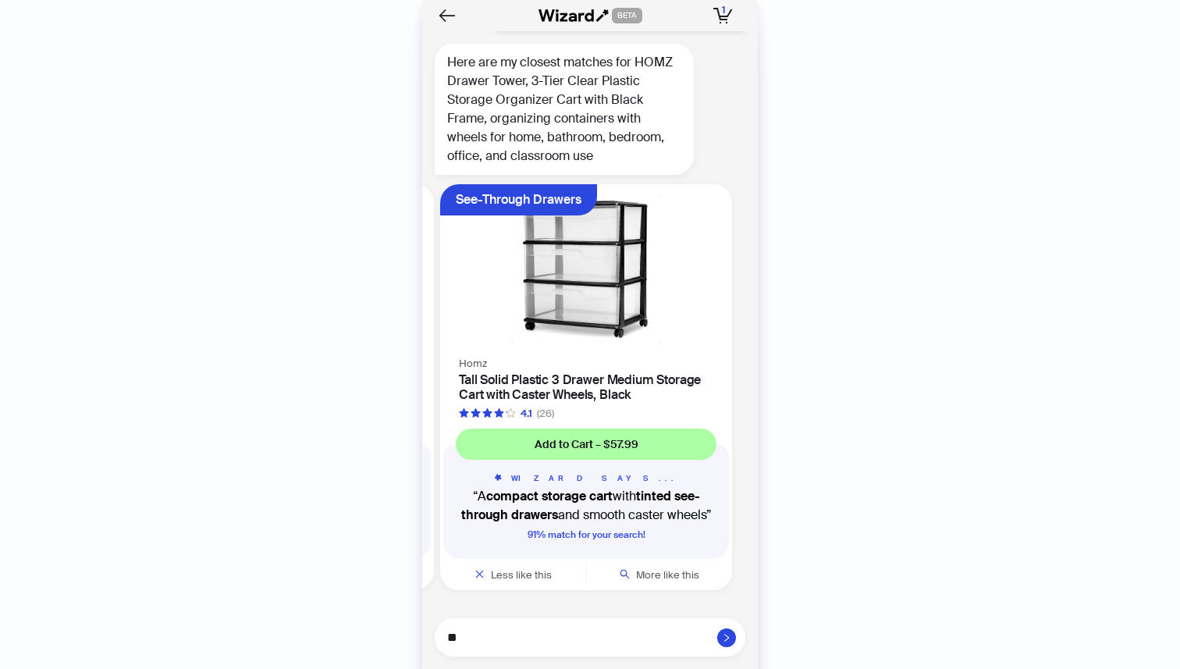
type textarea "***"
type textarea "*****"
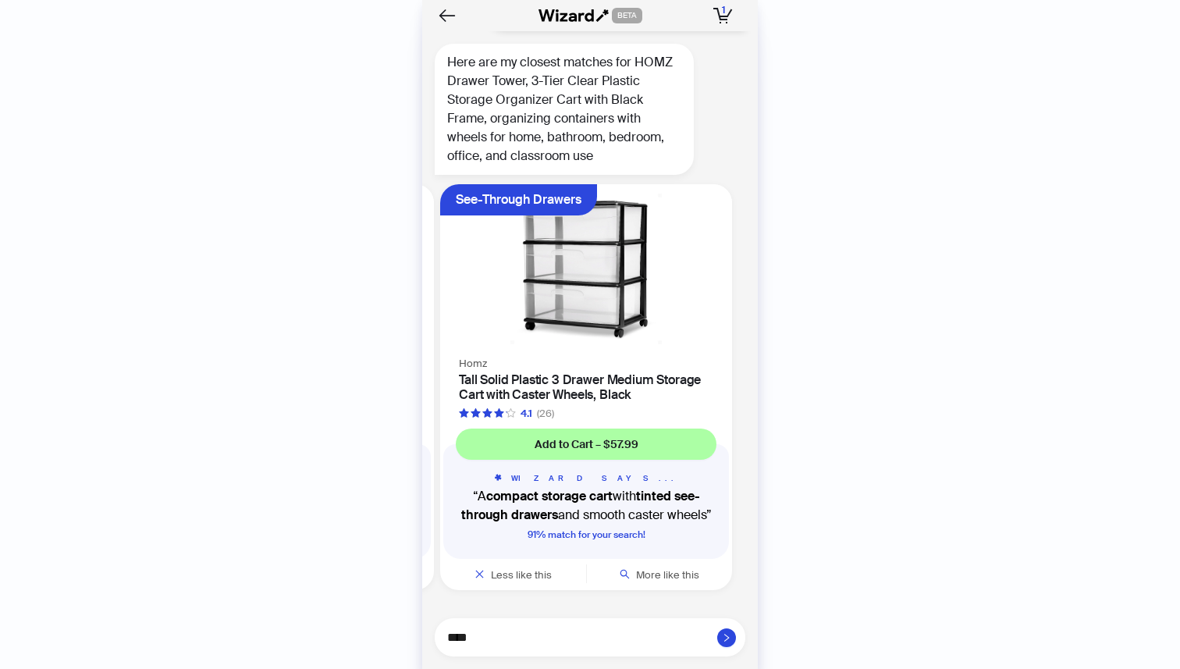
type textarea "*****"
type textarea "******"
type textarea "*******"
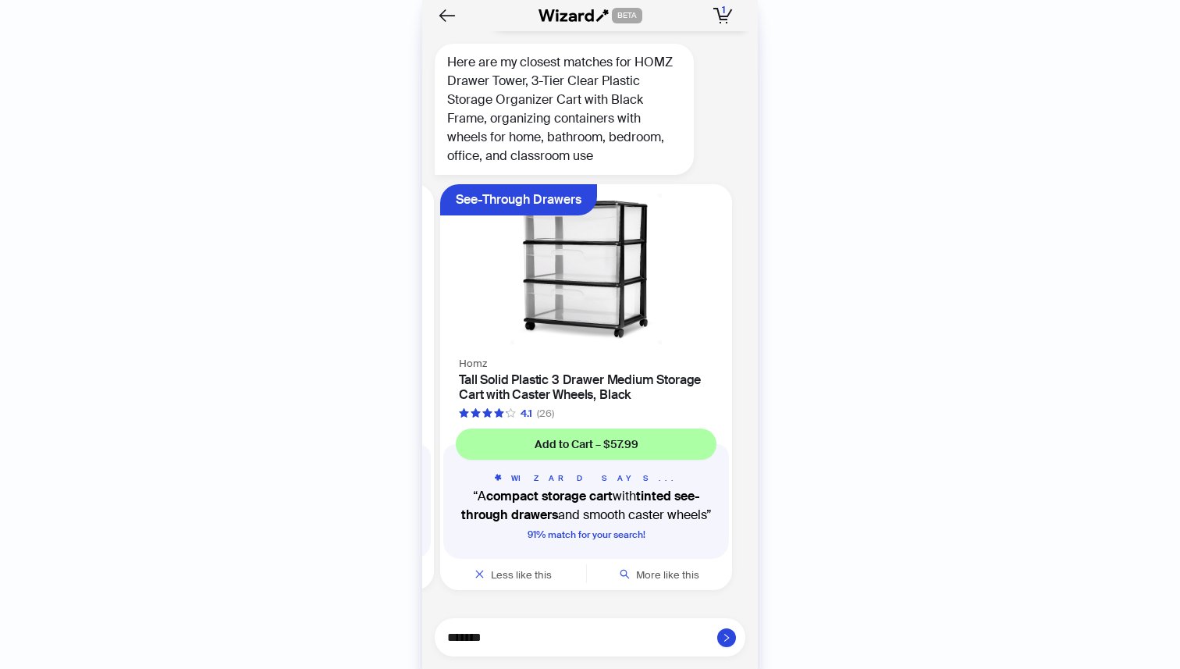
type textarea "********"
type textarea "*********"
type textarea "**********"
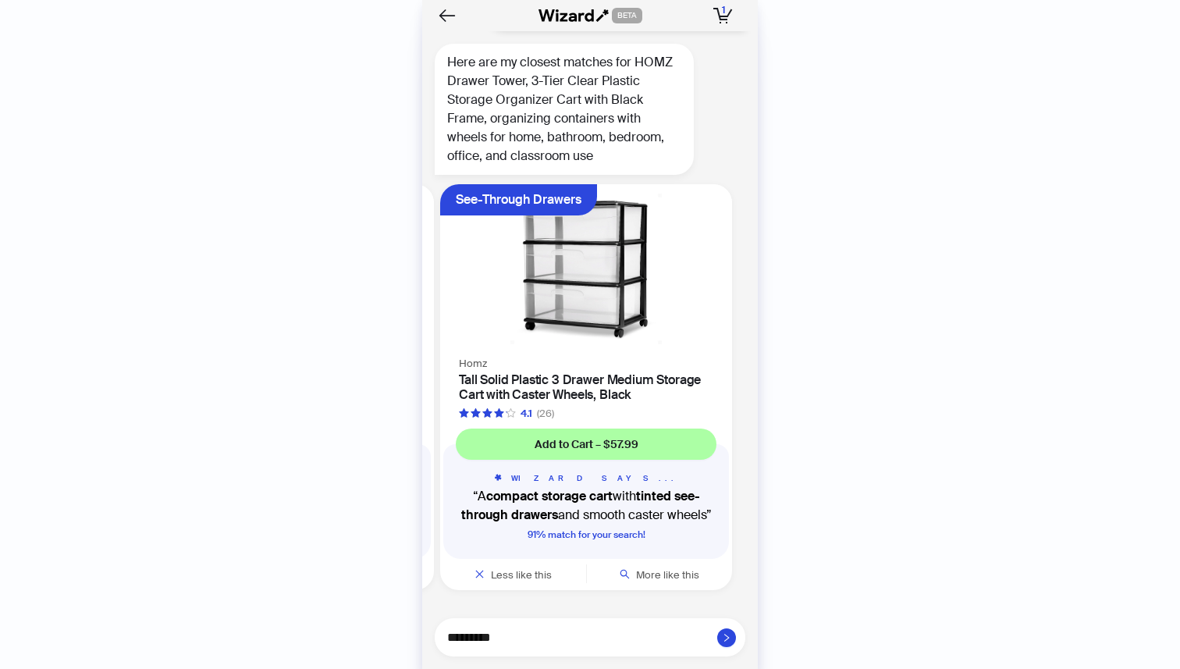
type textarea "**********"
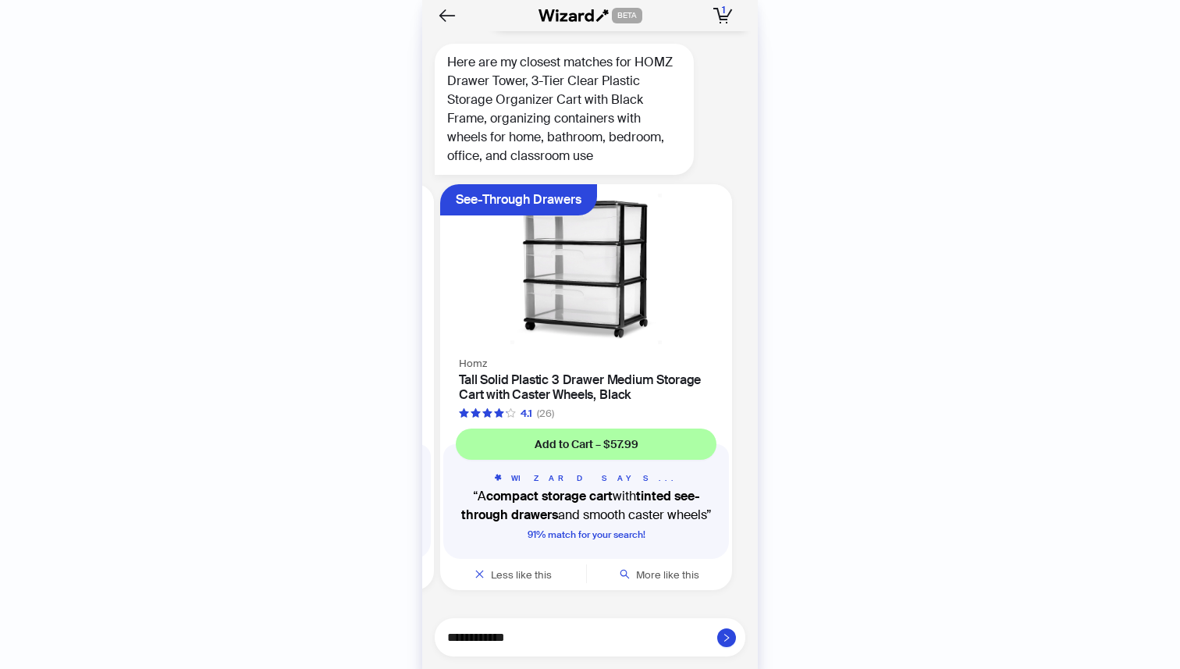
type textarea "**********"
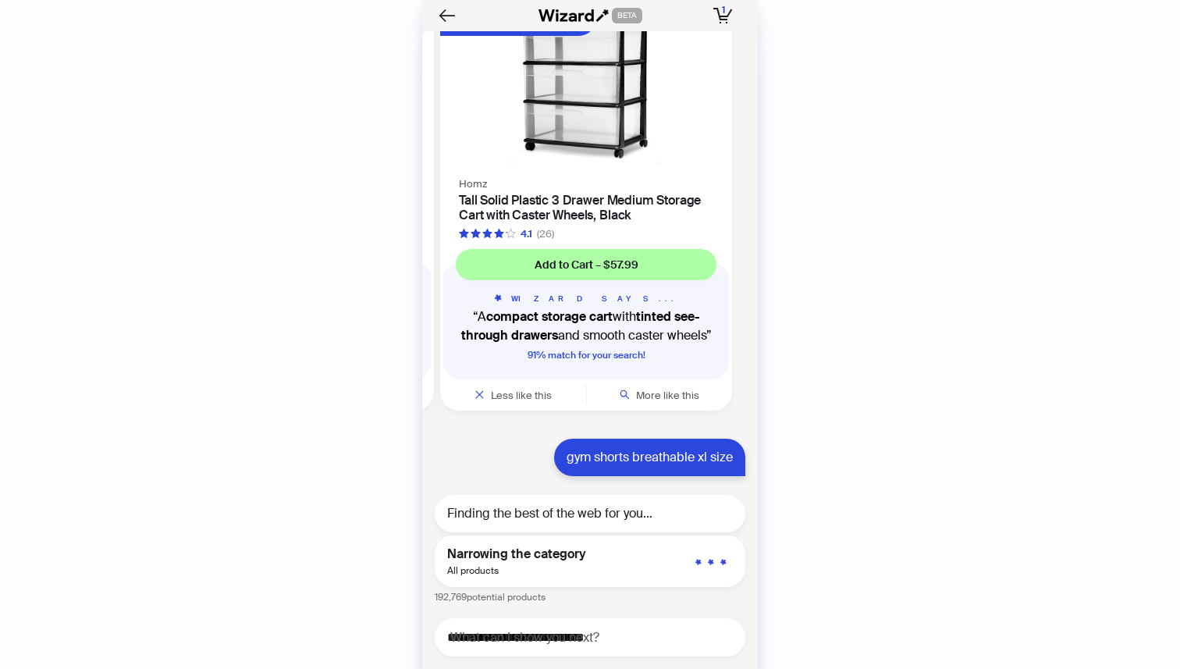
scroll to position [3079, 0]
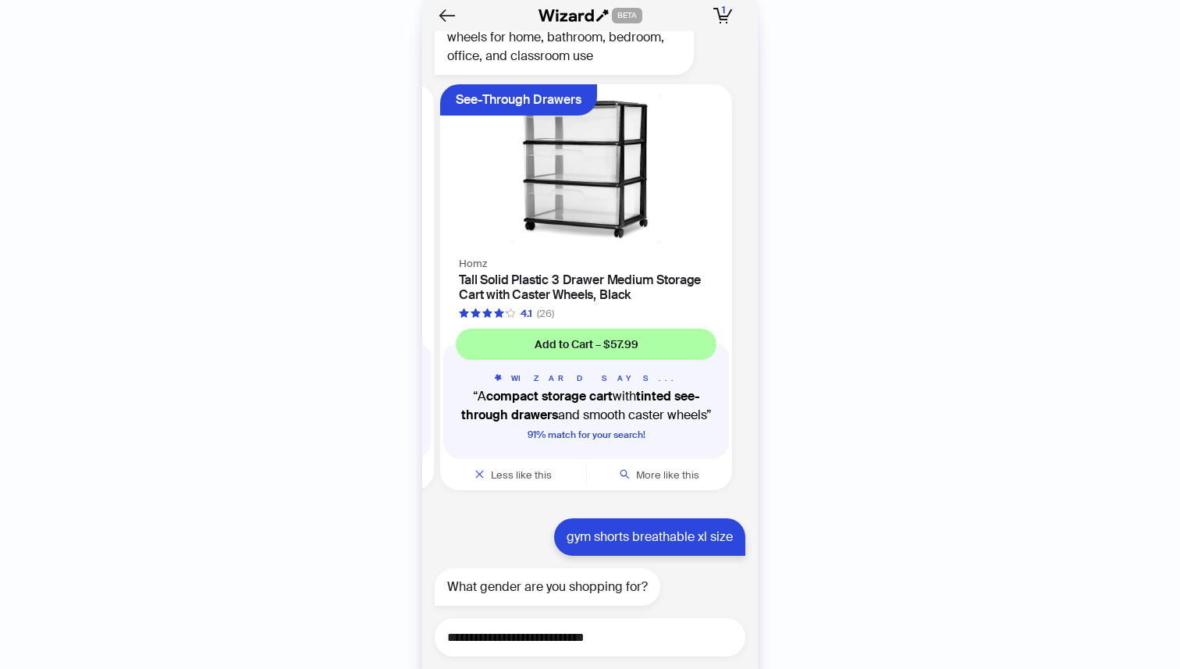
click at [574, 642] on textarea "**********" at bounding box center [596, 637] width 298 height 20
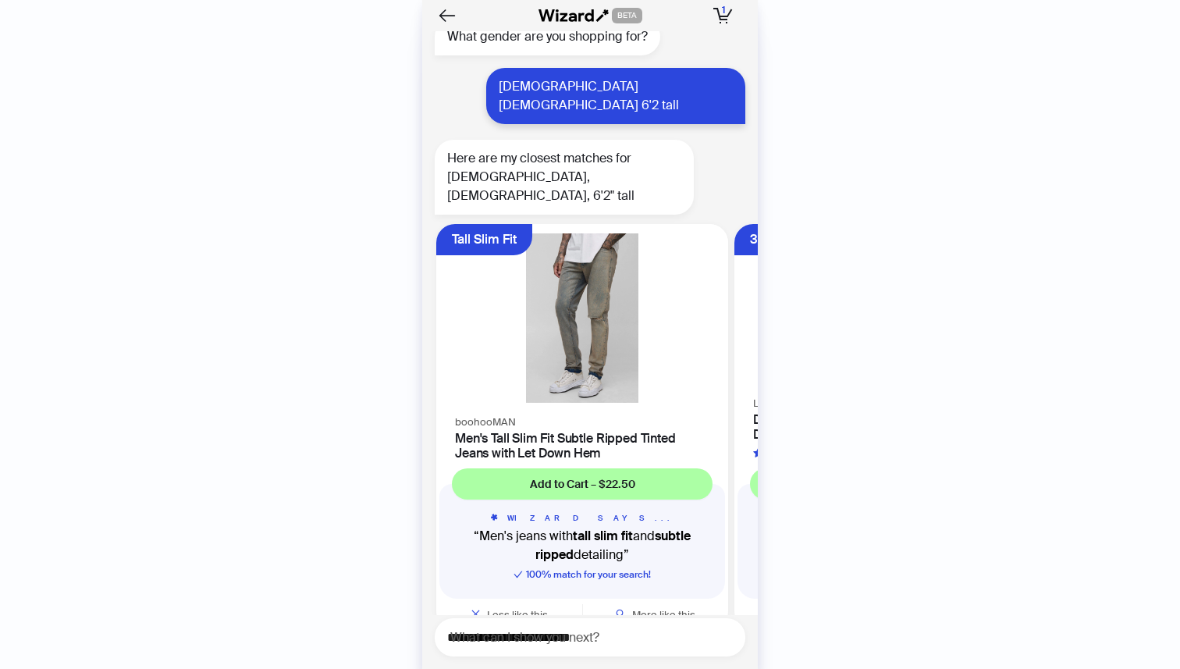
scroll to position [3631, 0]
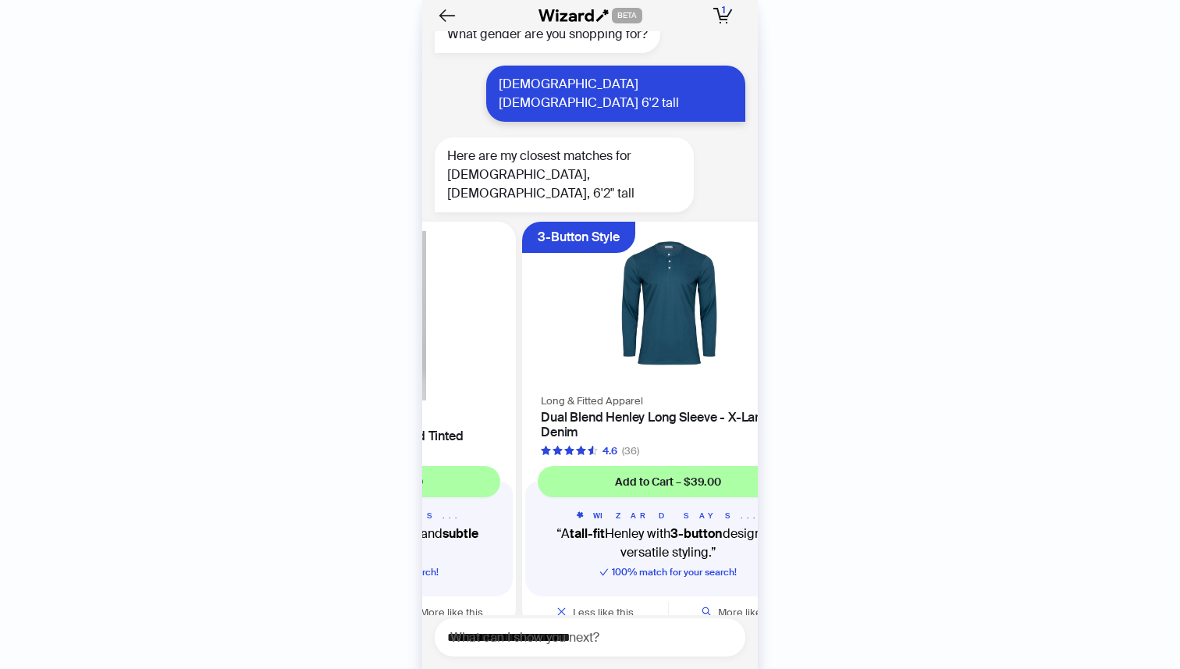
scroll to position [0, 294]
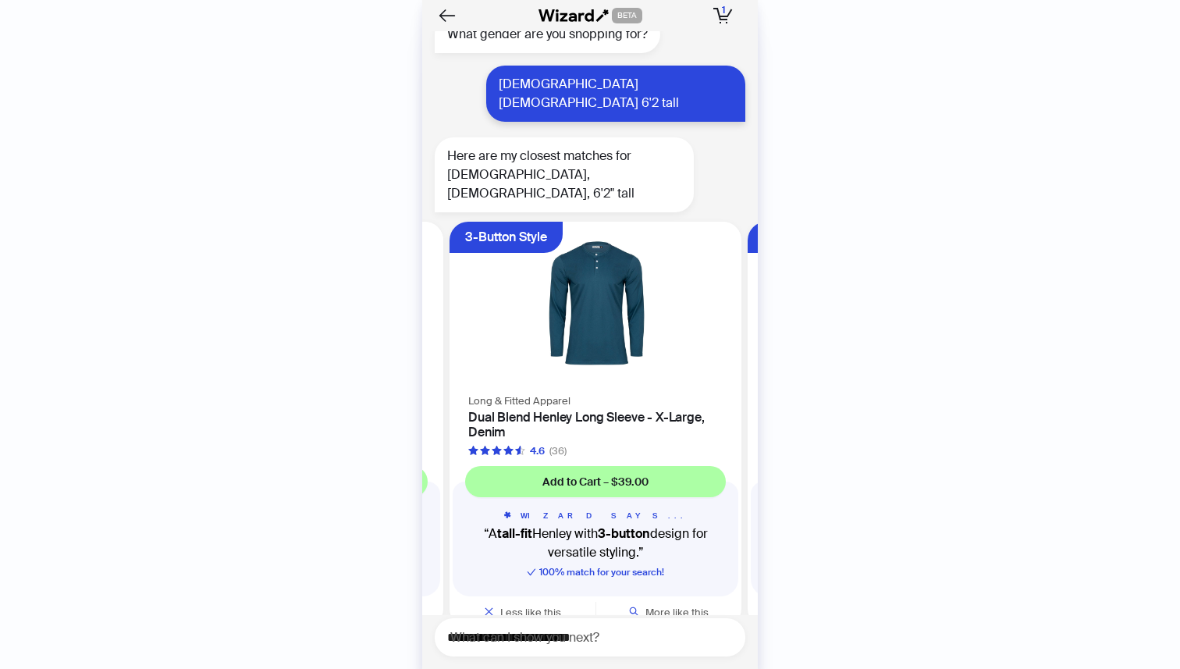
drag, startPoint x: 658, startPoint y: 366, endPoint x: 469, endPoint y: 372, distance: 189.0
click at [470, 372] on ul "Tall Slim Fit boohooMAN Men's Tall Slim Fit Subtle Ripped Tinted Jeans with Let…" at bounding box center [585, 427] width 343 height 425
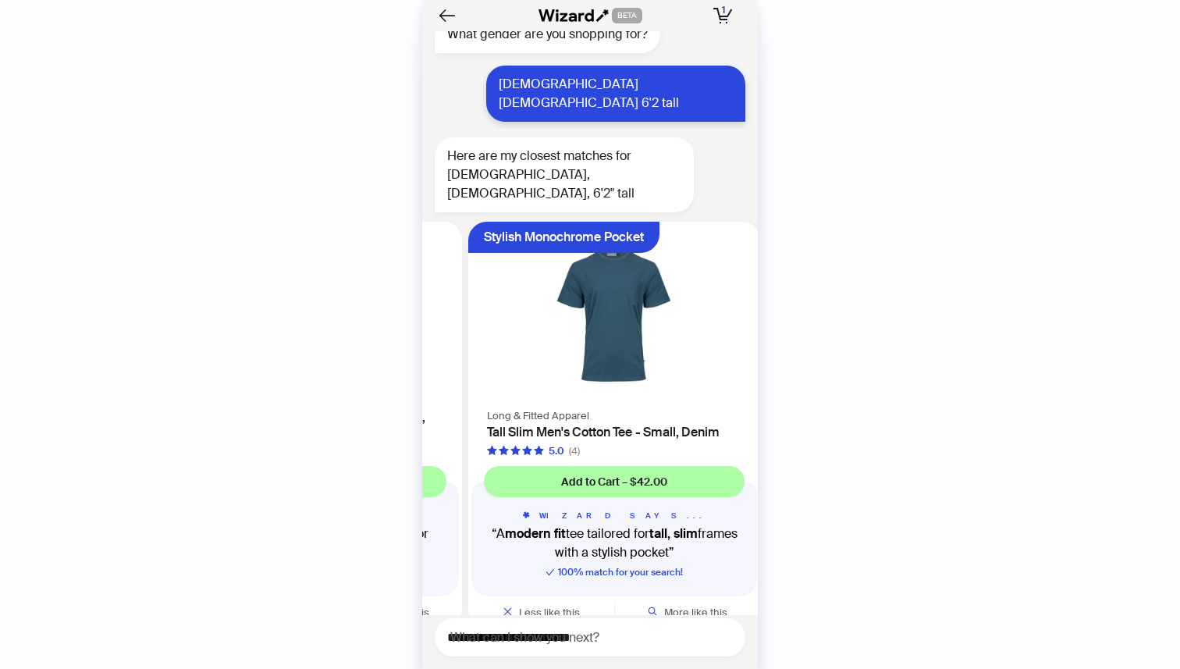
drag, startPoint x: 671, startPoint y: 364, endPoint x: 515, endPoint y: 368, distance: 156.1
click at [517, 368] on ul "Tall Slim Fit boohooMAN Men's Tall Slim Fit Subtle Ripped Tinted Jeans with Let…" at bounding box center [585, 427] width 343 height 425
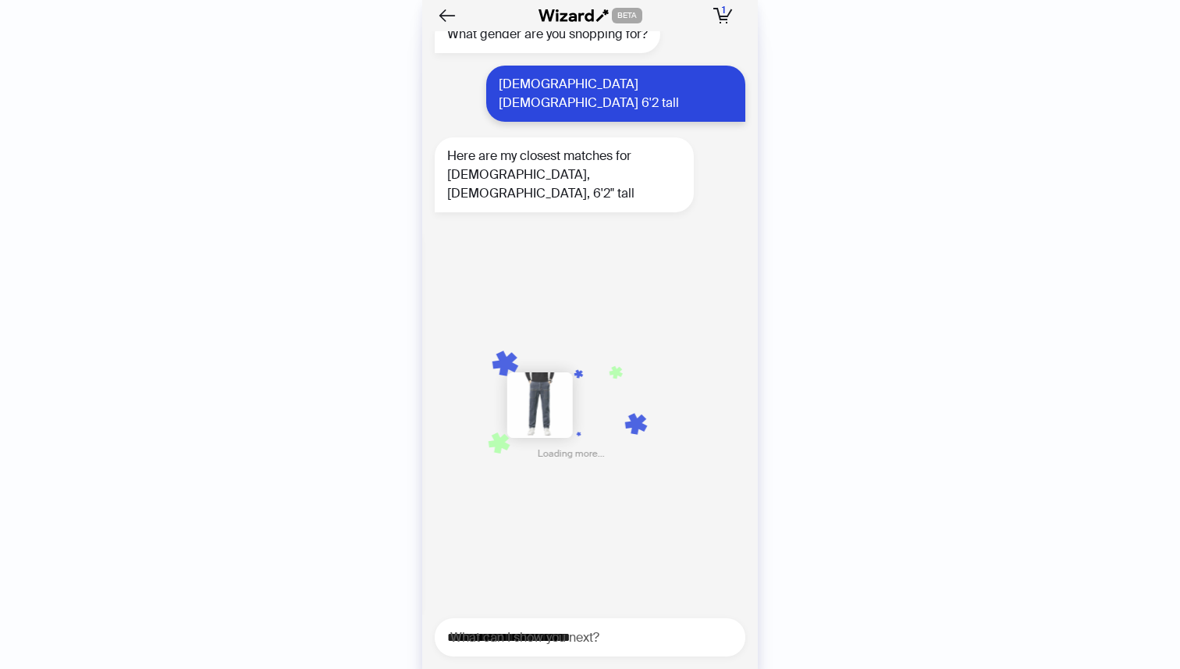
drag, startPoint x: 564, startPoint y: 357, endPoint x: 478, endPoint y: 361, distance: 85.9
click at [481, 361] on ul "Tall Slim Fit boohooMAN Men's Tall Slim Fit Subtle Ripped Tinted Jeans with Let…" at bounding box center [585, 427] width 343 height 425
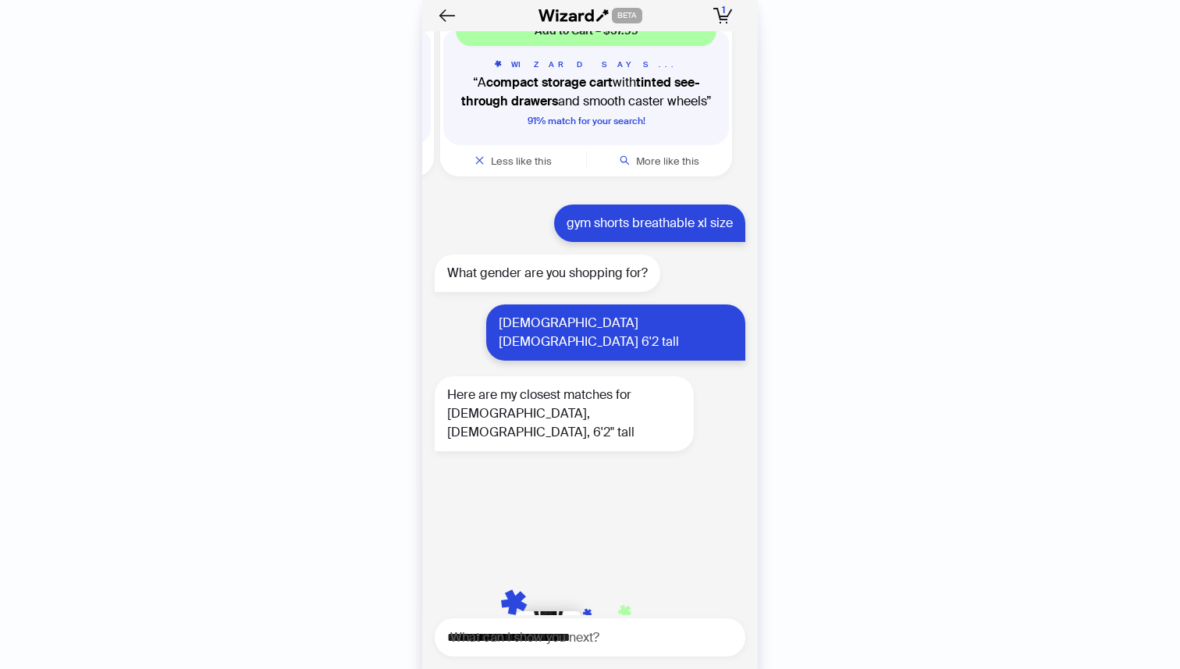
scroll to position [3631, 0]
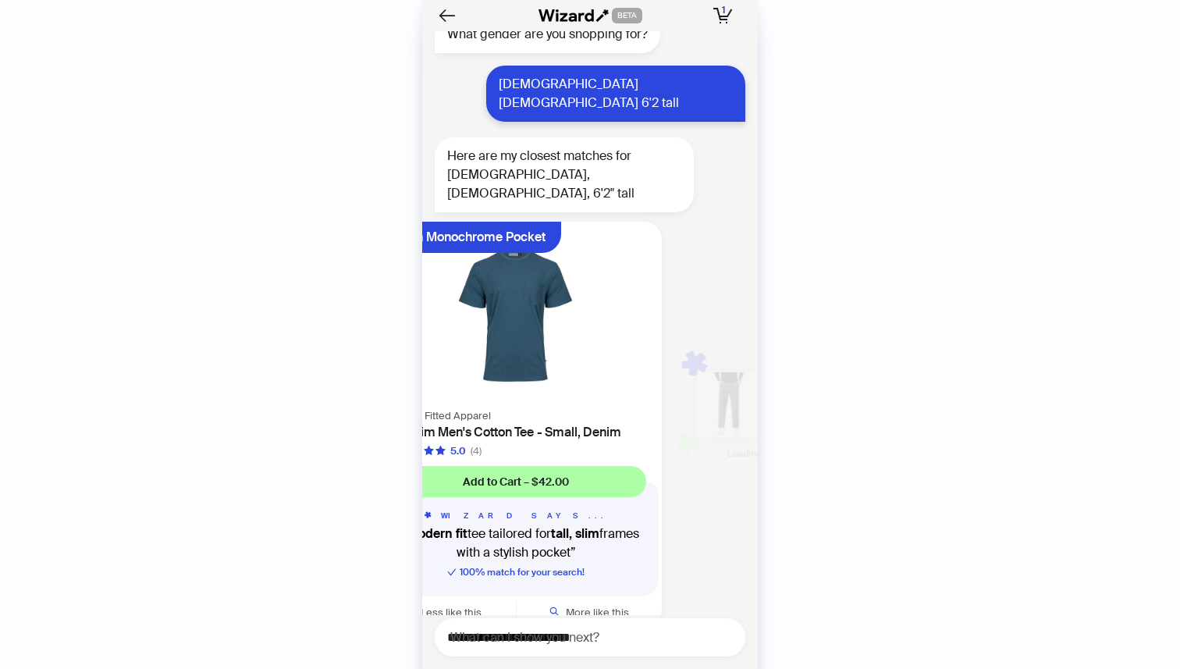
drag, startPoint x: 581, startPoint y: 384, endPoint x: 745, endPoint y: 388, distance: 163.9
click at [745, 388] on div "Loading more..." at bounding box center [760, 425] width 200 height 406
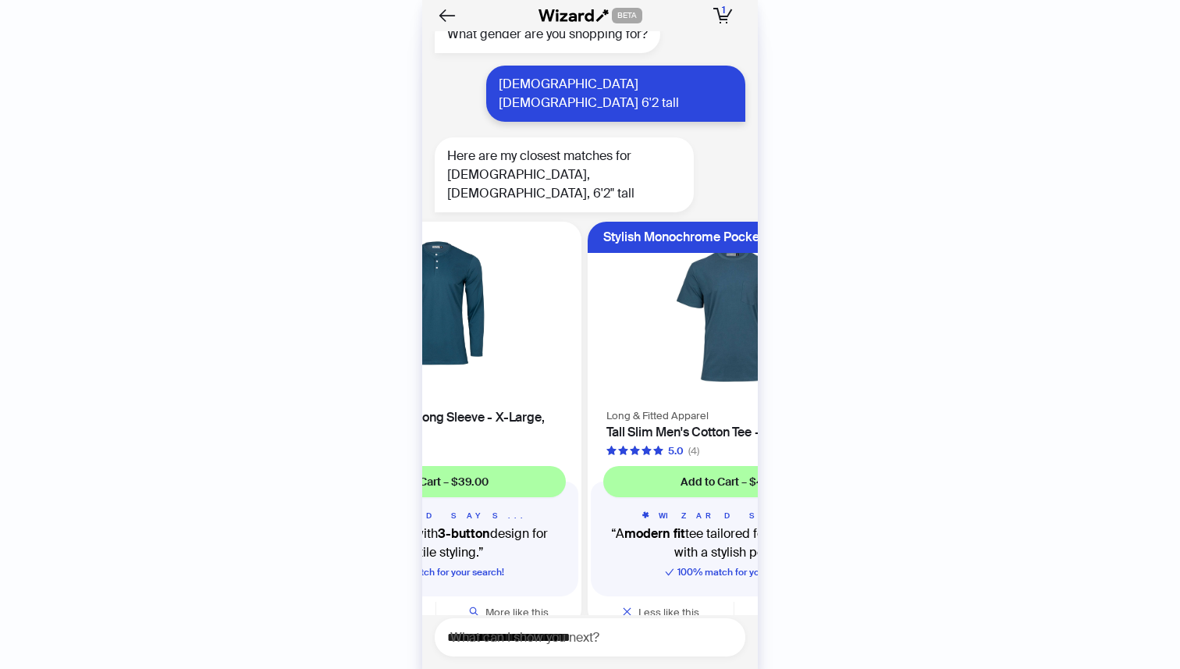
drag, startPoint x: 535, startPoint y: 384, endPoint x: 731, endPoint y: 381, distance: 195.9
click at [723, 406] on div "Long & Fitted Apparel Tall Slim Men's Cotton Tee - Small, Denim 5.0 (4)" at bounding box center [734, 432] width 292 height 52
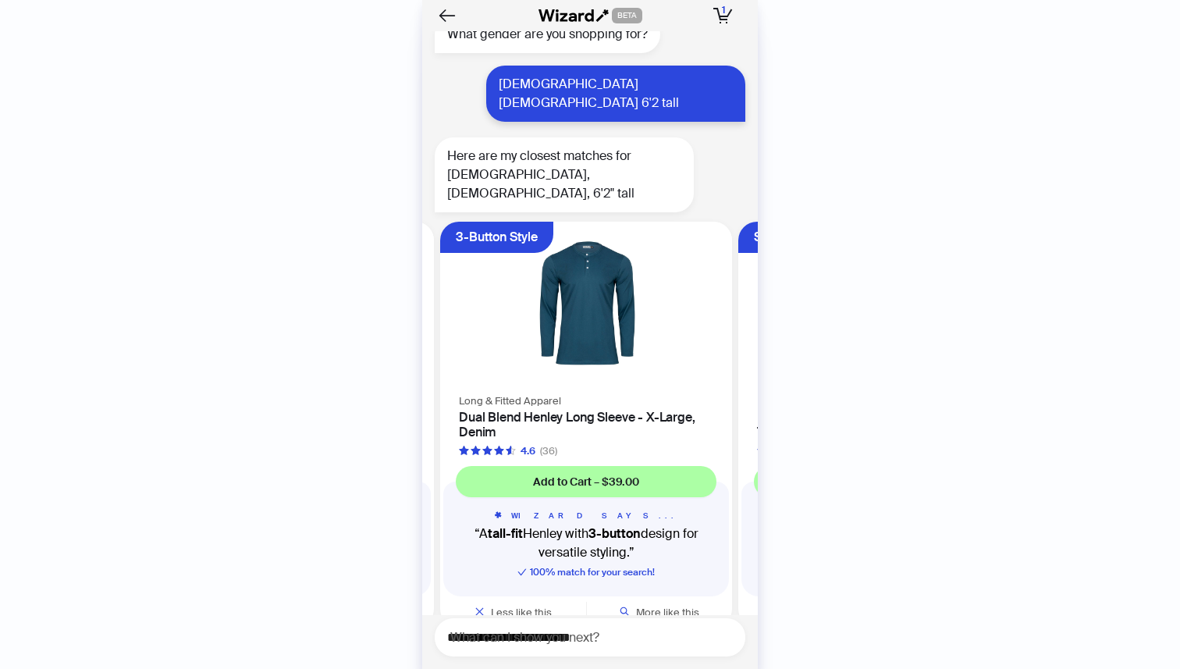
scroll to position [0, 184]
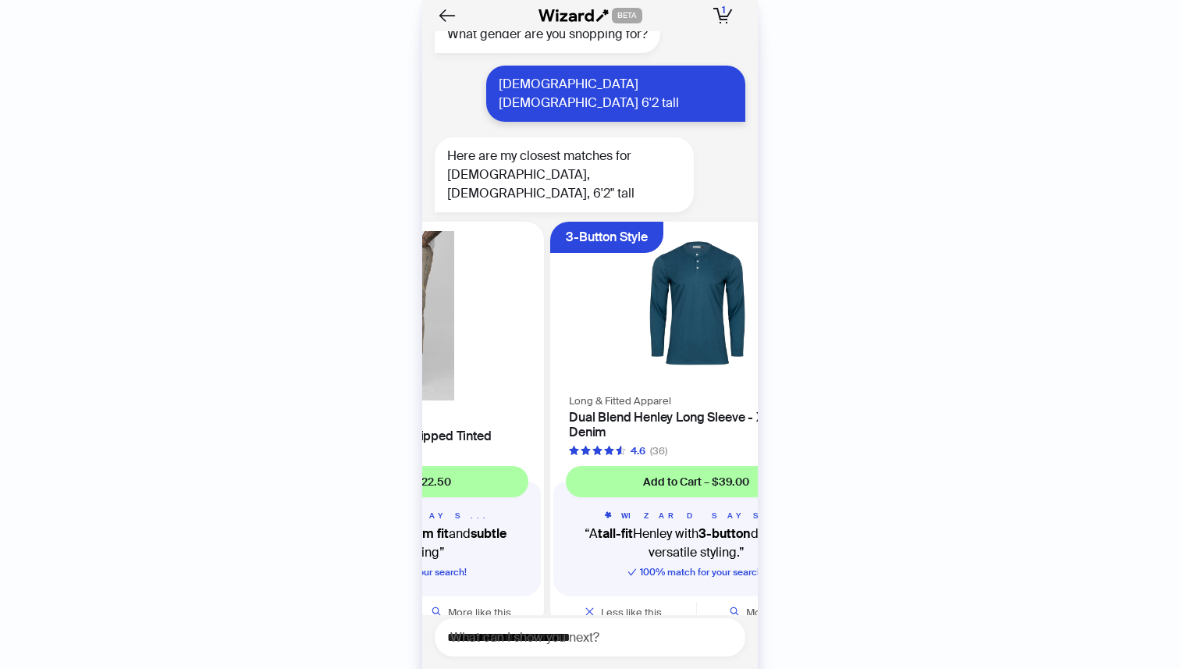
drag, startPoint x: 531, startPoint y: 371, endPoint x: 729, endPoint y: 437, distance: 208.0
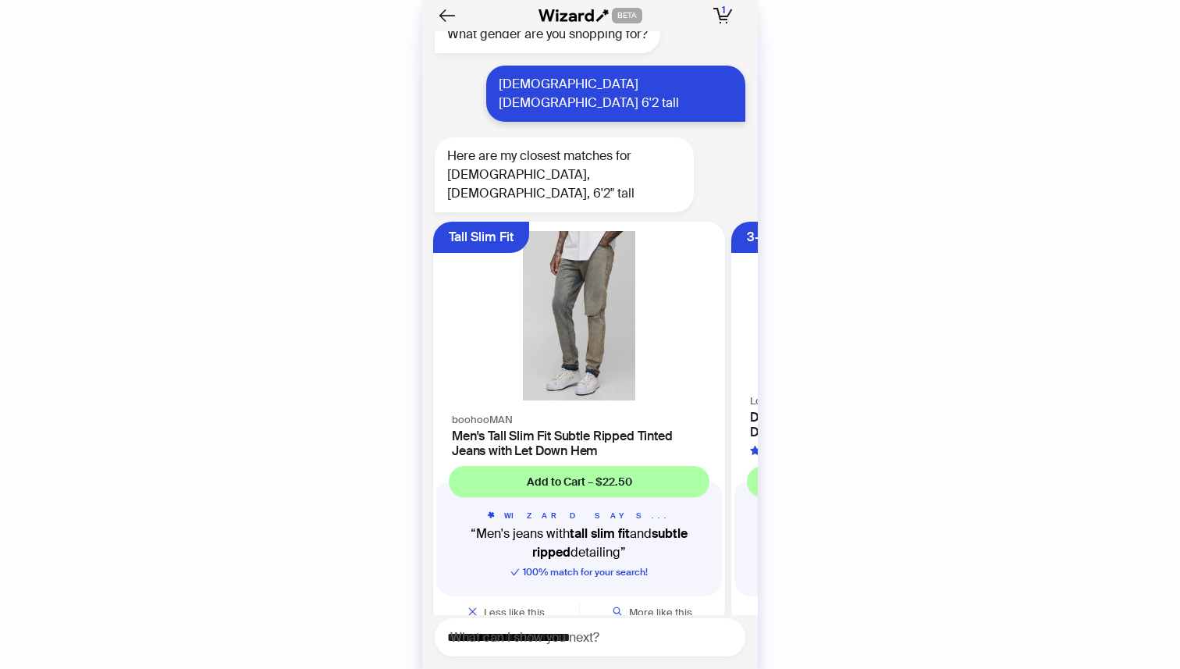
click at [726, 382] on ul "Tall Slim Fit boohooMAN Men's Tall Slim Fit Subtle Ripped Tinted Jeans with Let…" at bounding box center [585, 427] width 343 height 425
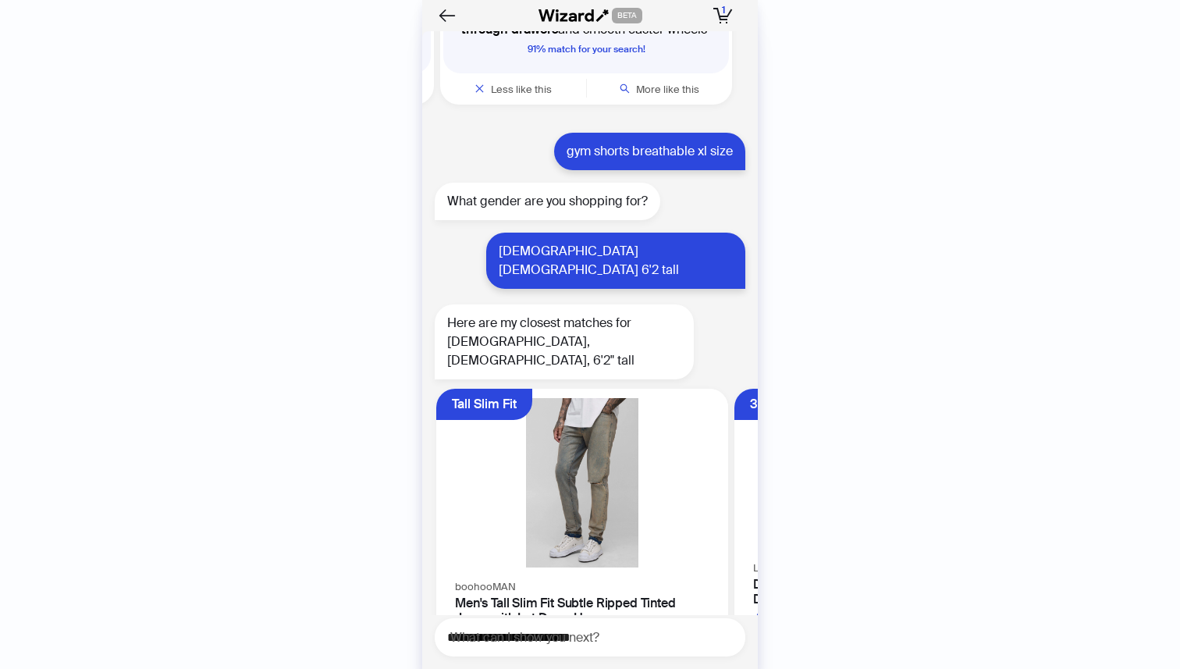
scroll to position [3631, 0]
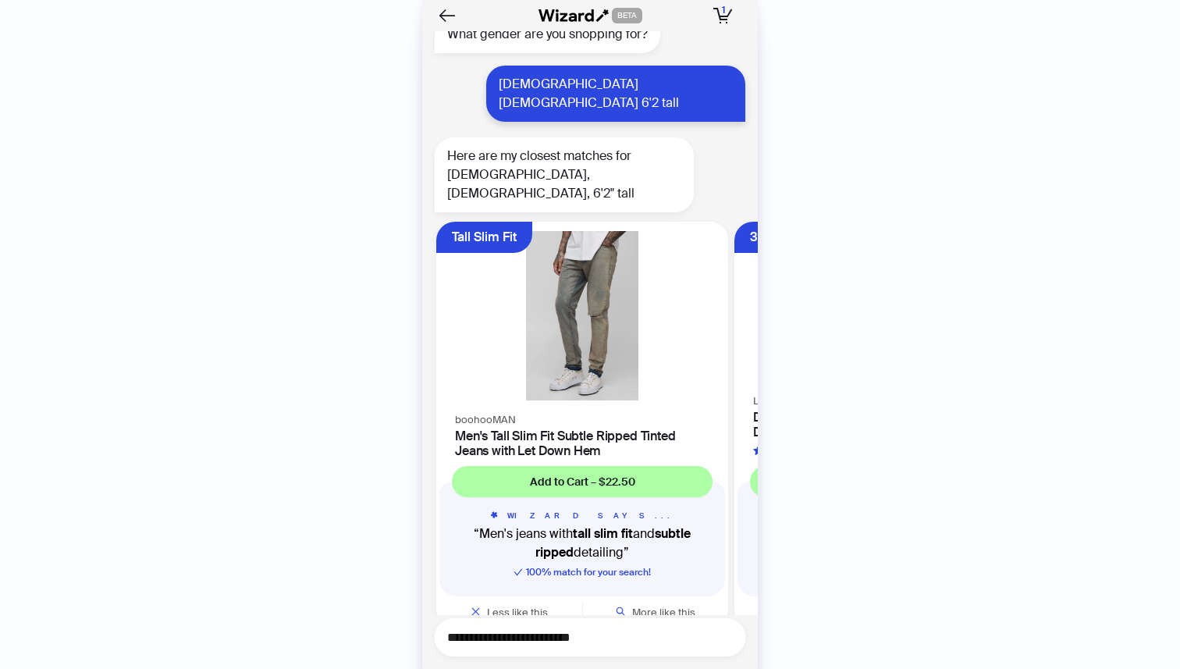
click at [581, 640] on textarea "**********" at bounding box center [596, 637] width 298 height 20
paste textarea "**********"
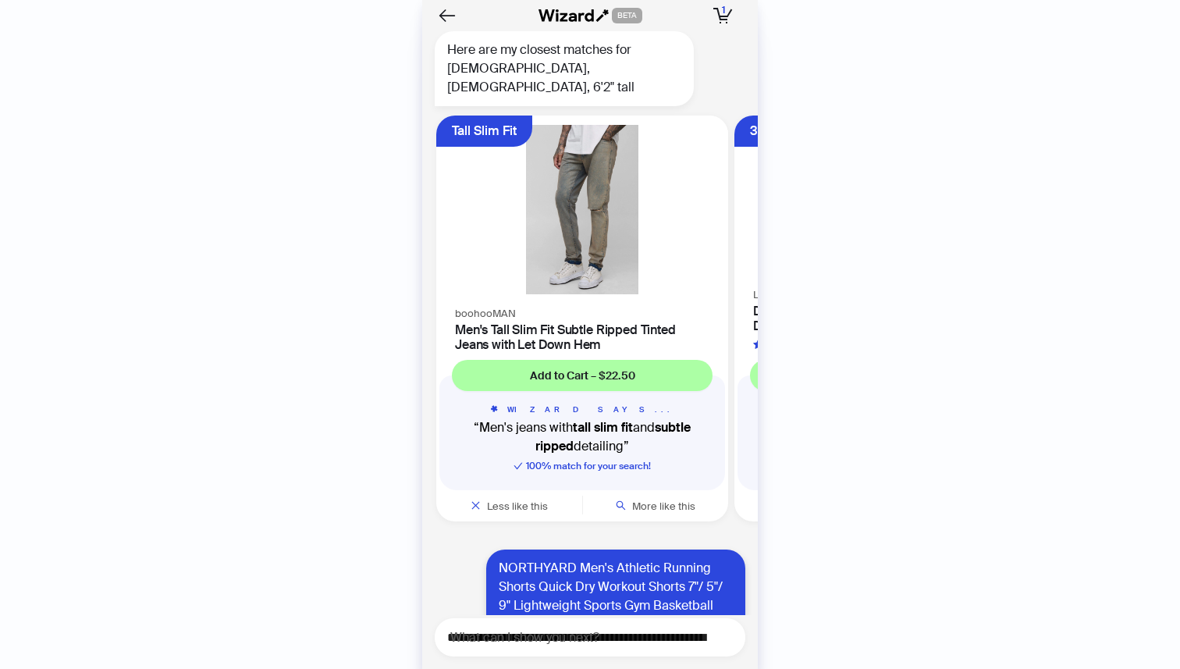
scroll to position [3787, 0]
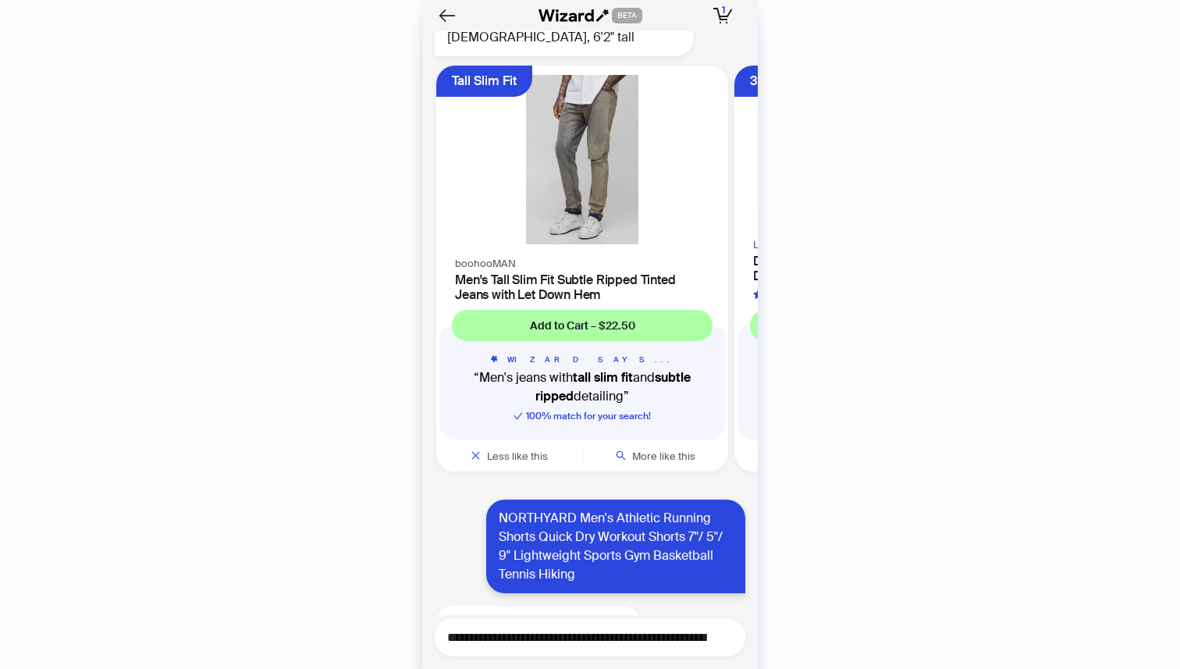
click at [608, 646] on textarea "**********" at bounding box center [596, 637] width 298 height 20
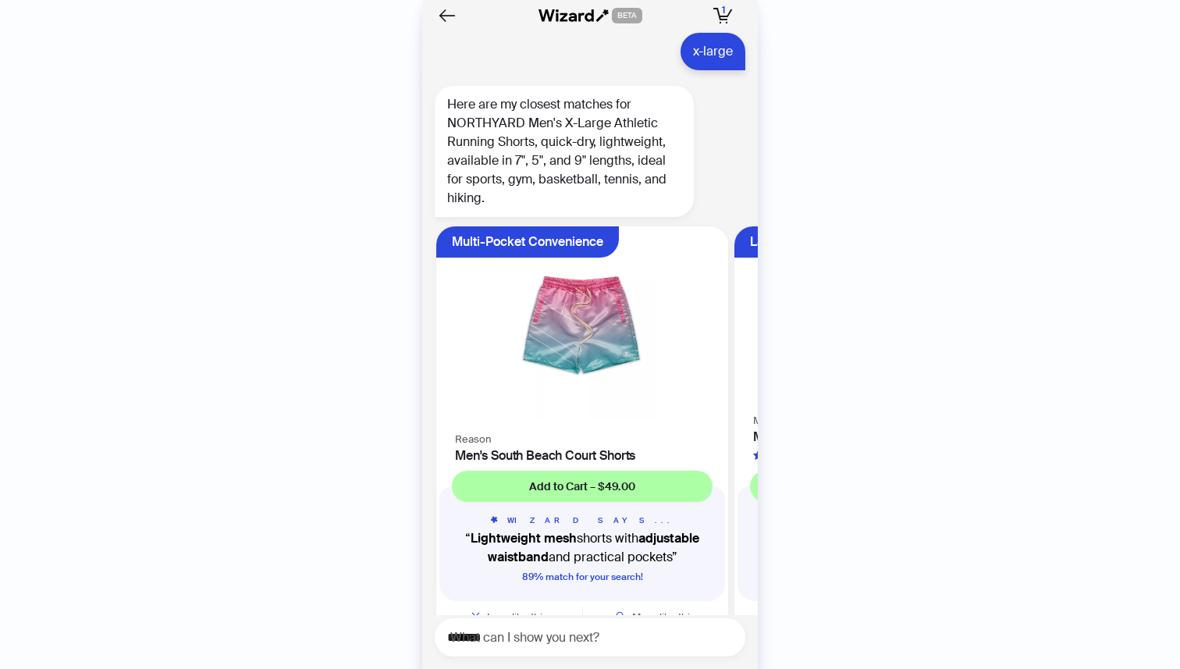
scroll to position [4415, 0]
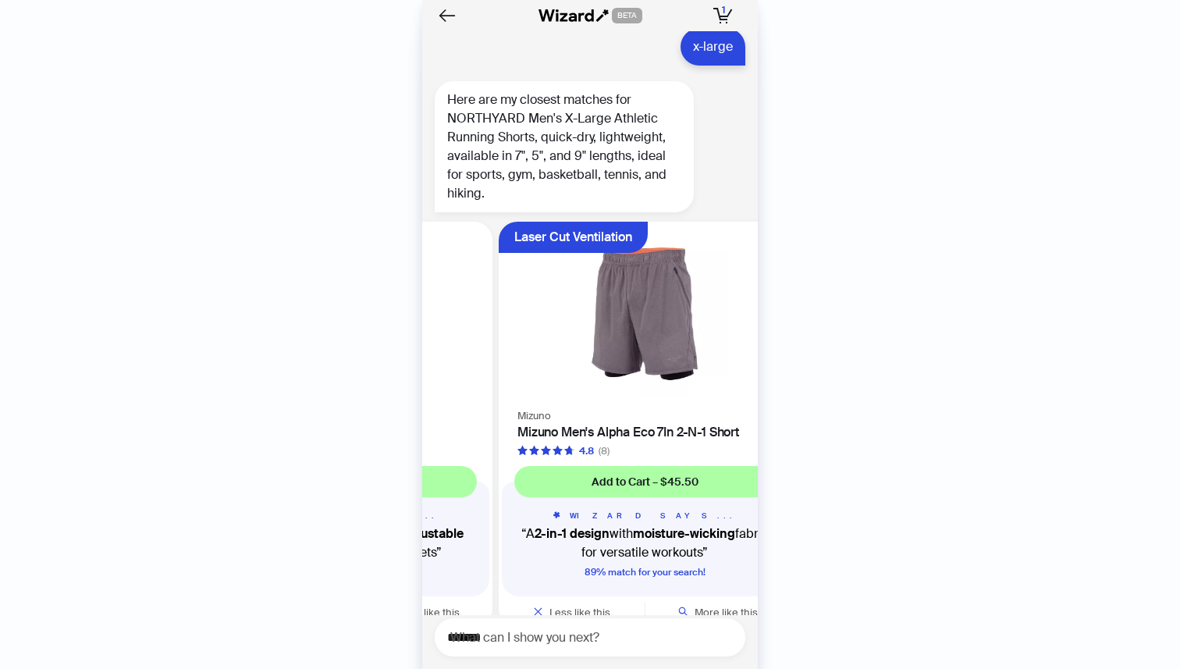
drag, startPoint x: 689, startPoint y: 353, endPoint x: 506, endPoint y: 407, distance: 190.6
click at [506, 407] on ul "Multi-Pocket Convenience Reason Men's South Beach Court Shorts Add to Cart – $4…" at bounding box center [585, 427] width 343 height 425
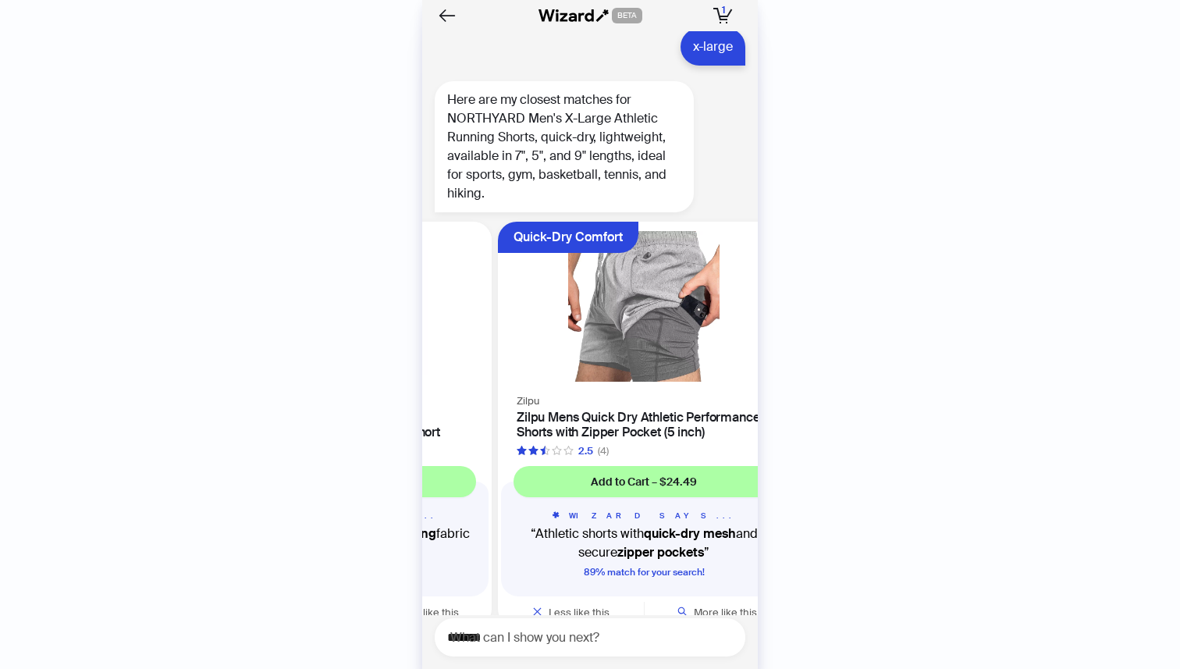
drag, startPoint x: 695, startPoint y: 356, endPoint x: 529, endPoint y: 382, distance: 167.6
click at [529, 382] on ul "Multi-Pocket Convenience Reason Men's South Beach Court Shorts Add to Cart – $4…" at bounding box center [585, 427] width 343 height 425
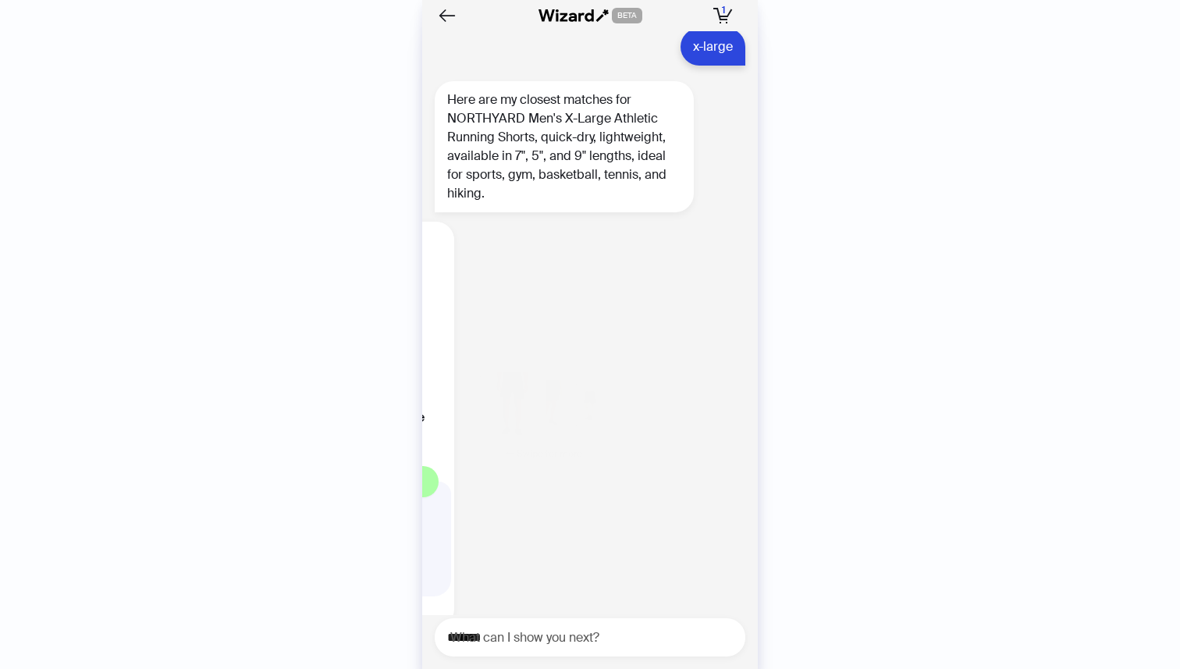
drag, startPoint x: 671, startPoint y: 367, endPoint x: 486, endPoint y: 407, distance: 189.4
click at [486, 407] on ul "Multi-Pocket Convenience Reason Men's South Beach Court Shorts Add to Cart – $4…" at bounding box center [585, 427] width 343 height 425
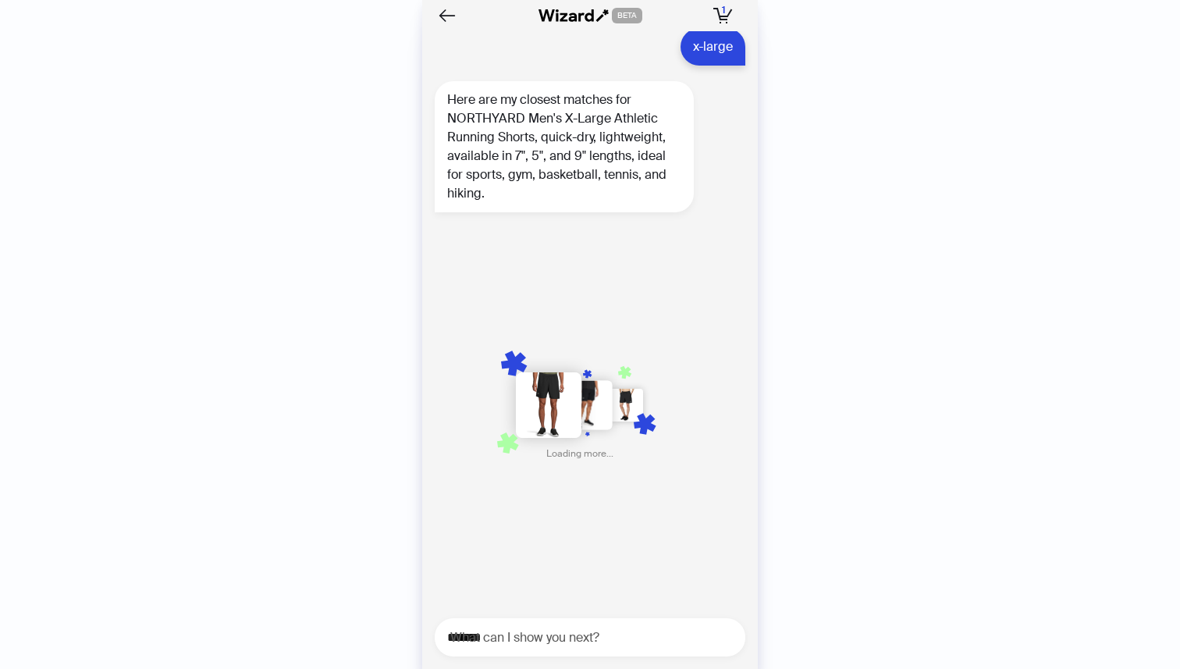
scroll to position [4415, 0]
click at [563, 645] on textarea "*******" at bounding box center [596, 637] width 298 height 20
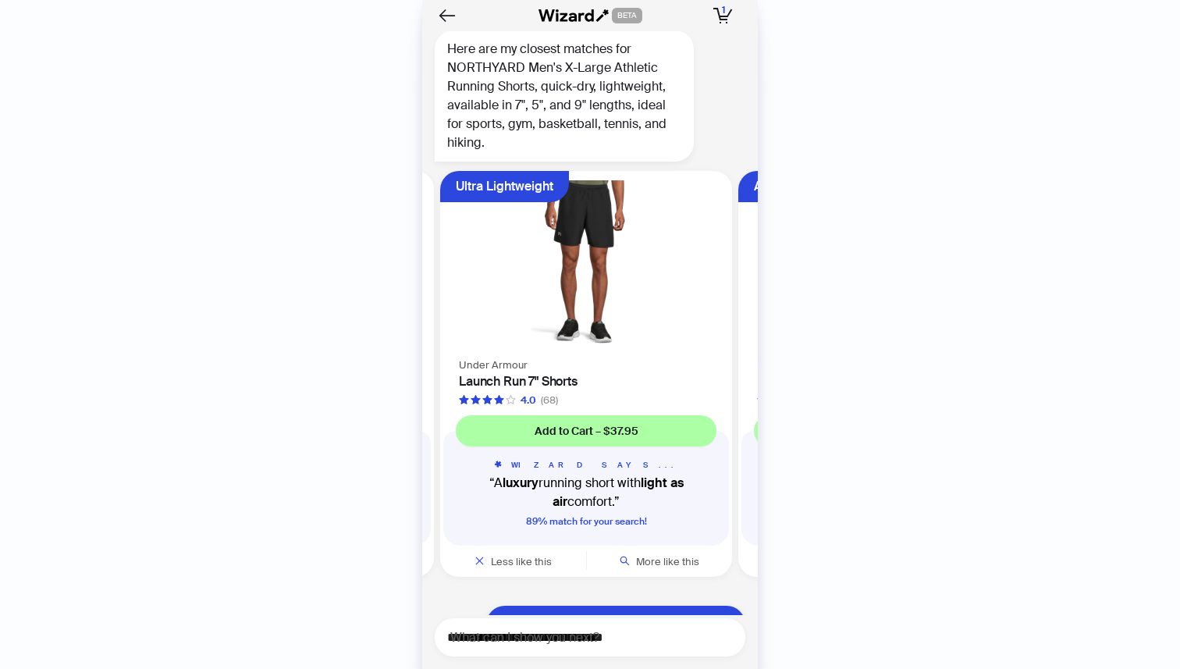
scroll to position [4509, 0]
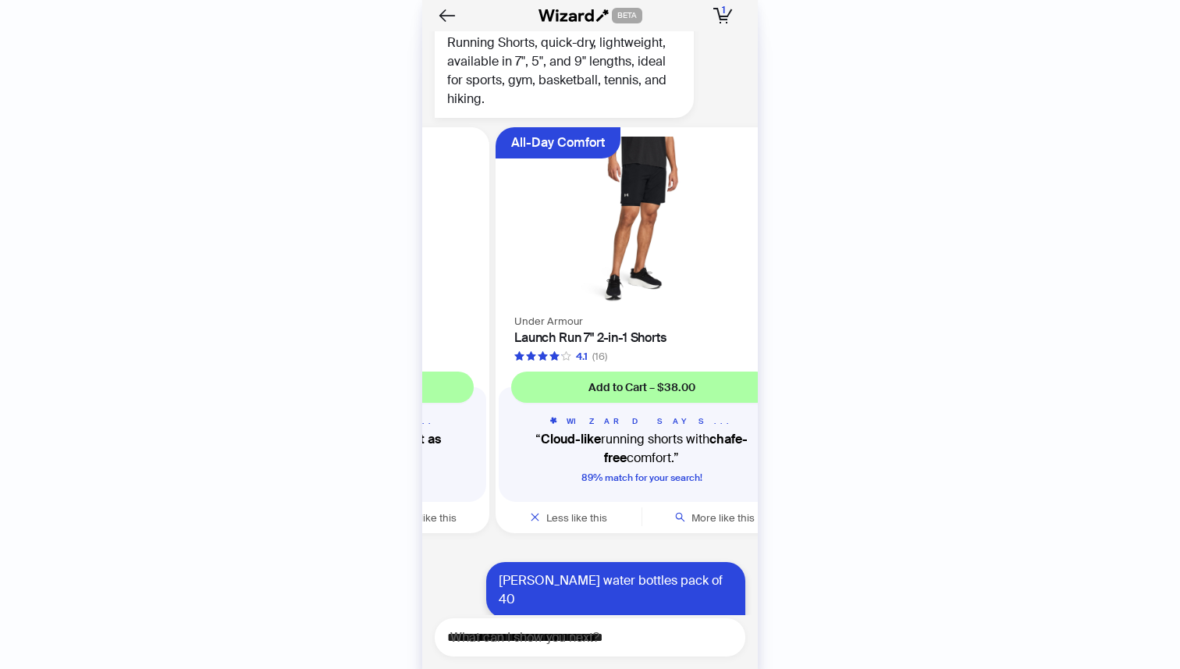
drag, startPoint x: 652, startPoint y: 277, endPoint x: 491, endPoint y: 279, distance: 161.6
click at [491, 279] on li "Ultra Lightweight Under Armour Launch Run 7" Shorts 4.0 (68) Add to Cart – $37.…" at bounding box center [343, 330] width 298 height 407
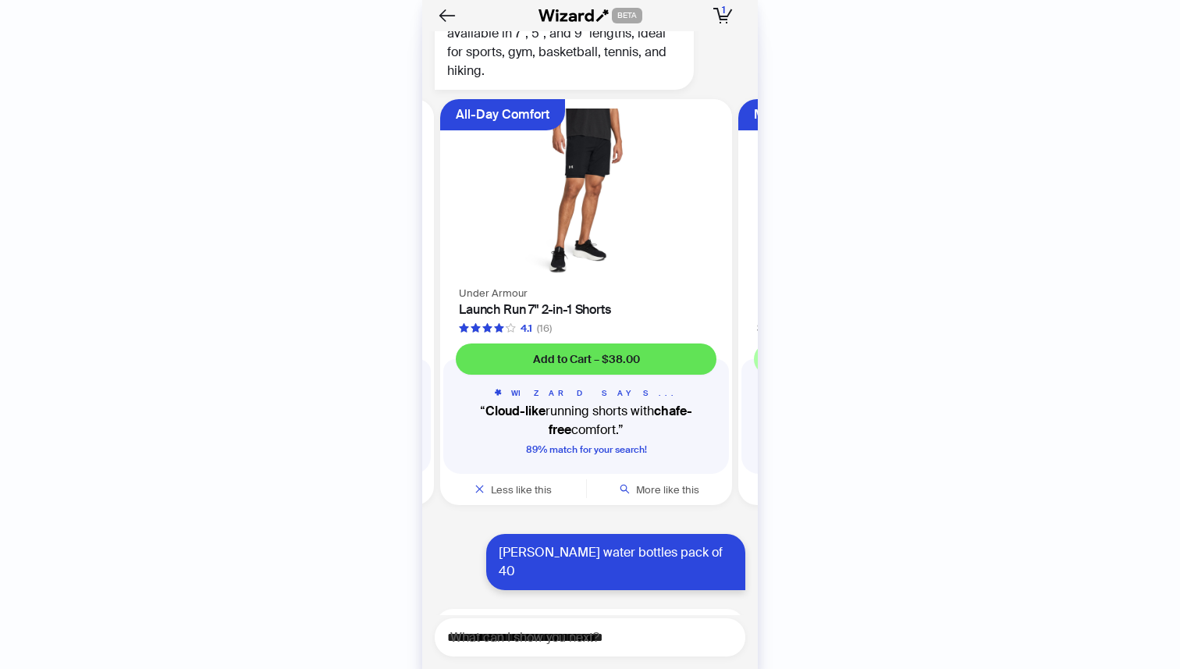
scroll to position [4547, 0]
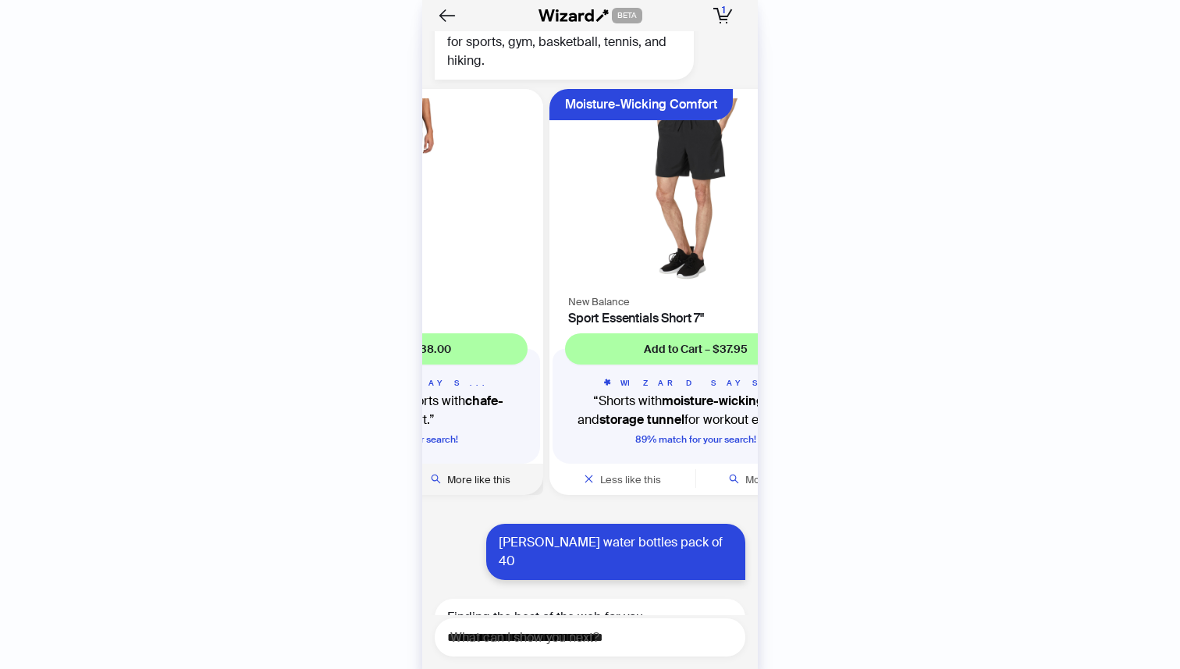
scroll to position [4595, 0]
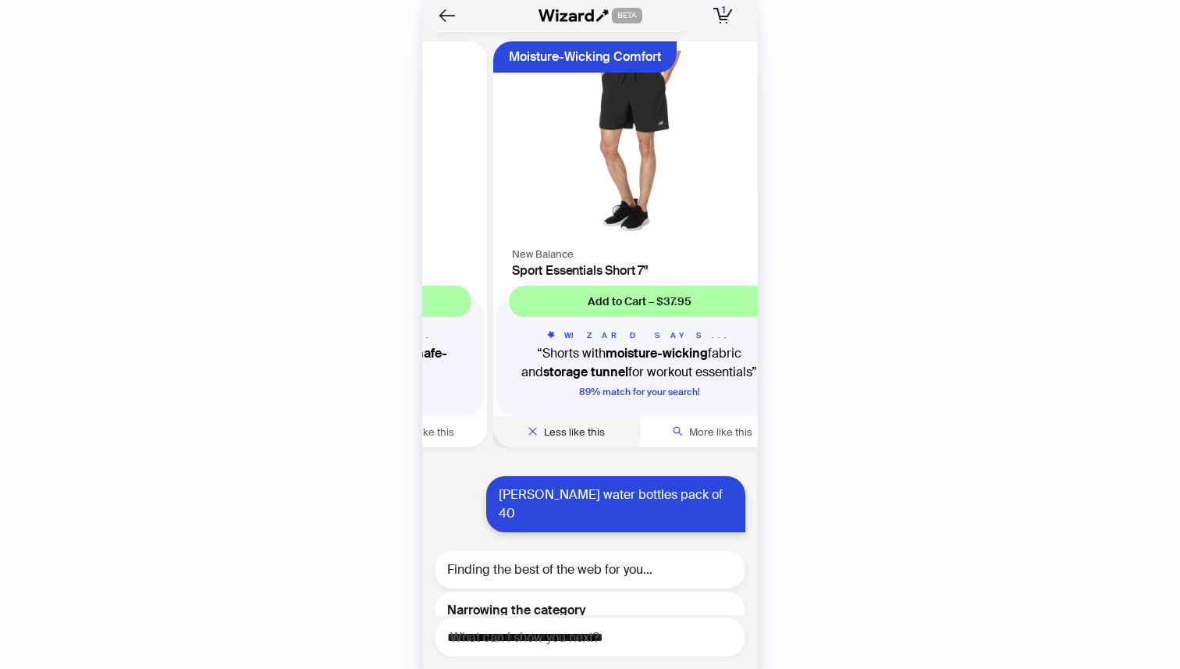
drag, startPoint x: 657, startPoint y: 390, endPoint x: 479, endPoint y: 394, distance: 178.0
click at [479, 394] on ul "Multi-Pocket Convenience Reason Men's South Beach Court Shorts Add to Cart – $4…" at bounding box center [585, 247] width 343 height 425
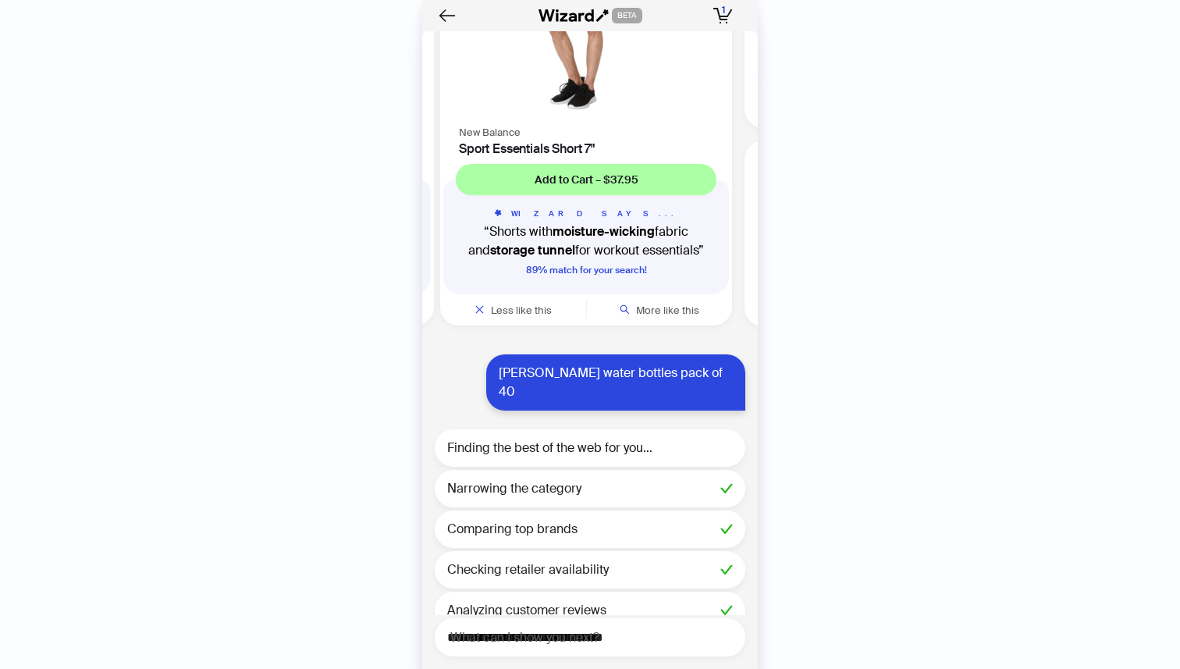
scroll to position [4743, 0]
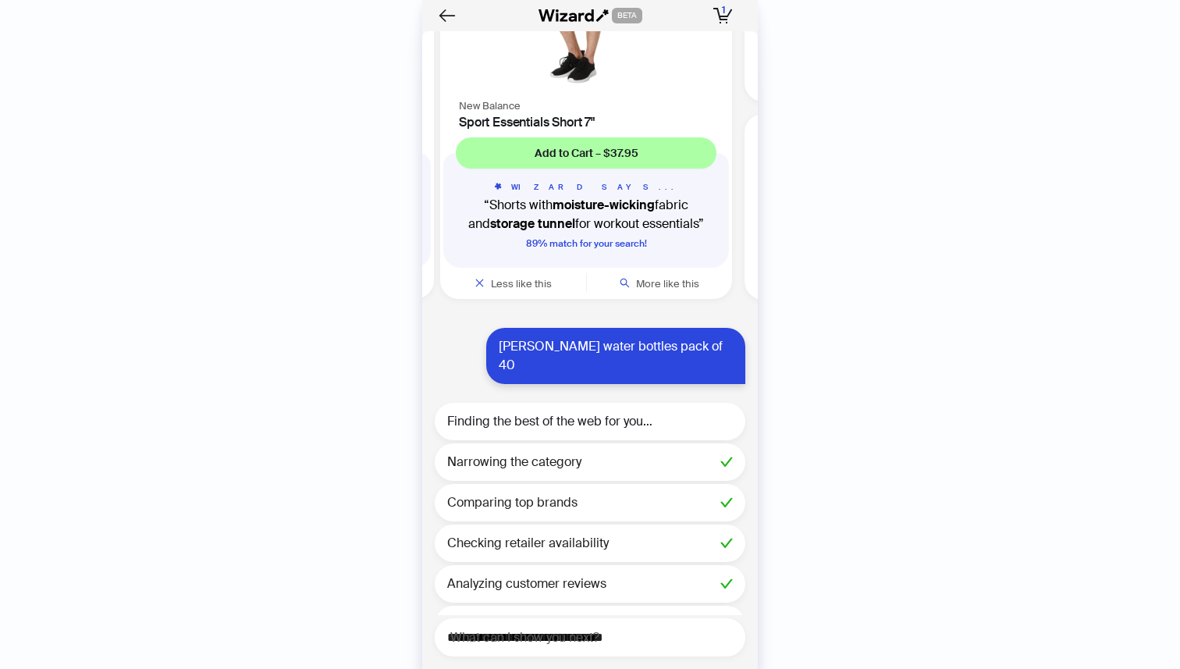
click at [597, 484] on div "Comparing top brands" at bounding box center [590, 502] width 311 height 37
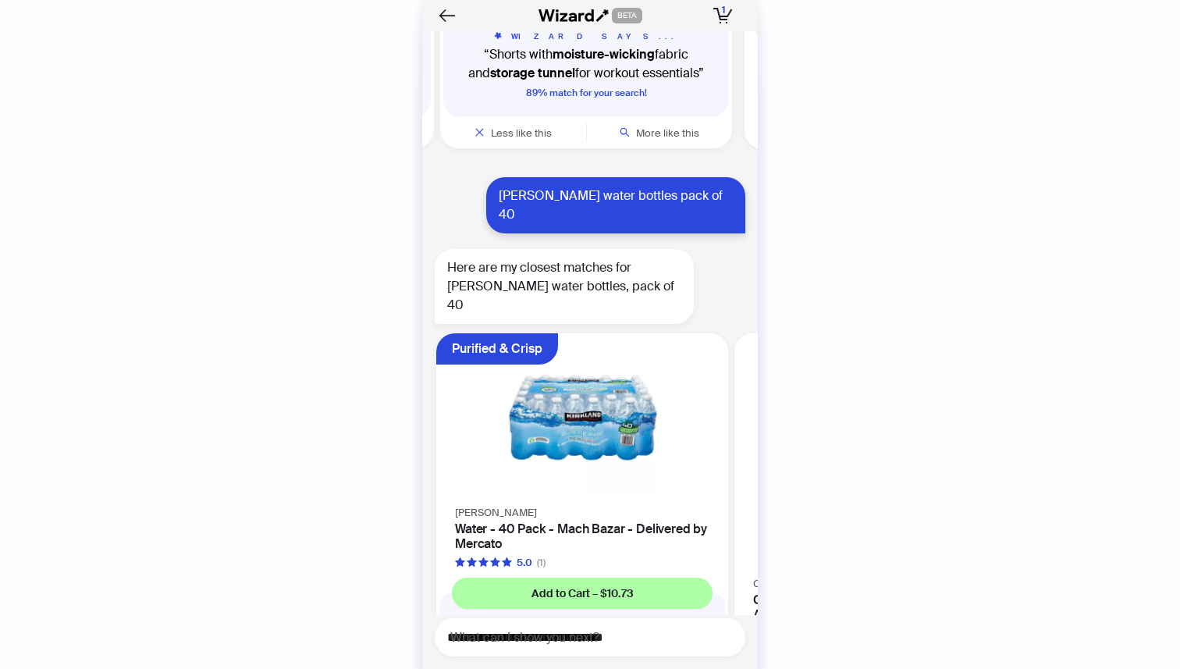
scroll to position [4968, 0]
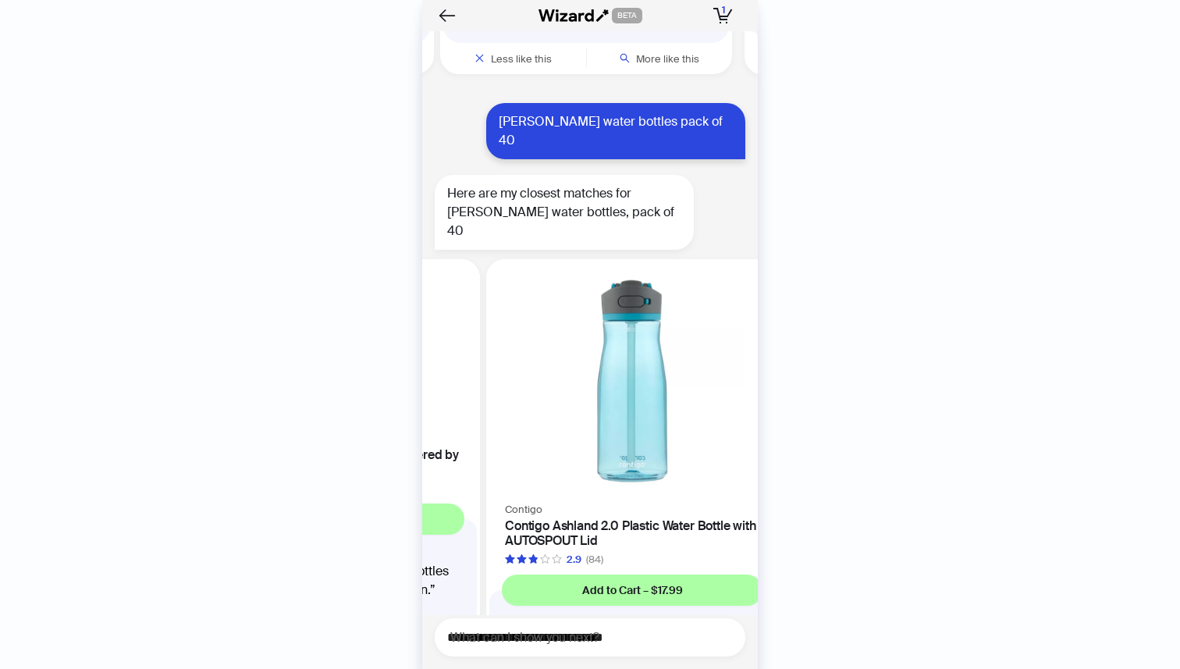
drag, startPoint x: 712, startPoint y: 358, endPoint x: 543, endPoint y: 357, distance: 168.6
click at [544, 357] on ul "Purified & Crisp [PERSON_NAME] Water - 40 Pack - [GEOGRAPHIC_DATA] - Delivered …" at bounding box center [585, 465] width 343 height 425
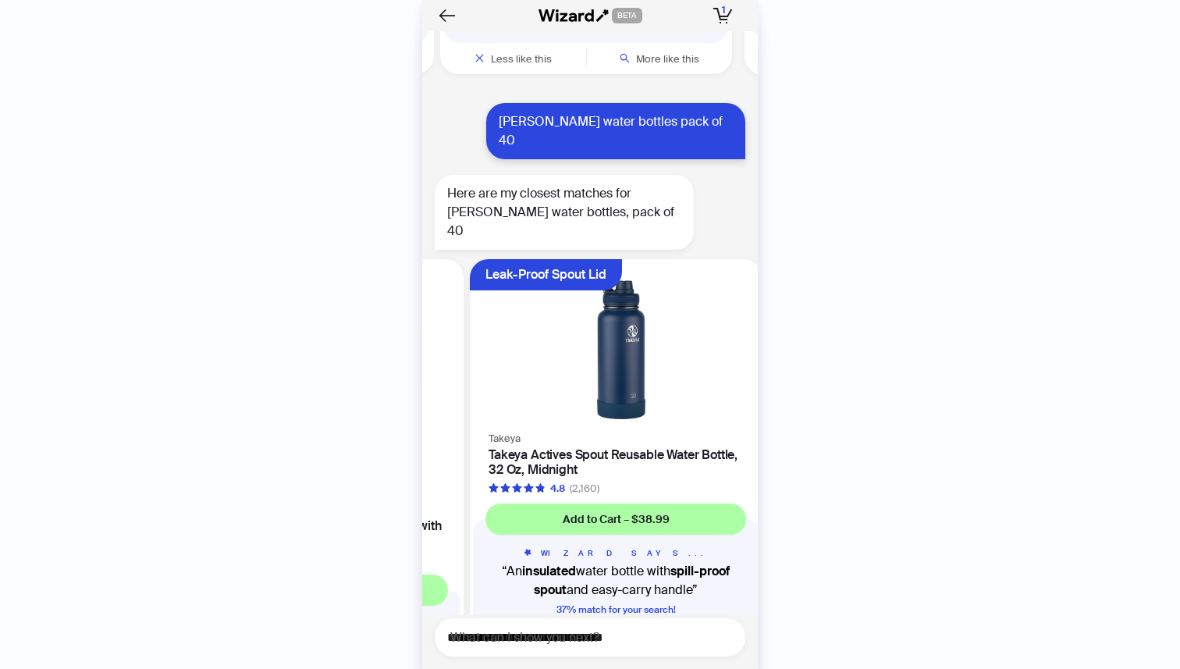
drag, startPoint x: 706, startPoint y: 355, endPoint x: 506, endPoint y: 357, distance: 199.8
click at [515, 357] on ul "Purified & Crisp [PERSON_NAME] Water - 40 Pack - [GEOGRAPHIC_DATA] - Delivered …" at bounding box center [585, 465] width 343 height 425
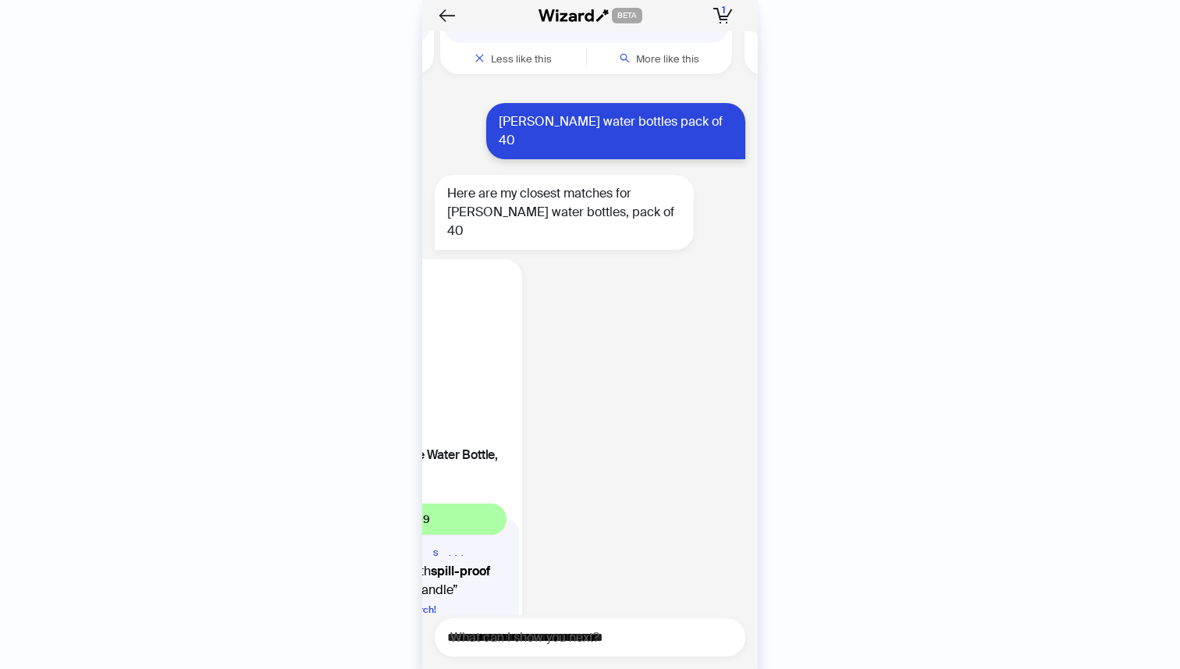
drag, startPoint x: 693, startPoint y: 354, endPoint x: 521, endPoint y: 361, distance: 171.8
click at [549, 358] on ul "Purified & Crisp [PERSON_NAME] Water - 40 Pack - [GEOGRAPHIC_DATA] - Delivered …" at bounding box center [585, 465] width 343 height 425
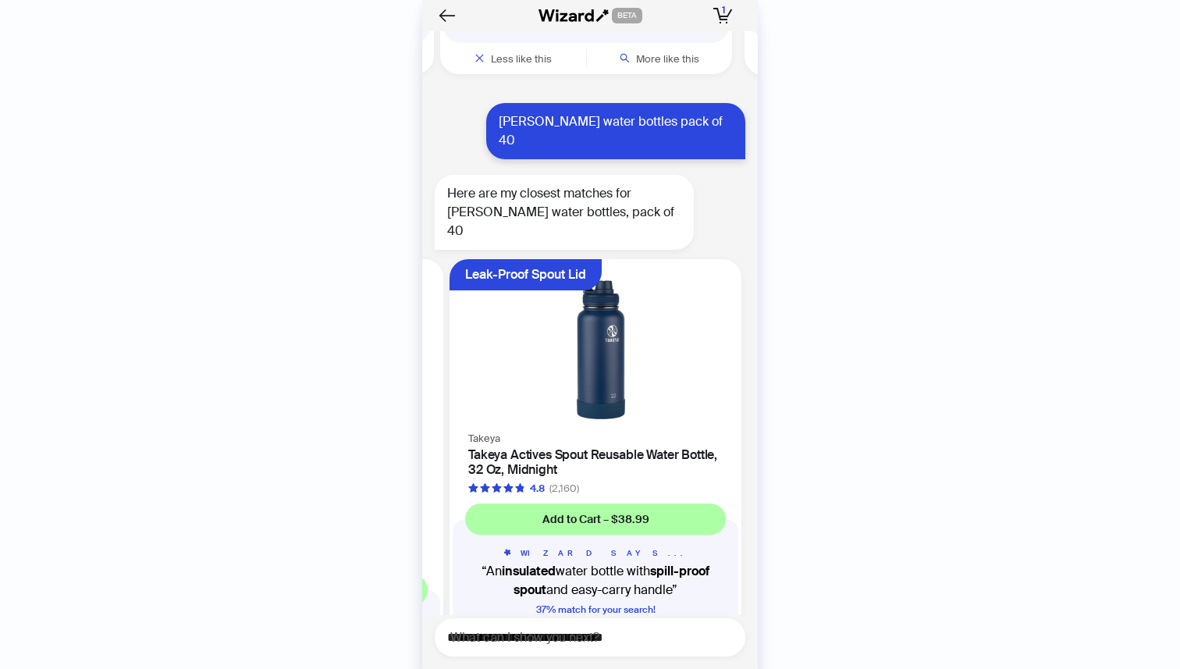
drag, startPoint x: 498, startPoint y: 382, endPoint x: 736, endPoint y: 382, distance: 238.0
click at [736, 382] on ul "Purified & Crisp [PERSON_NAME] Water - 40 Pack - [GEOGRAPHIC_DATA] - Delivered …" at bounding box center [585, 465] width 343 height 425
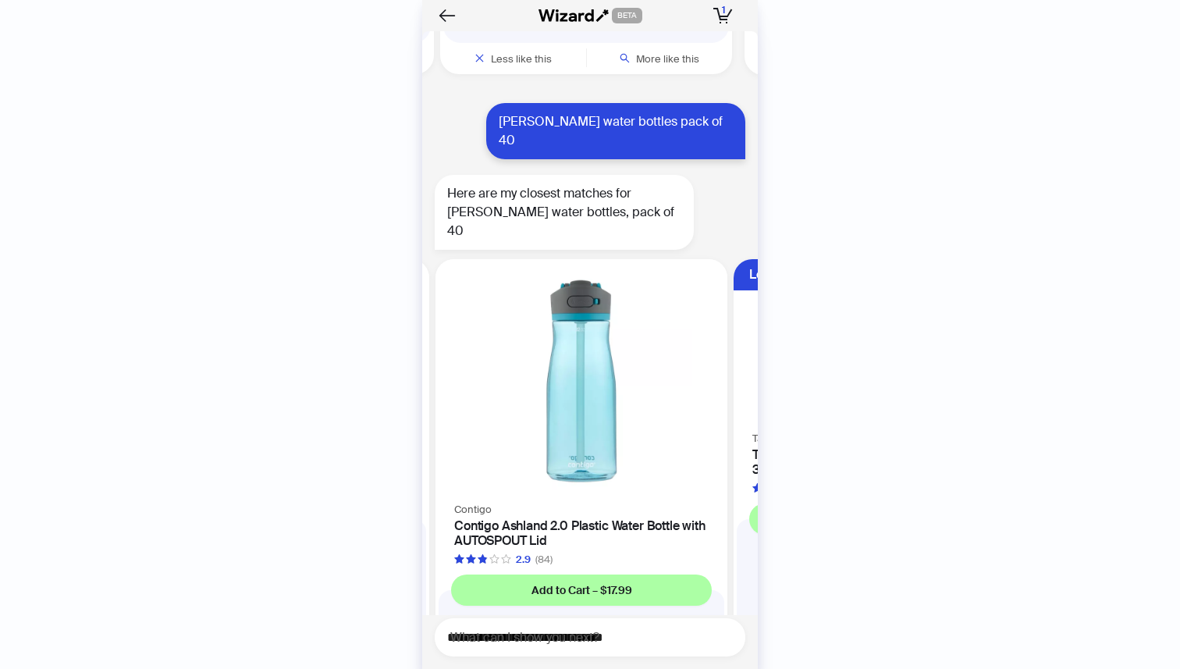
drag, startPoint x: 570, startPoint y: 365, endPoint x: 758, endPoint y: 365, distance: 188.1
click at [758, 365] on div "History Sign Out BETA Hi, I’m Your superpowered shopping agent I scour websites…" at bounding box center [590, 334] width 1180 height 669
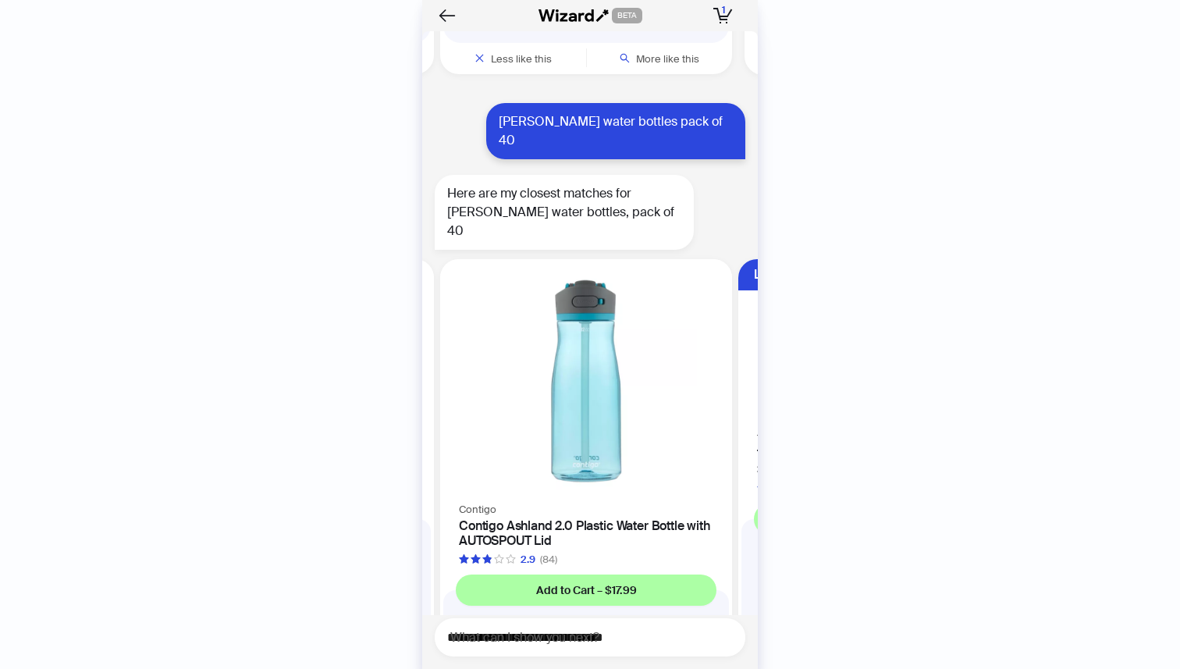
click at [663, 643] on span "More like this" at bounding box center [667, 649] width 63 height 13
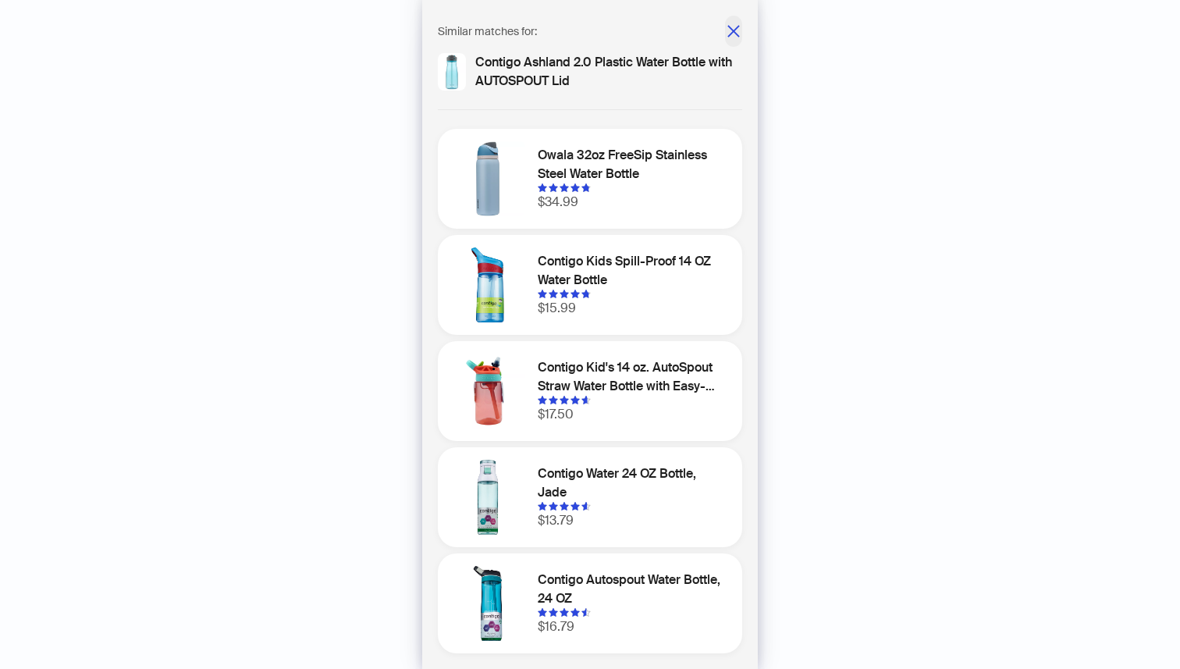
click at [733, 28] on icon "close" at bounding box center [734, 31] width 16 height 16
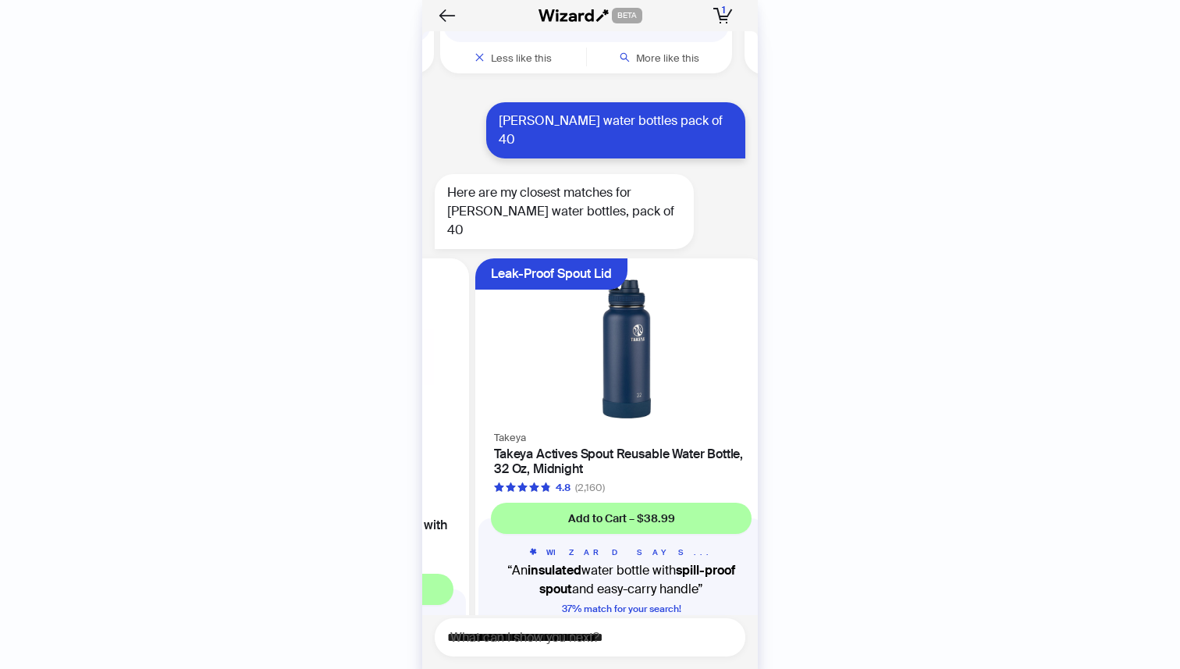
drag, startPoint x: 662, startPoint y: 390, endPoint x: 501, endPoint y: 364, distance: 162.9
click at [514, 371] on ul "Purified & Crisp [PERSON_NAME] Water - 40 Pack - [GEOGRAPHIC_DATA] - Delivered …" at bounding box center [585, 464] width 343 height 425
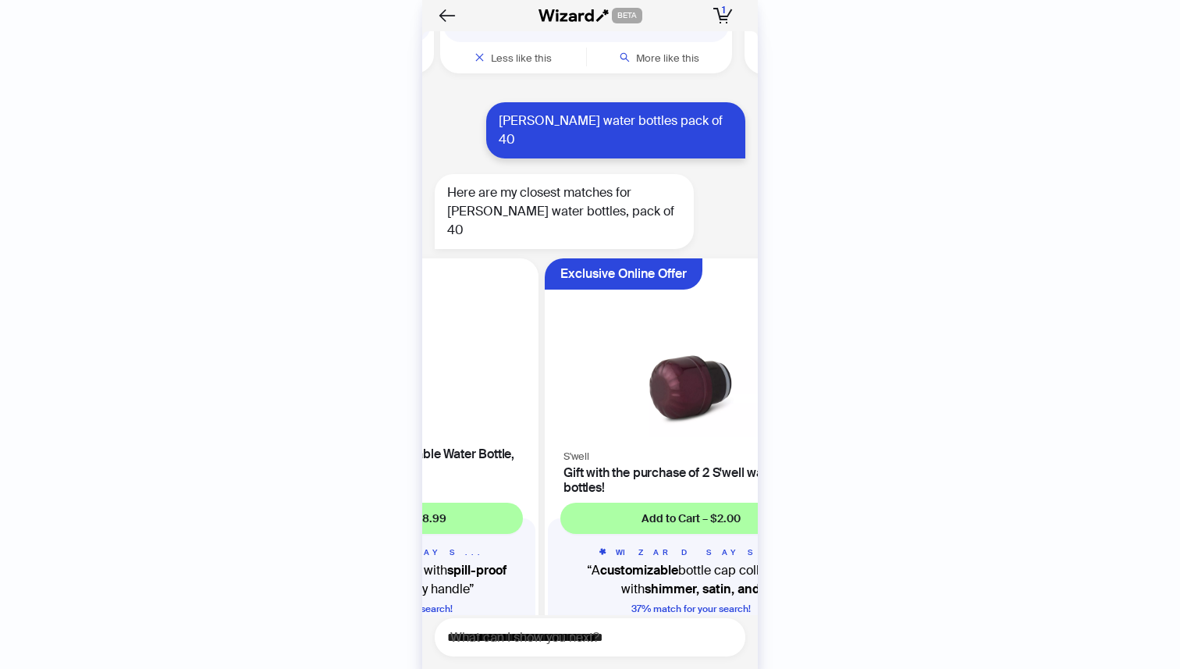
drag, startPoint x: 680, startPoint y: 368, endPoint x: 517, endPoint y: 360, distance: 162.5
click at [528, 361] on ul "Purified & Crisp [PERSON_NAME] Water - 40 Pack - [GEOGRAPHIC_DATA] - Delivered …" at bounding box center [585, 464] width 343 height 425
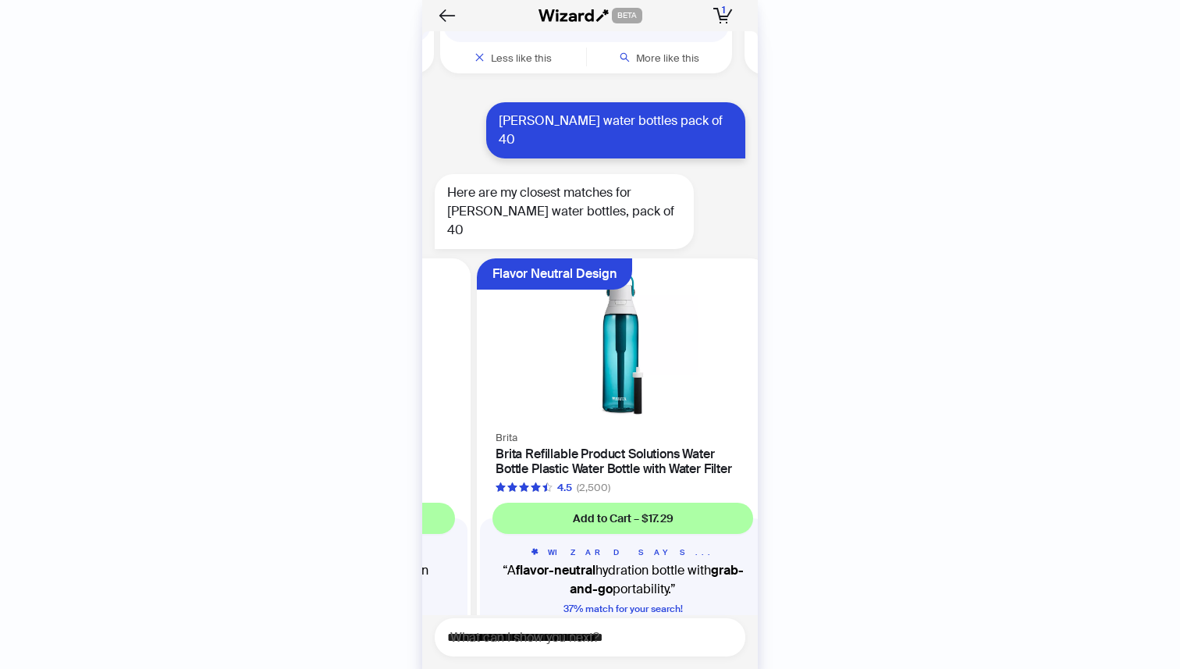
drag, startPoint x: 676, startPoint y: 350, endPoint x: 531, endPoint y: 359, distance: 144.6
click at [537, 359] on ul "Purified & Crisp [PERSON_NAME] Water - 40 Pack - [GEOGRAPHIC_DATA] - Delivered …" at bounding box center [585, 464] width 343 height 425
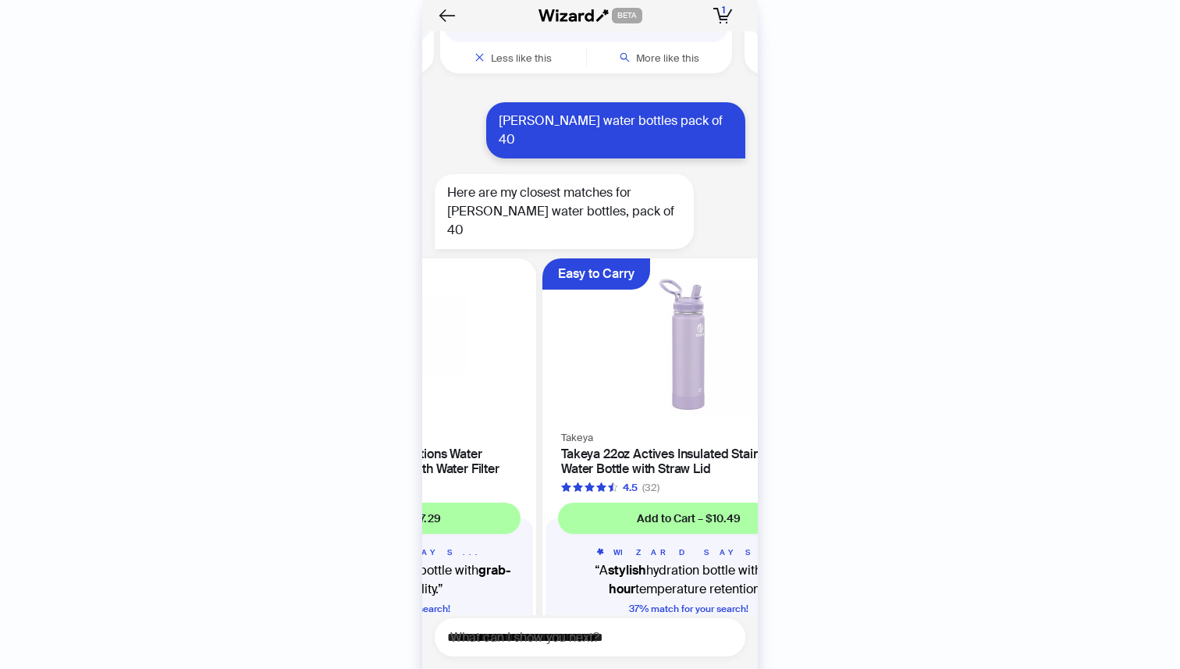
scroll to position [0, 1487]
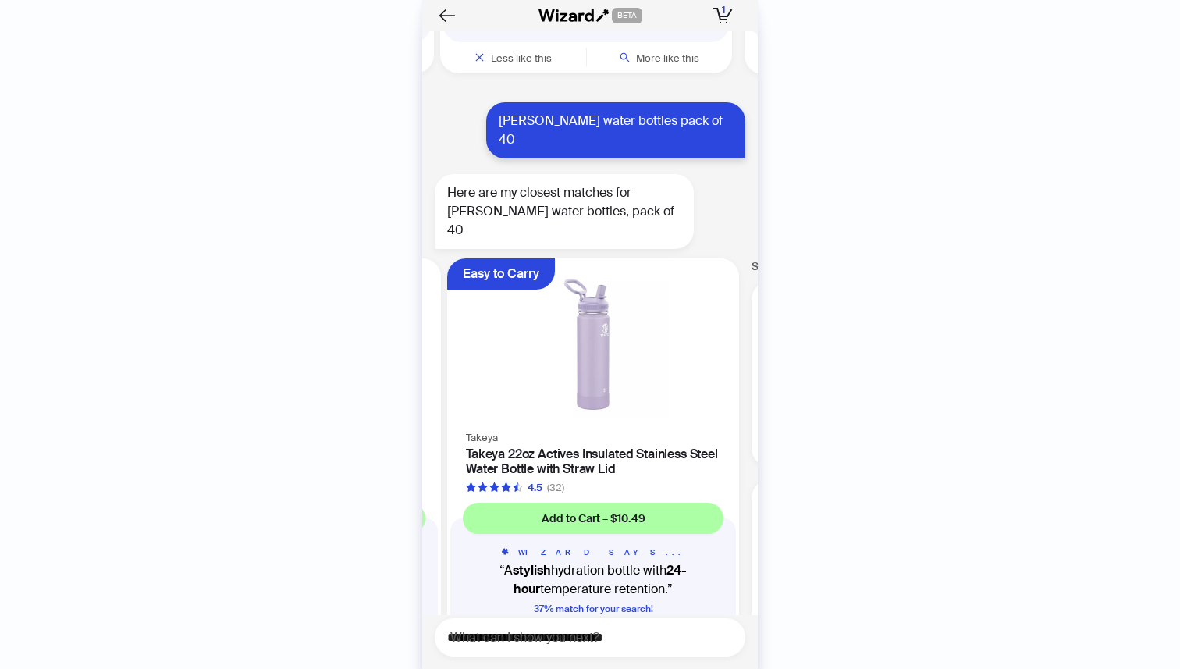
drag, startPoint x: 674, startPoint y: 360, endPoint x: 481, endPoint y: 367, distance: 192.9
click at [485, 366] on ul "Purified & Crisp [PERSON_NAME] Water - 40 Pack - [GEOGRAPHIC_DATA] - Delivered …" at bounding box center [585, 464] width 343 height 425
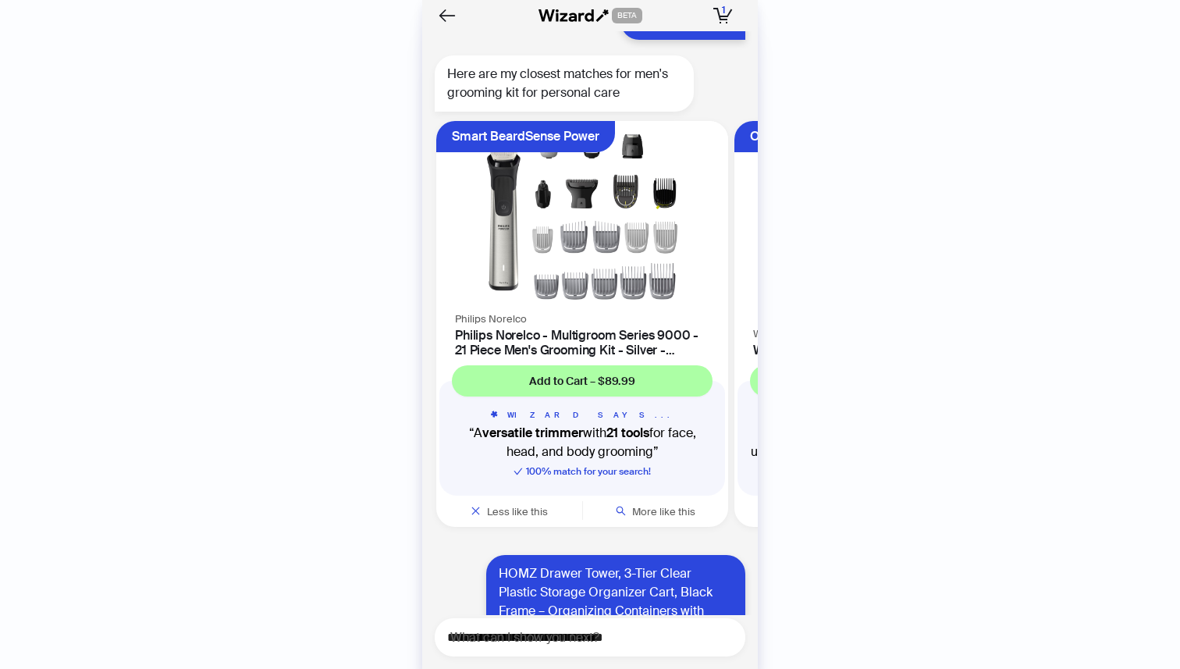
scroll to position [2319, 0]
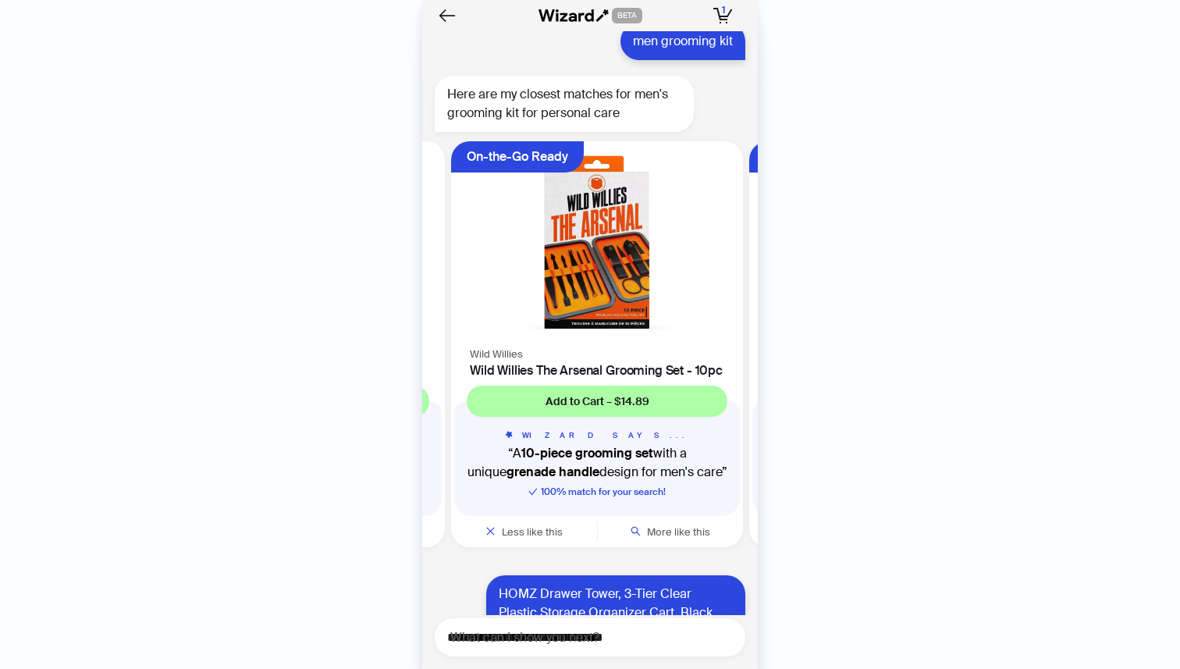
drag, startPoint x: 684, startPoint y: 346, endPoint x: 493, endPoint y: 357, distance: 190.7
click at [493, 357] on ul "Smart BeardSense Power Philips Norelco Philips Norelco - Multigroom Series 9000…" at bounding box center [585, 347] width 343 height 425
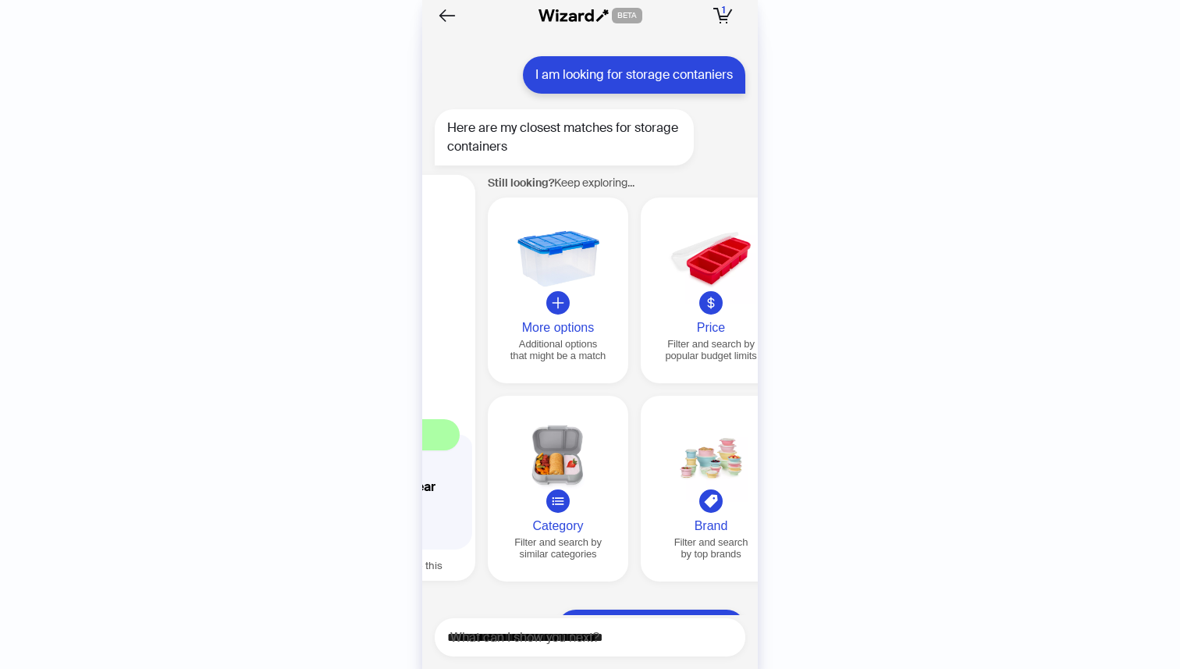
drag, startPoint x: 649, startPoint y: 323, endPoint x: 478, endPoint y: 353, distance: 173.5
click at [478, 353] on ul "Heat & Cold Resistant Babymoov Babymoov Babybowls Leakproof Baby Food Storage C…" at bounding box center [585, 381] width 343 height 425
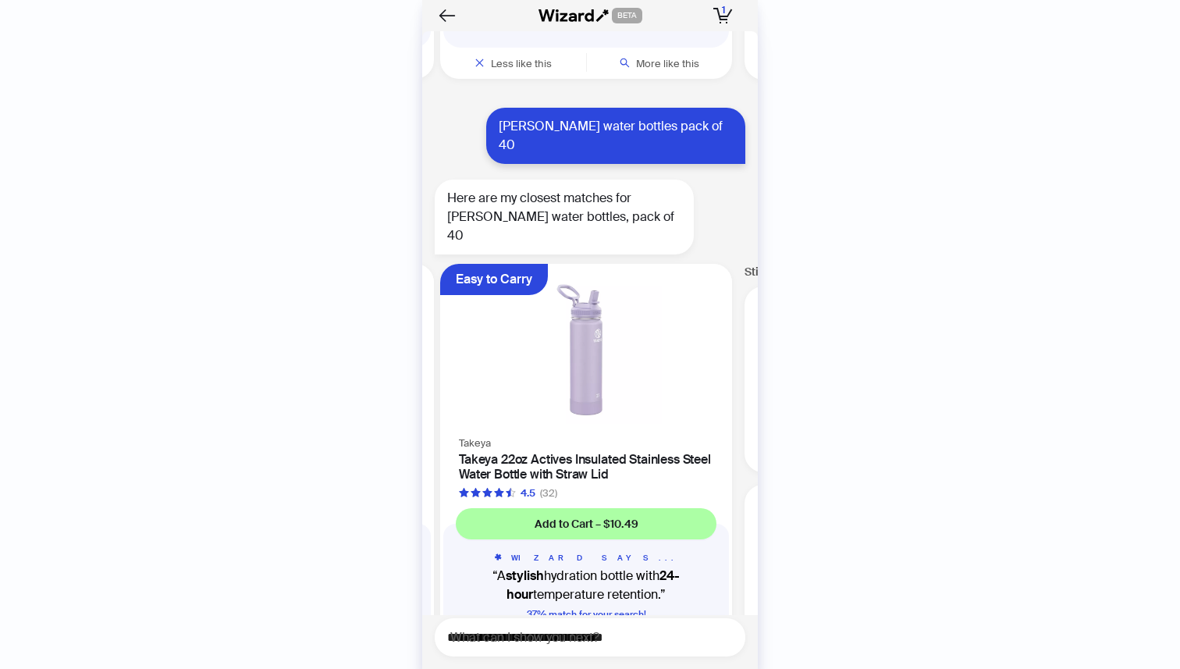
scroll to position [4969, 0]
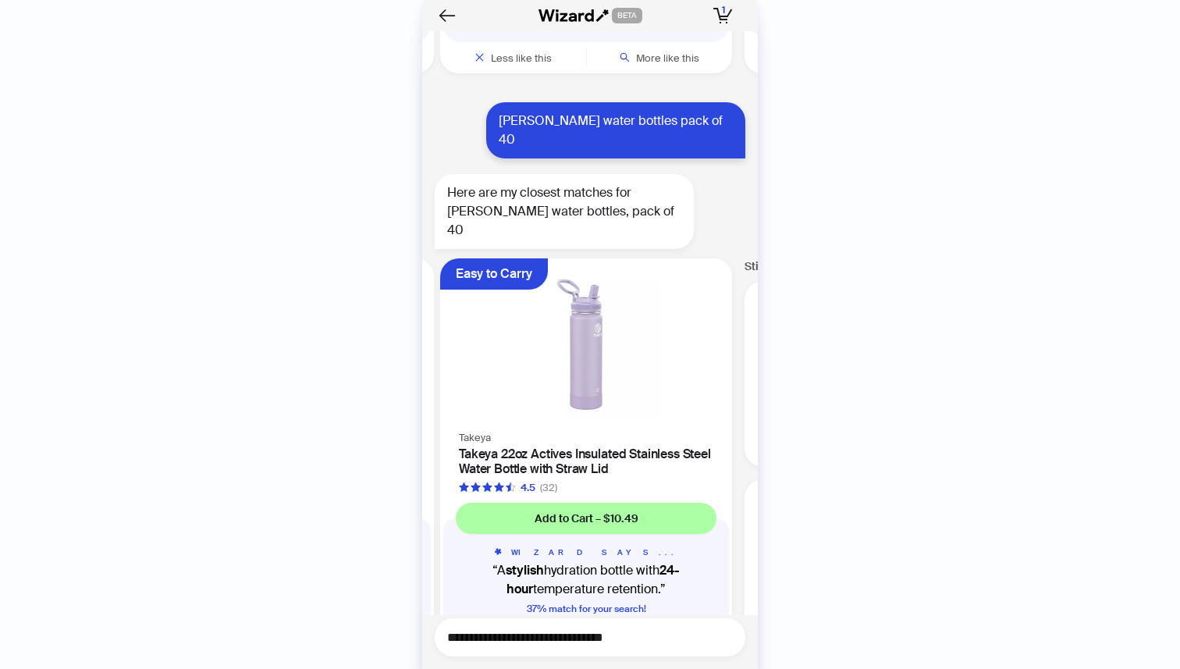
click at [566, 631] on textarea "**********" at bounding box center [596, 637] width 298 height 20
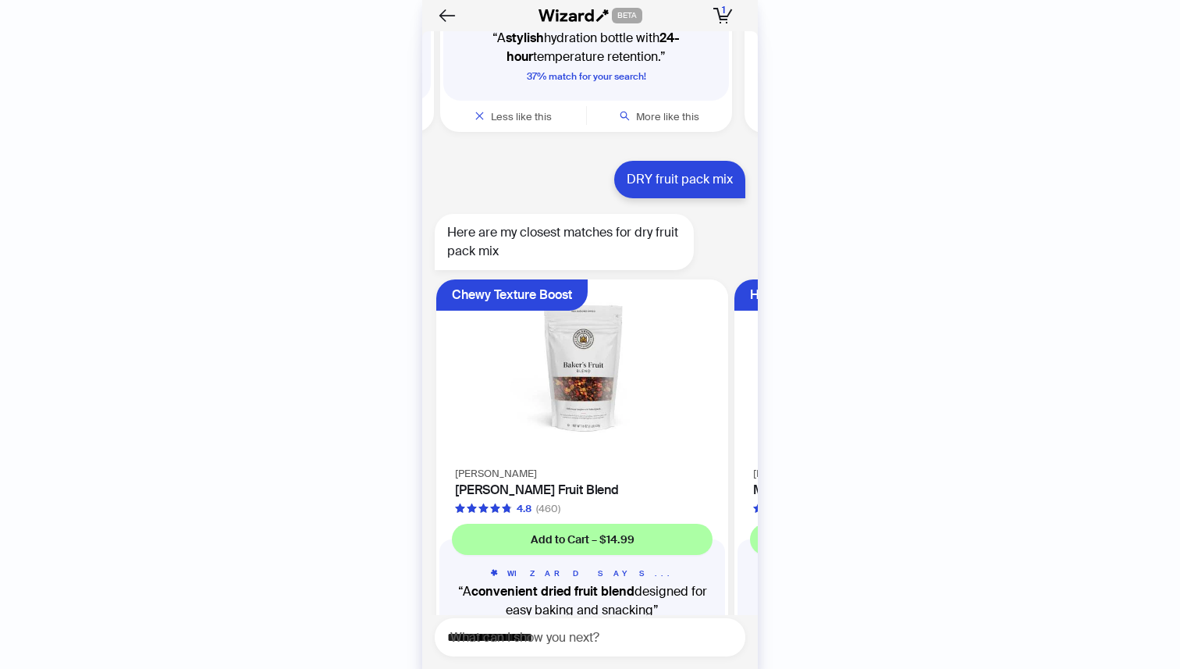
scroll to position [5521, 0]
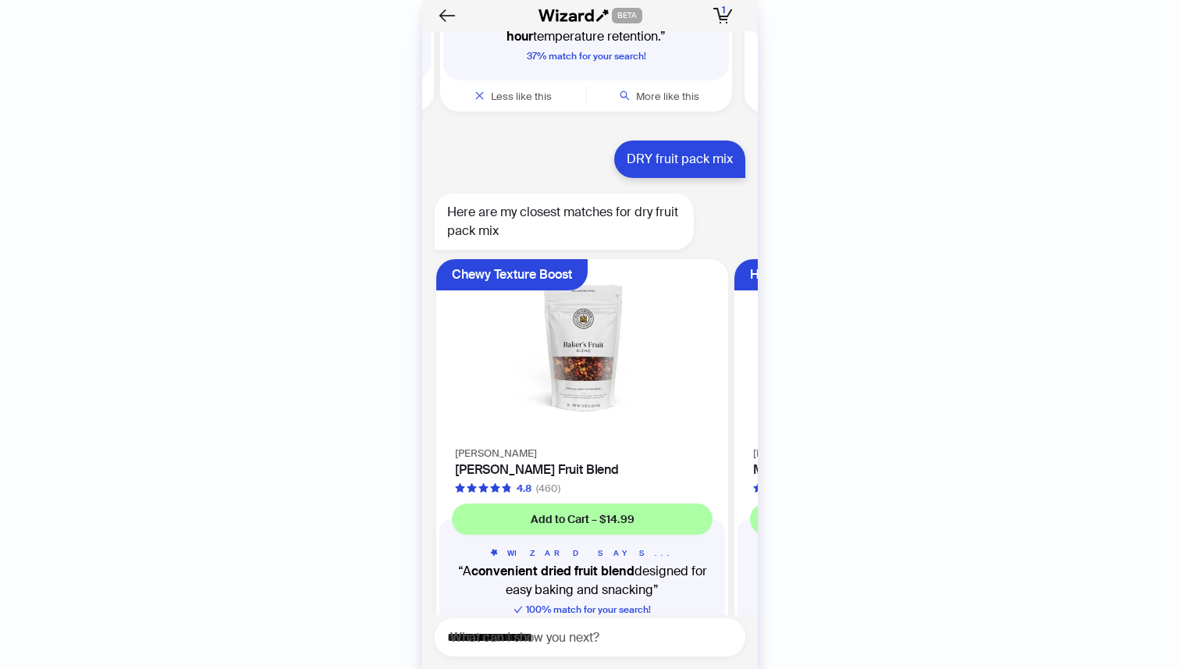
click at [586, 279] on img at bounding box center [582, 350] width 273 height 165
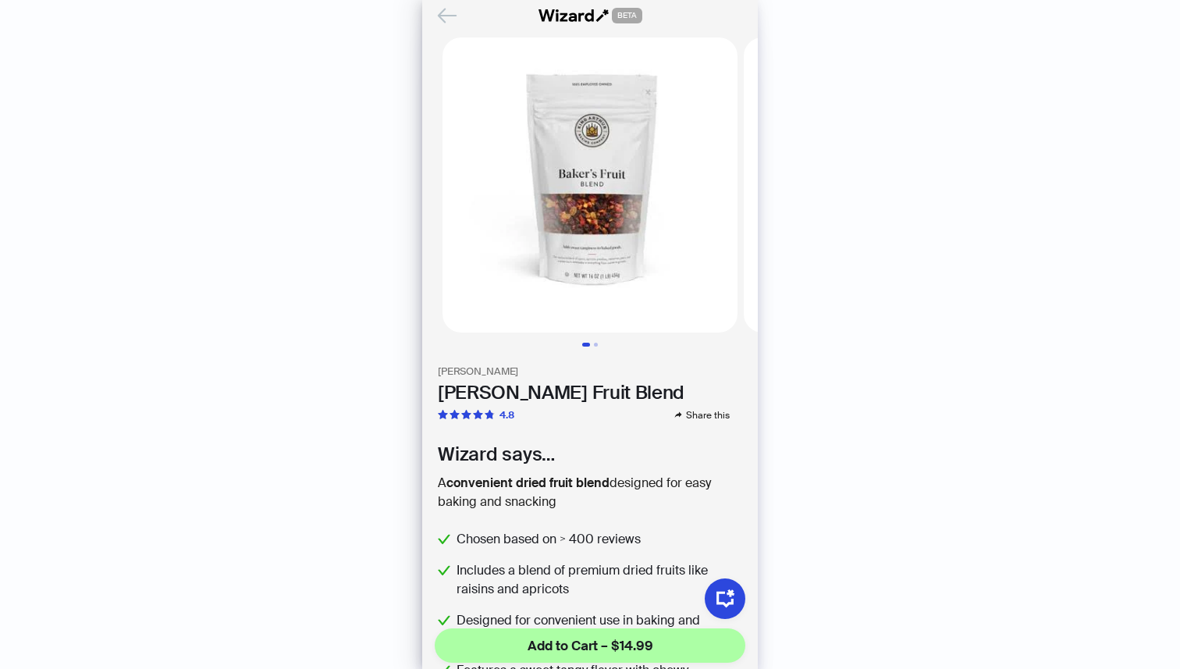
click at [443, 10] on icon "Back" at bounding box center [447, 15] width 17 height 13
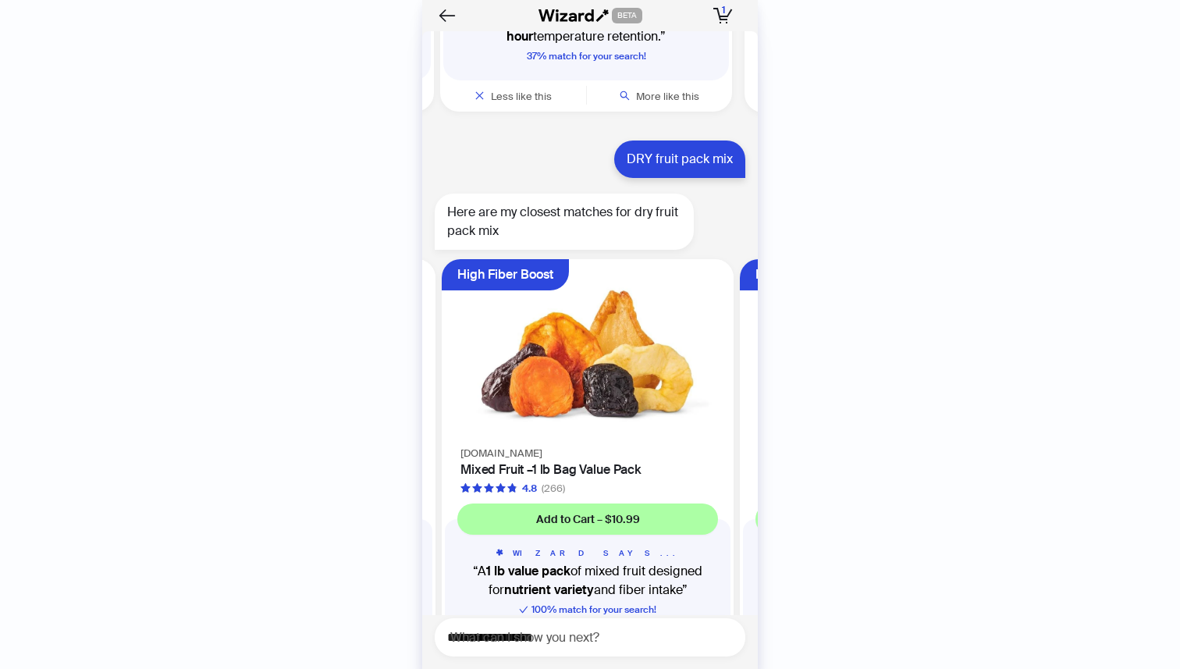
scroll to position [0, 294]
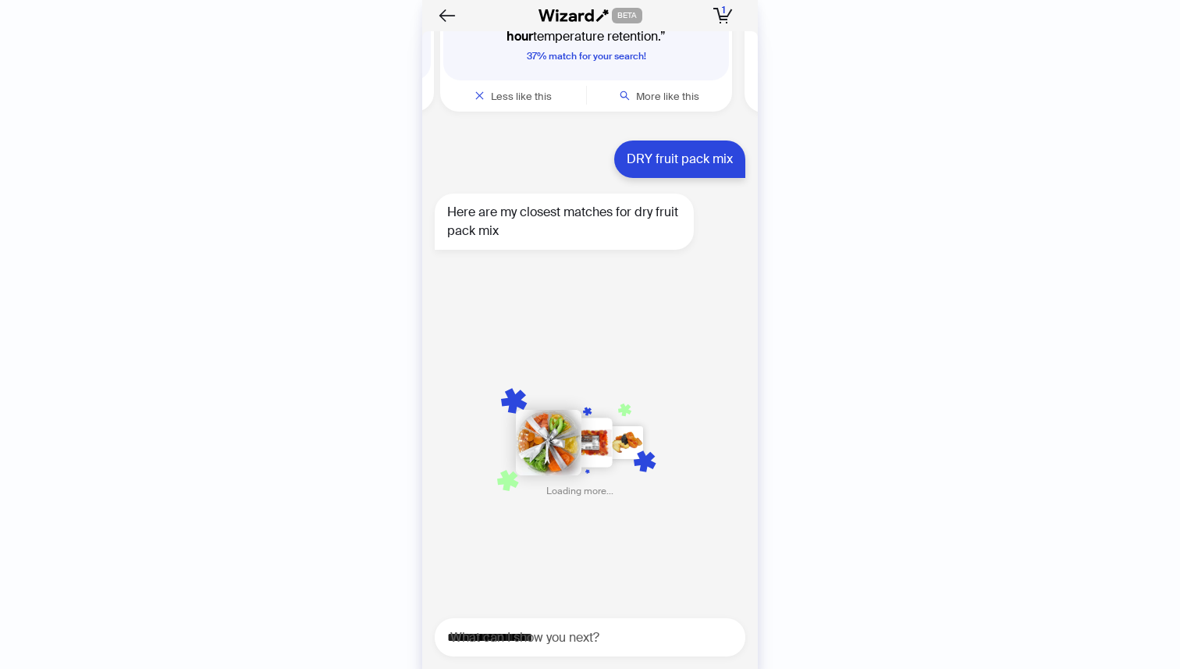
scroll to position [0, 890]
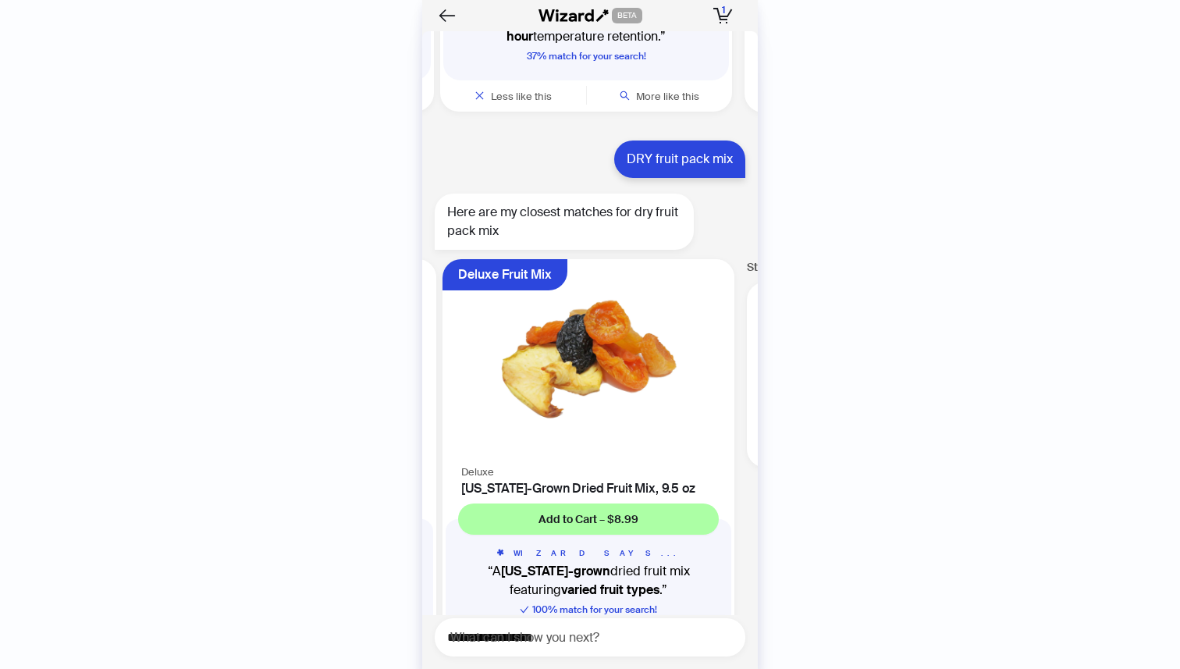
scroll to position [0, 1487]
click at [583, 638] on textarea "**********" at bounding box center [596, 637] width 298 height 20
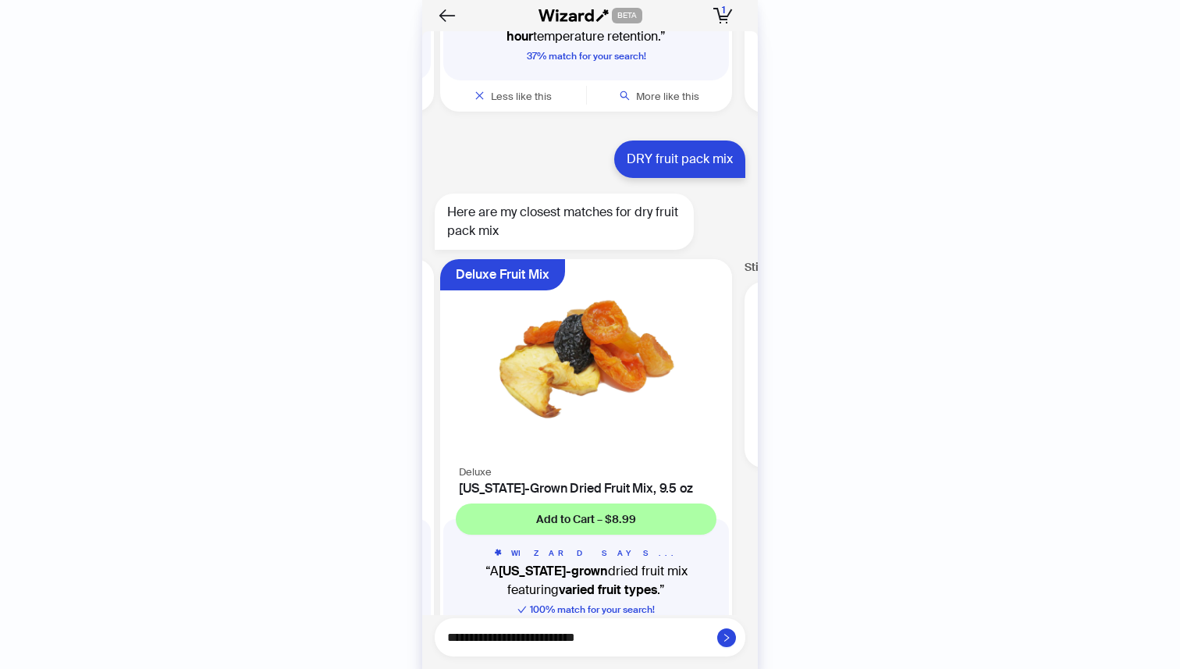
click at [637, 641] on textarea "**********" at bounding box center [596, 637] width 298 height 20
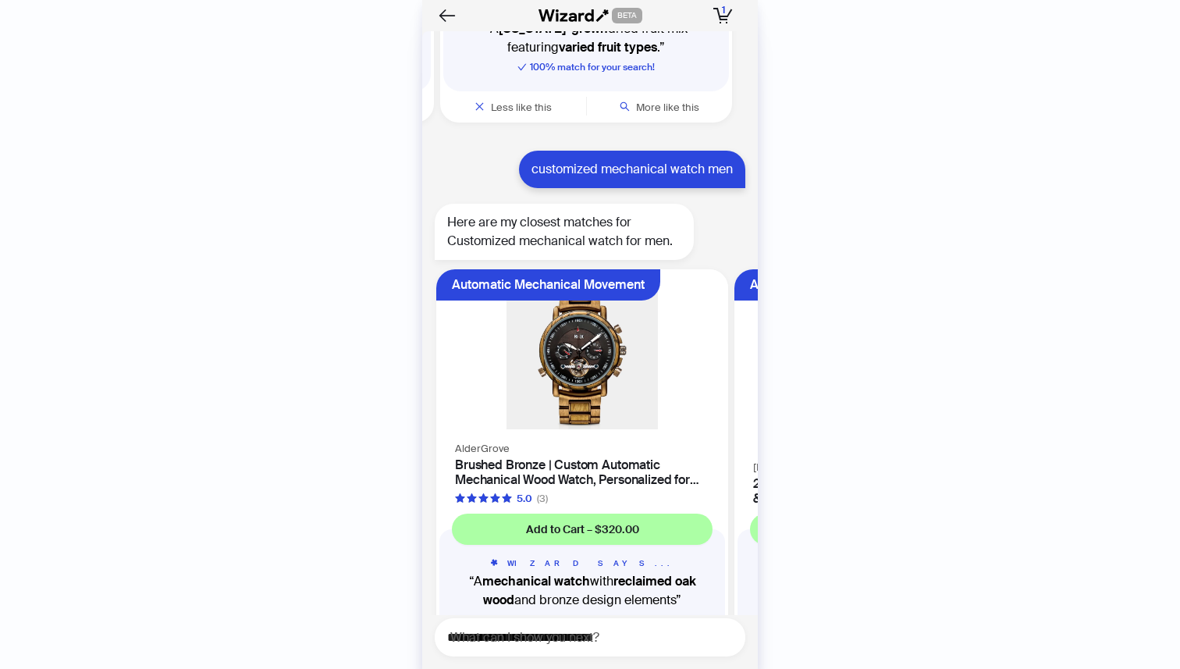
scroll to position [6074, 0]
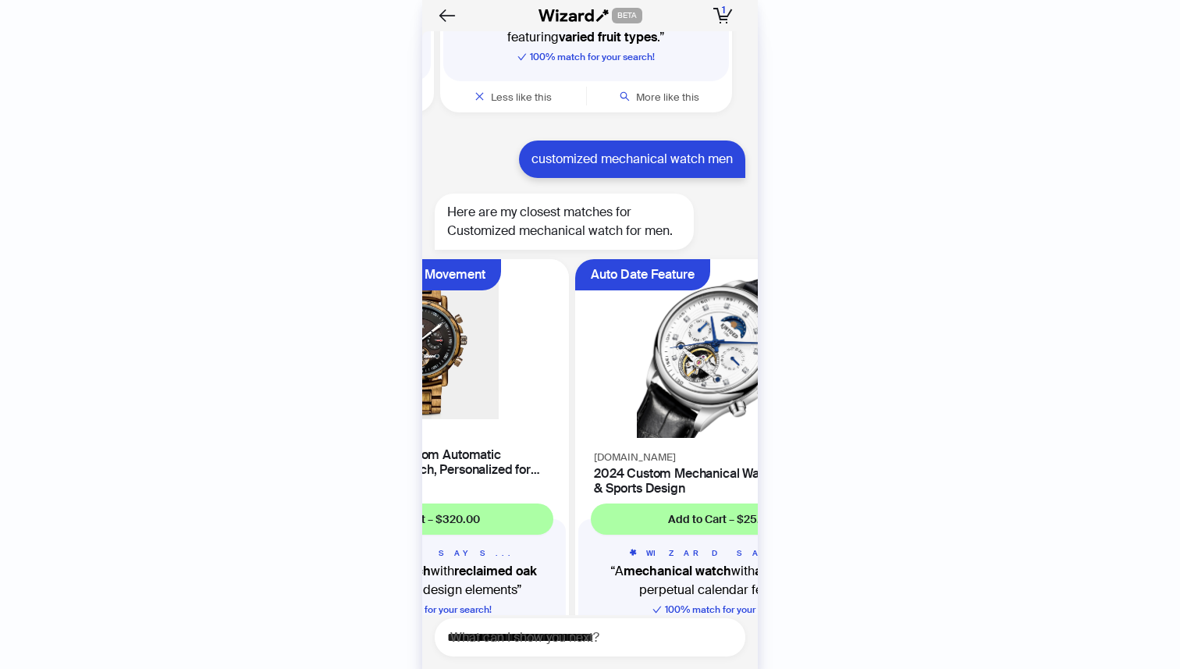
scroll to position [0, 294]
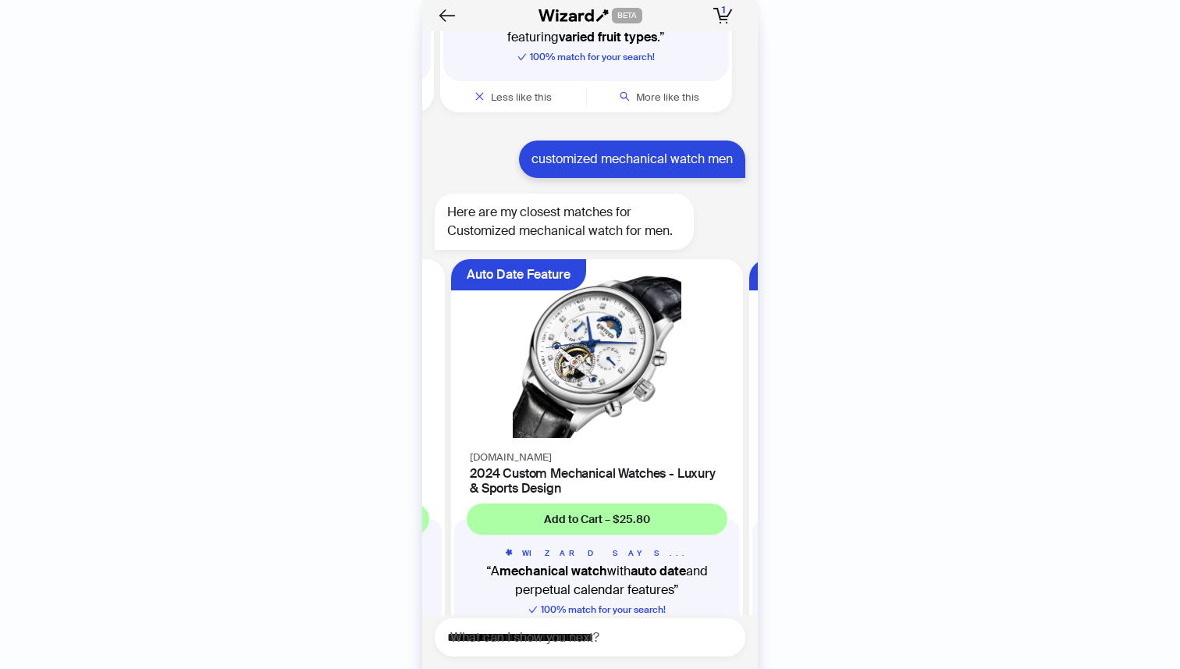
drag, startPoint x: 687, startPoint y: 368, endPoint x: 535, endPoint y: 378, distance: 151.7
click at [536, 378] on ul "Automatic Mechanical Movement AlderGrove Brushed Bronze | Custom Automatic Mech…" at bounding box center [585, 465] width 343 height 425
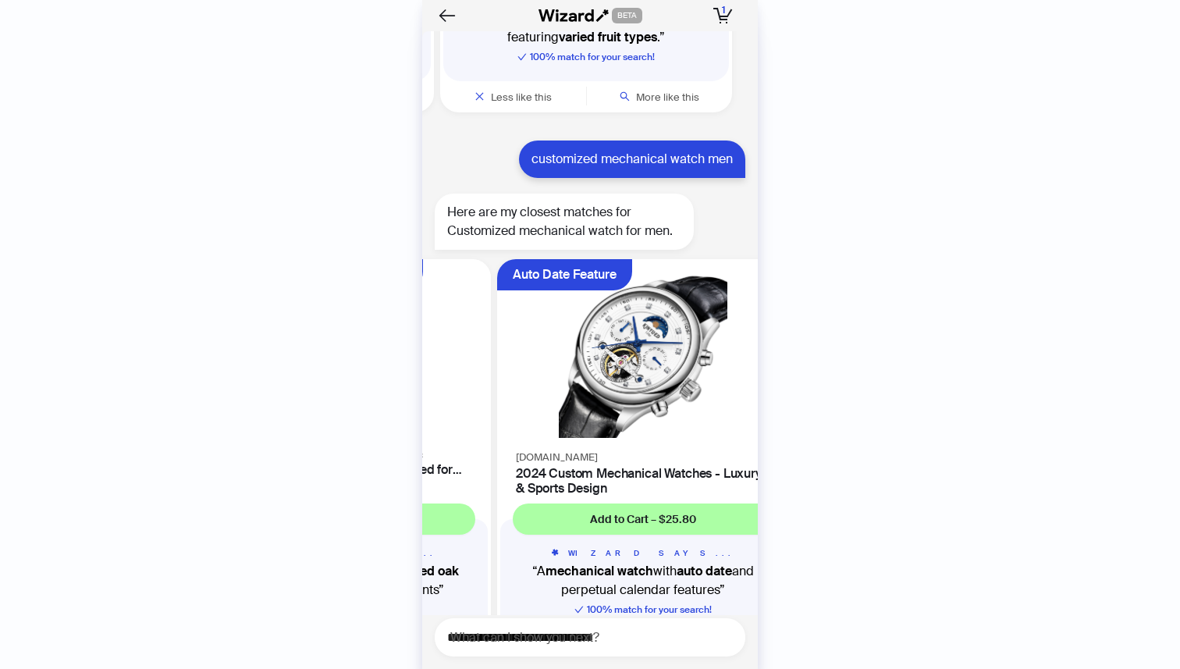
scroll to position [0, 11]
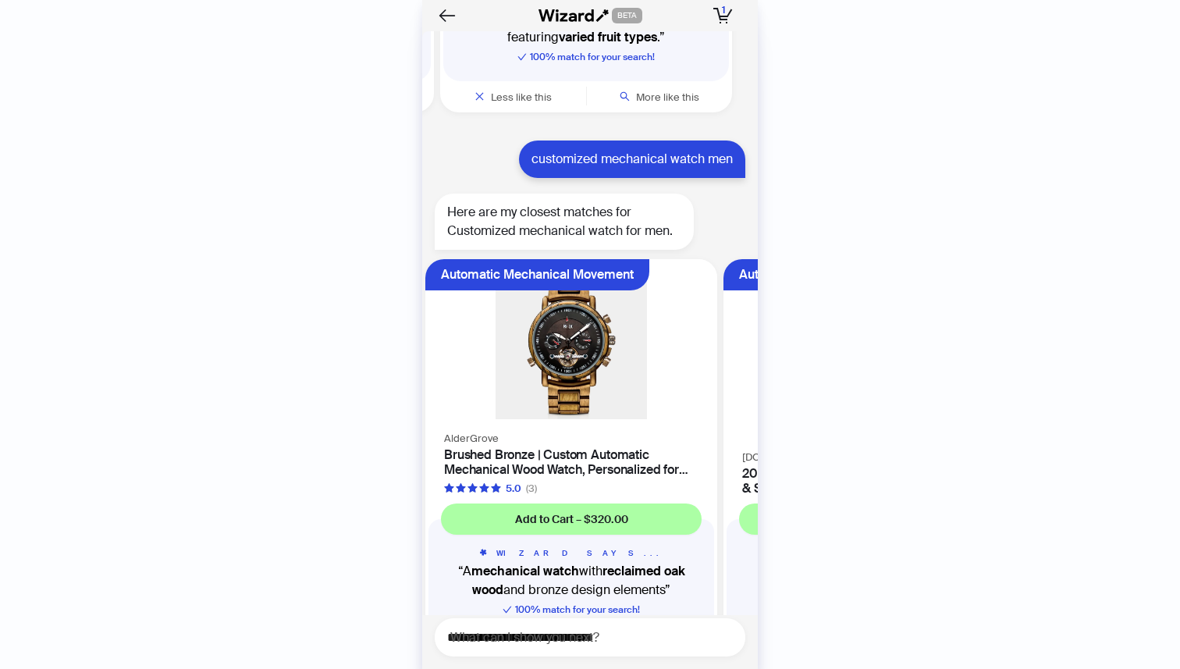
drag, startPoint x: 535, startPoint y: 382, endPoint x: 724, endPoint y: 377, distance: 188.9
click at [724, 447] on div "[DOMAIN_NAME] 2024 Custom Mechanical Watches - Luxury & Sports Design" at bounding box center [869, 471] width 292 height 48
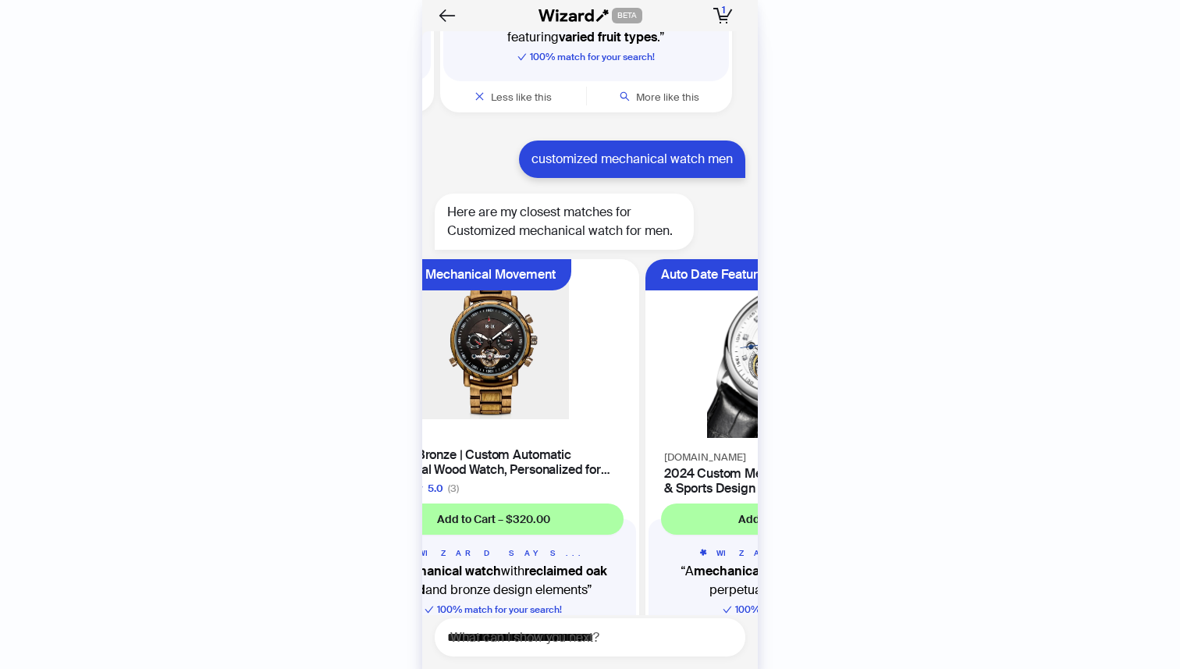
scroll to position [0, 294]
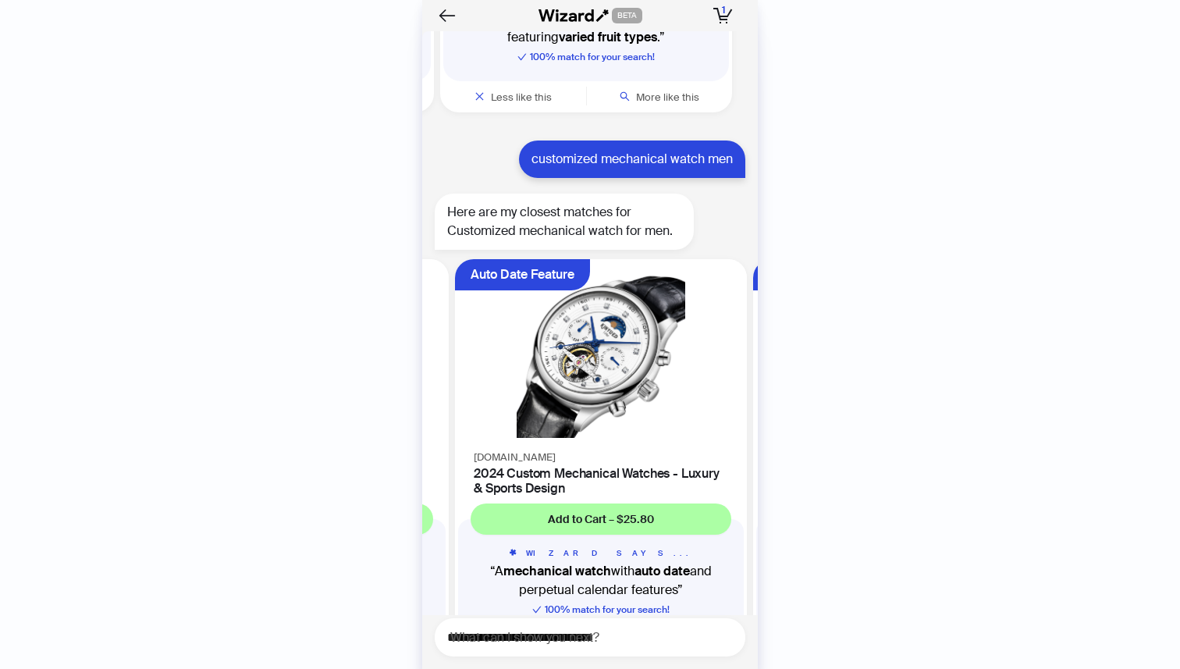
drag, startPoint x: 724, startPoint y: 363, endPoint x: 581, endPoint y: 379, distance: 144.5
click at [581, 378] on ul "Automatic Mechanical Movement AlderGrove Brushed Bronze | Custom Automatic Mech…" at bounding box center [585, 465] width 343 height 425
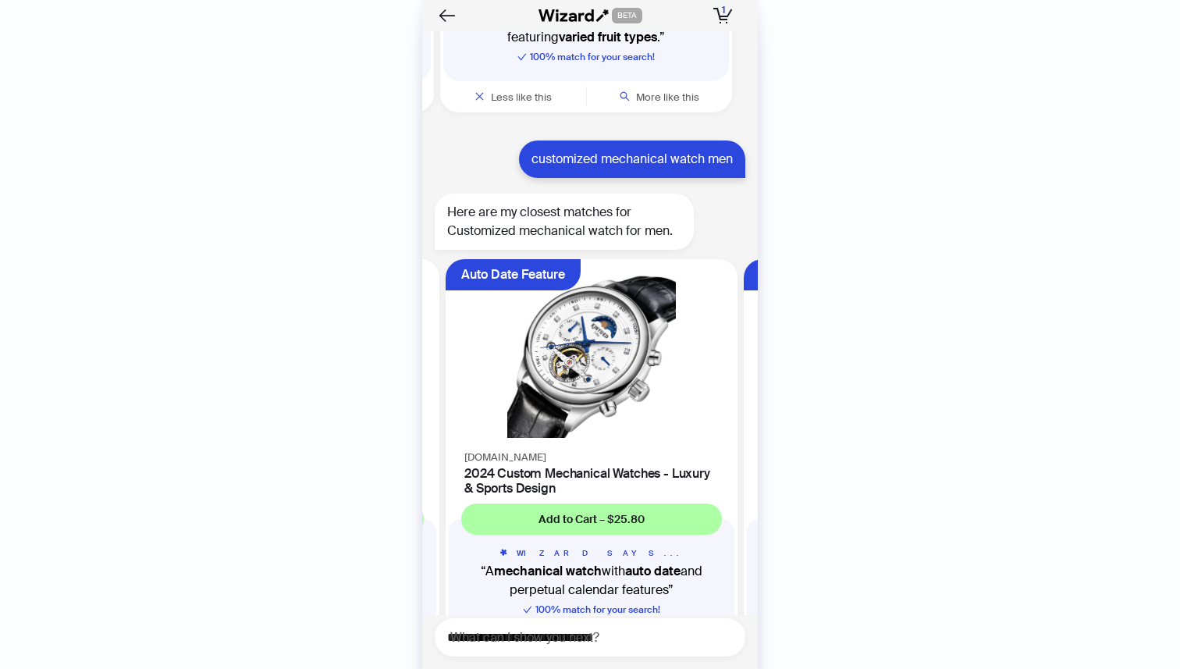
click at [697, 447] on div "[DOMAIN_NAME] 2024 Custom Mechanical Watches - Luxury & Sports Design" at bounding box center [592, 471] width 292 height 48
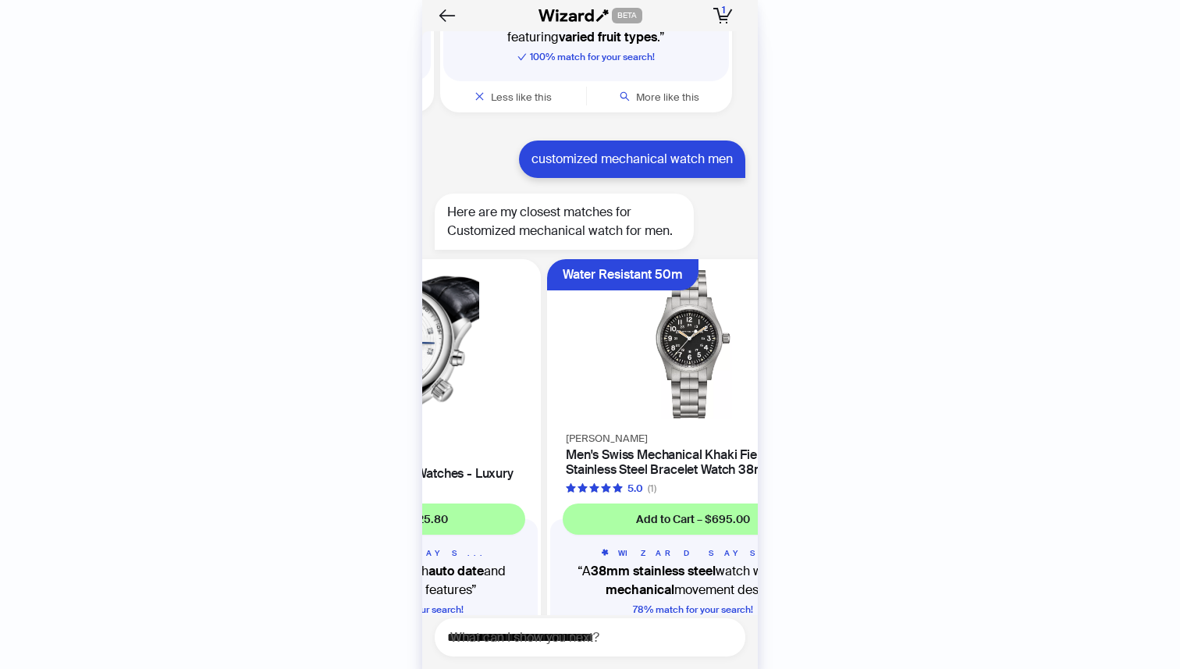
drag, startPoint x: 698, startPoint y: 378, endPoint x: 571, endPoint y: 403, distance: 129.8
click at [571, 403] on ul "Automatic Mechanical Movement AlderGrove Brushed Bronze | Custom Automatic Mech…" at bounding box center [585, 465] width 343 height 425
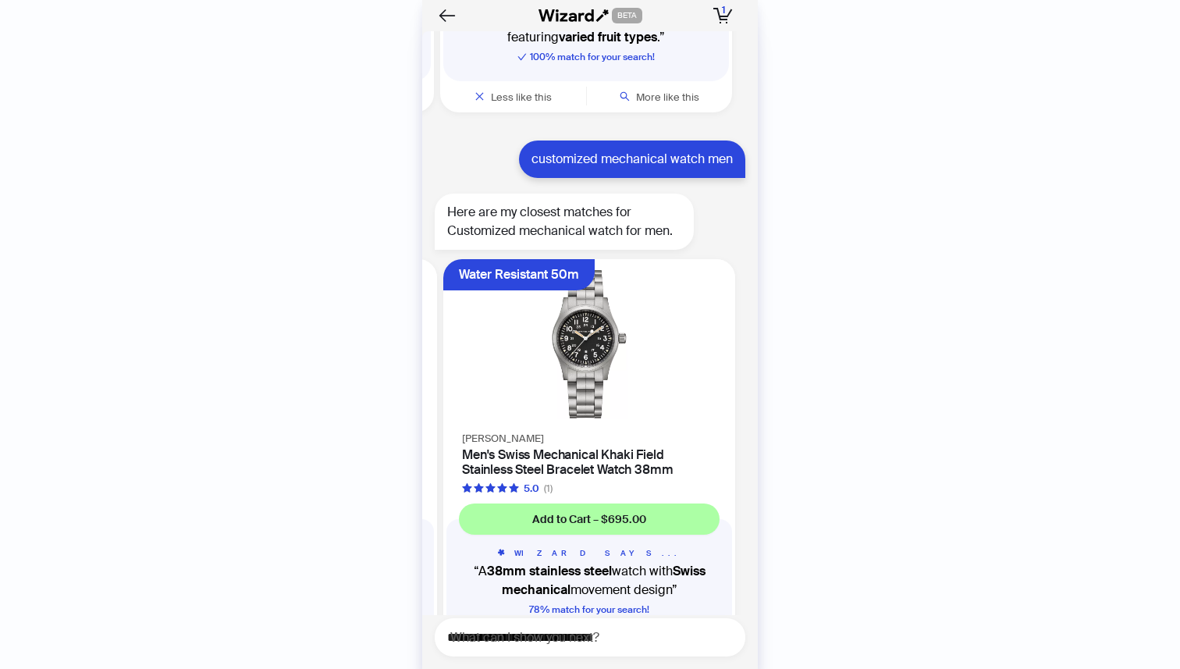
scroll to position [0, 592]
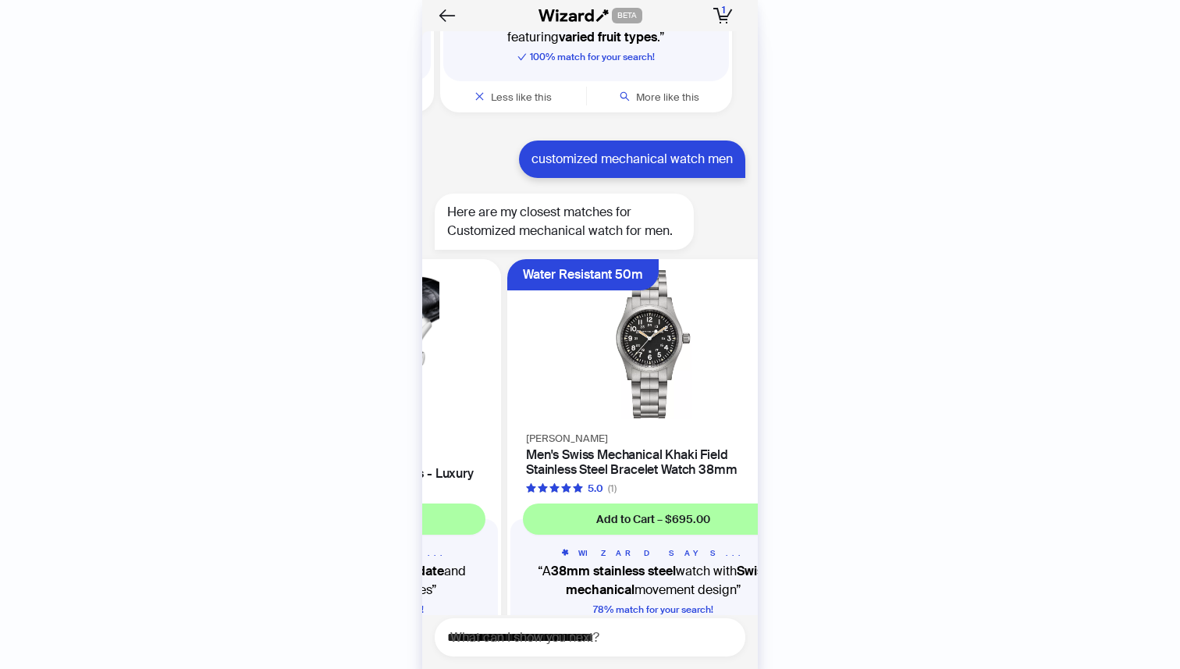
drag, startPoint x: 643, startPoint y: 393, endPoint x: 773, endPoint y: 375, distance: 131.6
click at [732, 447] on h4 "Men's Swiss Mechanical Khaki Field Stainless Steel Bracelet Watch 38mm" at bounding box center [653, 462] width 254 height 30
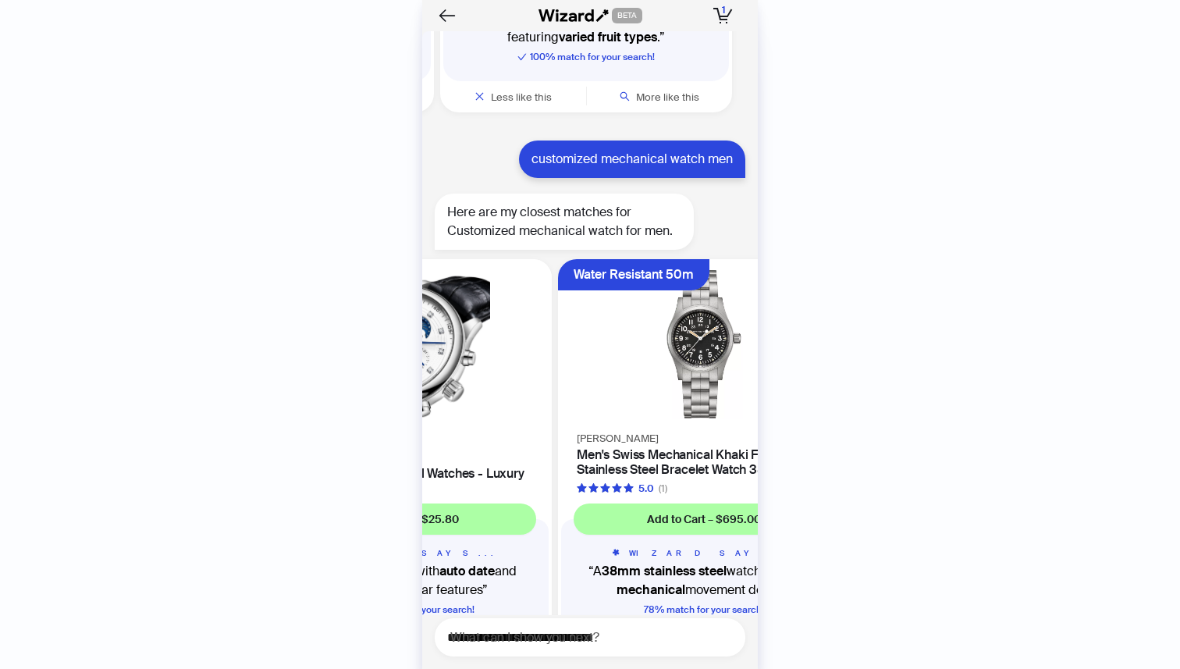
drag, startPoint x: 663, startPoint y: 378, endPoint x: 712, endPoint y: 372, distance: 49.6
click at [685, 447] on h4 "Men's Swiss Mechanical Khaki Field Stainless Steel Bracelet Watch 38mm" at bounding box center [704, 462] width 254 height 30
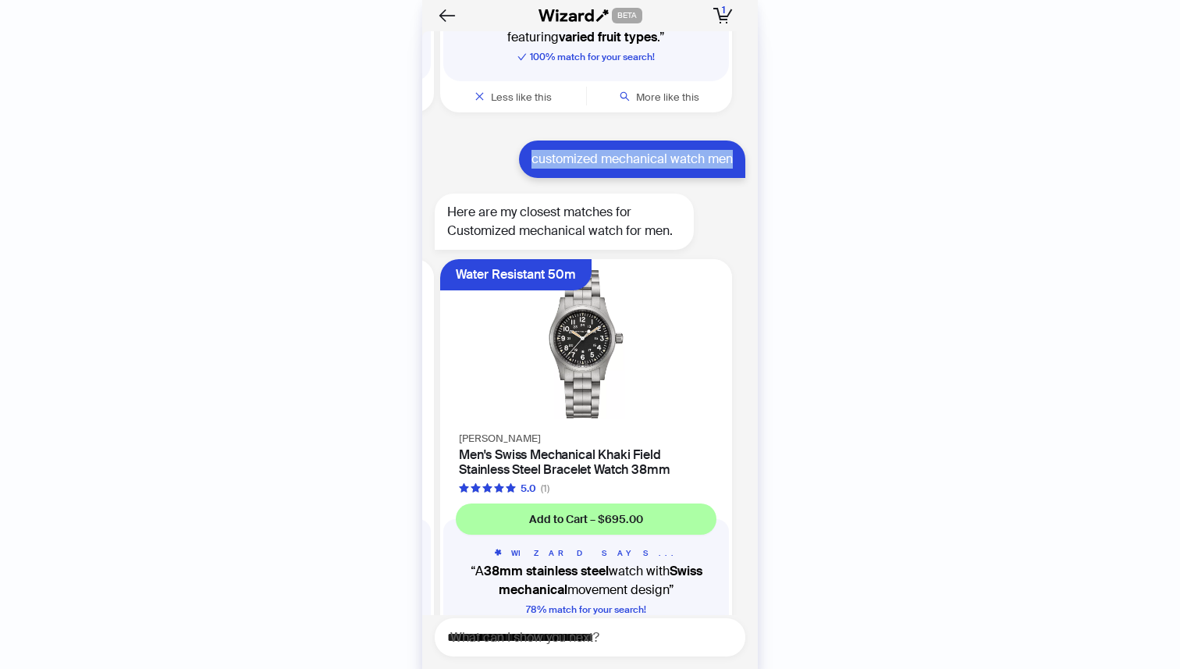
drag, startPoint x: 530, startPoint y: 86, endPoint x: 756, endPoint y: 85, distance: 226.3
click at [756, 85] on div "I am looking for storage contaniers Here are my closest matches for storage con…" at bounding box center [590, 323] width 336 height 584
copy div "customized mechanical watch men"
click at [540, 640] on textarea "**********" at bounding box center [596, 637] width 298 height 20
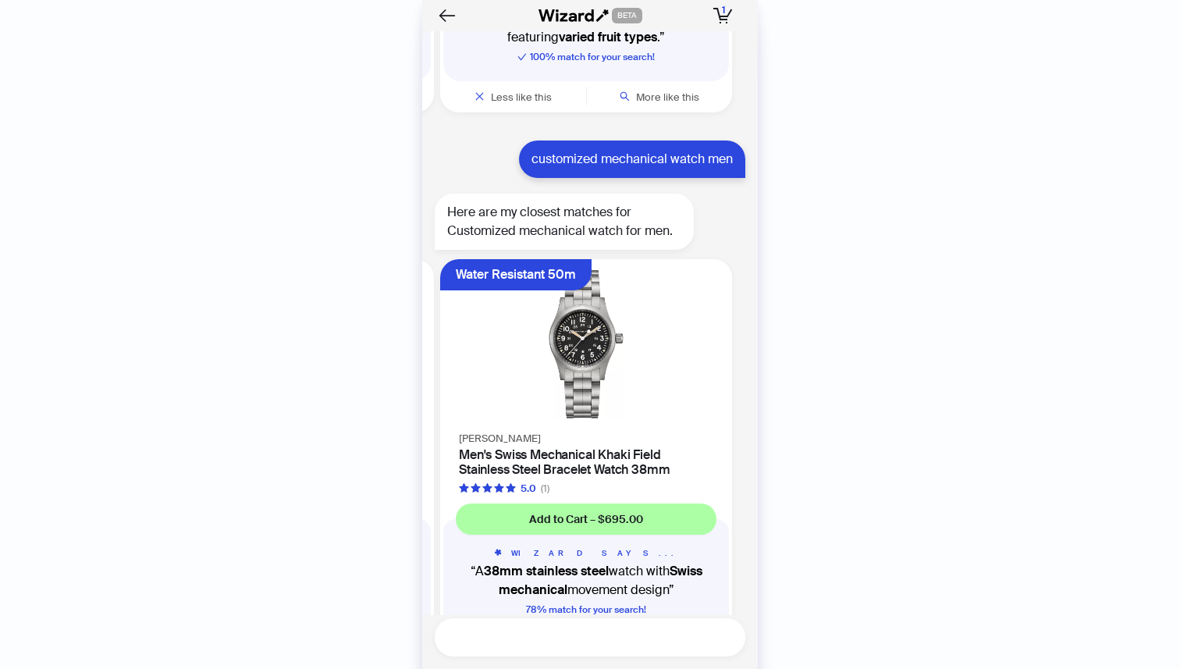
paste textarea "**********"
click at [513, 635] on textarea "**********" at bounding box center [596, 637] width 298 height 20
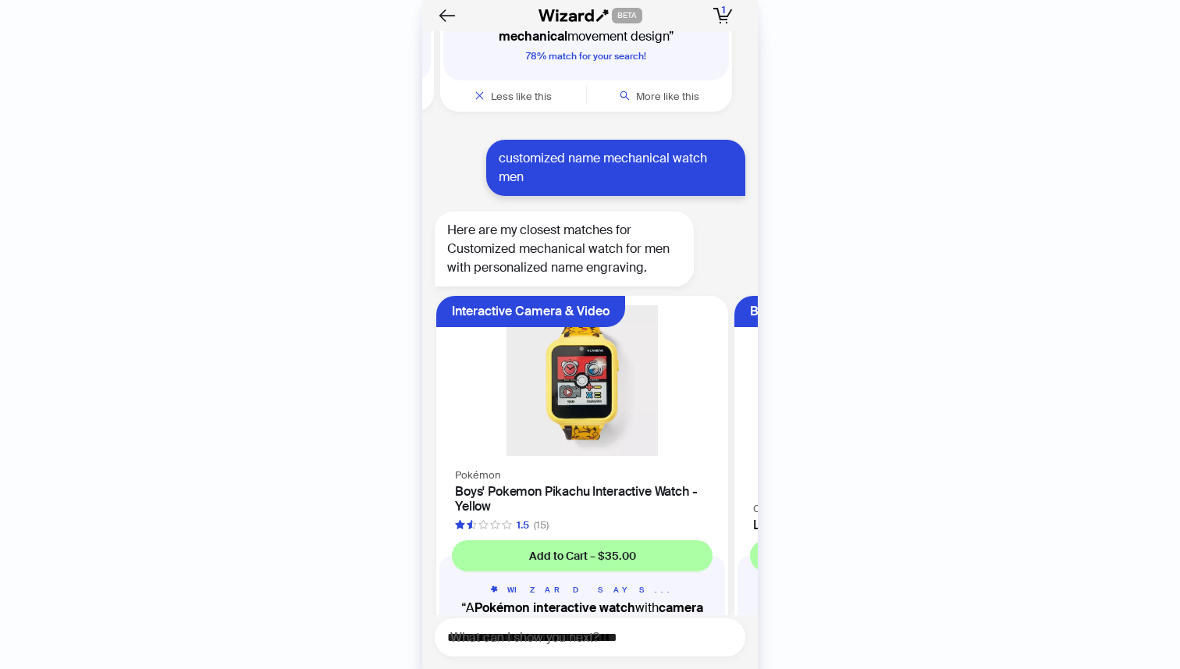
scroll to position [6664, 0]
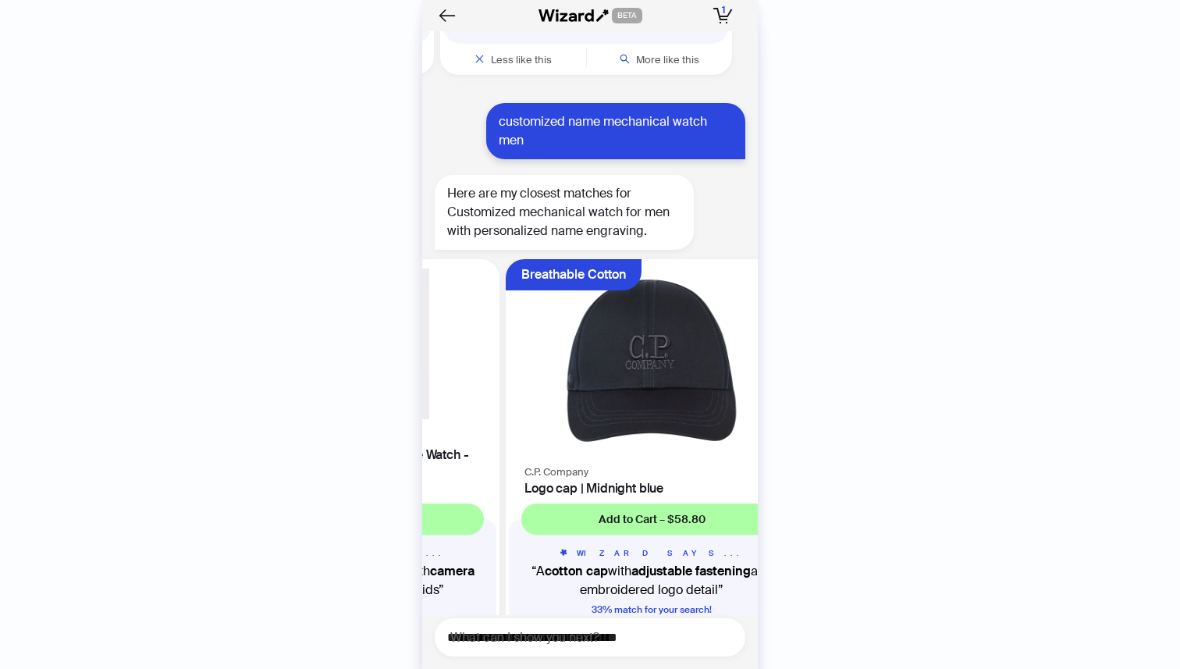
drag, startPoint x: 688, startPoint y: 413, endPoint x: 535, endPoint y: 419, distance: 153.1
click at [536, 419] on ul "Interactive Camera & Video Pokémon Boys' Pokemon Pikachu Interactive Watch - Ye…" at bounding box center [585, 465] width 343 height 425
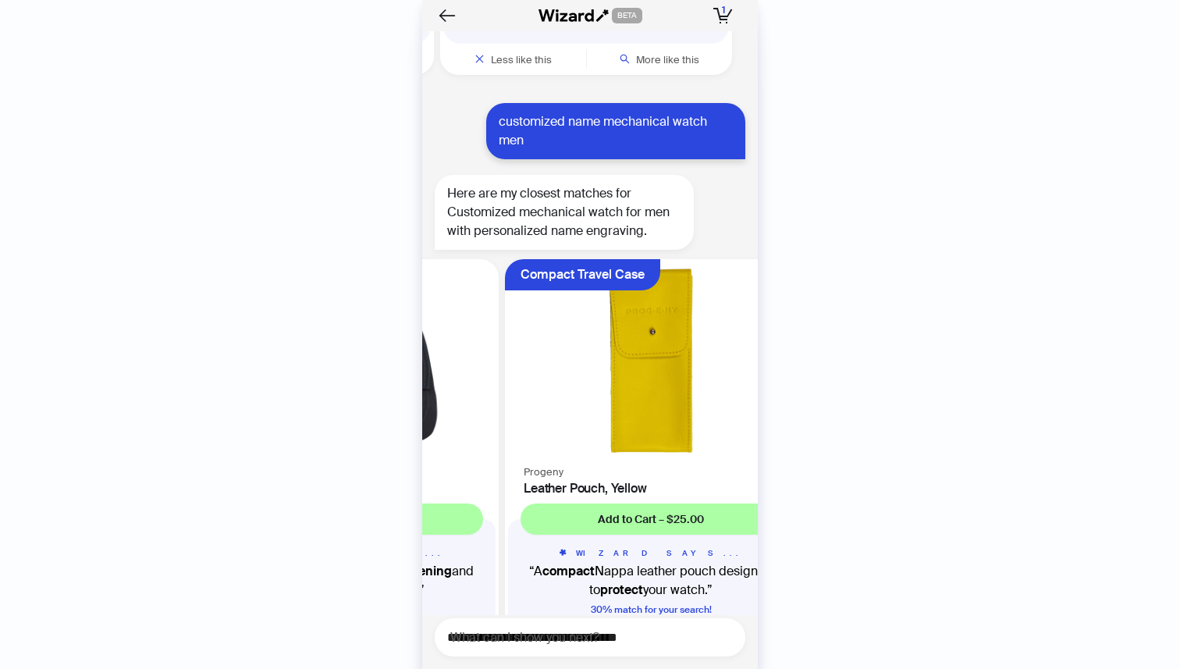
drag, startPoint x: 675, startPoint y: 406, endPoint x: 540, endPoint y: 419, distance: 135.7
click at [543, 418] on ul "Interactive Camera & Video Pokémon Boys' Pokemon Pikachu Interactive Watch - Ye…" at bounding box center [585, 465] width 343 height 425
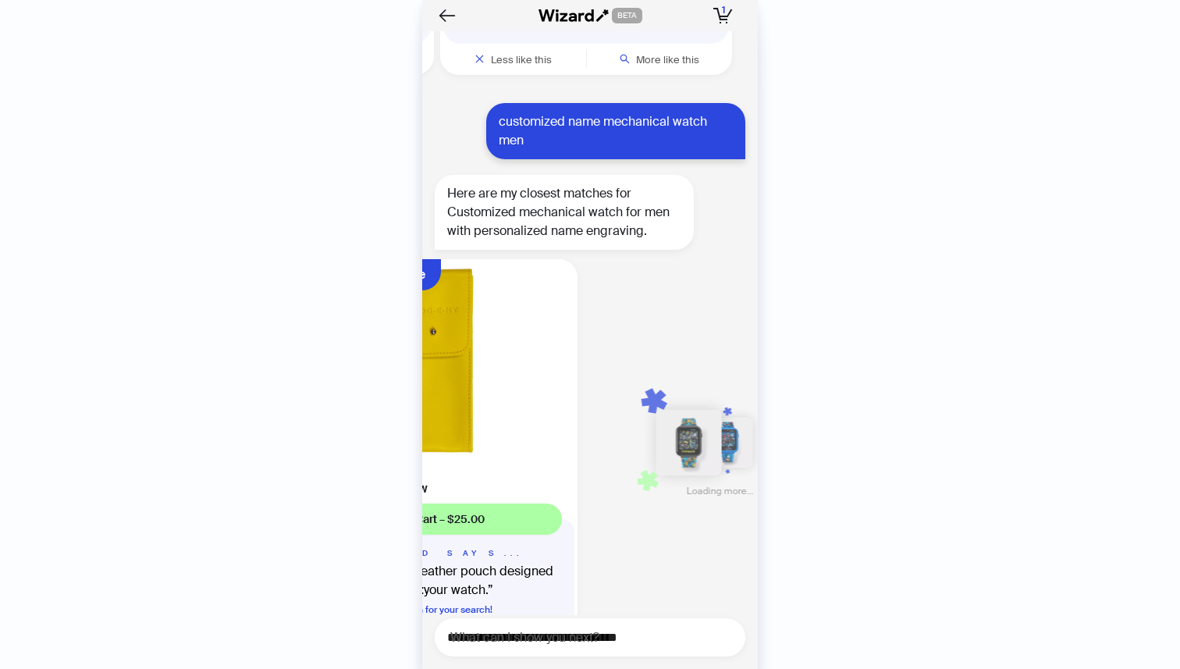
drag, startPoint x: 689, startPoint y: 384, endPoint x: 521, endPoint y: 400, distance: 168.6
click at [528, 400] on ul "Interactive Camera & Video Pokémon Boys' Pokemon Pikachu Interactive Watch - Ye…" at bounding box center [585, 465] width 343 height 425
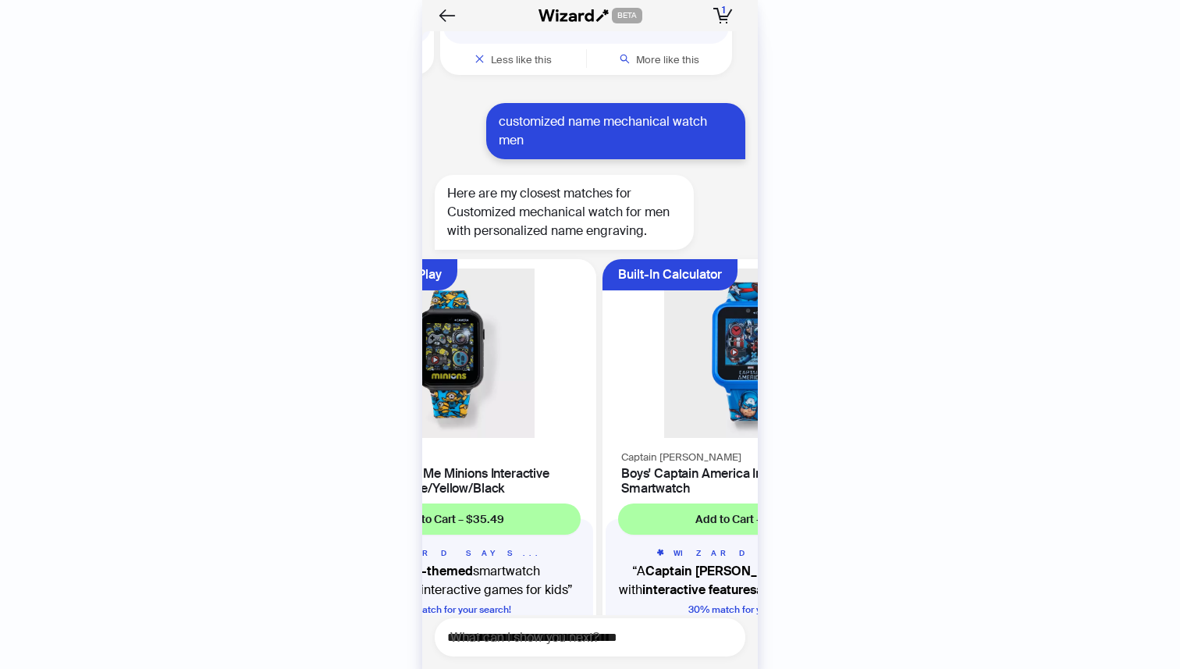
scroll to position [0, 1189]
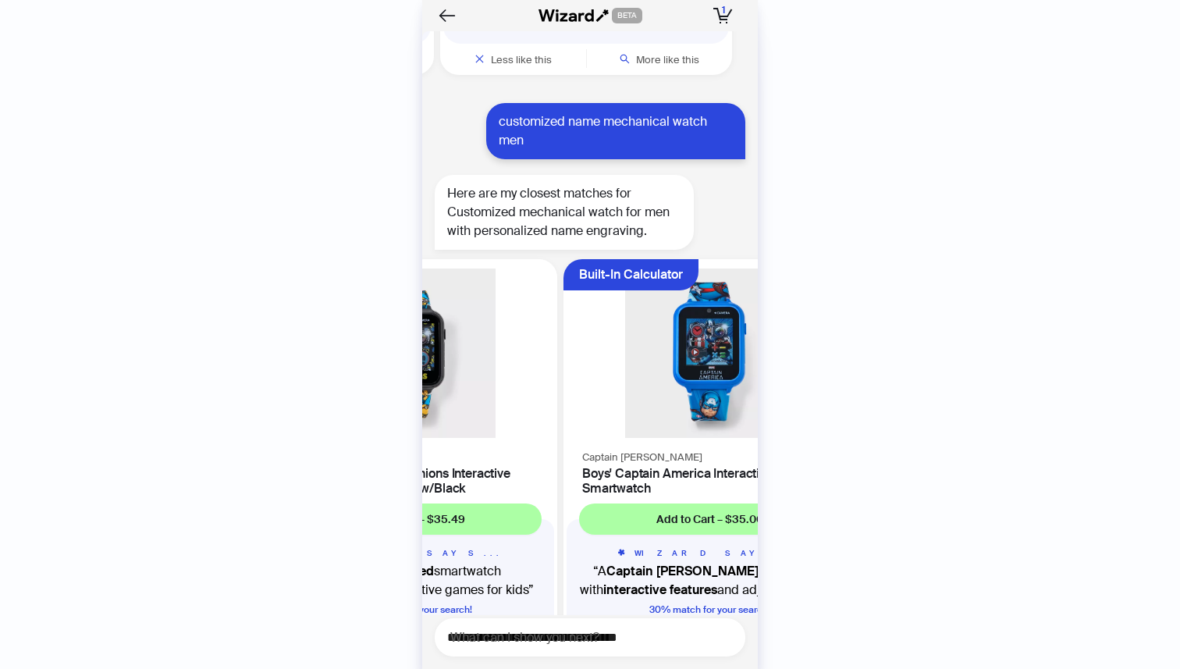
drag, startPoint x: 624, startPoint y: 377, endPoint x: 499, endPoint y: 405, distance: 128.7
click at [516, 447] on div "Sanrio Boys' Despicable Me Minions Interactive Smartwatch - Blue/Yellow/Black" at bounding box center [411, 471] width 292 height 48
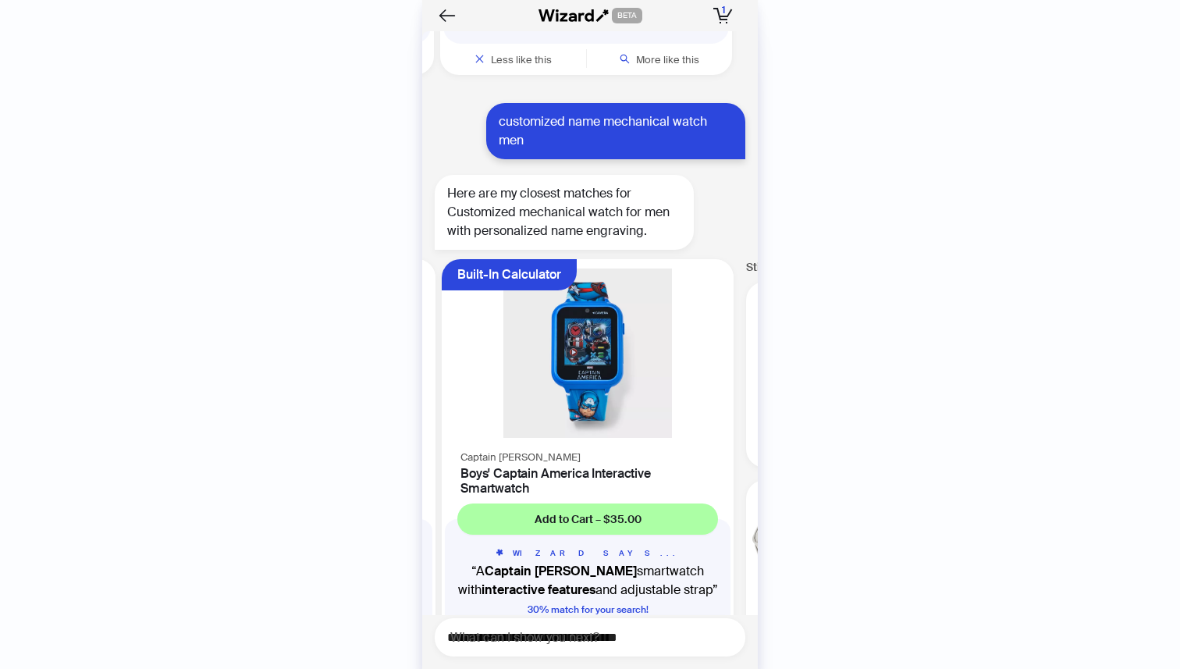
scroll to position [6665, 0]
click at [584, 659] on div "I am looking for storage contaniers Here are my closest matches for storage con…" at bounding box center [590, 350] width 336 height 638
click at [584, 665] on div "I am looking for storage contaniers Here are my closest matches for storage con…" at bounding box center [590, 350] width 336 height 638
click at [498, 659] on div "I am looking for storage contaniers Here are my closest matches for storage con…" at bounding box center [590, 350] width 336 height 638
click at [503, 660] on div "I am looking for storage contaniers Here are my closest matches for storage con…" at bounding box center [590, 350] width 336 height 638
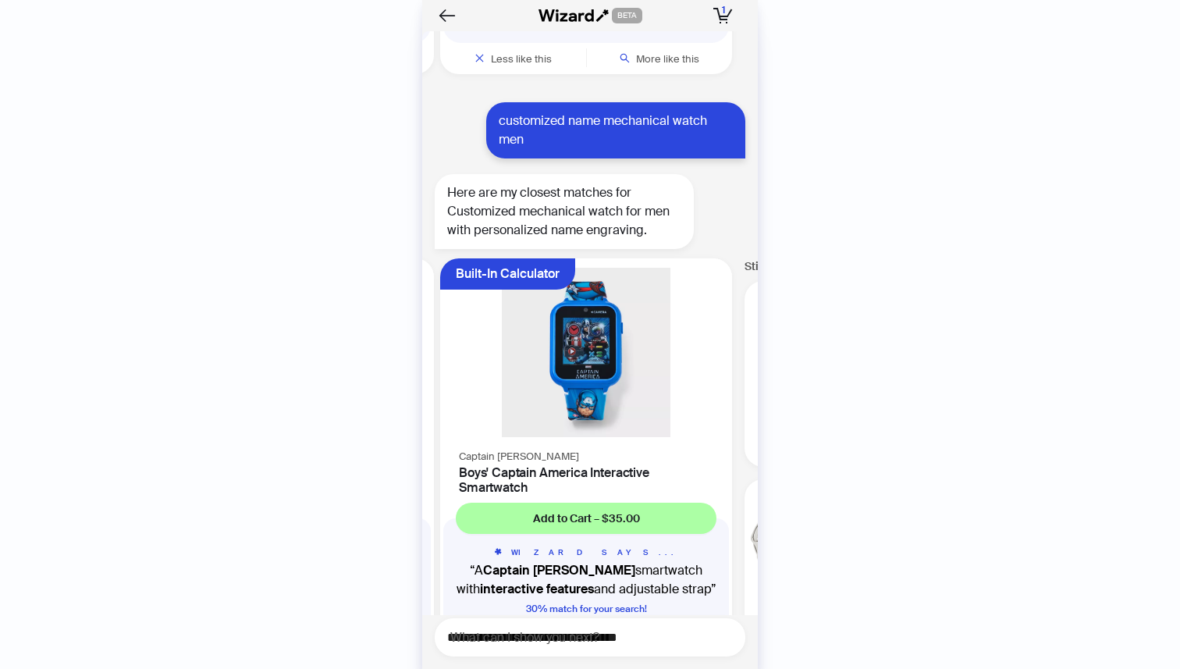
click at [517, 596] on ul "Interactive Camera & Video Pokémon Boys' Pokemon Pikachu Interactive Watch - Ye…" at bounding box center [585, 464] width 343 height 425
click at [517, 602] on div "I am looking for storage contaniers Here are my closest matches for storage con…" at bounding box center [590, 323] width 336 height 584
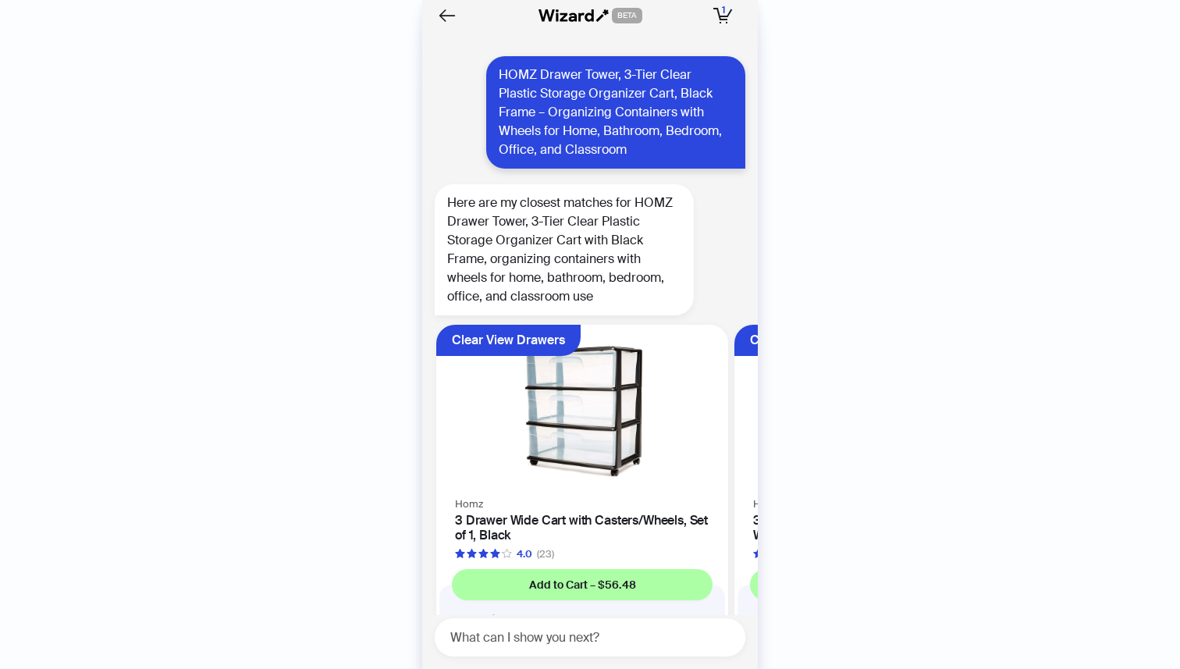
scroll to position [0, 1189]
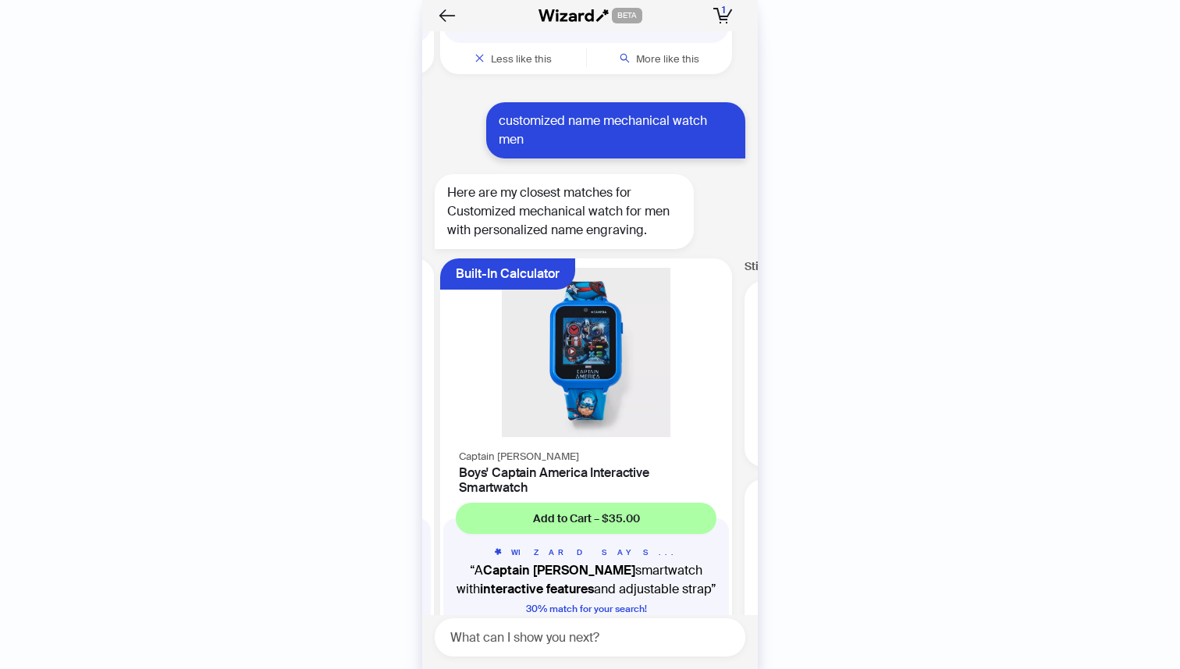
click at [535, 668] on html "History Sign Out BETA Hi, I’m Your superpowered shopping agent I scour websites…" at bounding box center [590, 334] width 1180 height 669
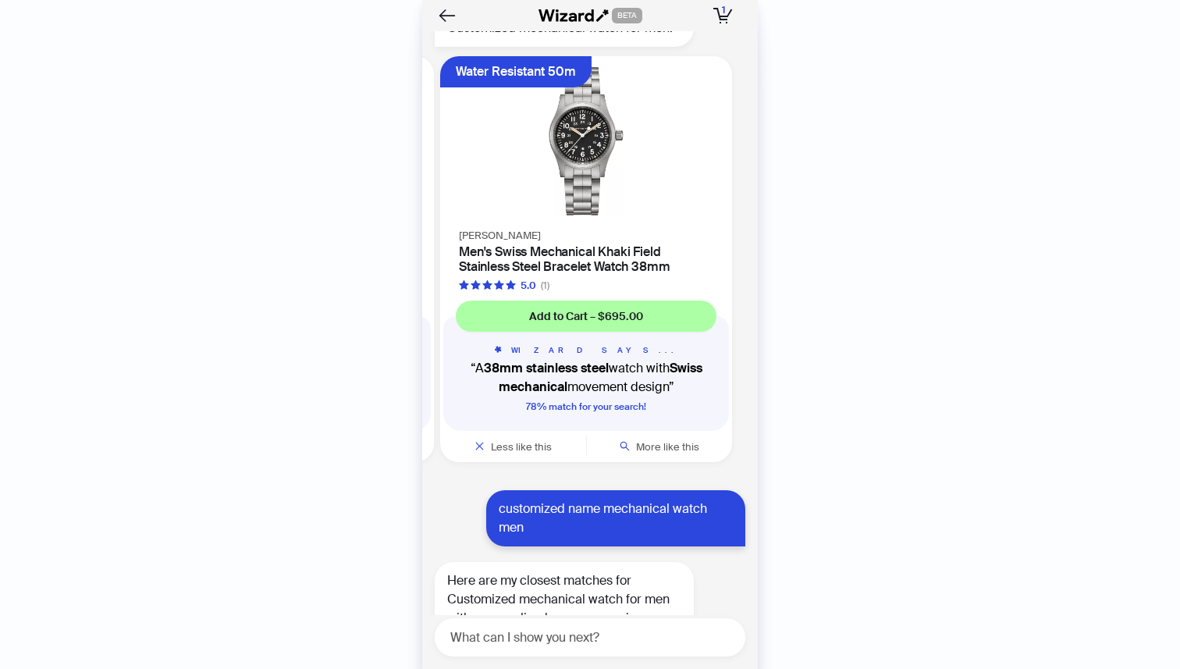
scroll to position [3027, 0]
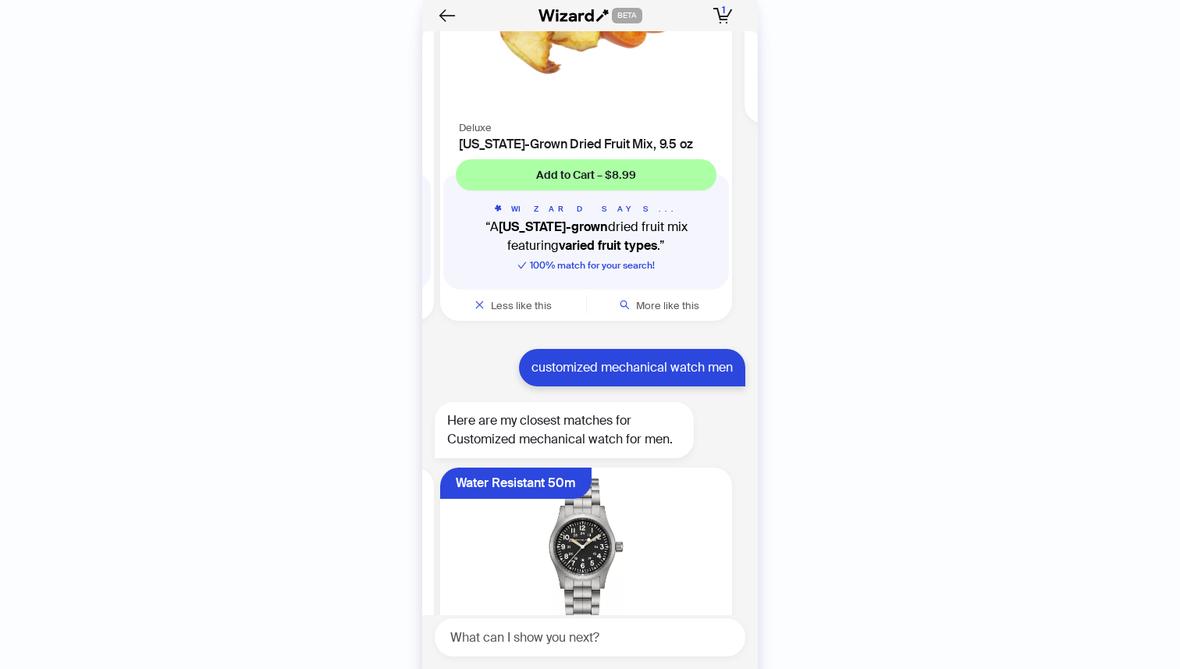
click at [516, 668] on html "History Sign Out BETA Hi, I’m Your superpowered shopping agent I scour websites…" at bounding box center [590, 334] width 1180 height 669
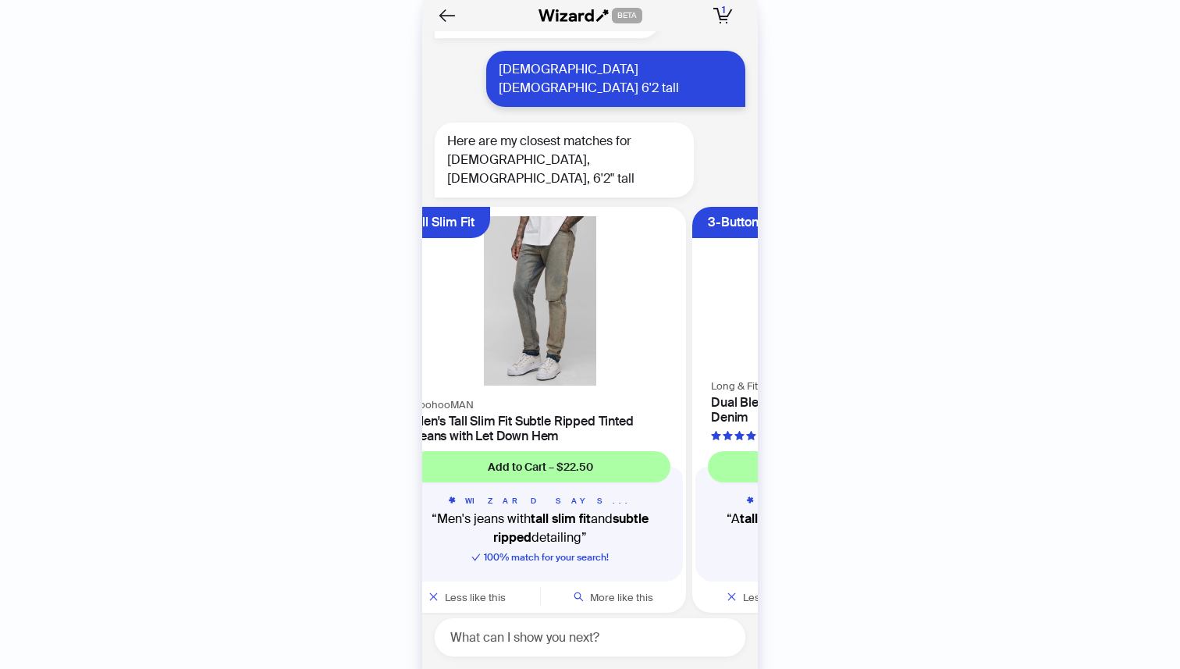
scroll to position [0, 39]
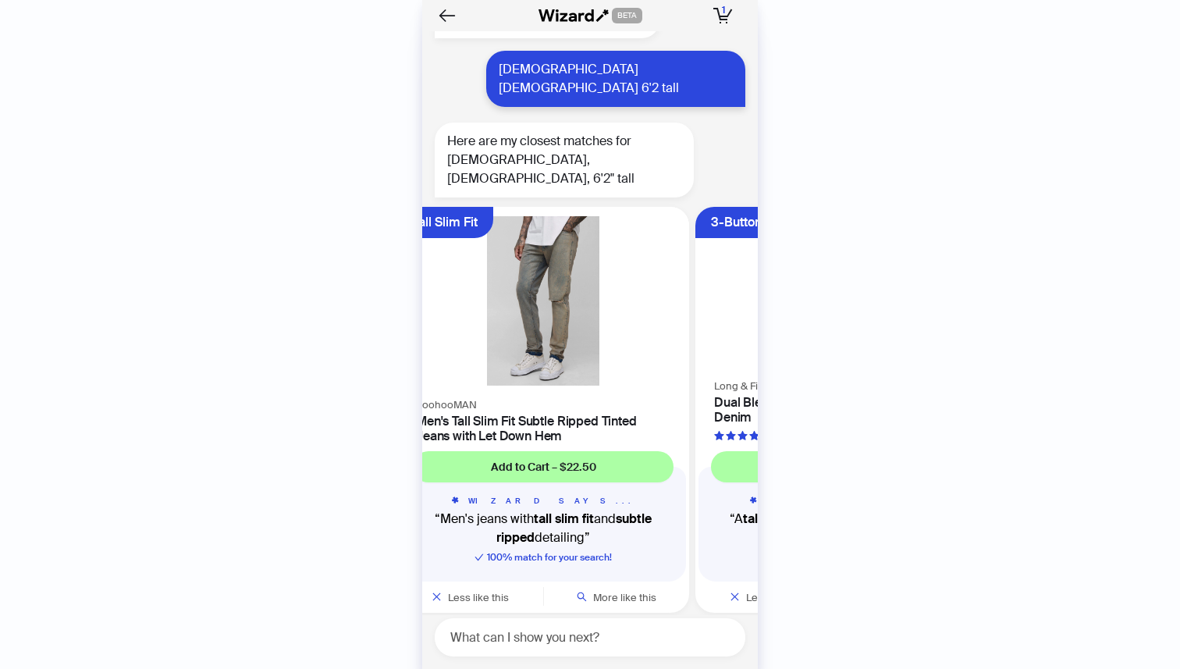
drag, startPoint x: 649, startPoint y: 383, endPoint x: 623, endPoint y: 389, distance: 26.5
click at [623, 414] on h4 "Men's Tall Slim Fit Subtle Ripped Tinted Jeans with Let Down Hem" at bounding box center [543, 429] width 254 height 30
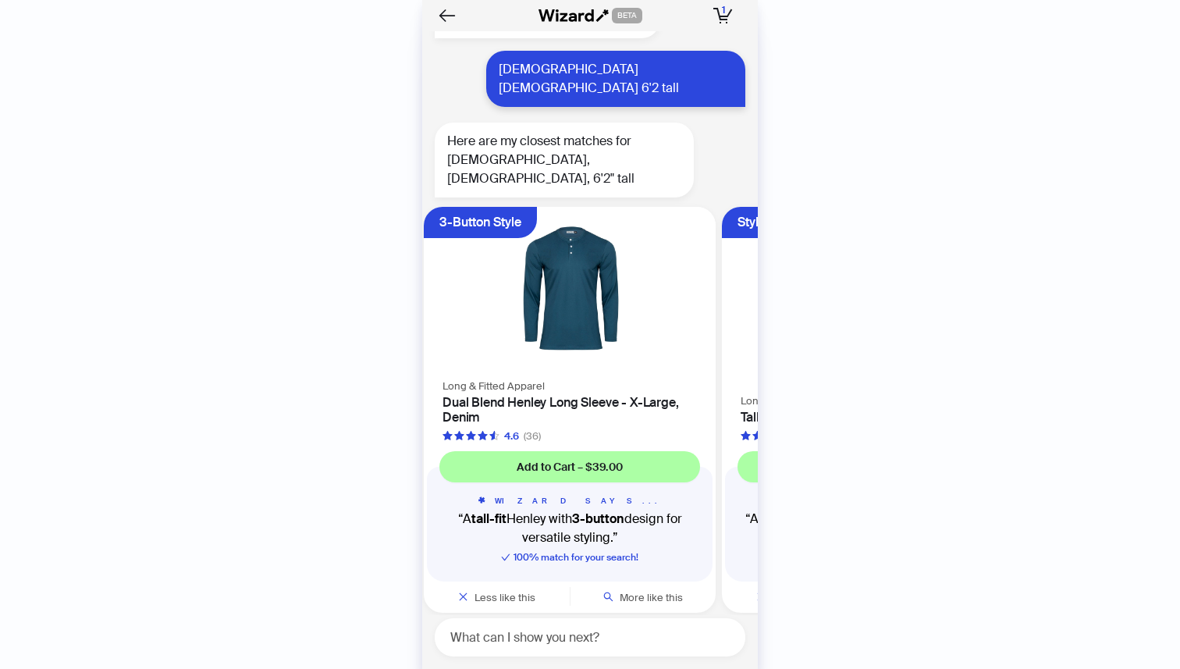
drag, startPoint x: 652, startPoint y: 387, endPoint x: 445, endPoint y: 379, distance: 207.7
click at [445, 379] on ul "Tall Slim Fit boohooMAN Men's Tall Slim Fit Subtle Ripped Tinted Jeans with Let…" at bounding box center [585, 413] width 343 height 425
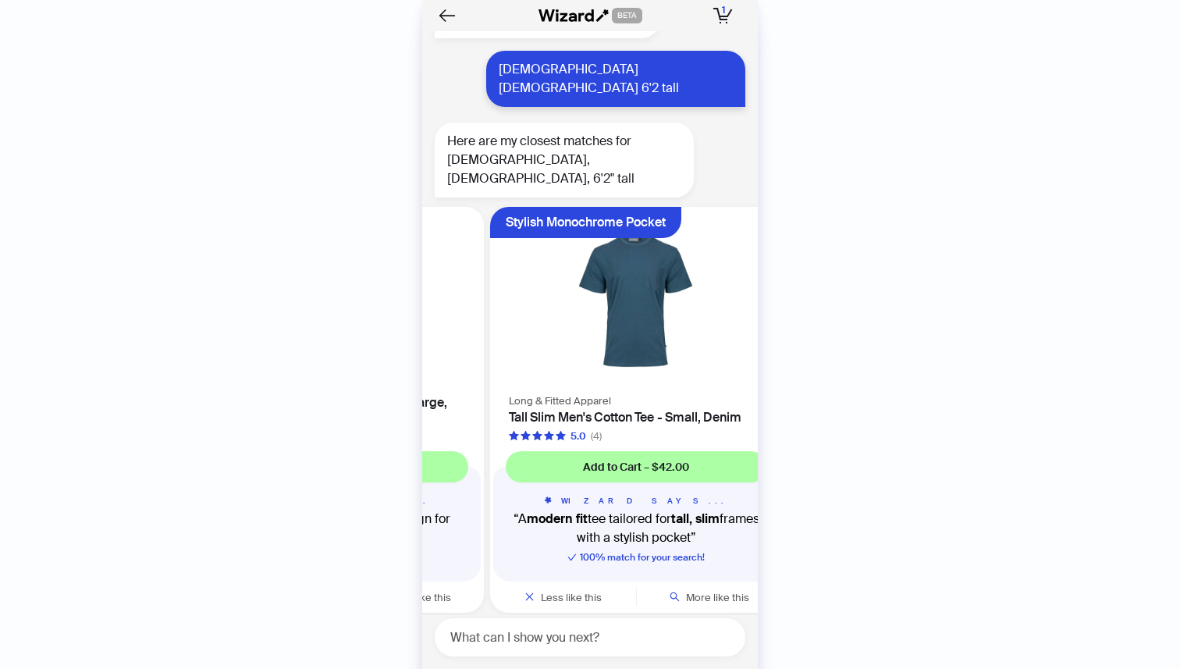
drag, startPoint x: 636, startPoint y: 369, endPoint x: 467, endPoint y: 357, distance: 169.8
click at [467, 376] on div "Long & Fitted Apparel Dual Blend Henley Long Sleeve - X-Large, Denim 4.6 (36)" at bounding box center [338, 409] width 292 height 67
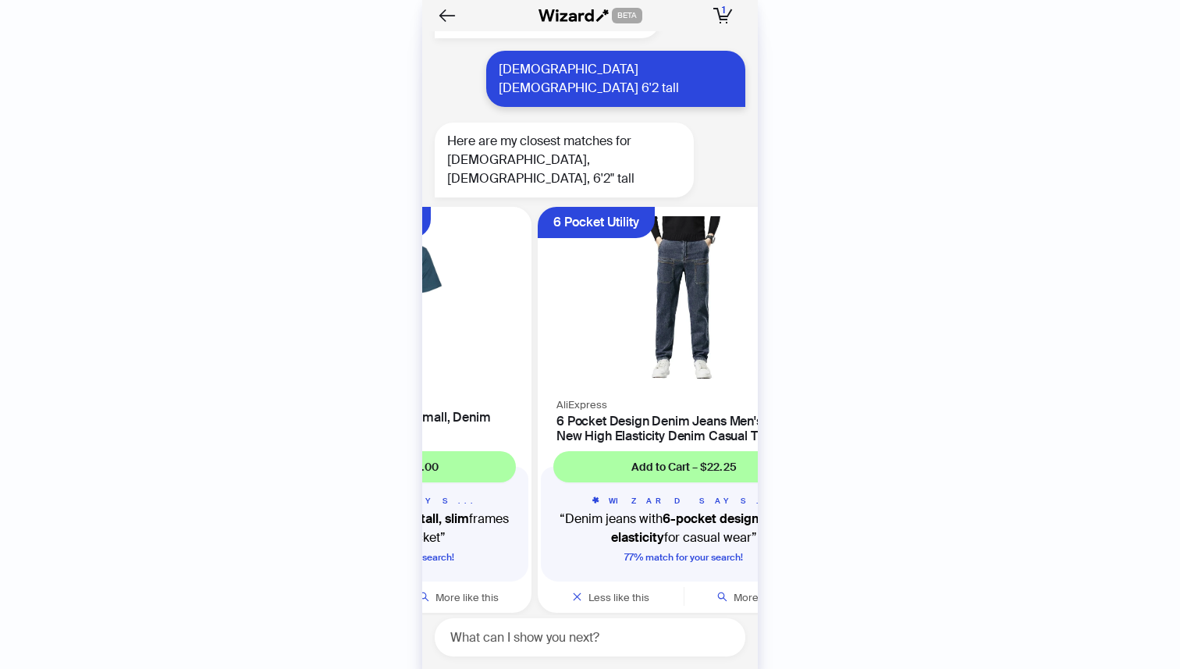
drag, startPoint x: 643, startPoint y: 362, endPoint x: 477, endPoint y: 361, distance: 166.2
click at [481, 391] on div "Long & Fitted Apparel Tall Slim Men's Cotton Tee - Small, Denim 5.0 (4)" at bounding box center [386, 417] width 292 height 52
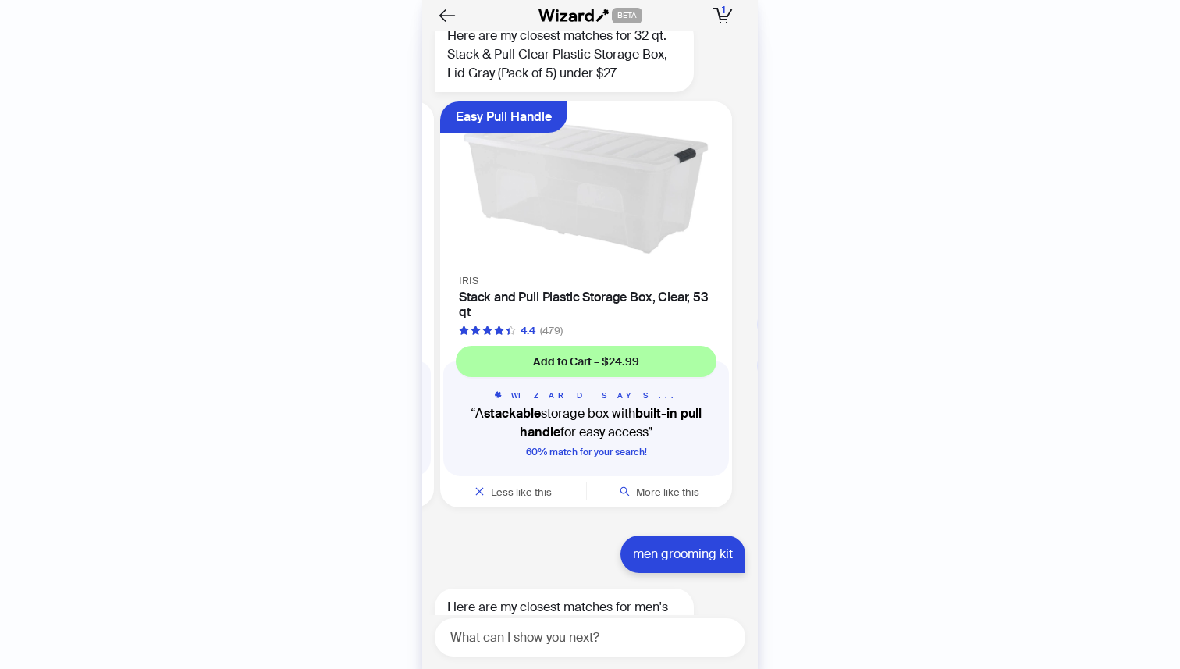
scroll to position [1887, 0]
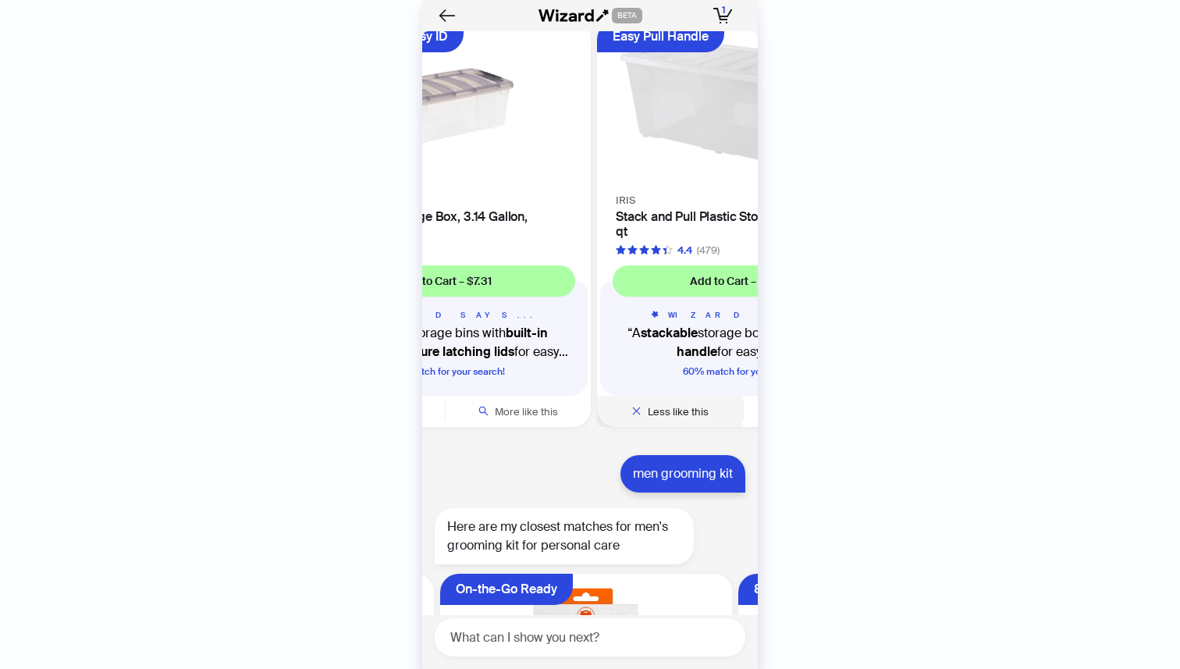
scroll to position [0, 69]
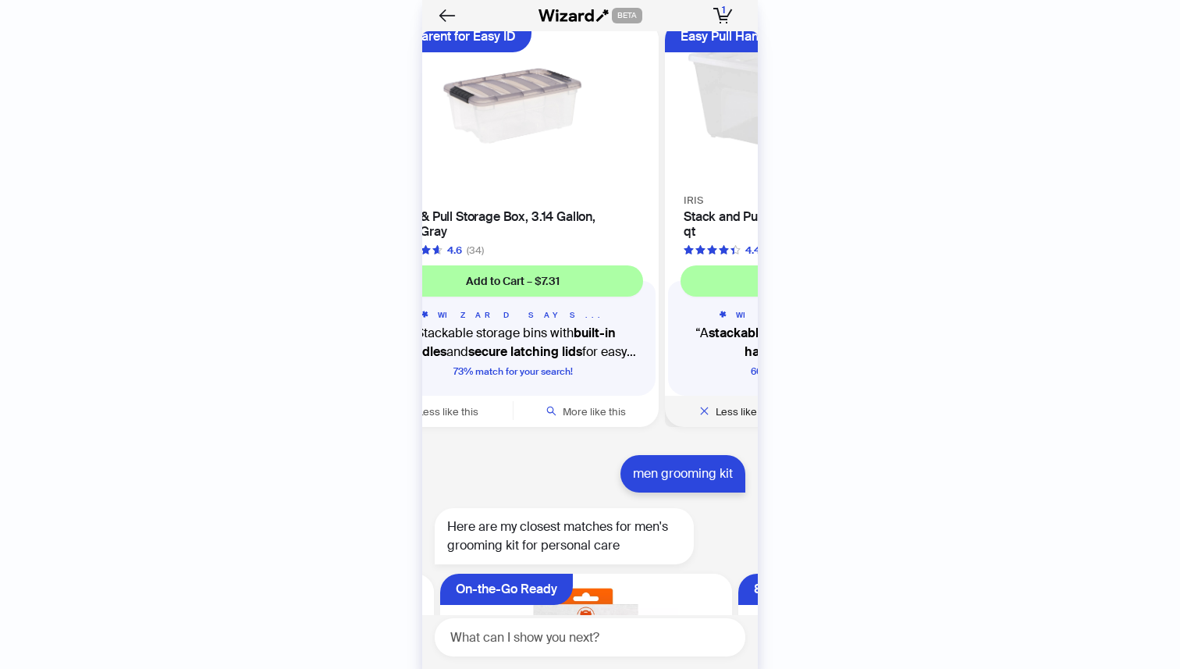
drag, startPoint x: 574, startPoint y: 394, endPoint x: 723, endPoint y: 404, distance: 150.2
click at [723, 404] on div "Easy Pull Handle IRIS Stack and Pull Plastic Storage Box, Clear, 53 qt 4.4 (479…" at bounding box center [811, 224] width 292 height 406
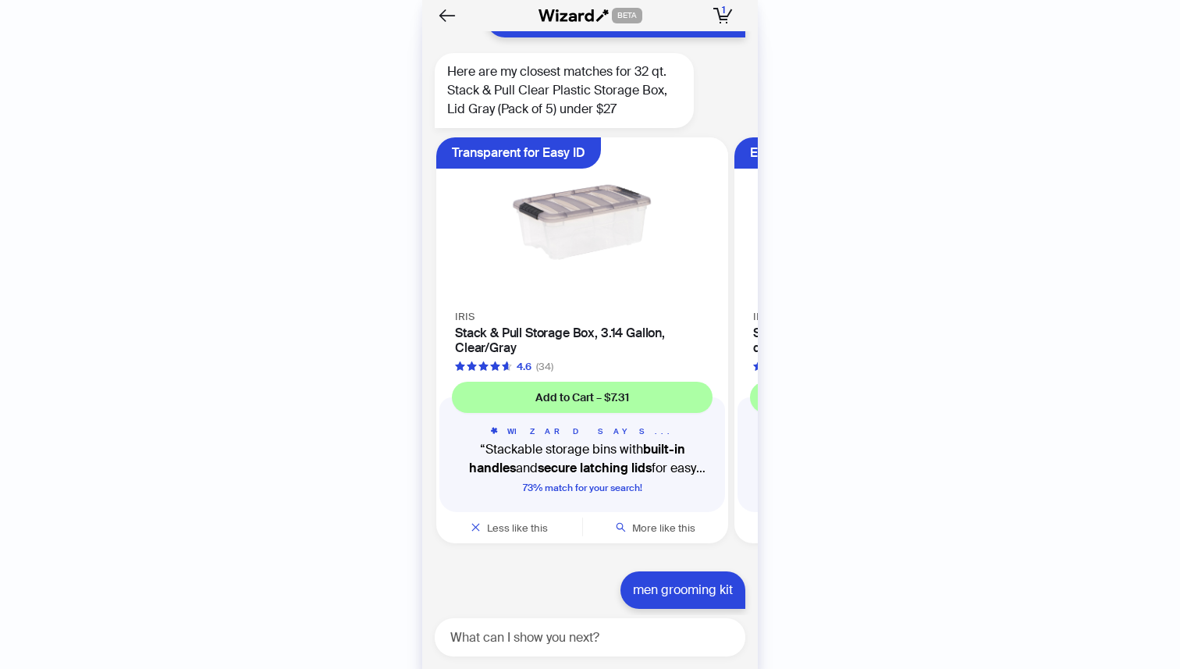
scroll to position [1761, 0]
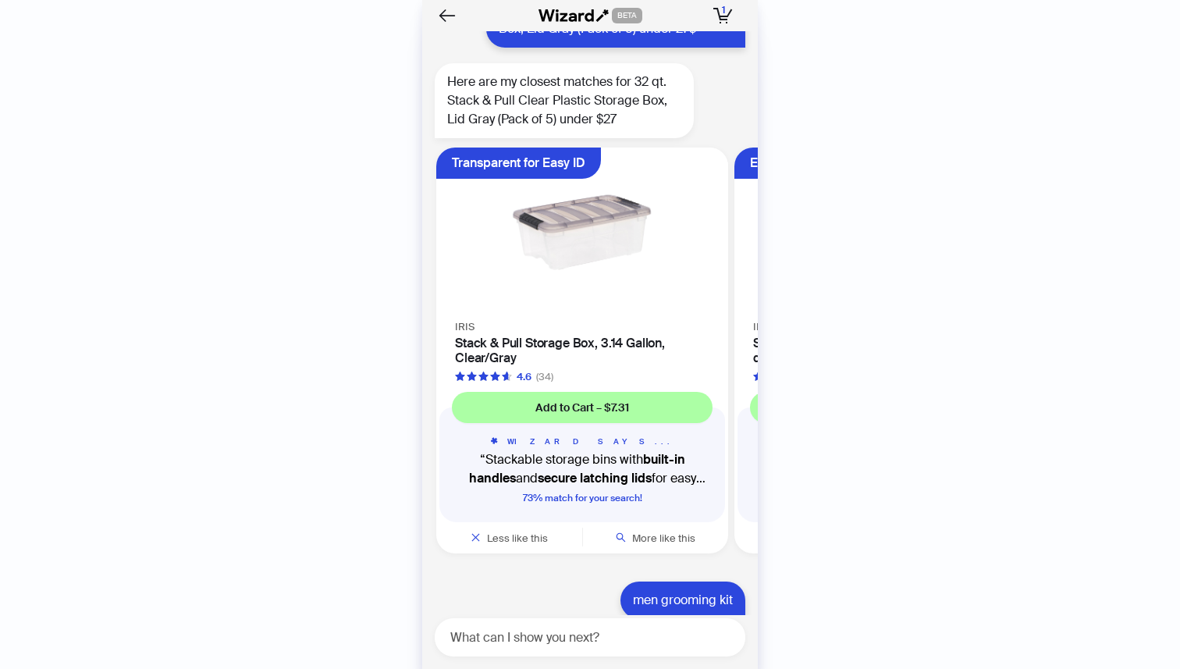
click at [549, 433] on div "WIZARD SAYS... Stackable storage bins with built-in handles and secure latching…" at bounding box center [582, 472] width 286 height 99
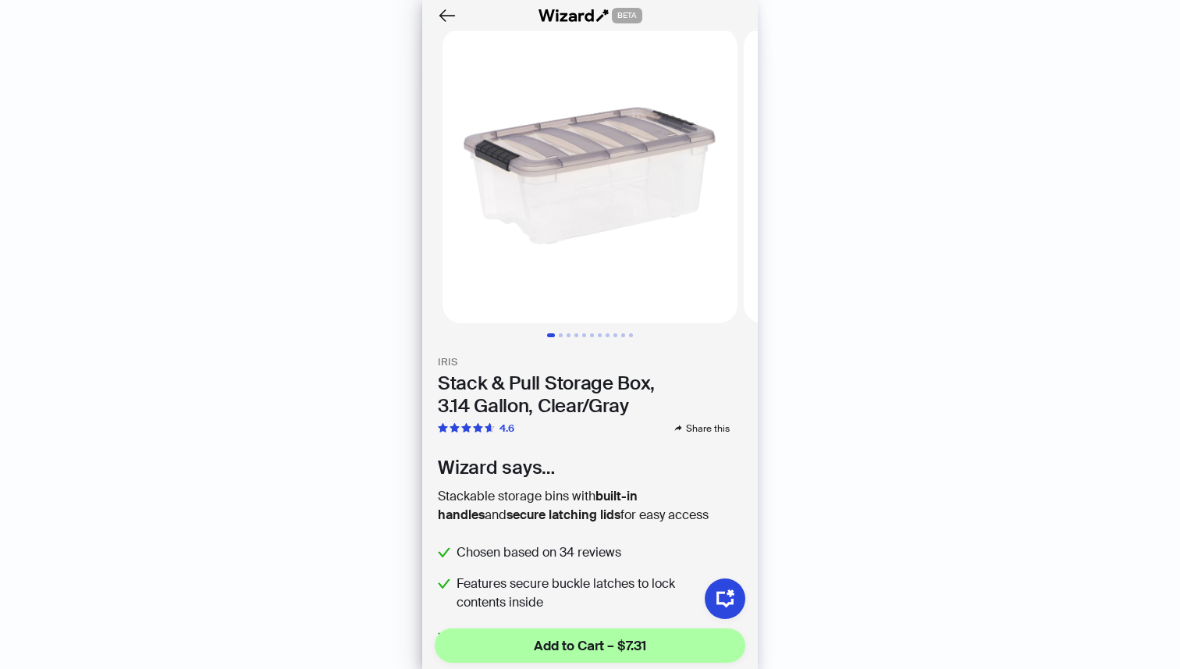
scroll to position [231, 0]
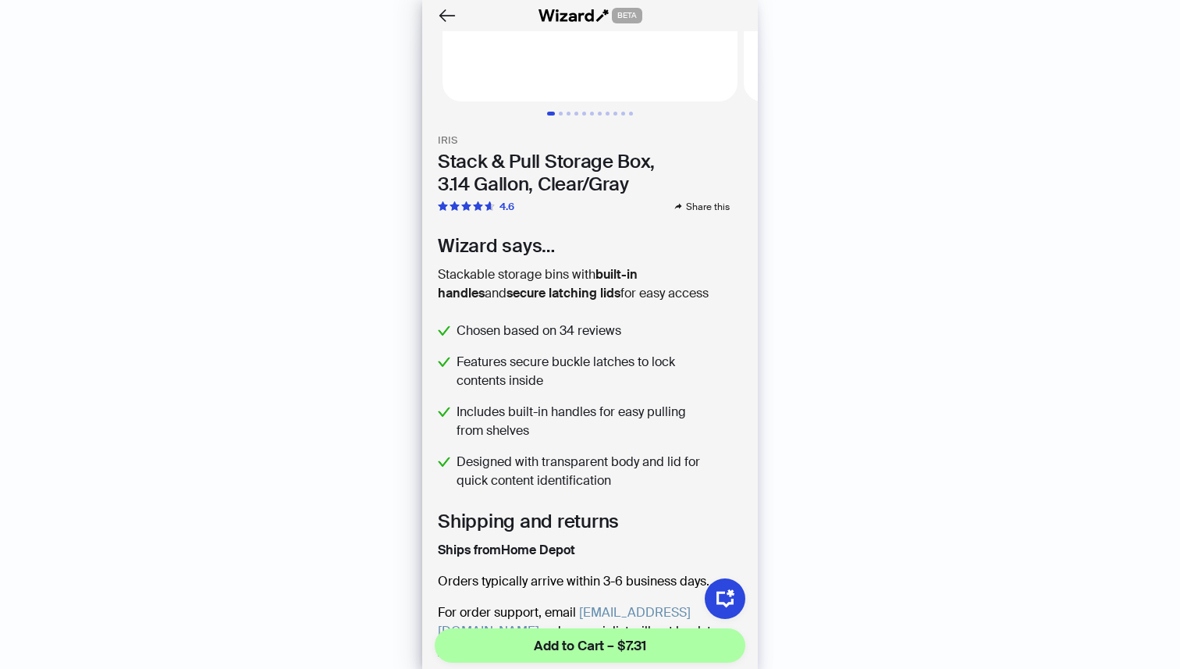
click at [606, 668] on html "History Sign Out BETA Hi, I’m Your superpowered shopping agent I scour websites…" at bounding box center [590, 334] width 1180 height 669
drag, startPoint x: 600, startPoint y: 667, endPoint x: 571, endPoint y: 680, distance: 31.5
click at [571, 668] on html "History Sign Out BETA Hi, I’m Your superpowered shopping agent I scour websites…" at bounding box center [590, 334] width 1180 height 669
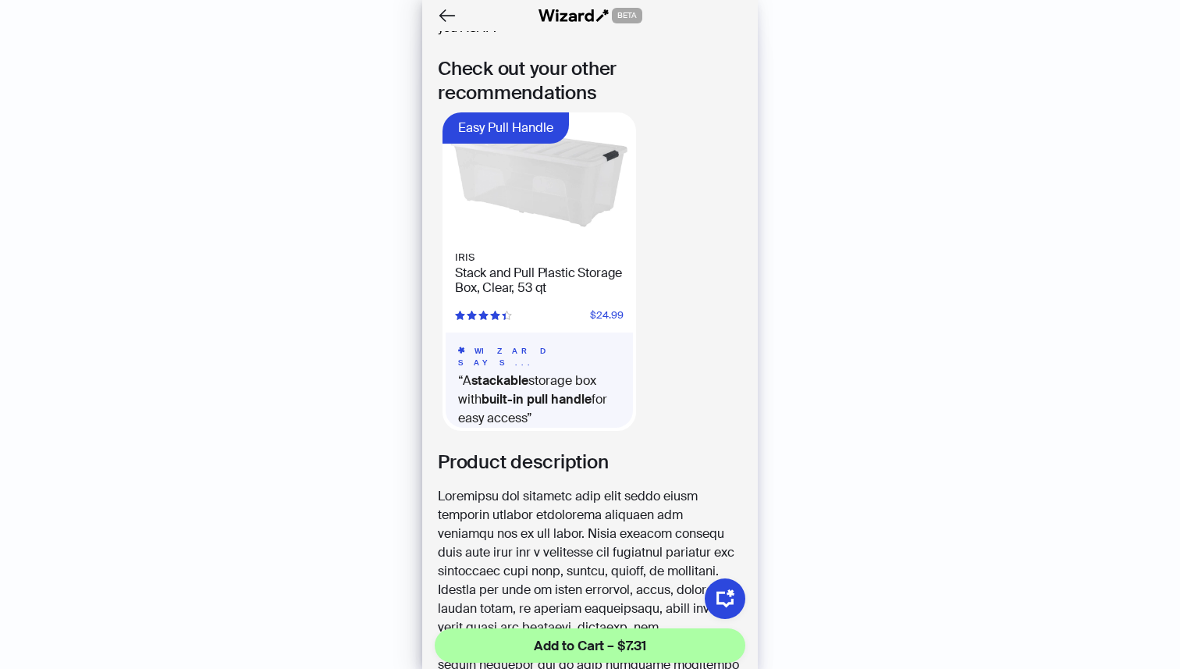
scroll to position [683, 0]
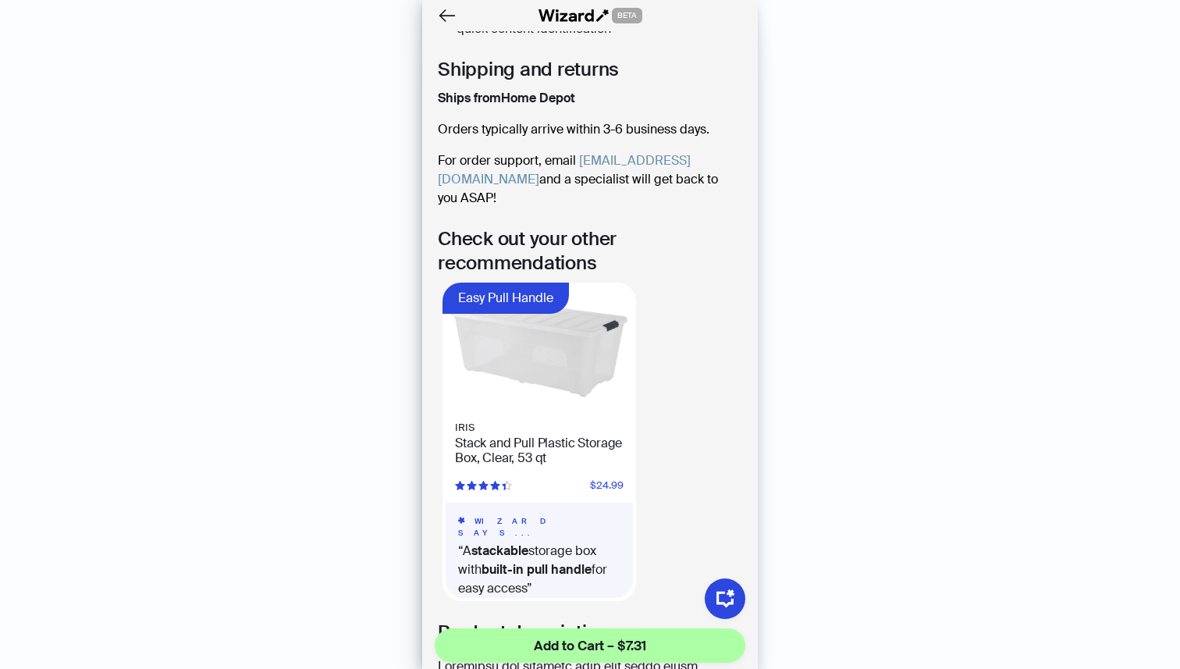
click at [576, 668] on html "History Sign Out BETA Hi, I’m Your superpowered shopping agent I scour websites…" at bounding box center [590, 334] width 1180 height 669
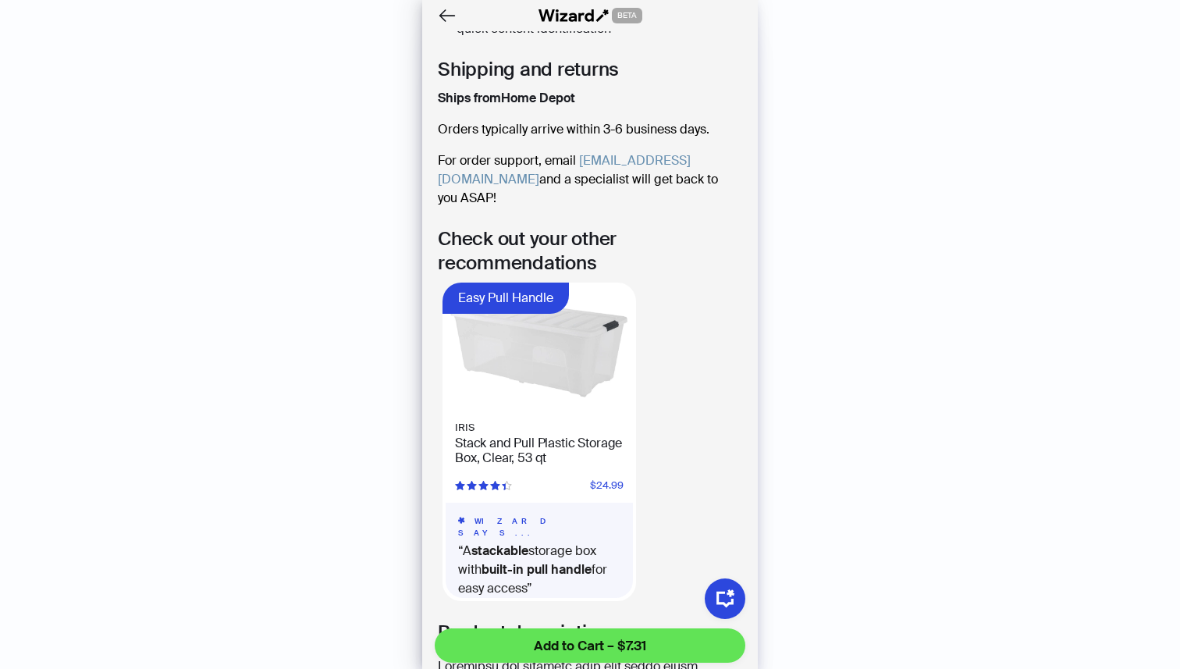
click at [666, 635] on button "Add to Cart – $7.31" at bounding box center [590, 645] width 311 height 34
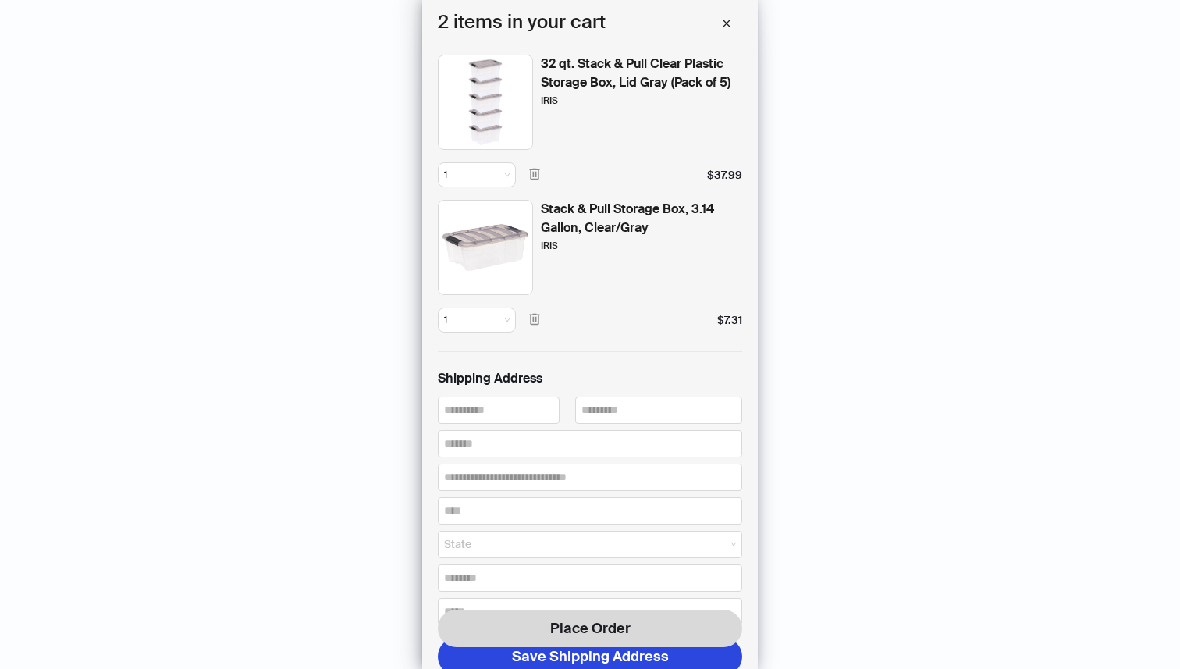
click at [535, 211] on div "Stack & Pull Storage Box, 3.14 Gallon, Clear/Gray IRIS" at bounding box center [590, 247] width 304 height 95
click at [532, 179] on icon "button" at bounding box center [534, 175] width 10 height 12
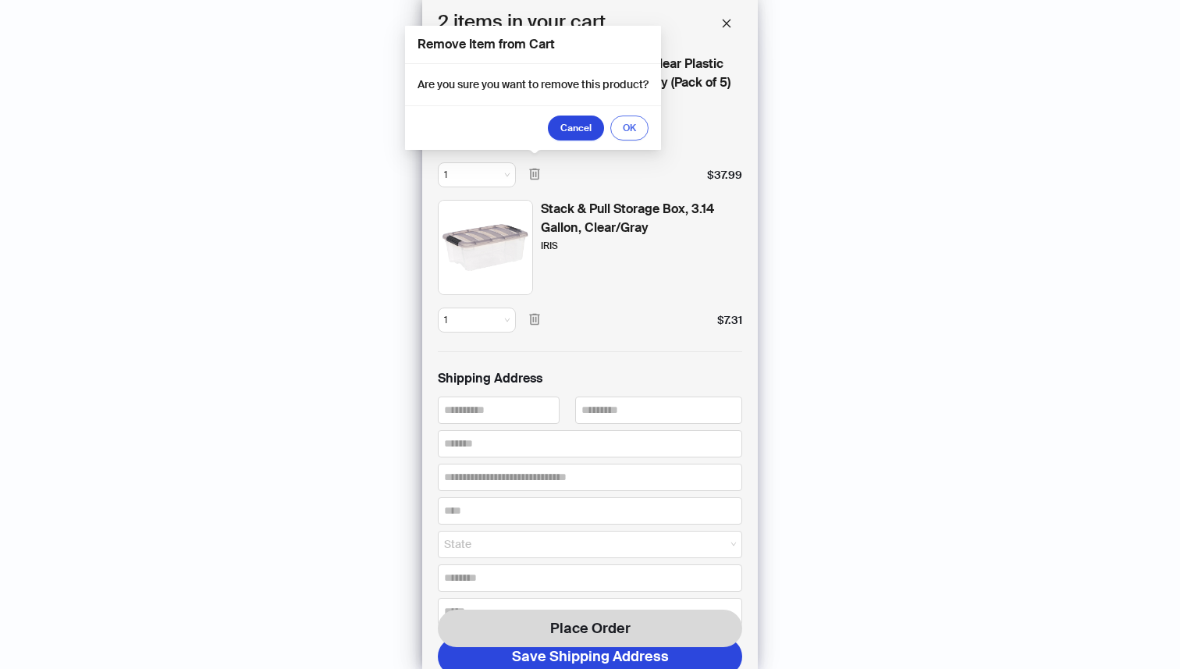
click at [617, 129] on button "OK" at bounding box center [629, 127] width 38 height 25
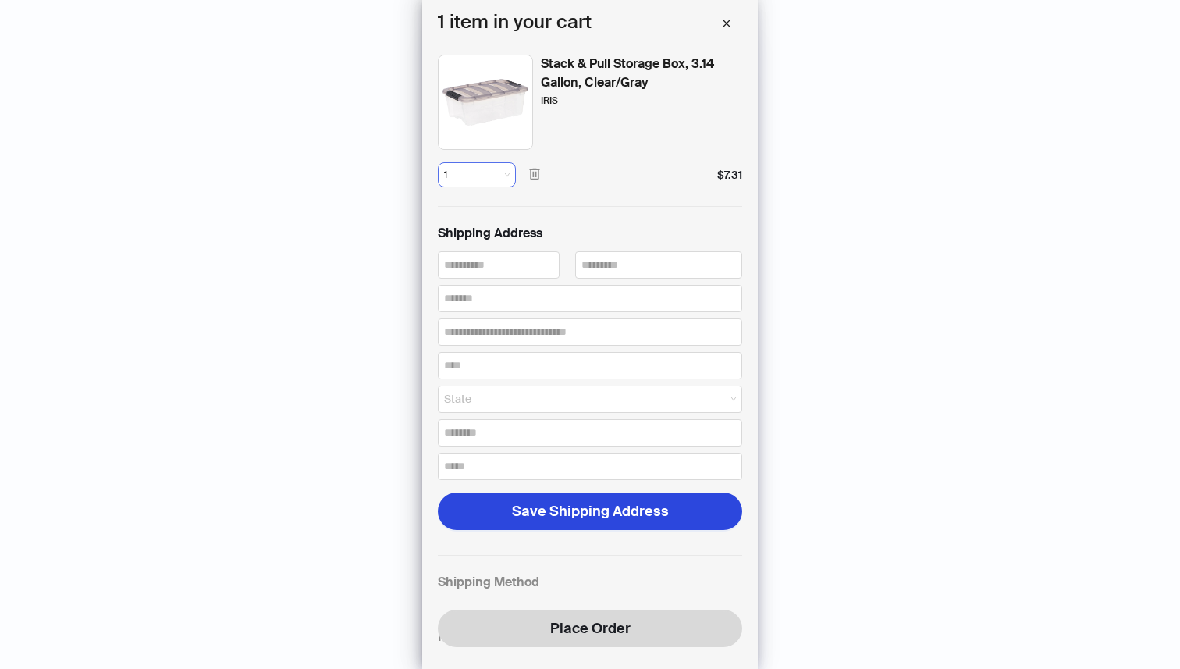
click at [502, 187] on div "1" at bounding box center [477, 174] width 78 height 25
click at [480, 262] on div "3" at bounding box center [476, 259] width 47 height 14
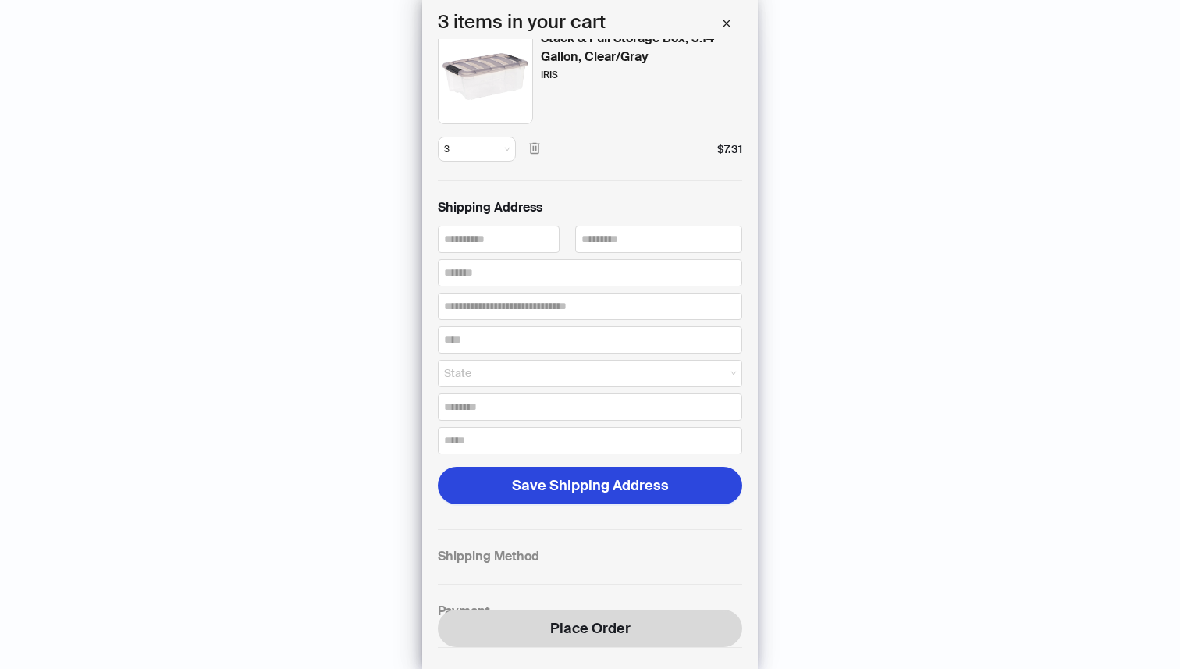
scroll to position [16, 0]
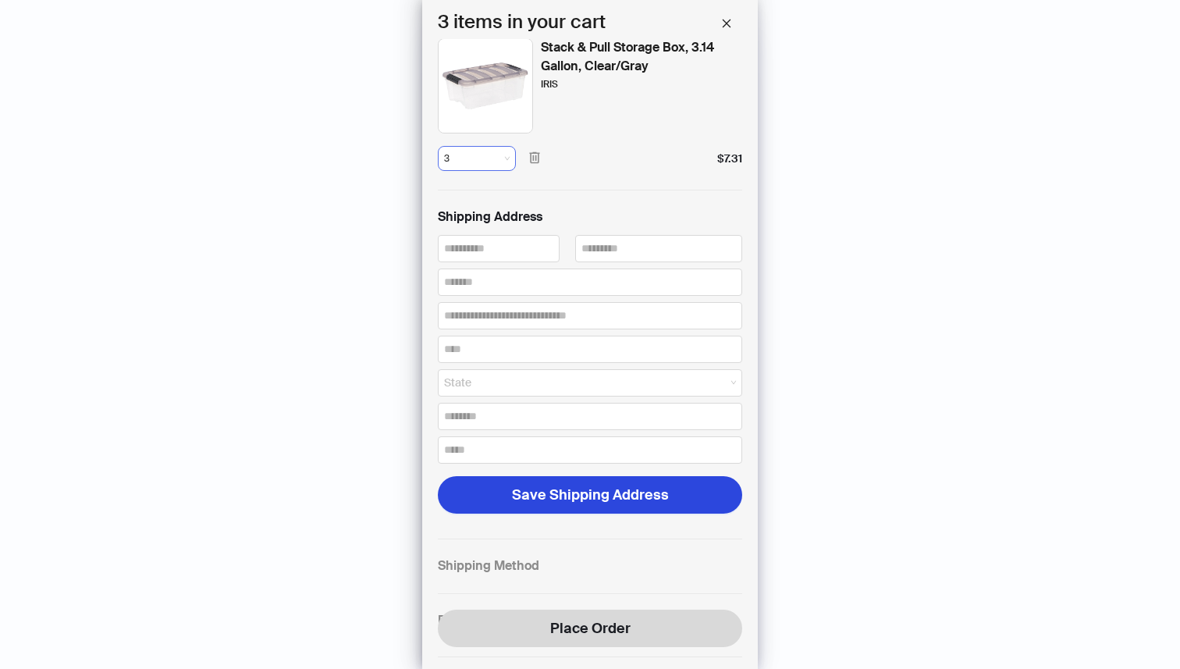
click at [507, 162] on span "3" at bounding box center [477, 158] width 66 height 23
click at [484, 265] on div "4" at bounding box center [476, 268] width 47 height 14
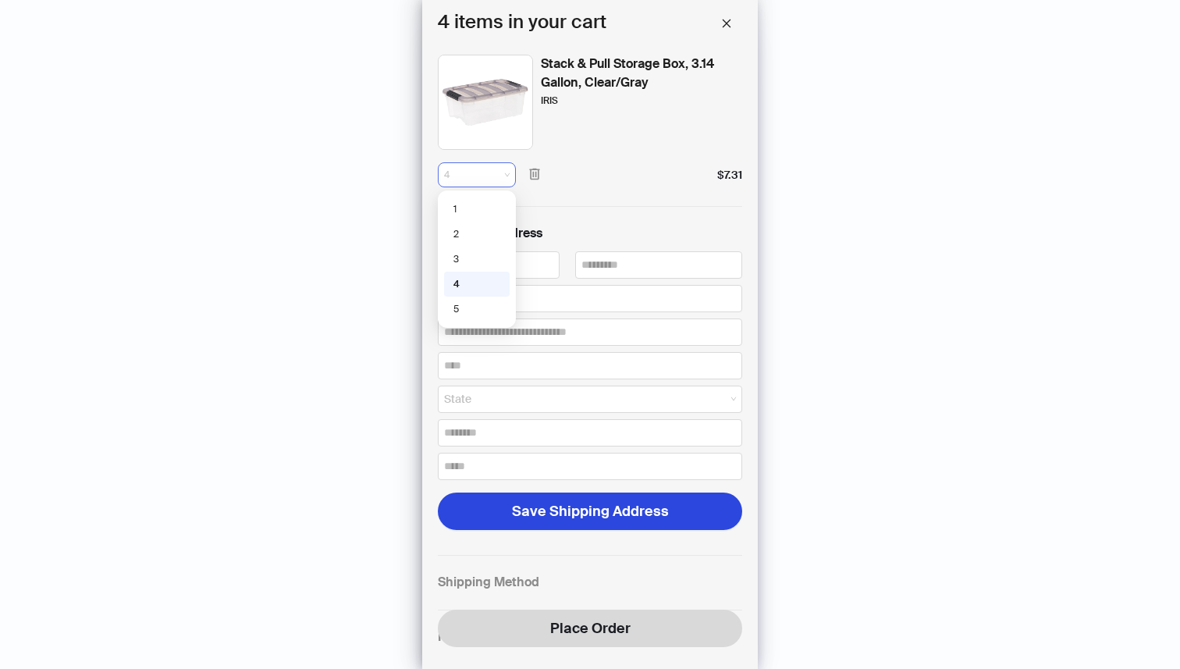
click at [507, 172] on span "4" at bounding box center [477, 174] width 66 height 23
click at [720, 27] on button "button" at bounding box center [726, 23] width 31 height 31
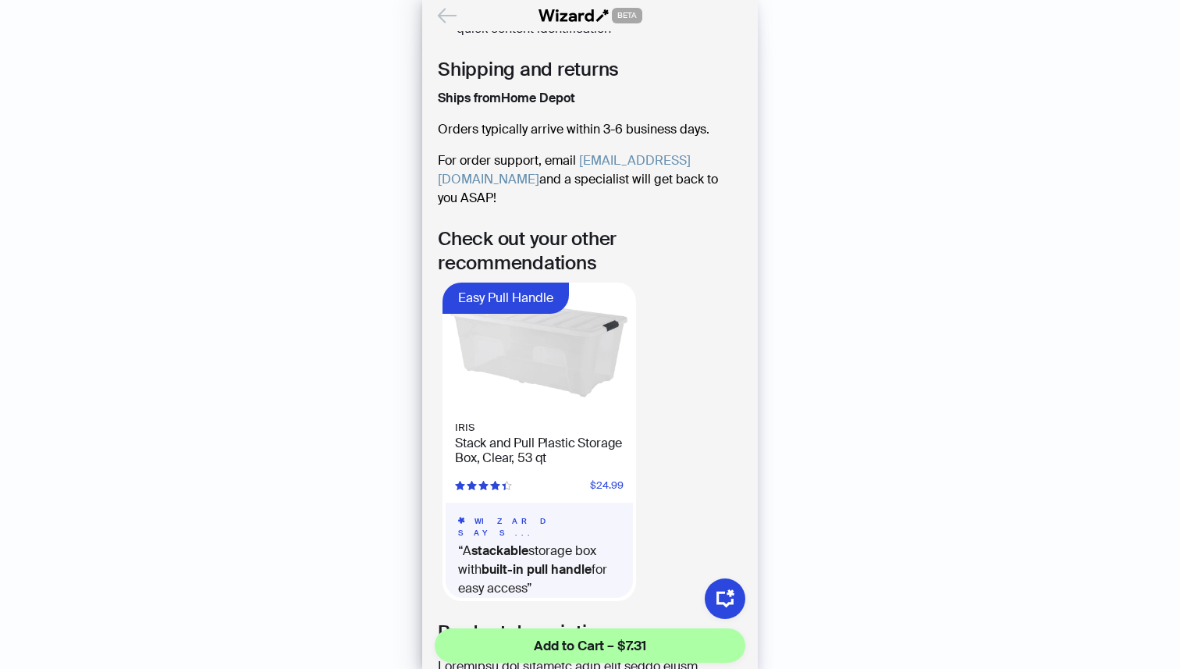
click at [454, 13] on icon "Back" at bounding box center [447, 15] width 27 height 27
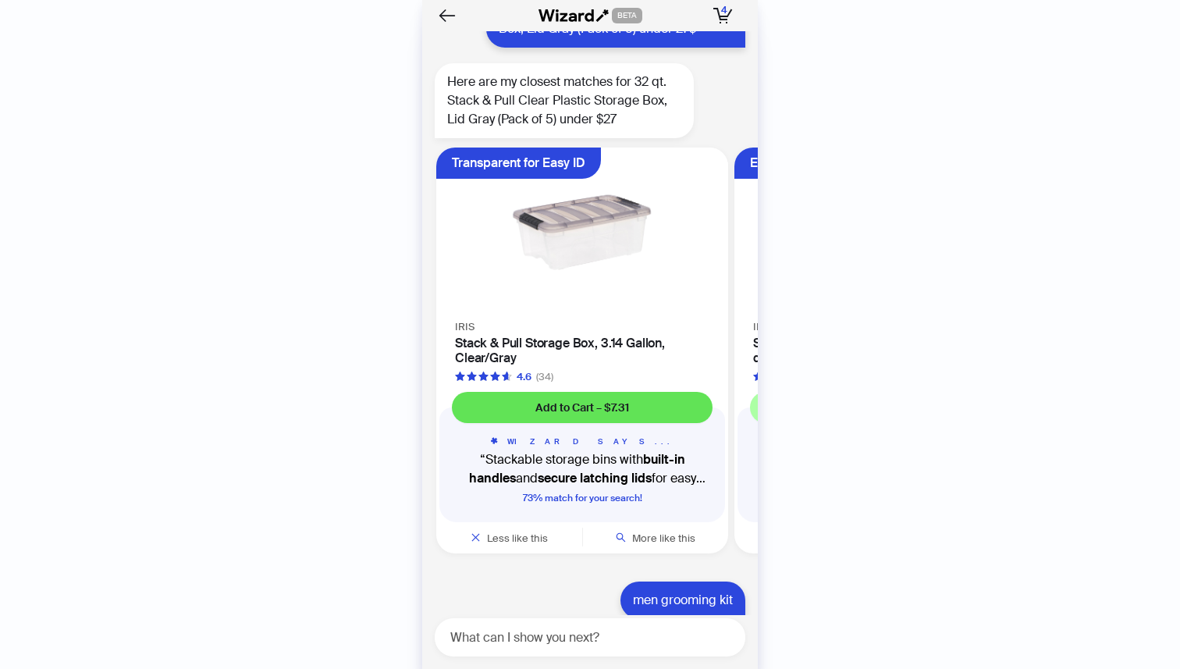
scroll to position [2060, 0]
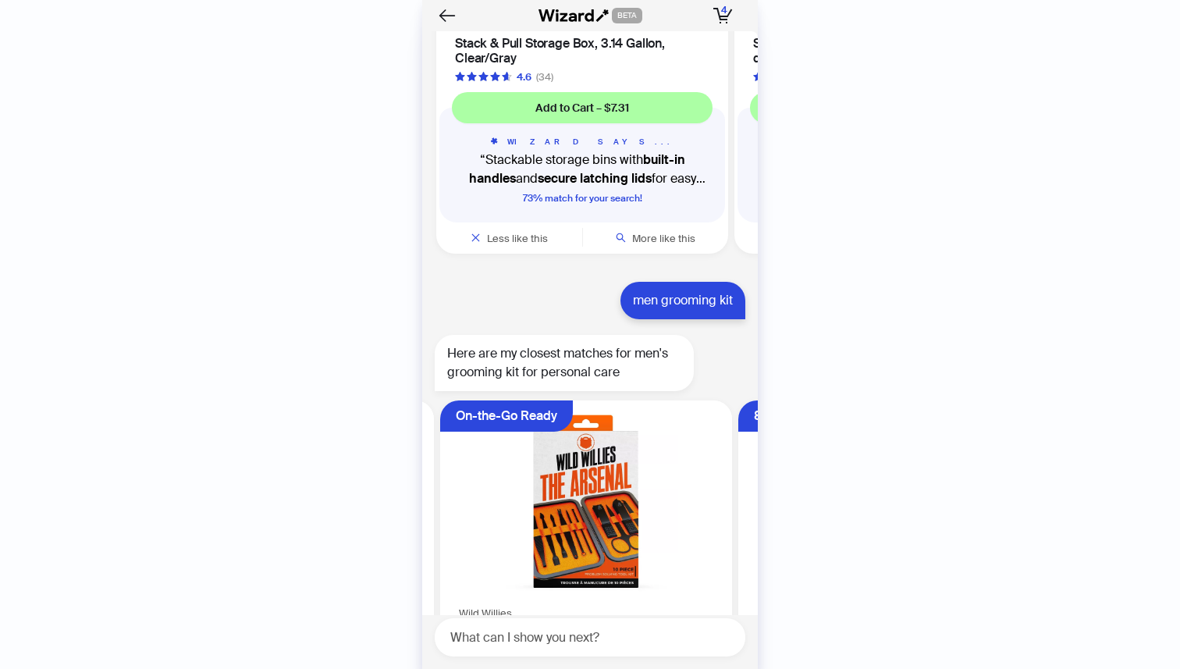
click at [509, 606] on span "Wild Willies" at bounding box center [485, 612] width 53 height 13
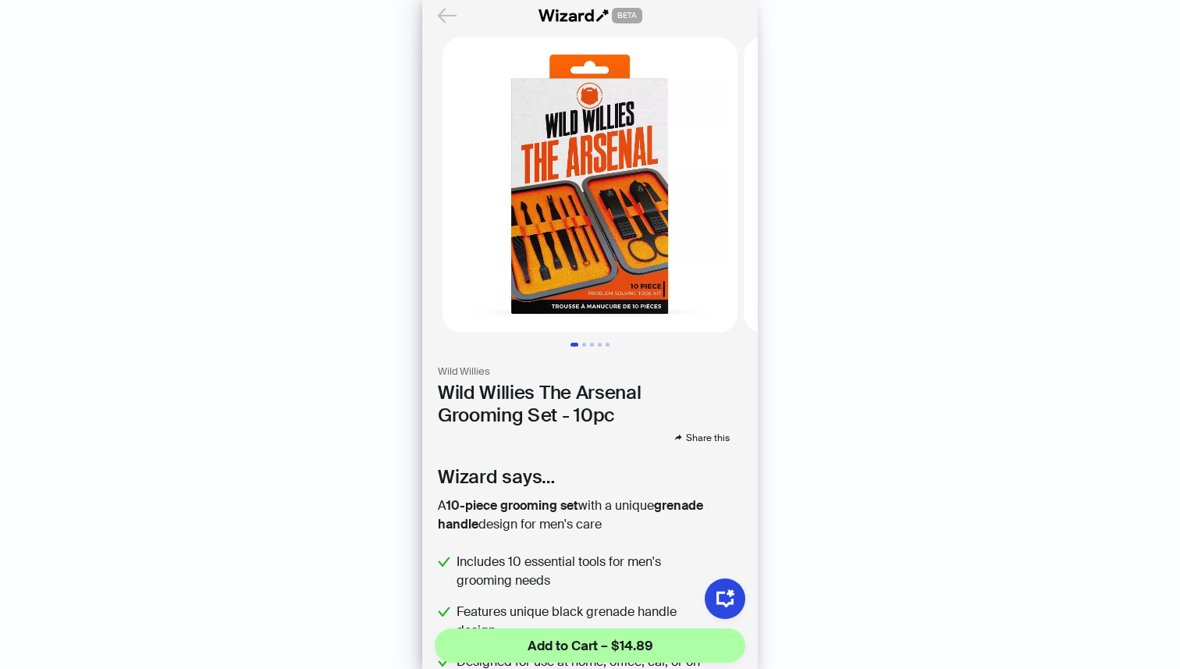
click at [443, 12] on icon "Back" at bounding box center [447, 15] width 27 height 27
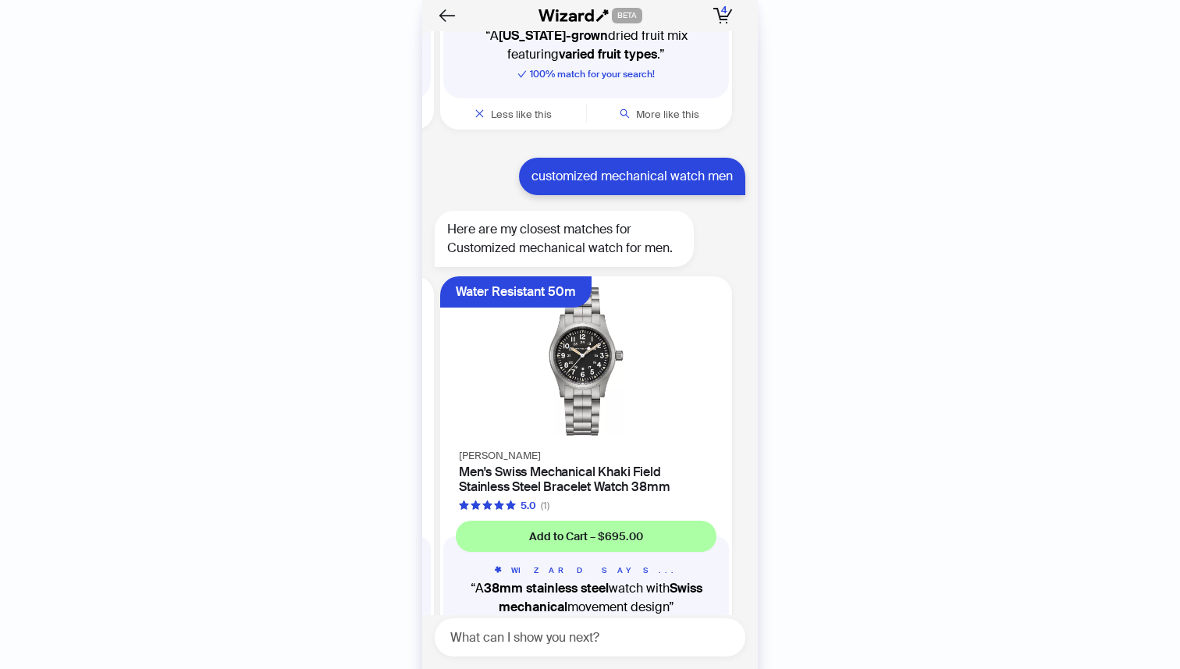
scroll to position [6665, 0]
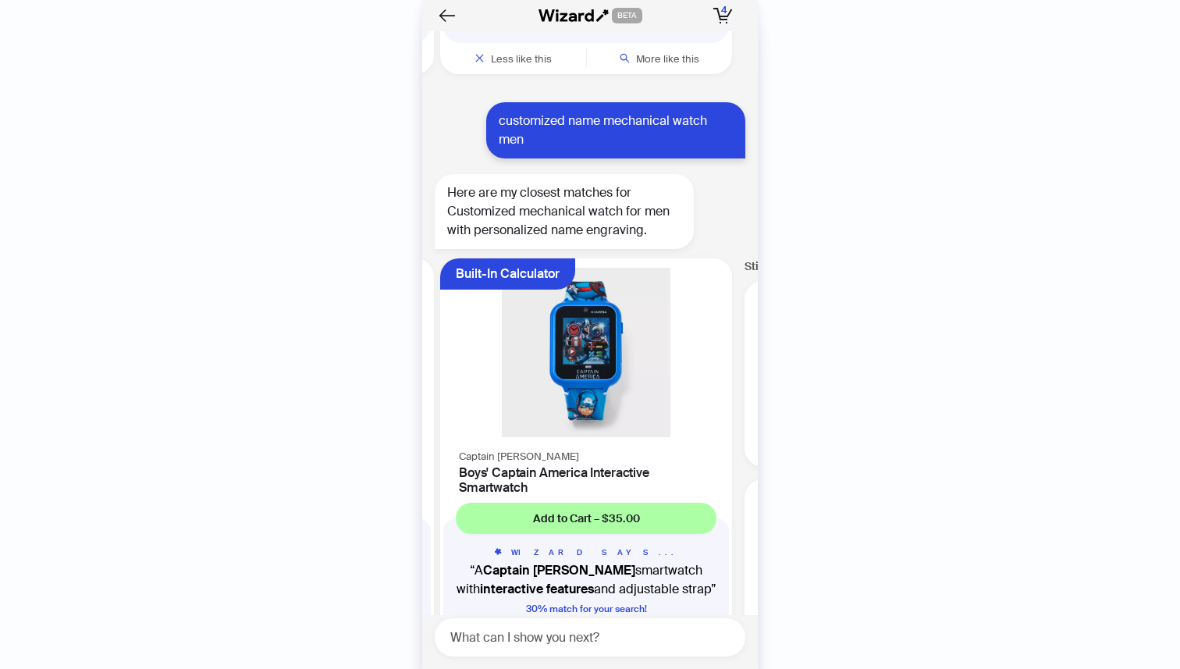
click at [467, 633] on button "Less like this" at bounding box center [513, 648] width 146 height 31
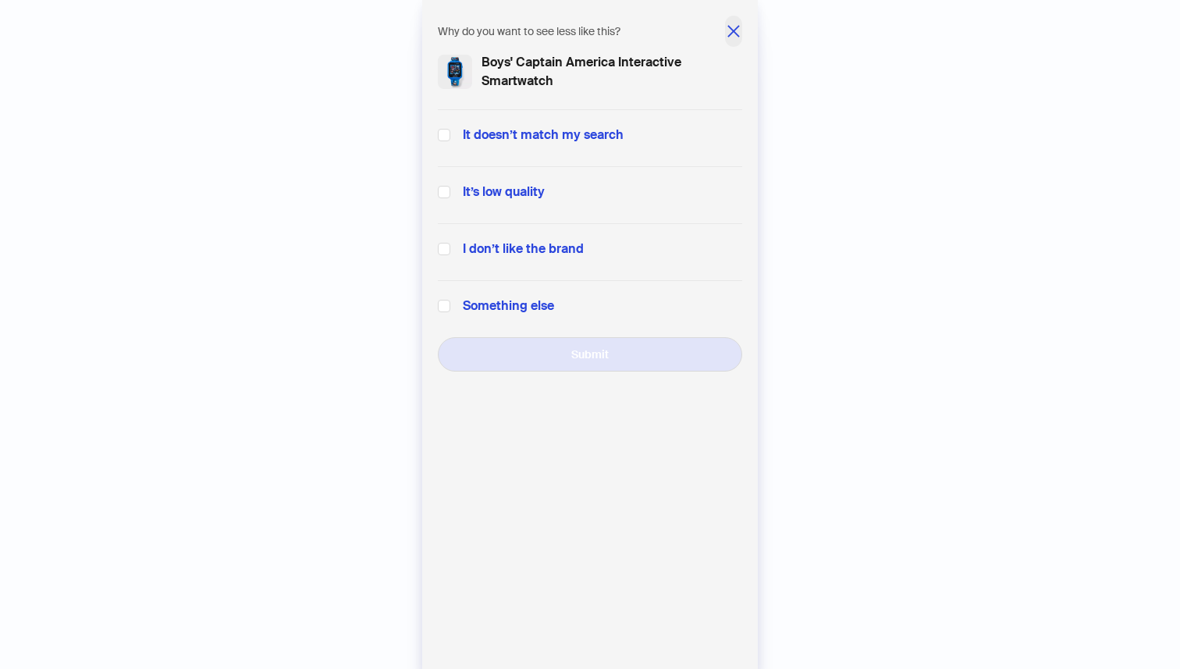
click at [727, 33] on icon "close" at bounding box center [734, 31] width 16 height 16
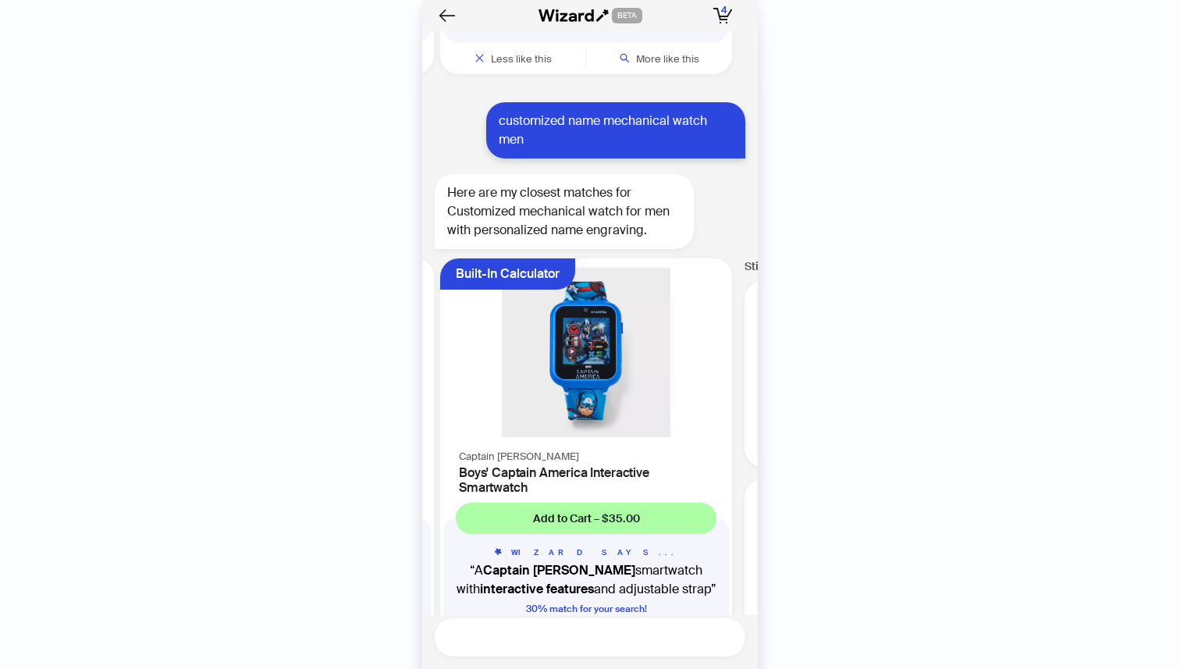
click at [513, 634] on textarea at bounding box center [596, 637] width 298 height 20
